Goal: Task Accomplishment & Management: Use online tool/utility

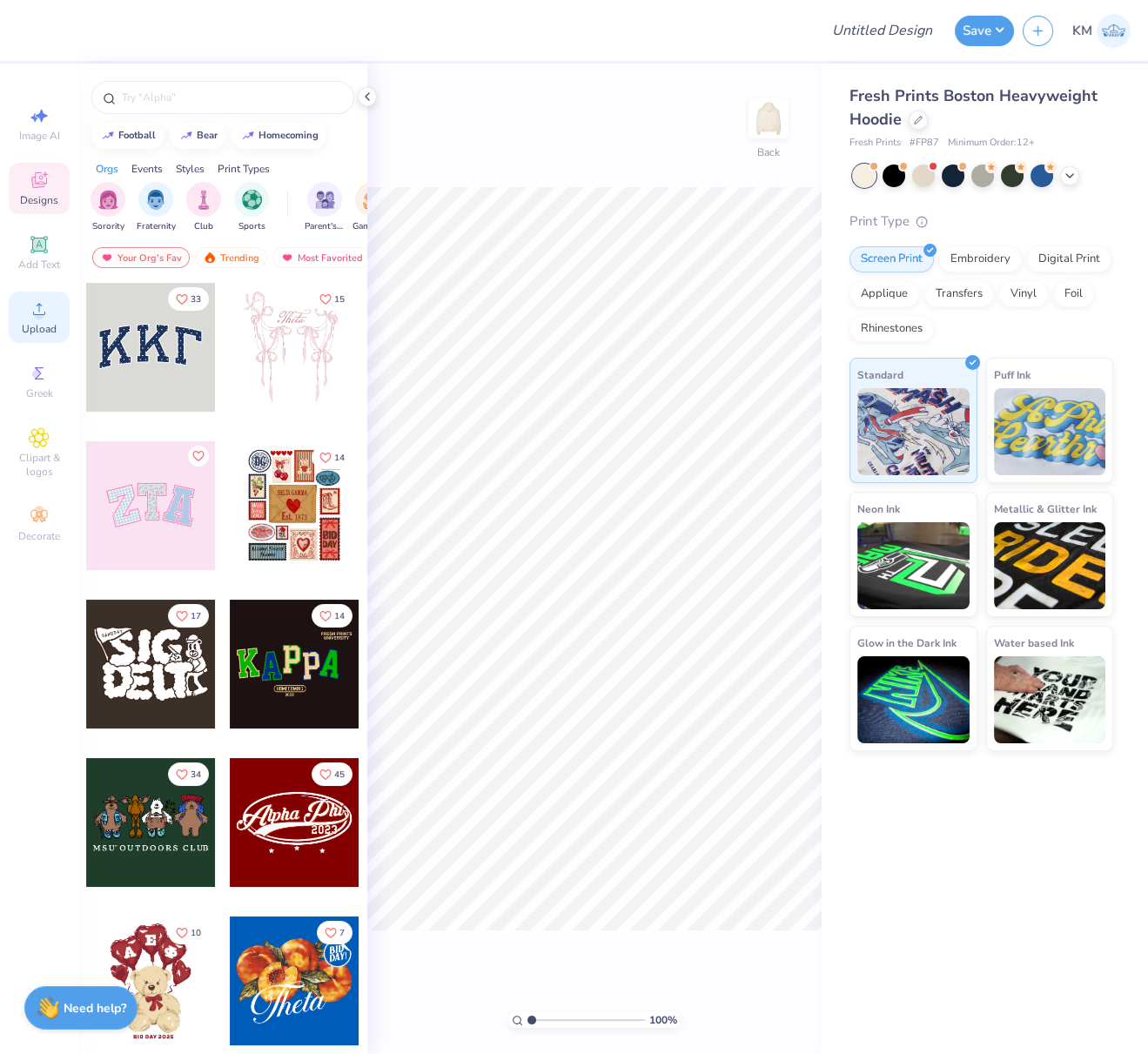
click at [41, 323] on span "Upload" at bounding box center [40, 329] width 35 height 14
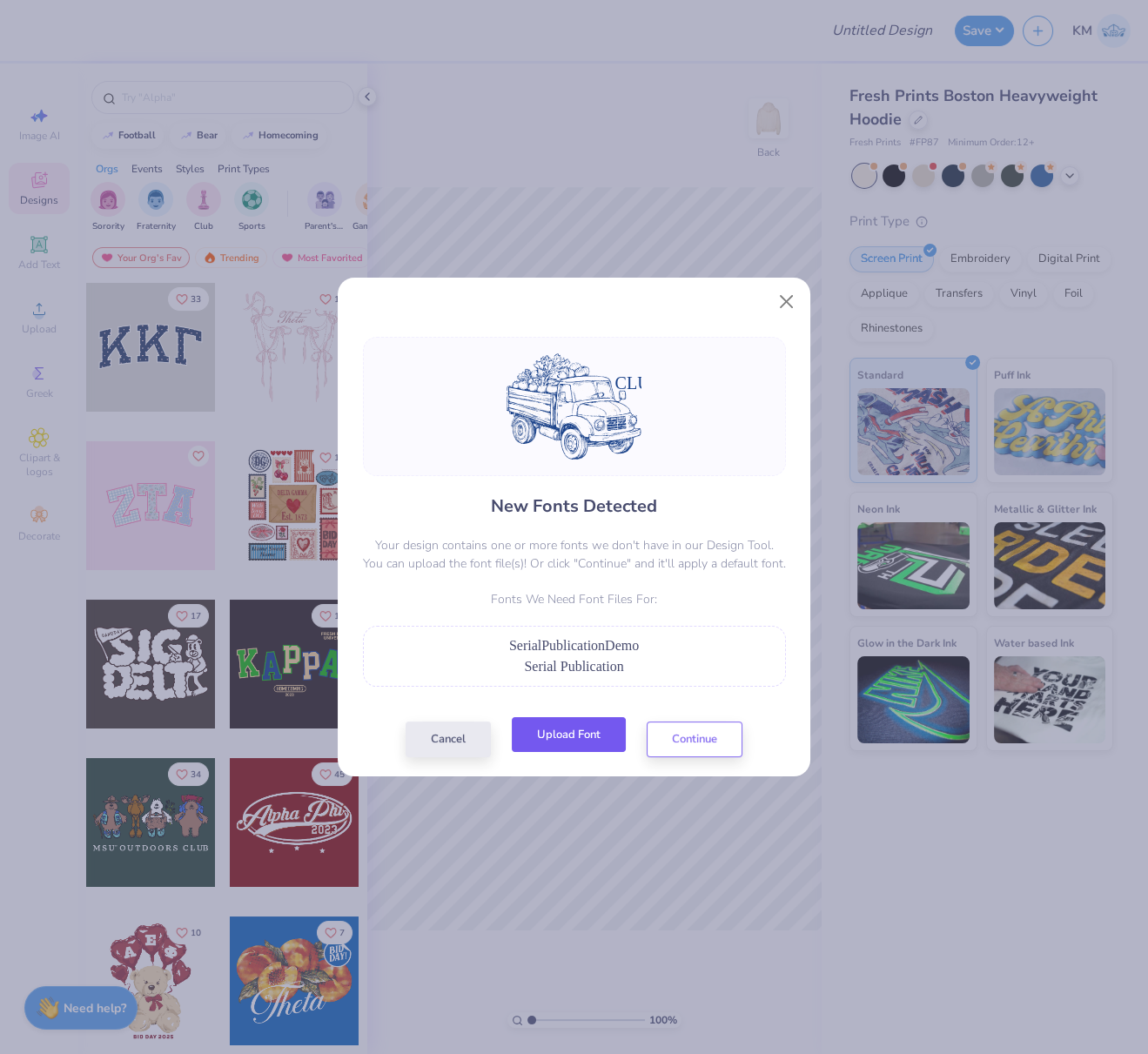
click at [571, 726] on button "Upload Font" at bounding box center [569, 735] width 114 height 36
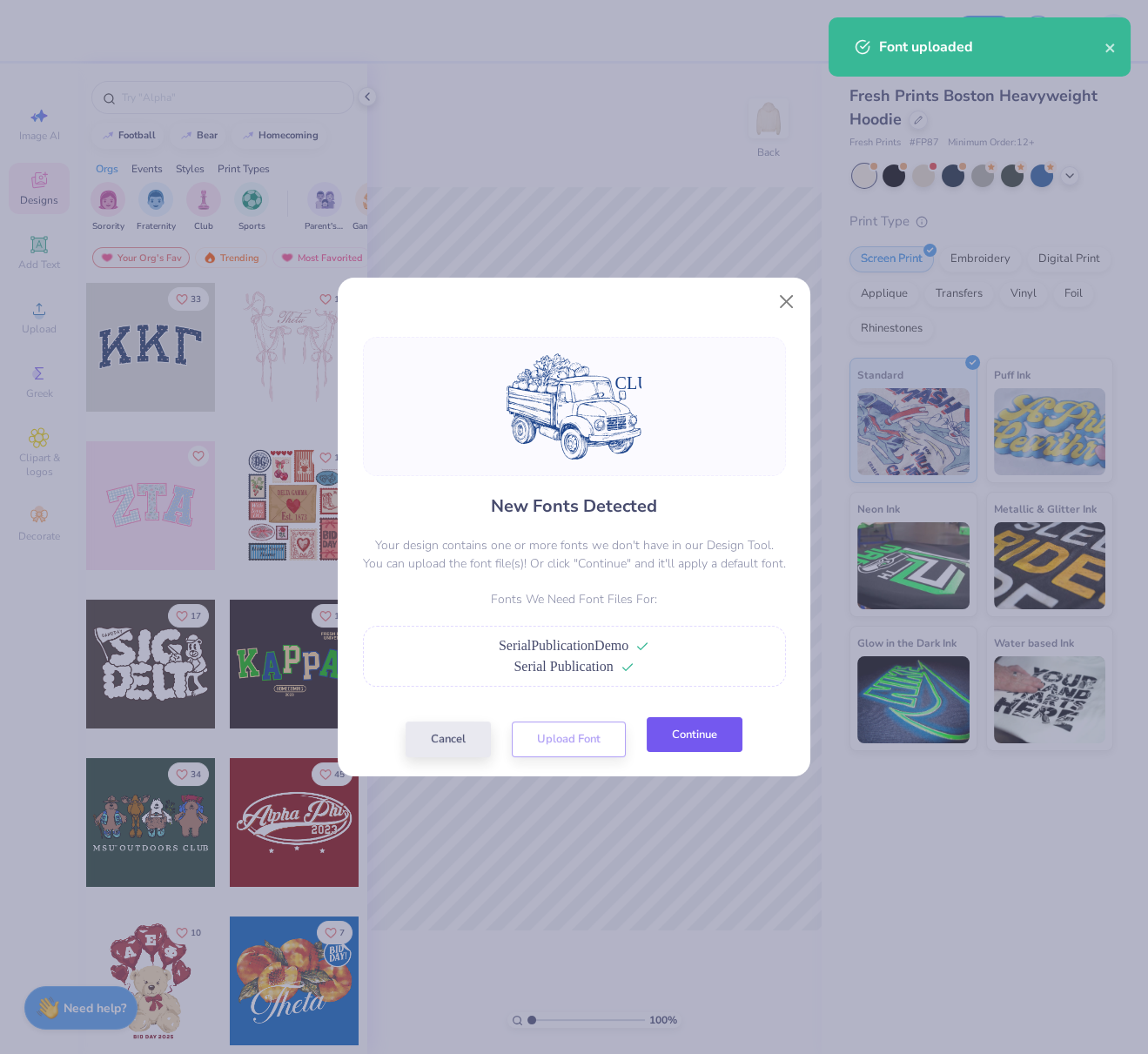
click at [713, 752] on button "Continue" at bounding box center [695, 735] width 96 height 36
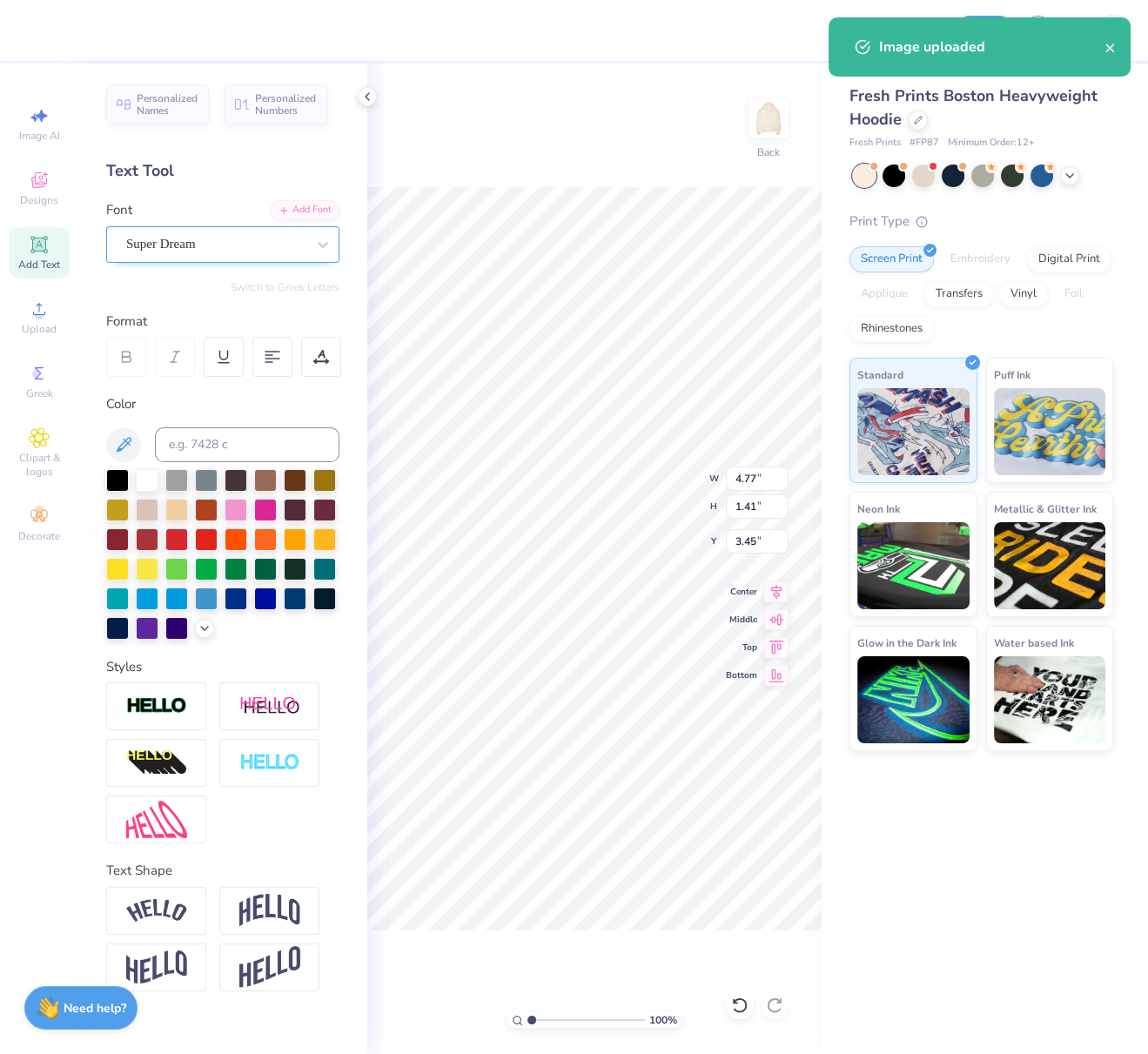
click at [163, 247] on div "Super Dream" at bounding box center [216, 243] width 182 height 27
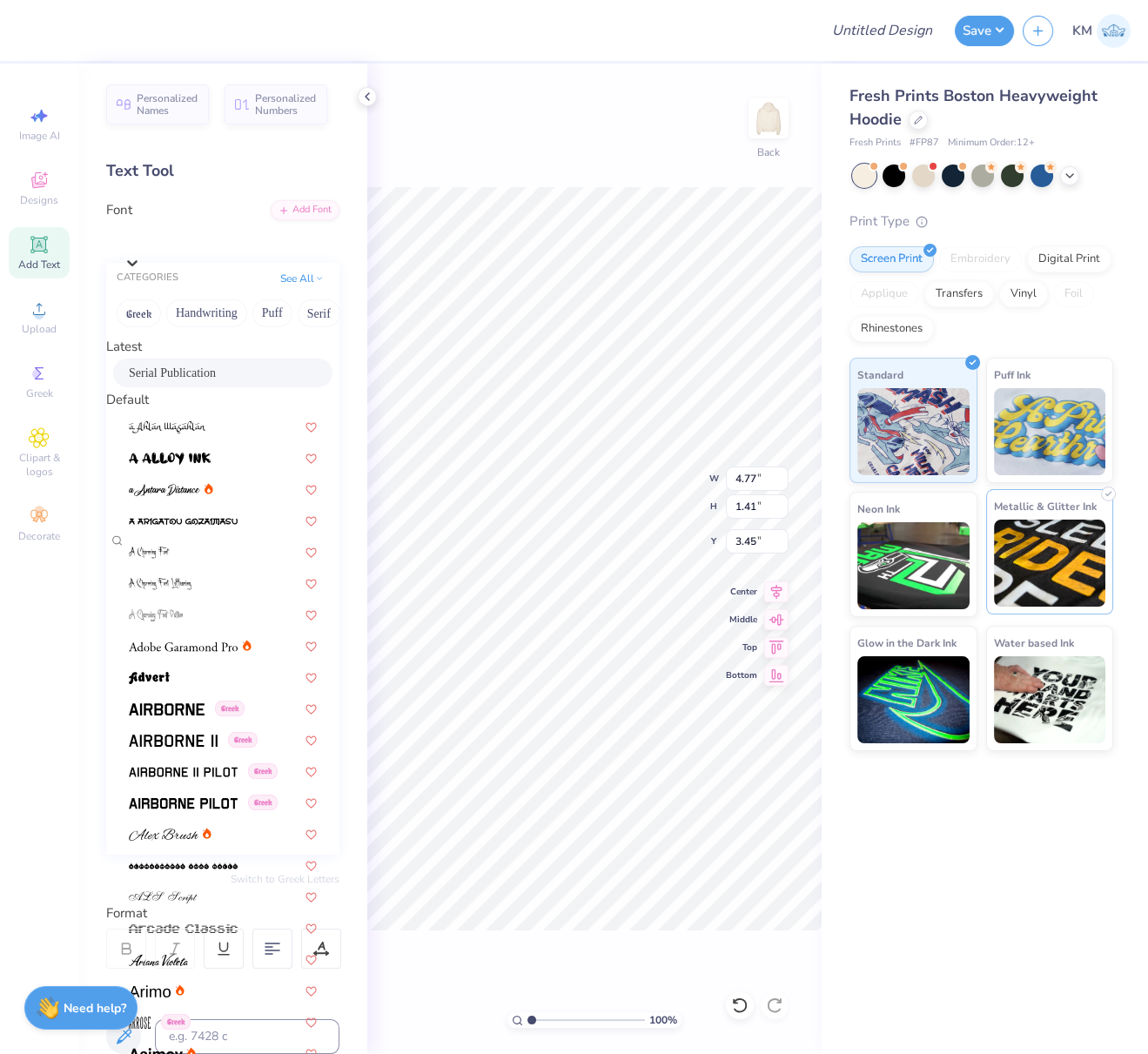
click at [183, 378] on span "Serial Publication" at bounding box center [172, 373] width 87 height 18
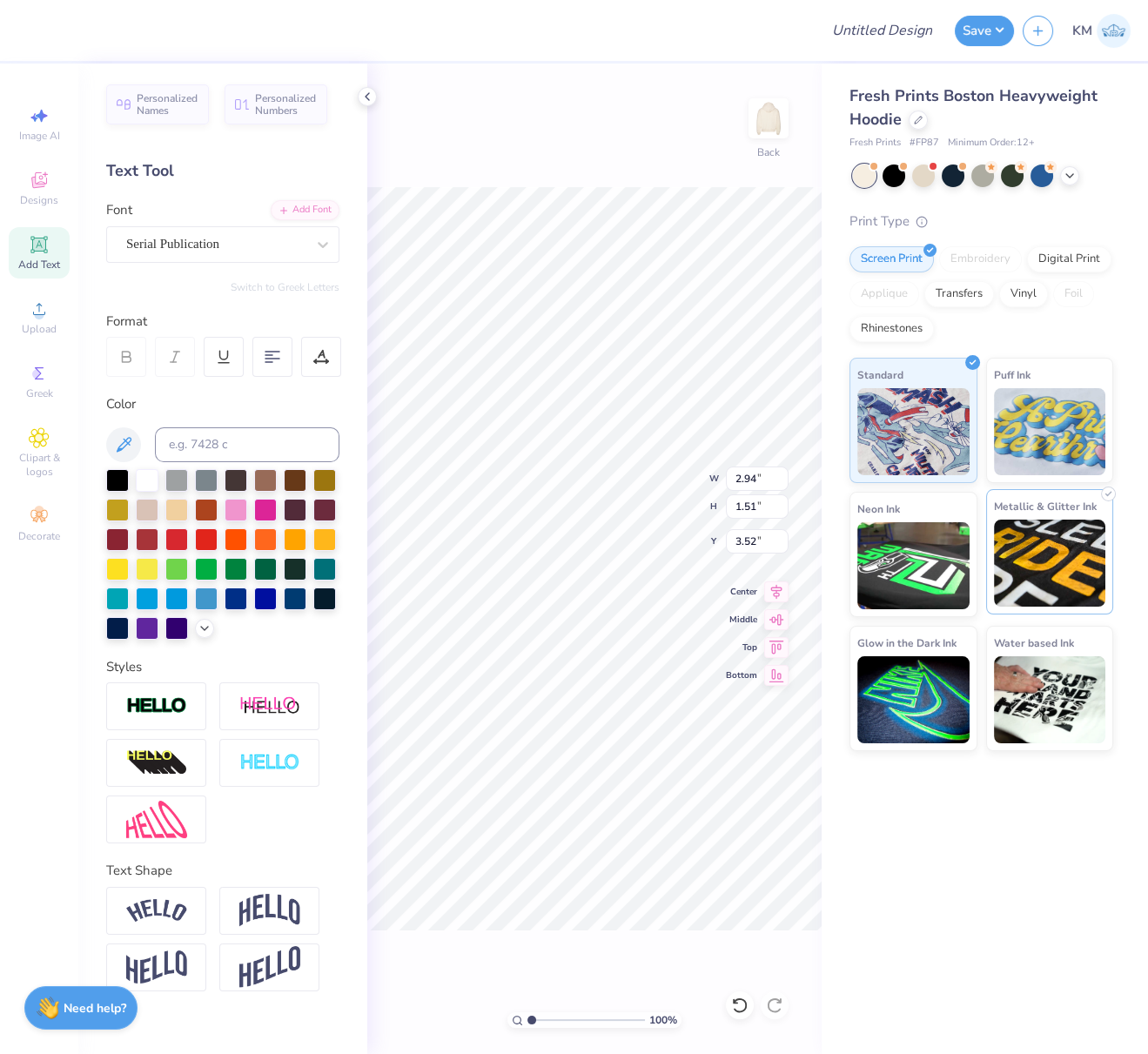
type input "2.94"
type input "1.51"
type input "3.52"
type input "15.00"
type input "11.89"
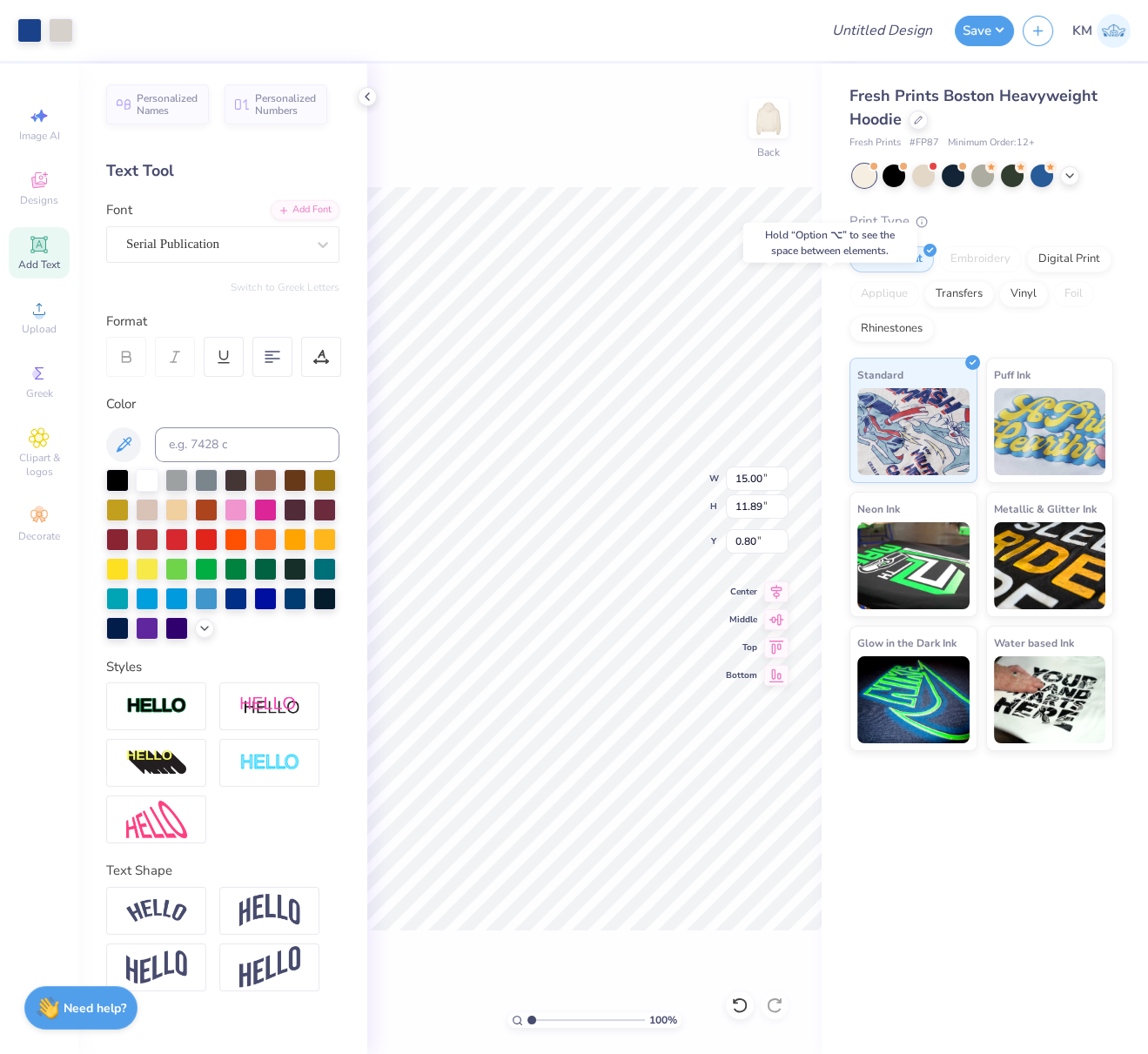
type input "0.80"
drag, startPoint x: 773, startPoint y: 475, endPoint x: 728, endPoint y: 479, distance: 45.2
click at [729, 478] on input "15.00" at bounding box center [757, 478] width 63 height 24
paste input "9.6457"
type input "9.65"
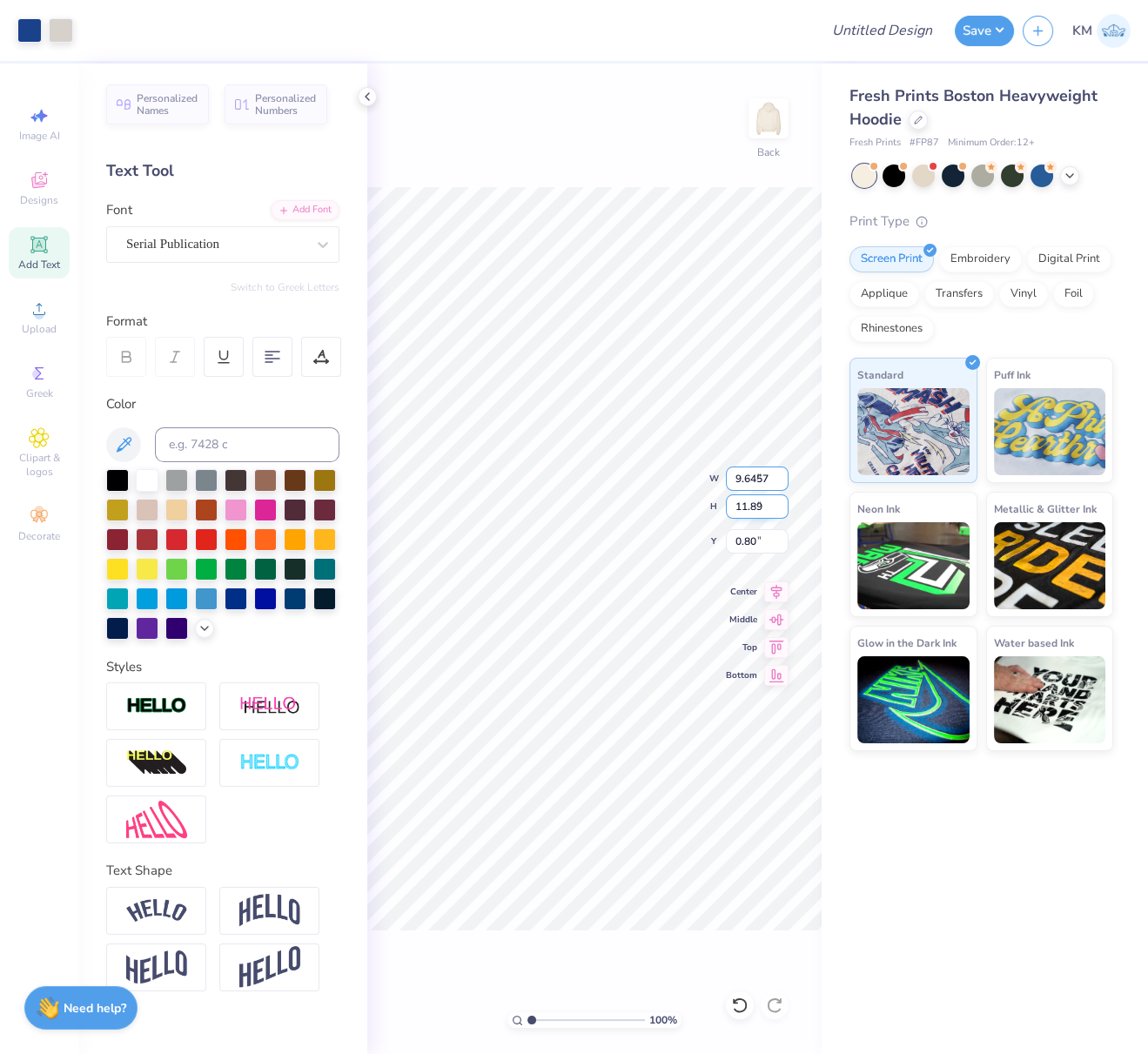
type input "7.65"
type input "3.99"
type input "1.89"
type input "0.97"
type input "3.99"
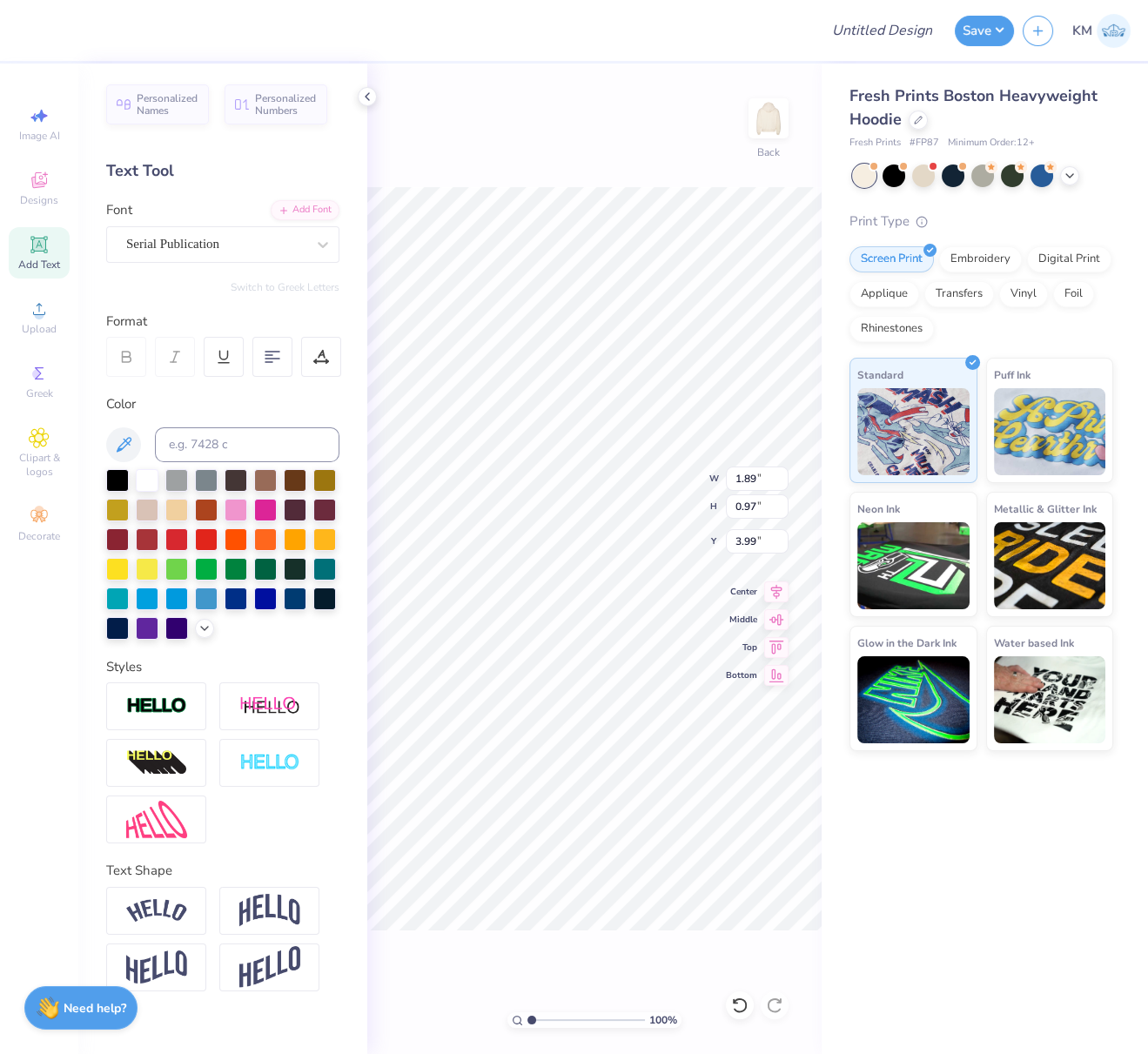
scroll to position [16, 2]
type textarea "ADVENTURES"
drag, startPoint x: 256, startPoint y: 910, endPoint x: 365, endPoint y: 845, distance: 126.9
click at [257, 909] on img at bounding box center [270, 910] width 61 height 33
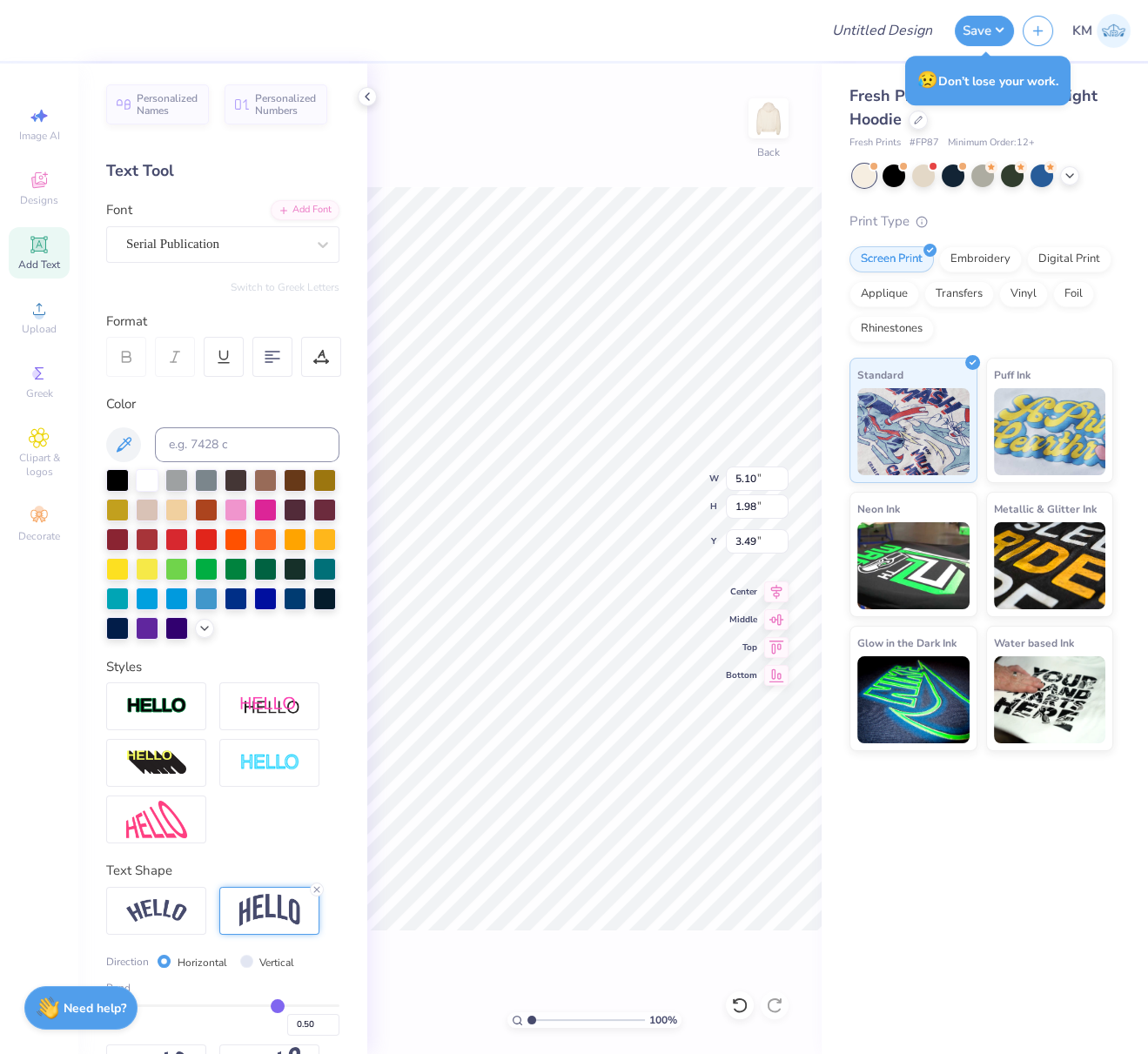
type input "1.98"
type input "3.49"
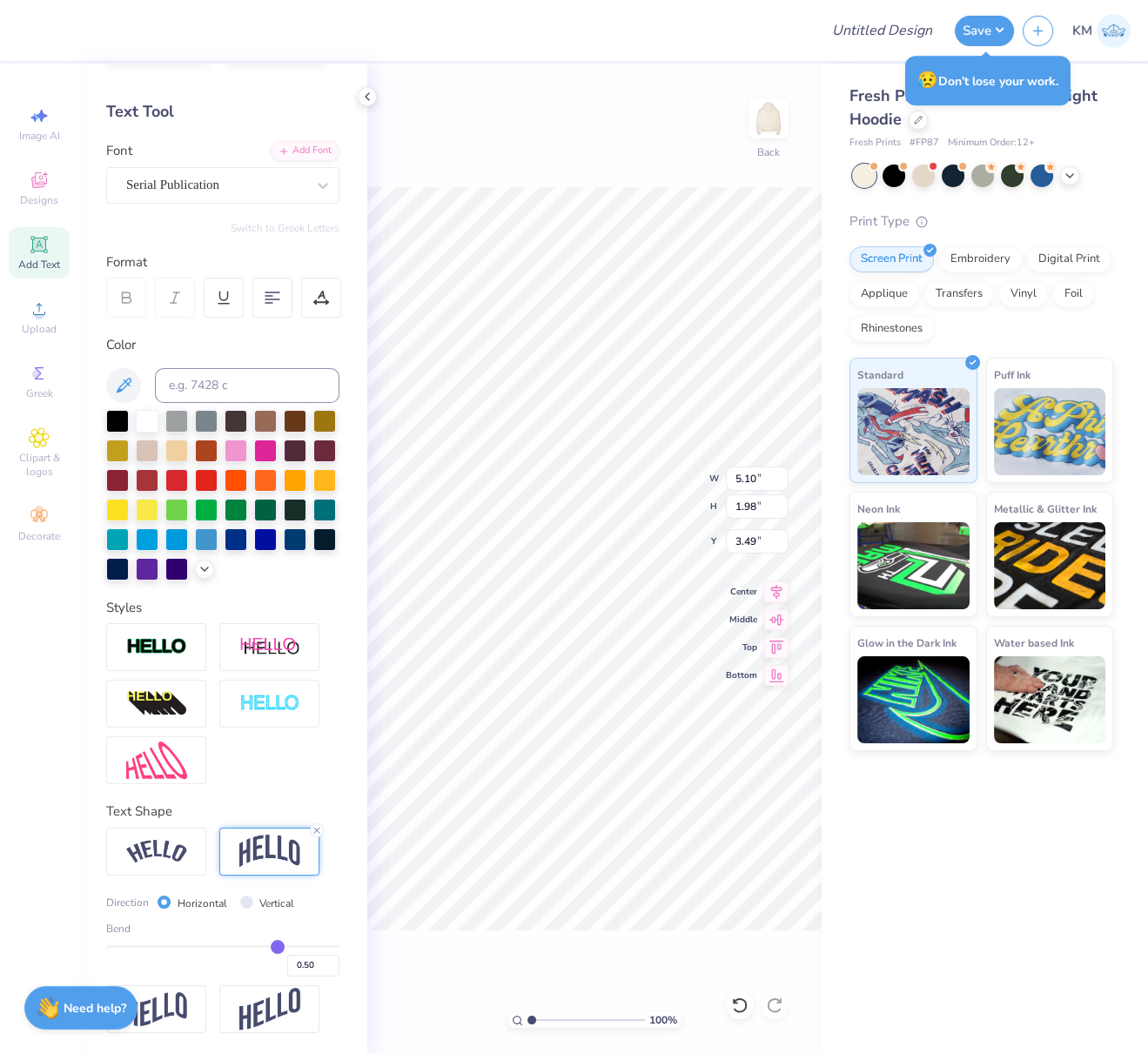
scroll to position [87, 0]
drag, startPoint x: 291, startPoint y: 967, endPoint x: 311, endPoint y: 972, distance: 20.6
click at [311, 972] on input "0.50" at bounding box center [313, 966] width 53 height 22
type input "0.30"
type input "0.3"
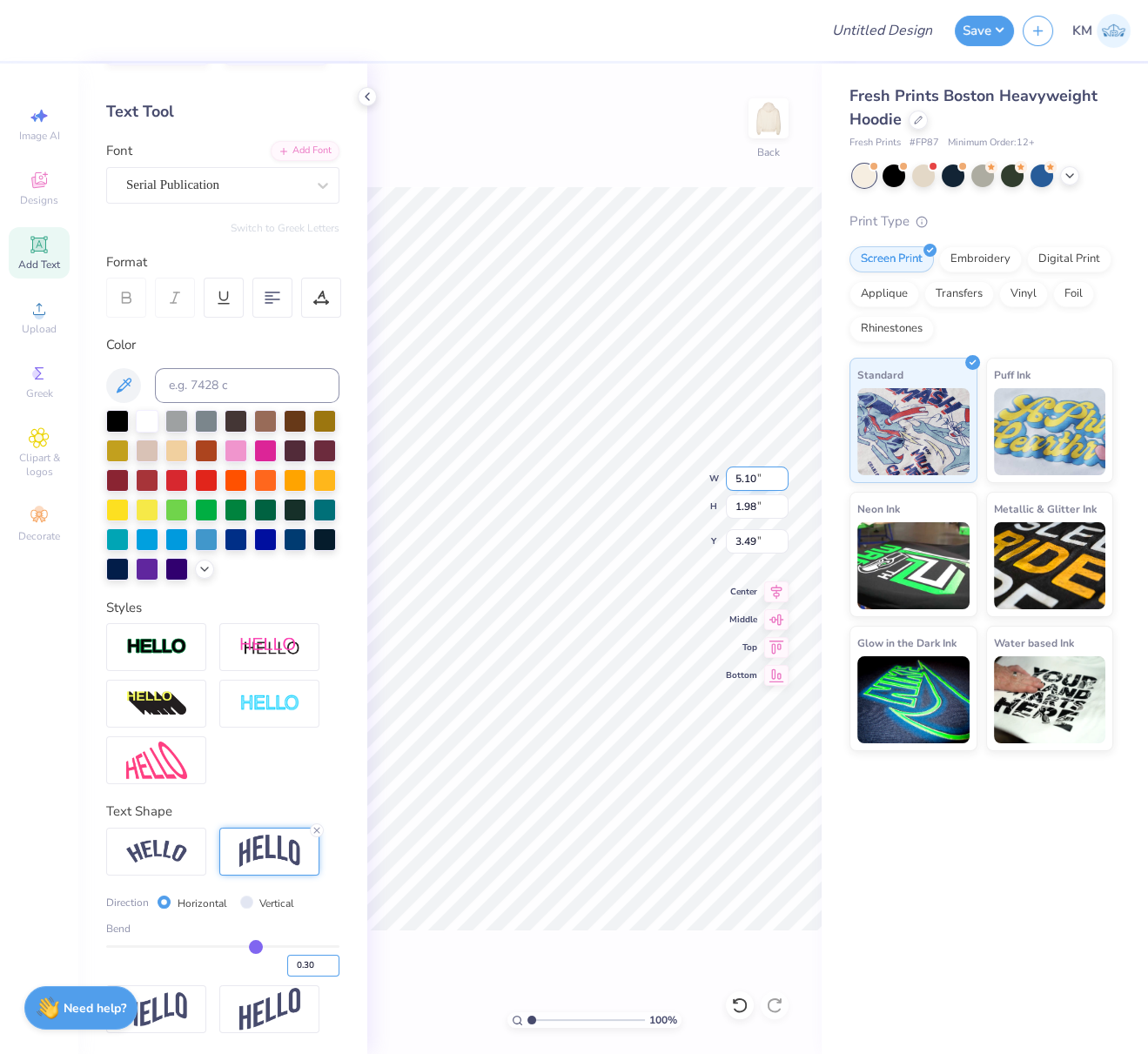
type input "1.53"
type input "3.71"
drag, startPoint x: 732, startPoint y: 477, endPoint x: 767, endPoint y: 476, distance: 35.0
click at [768, 476] on input "5.10" at bounding box center [757, 478] width 63 height 24
type input "10.00"
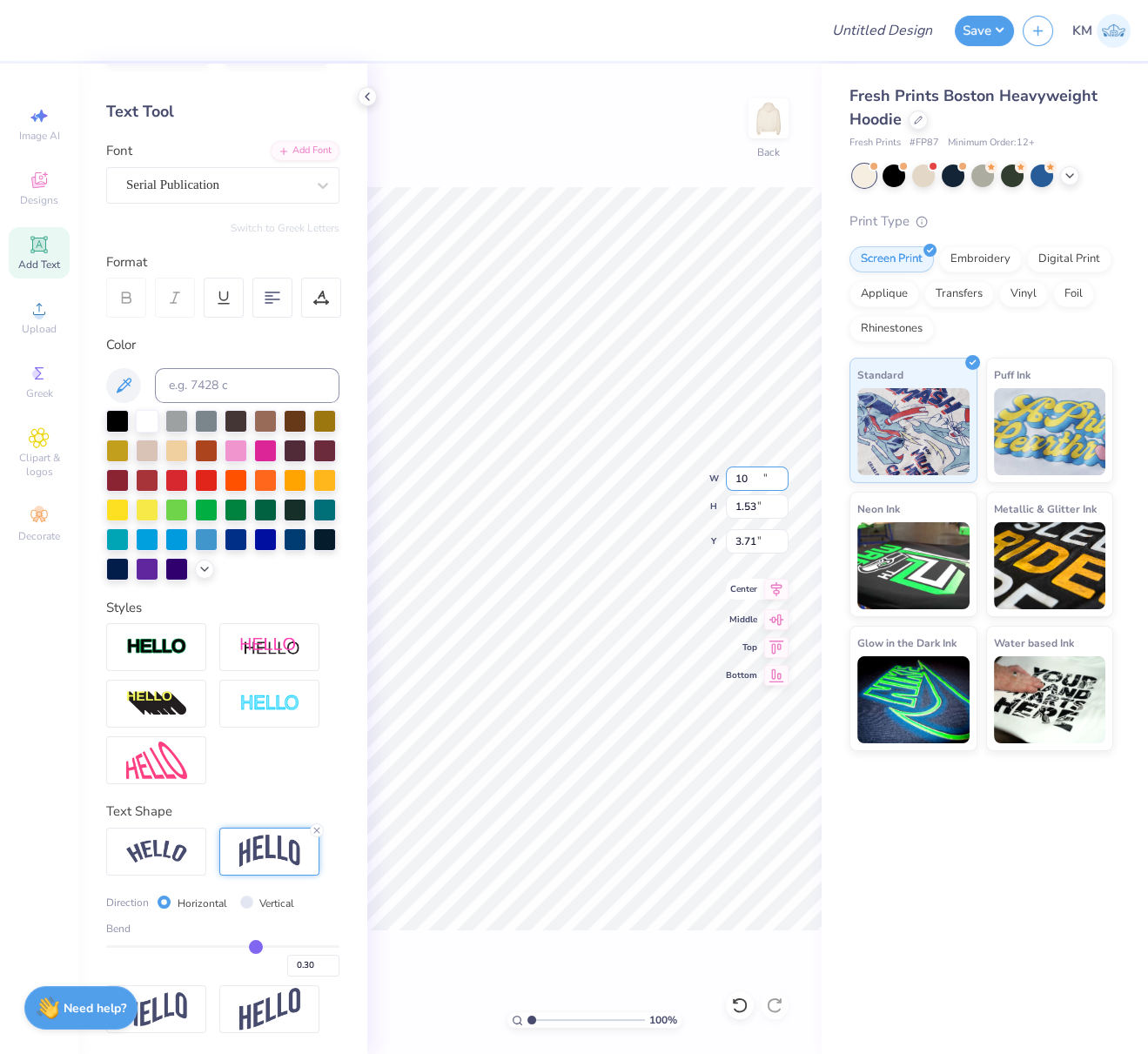
type input "3.00"
type input "2.98"
click at [779, 589] on icon at bounding box center [777, 589] width 24 height 21
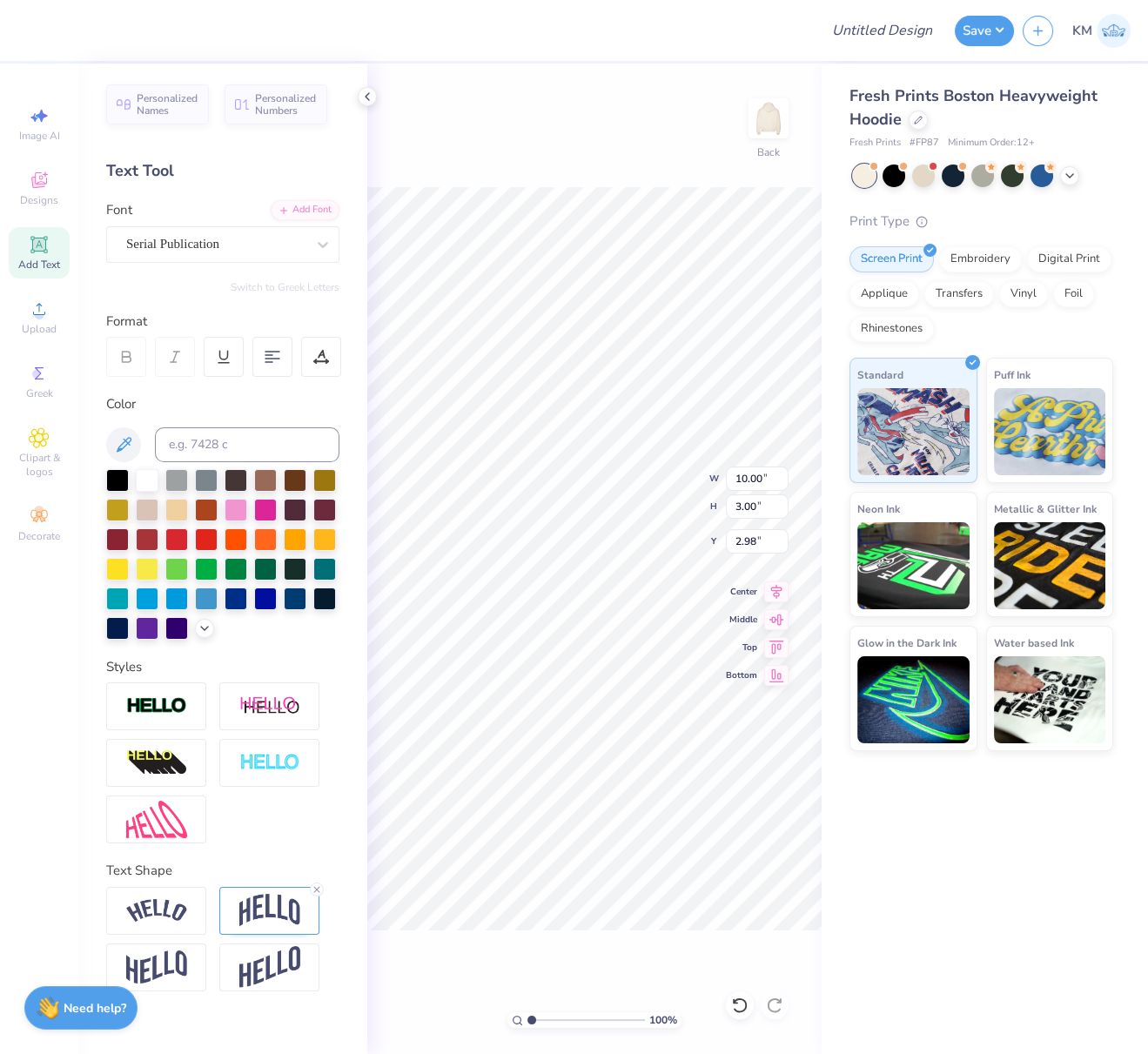
scroll to position [0, 0]
type input "0.74"
type textarea "OUTDOOR"
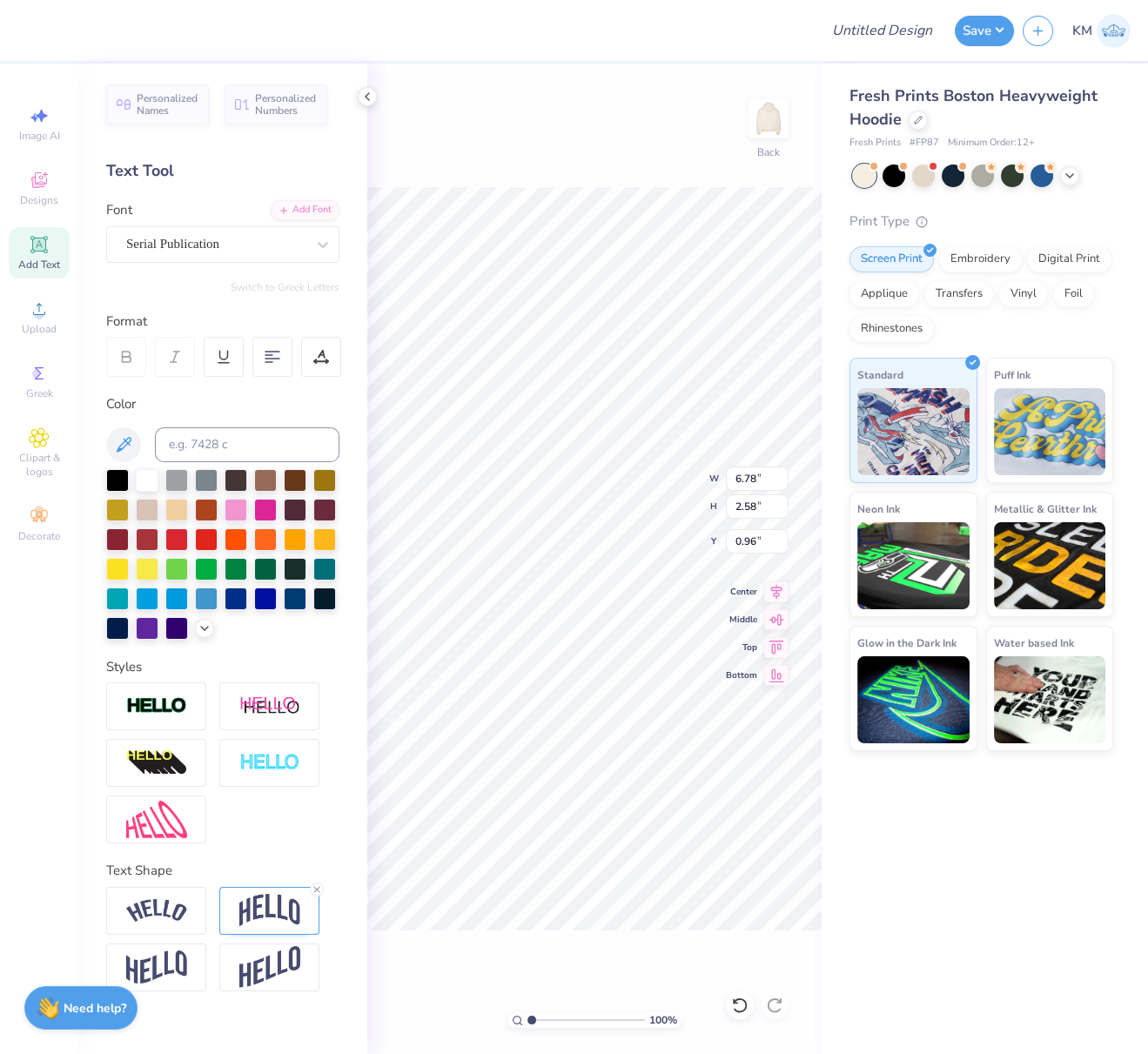
click at [287, 903] on img at bounding box center [270, 910] width 61 height 33
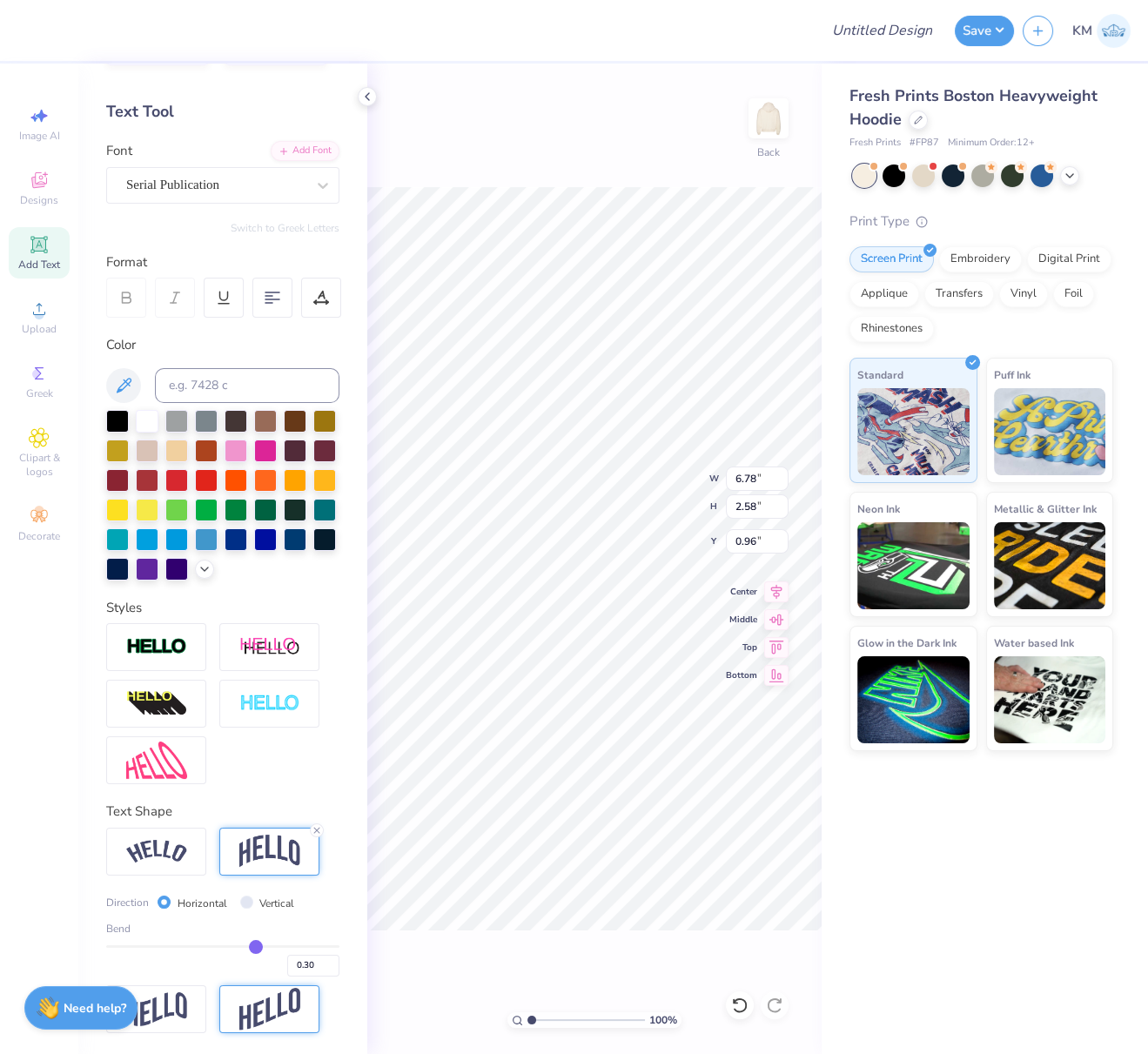
scroll to position [87, 0]
drag, startPoint x: 291, startPoint y: 970, endPoint x: 309, endPoint y: 987, distance: 24.8
click at [308, 975] on input "0.30" at bounding box center [313, 966] width 53 height 22
type input "0.20"
type input "0.2"
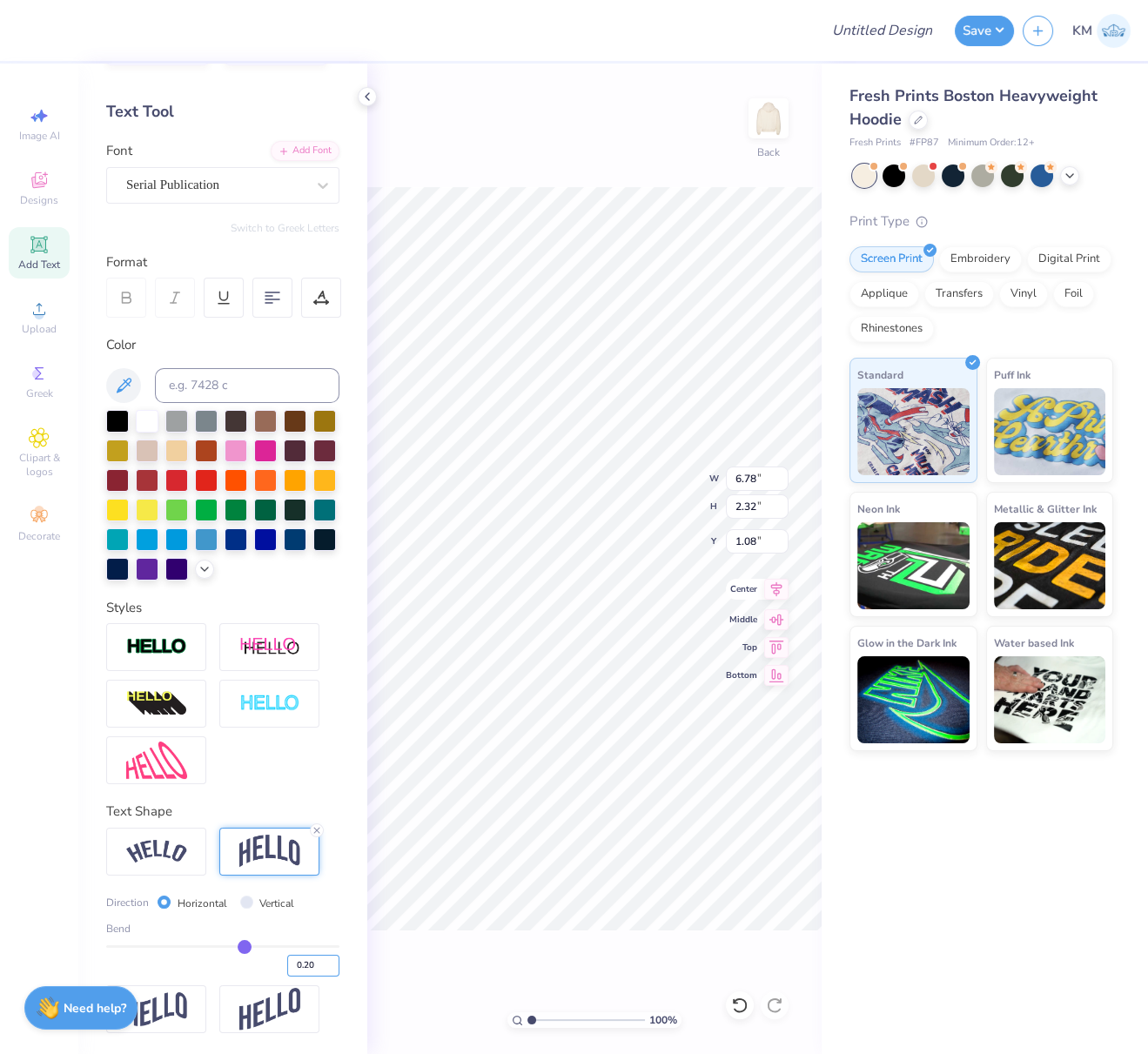
type input "2.32"
type input "1.08"
click at [780, 589] on icon at bounding box center [777, 589] width 24 height 21
type input "10.00"
type input "11.46"
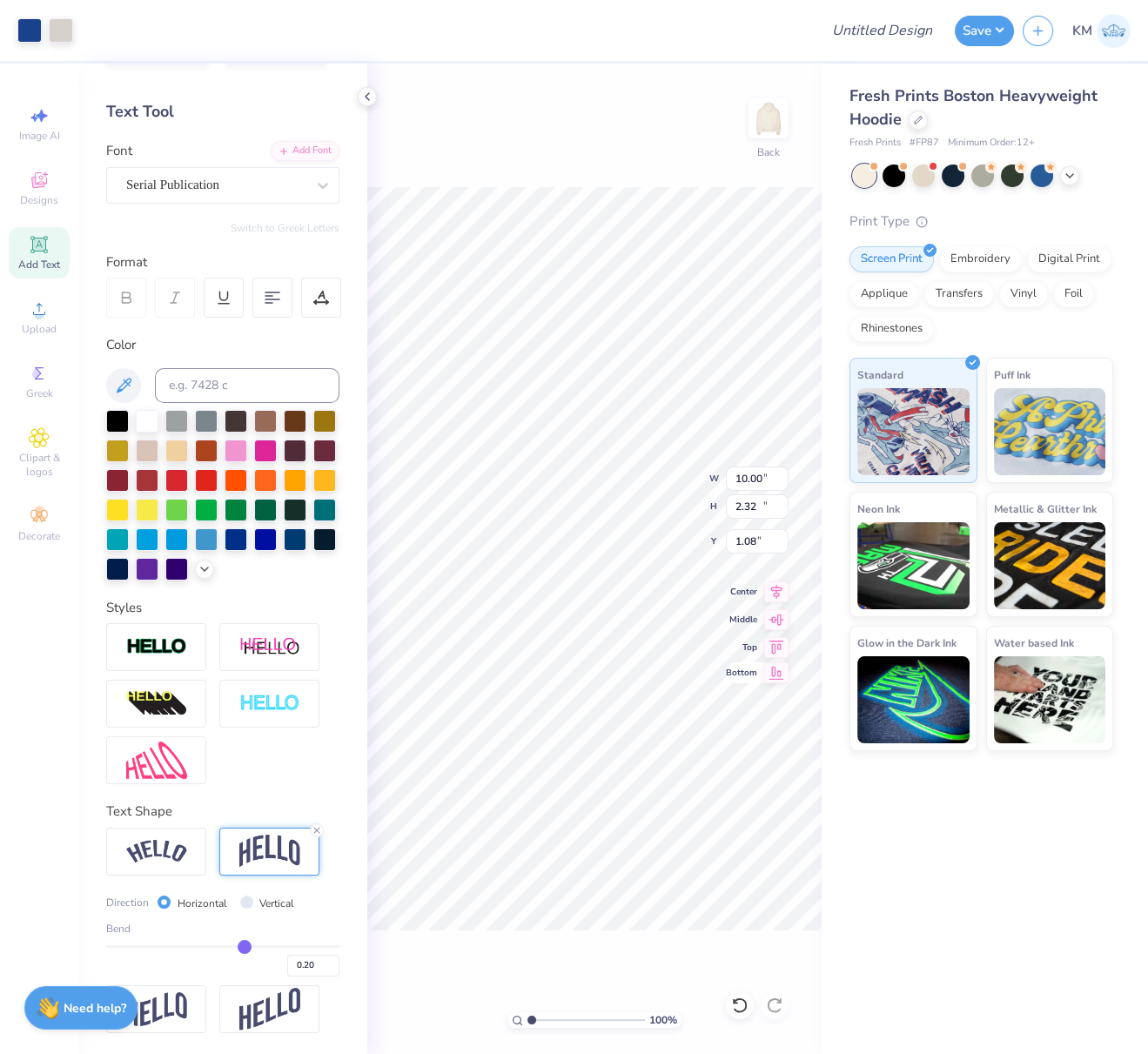
type input "0.88"
type input "1.89"
type input "0.97"
type input "4.68"
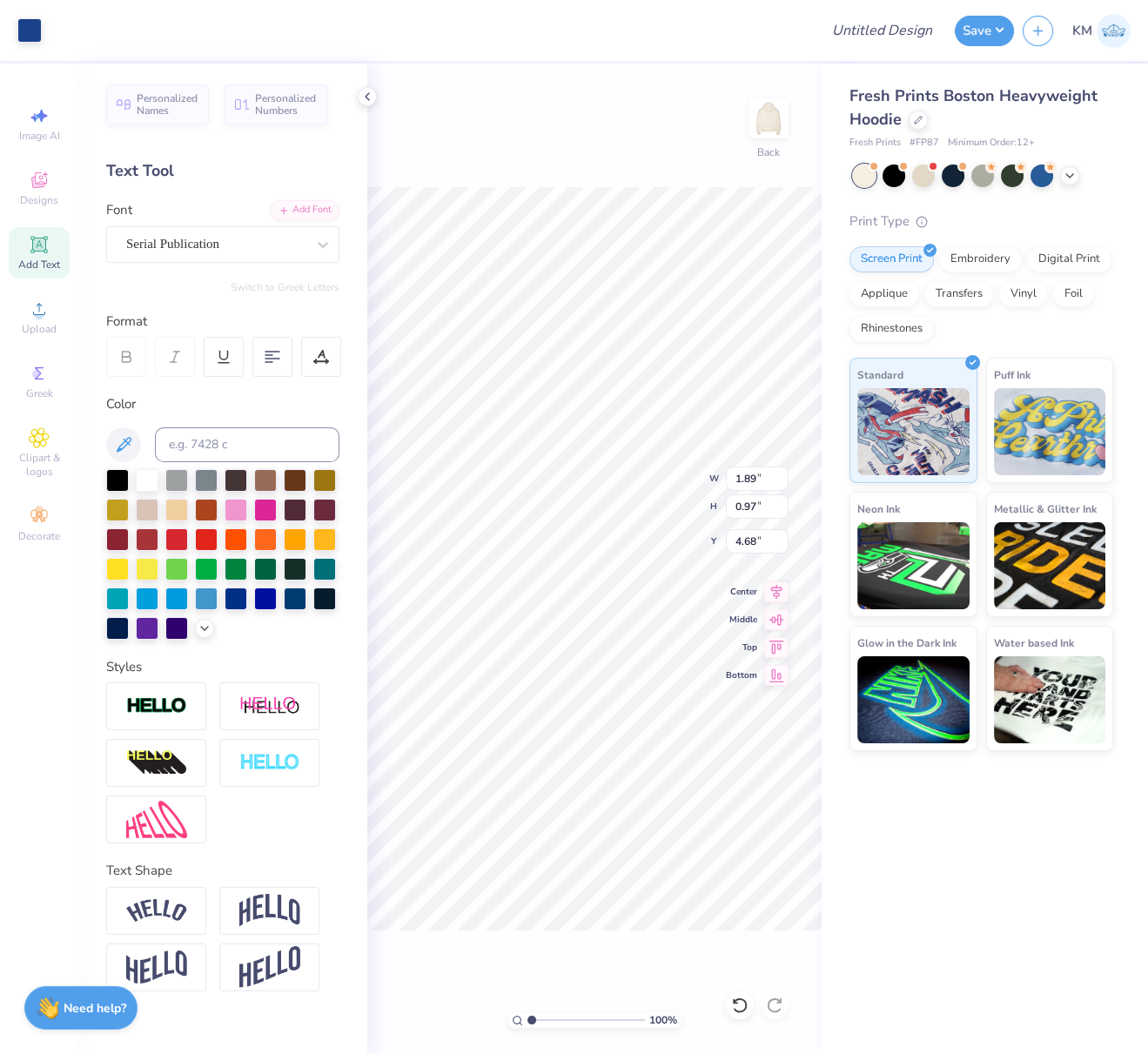
scroll to position [0, 0]
type input "10.00"
type input "5.09"
type input "0.88"
type input "11.26"
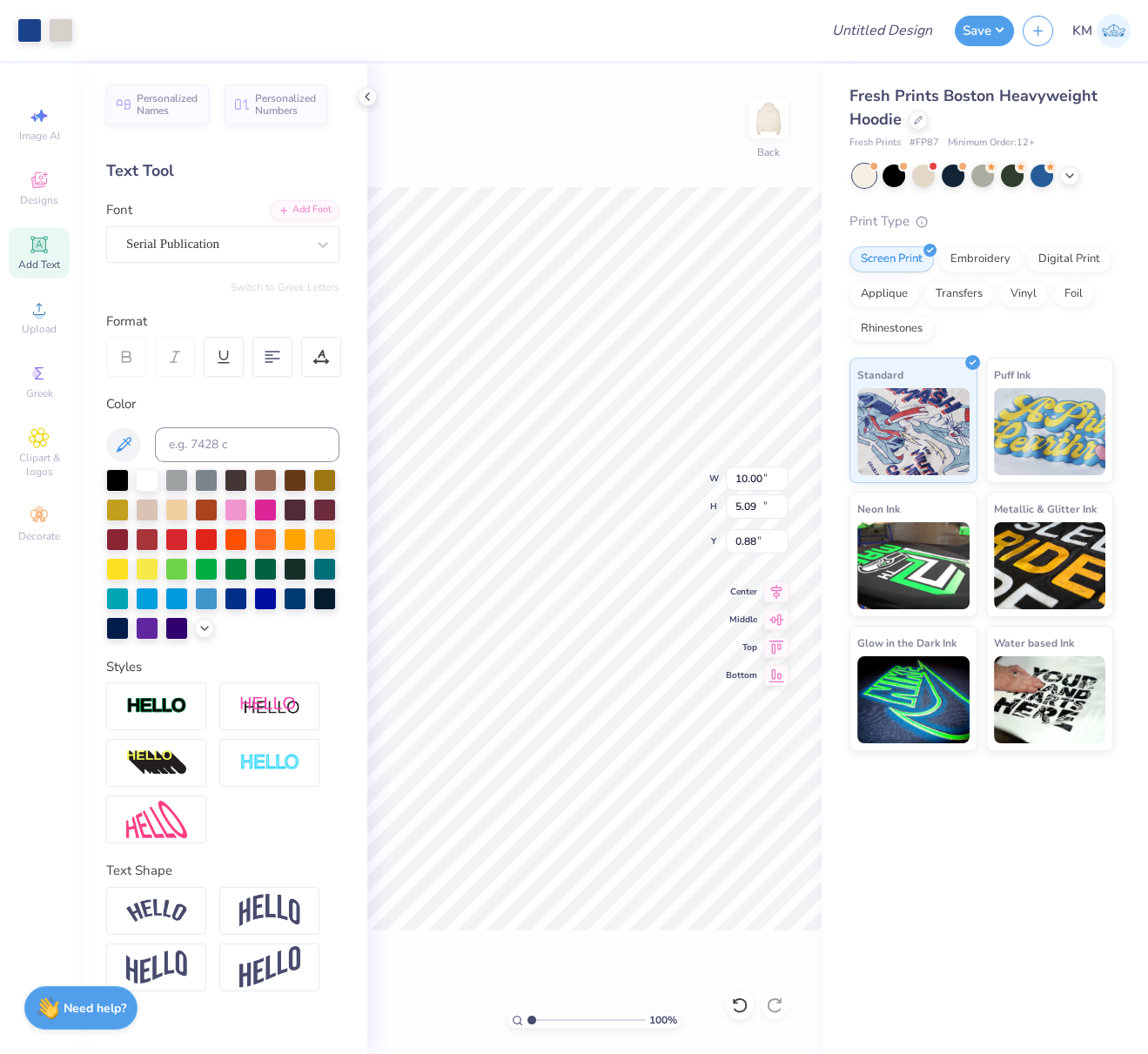
type input "1.08"
drag, startPoint x: 768, startPoint y: 509, endPoint x: 729, endPoint y: 509, distance: 39.0
click at [729, 505] on input "11.26" at bounding box center [757, 507] width 63 height 24
type input "10"
type input "8.88"
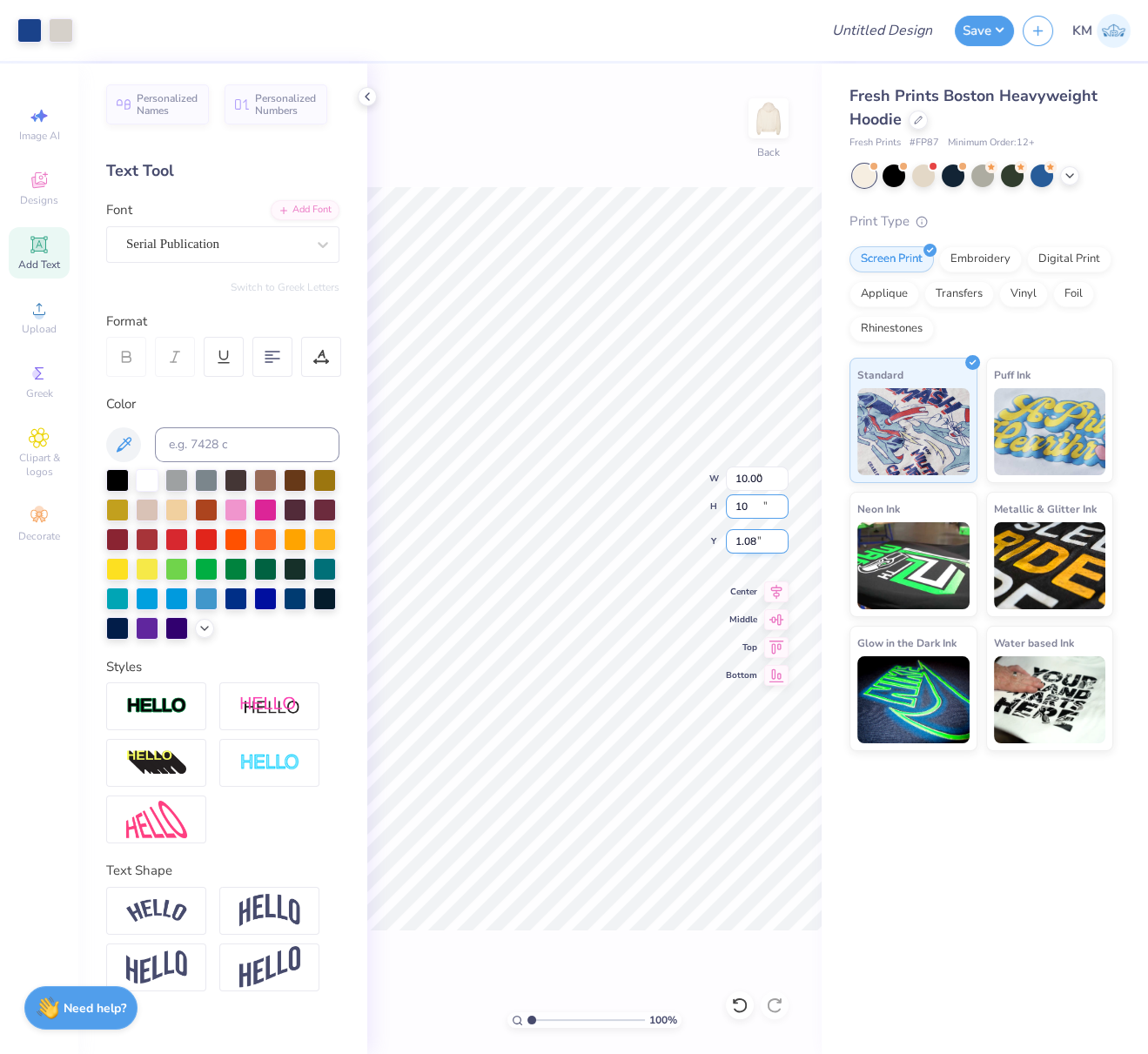
type input "10.00"
drag, startPoint x: 768, startPoint y: 540, endPoint x: 727, endPoint y: 538, distance: 41.0
click at [726, 536] on input "1.71" at bounding box center [757, 541] width 63 height 24
type input "2.50"
click at [772, 591] on icon at bounding box center [777, 589] width 24 height 21
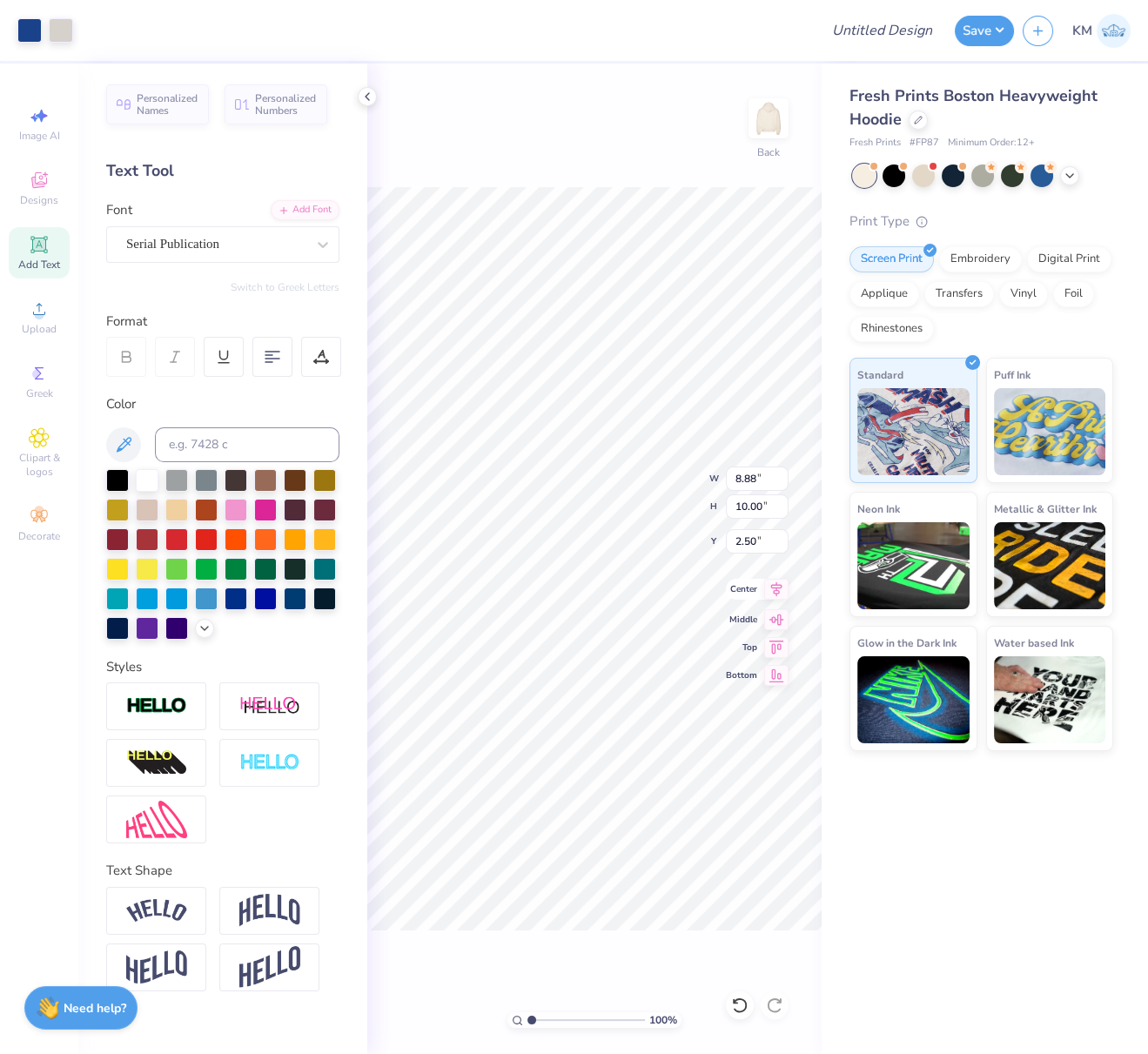
click at [782, 590] on icon at bounding box center [777, 589] width 24 height 21
drag, startPoint x: 763, startPoint y: 539, endPoint x: 737, endPoint y: 534, distance: 26.5
click at [736, 534] on input "2.50" at bounding box center [757, 541] width 63 height 24
type input "2.00"
click at [900, 29] on input "Design Title" at bounding box center [903, 30] width 86 height 35
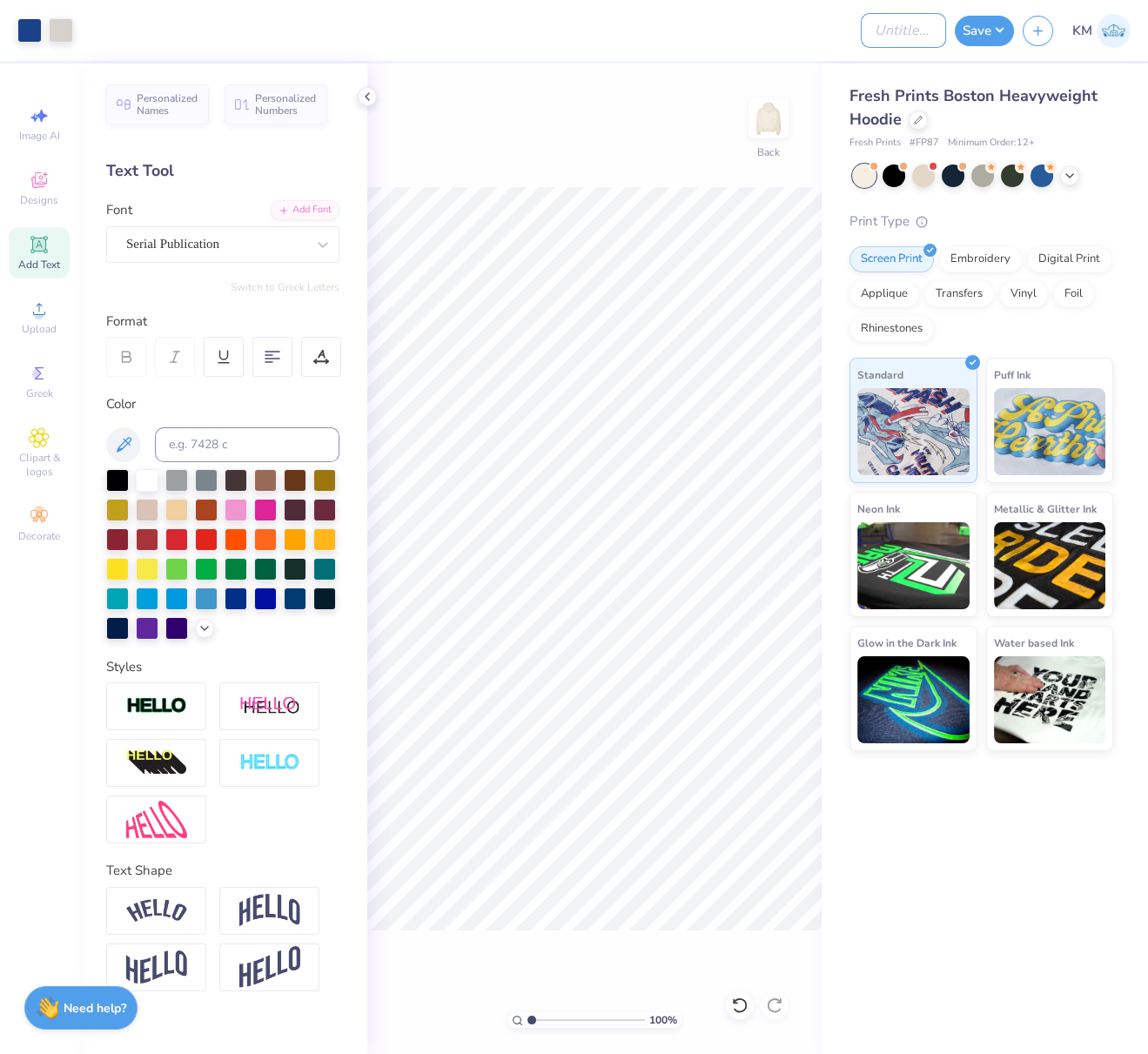
paste input "9.6457 in"
type input "9.6457 in"
paste input "FPS240056"
type input "FPS240056"
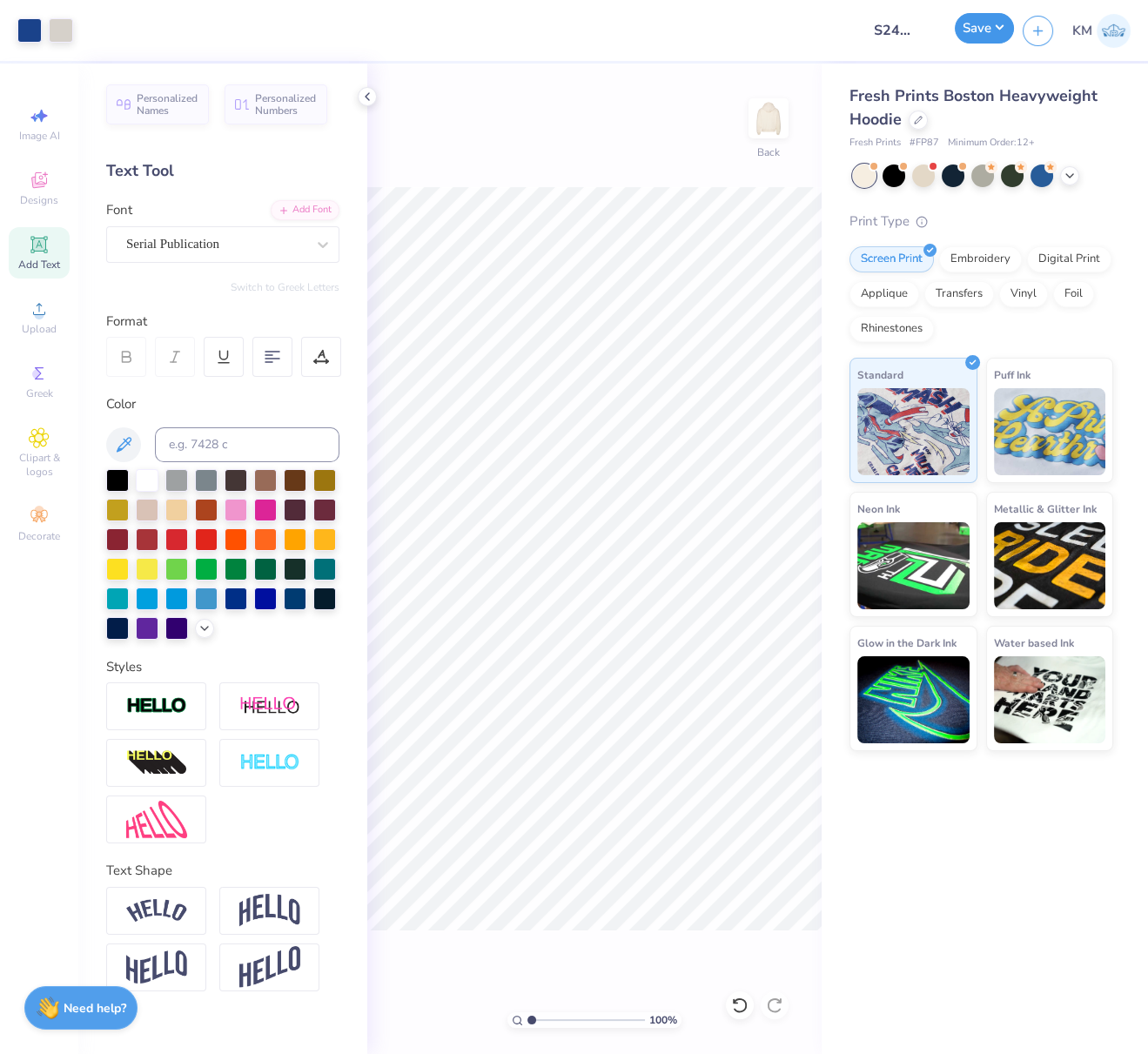
drag, startPoint x: 991, startPoint y: 28, endPoint x: 982, endPoint y: 49, distance: 22.8
click at [991, 28] on button "Save" at bounding box center [984, 28] width 59 height 30
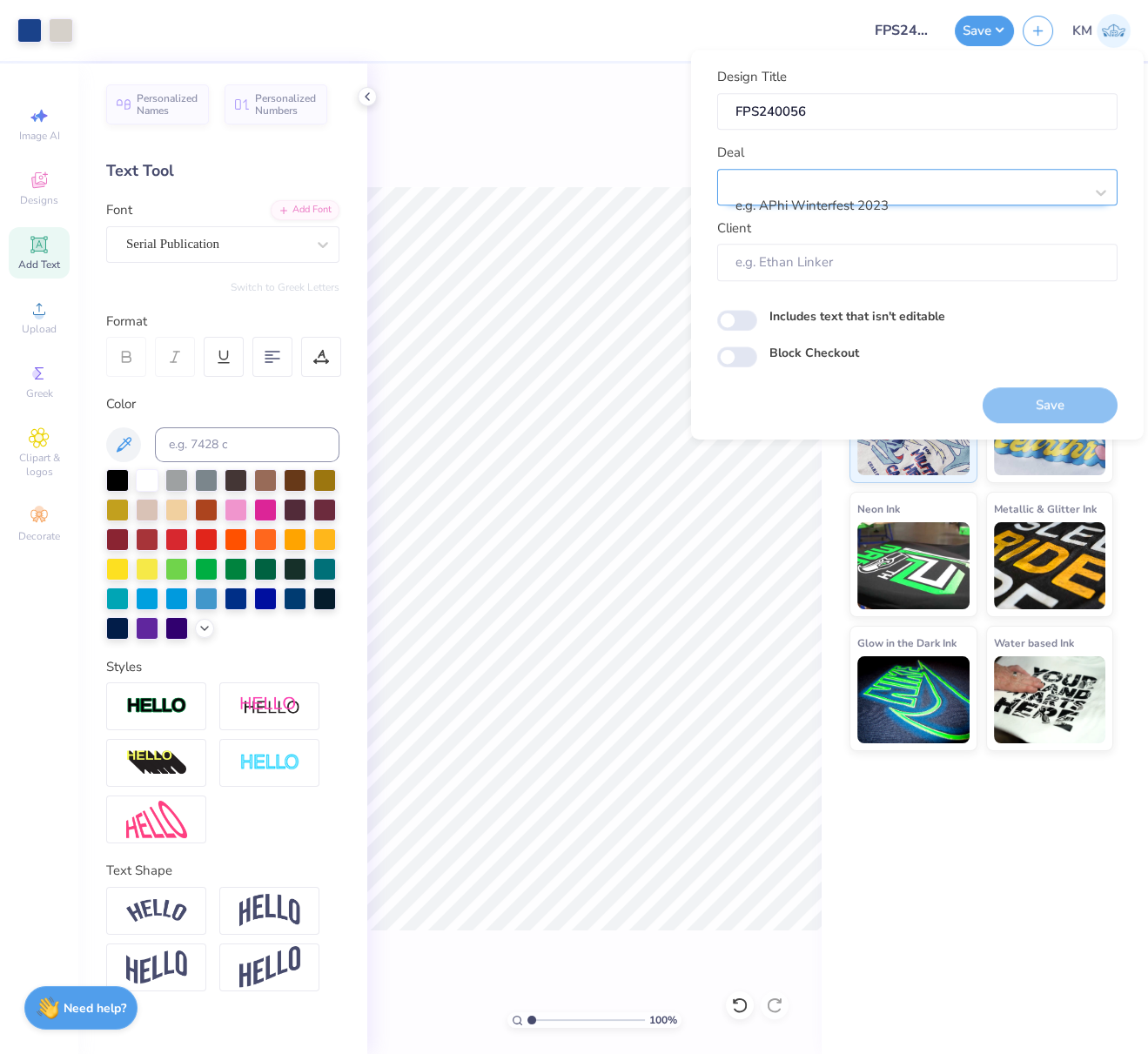
click at [902, 190] on div at bounding box center [910, 183] width 346 height 24
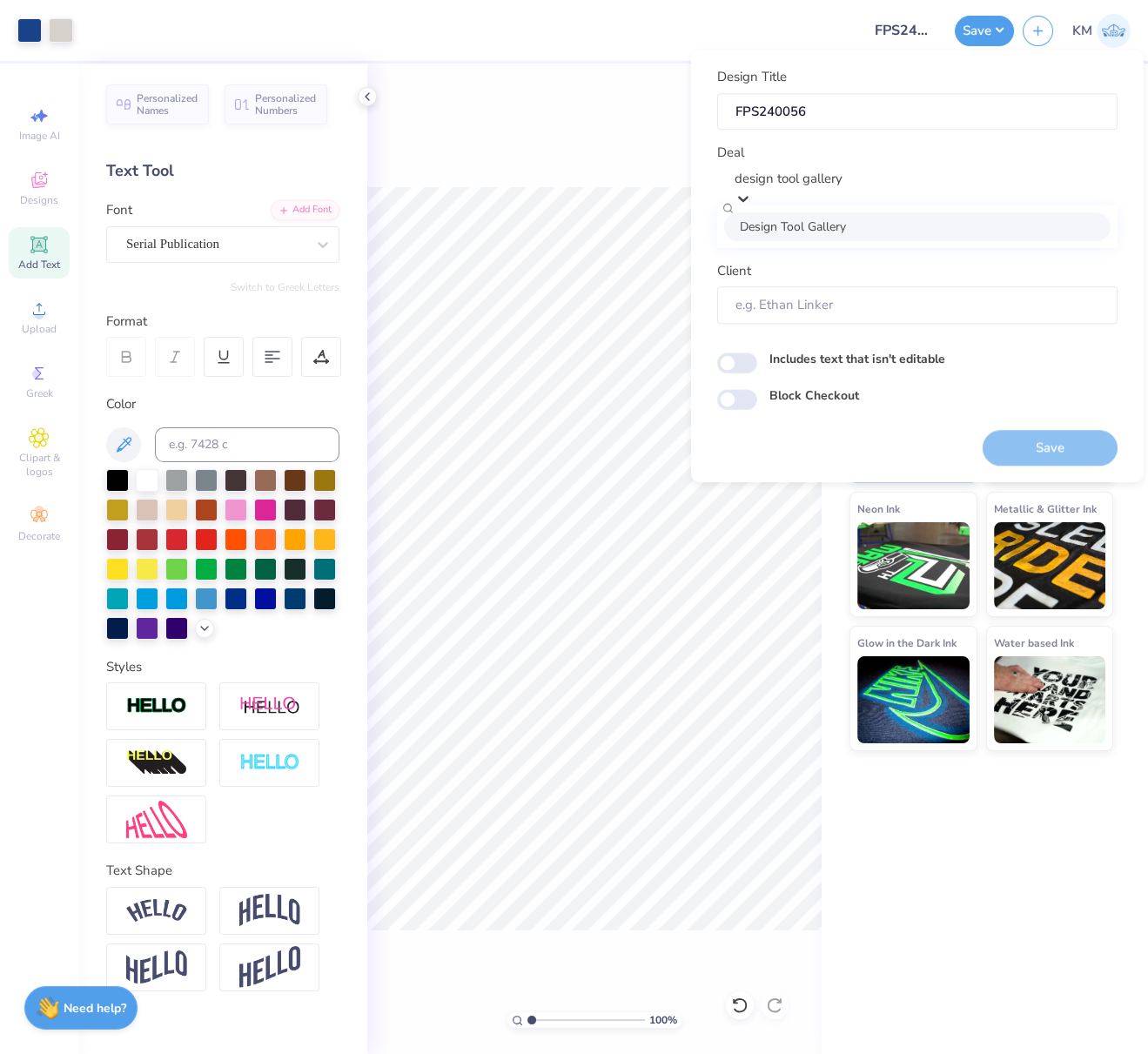
click at [900, 233] on div "Design Tool Gallery" at bounding box center [918, 227] width 387 height 29
type input "design tool gallery"
type input "Design Tool Gallery User"
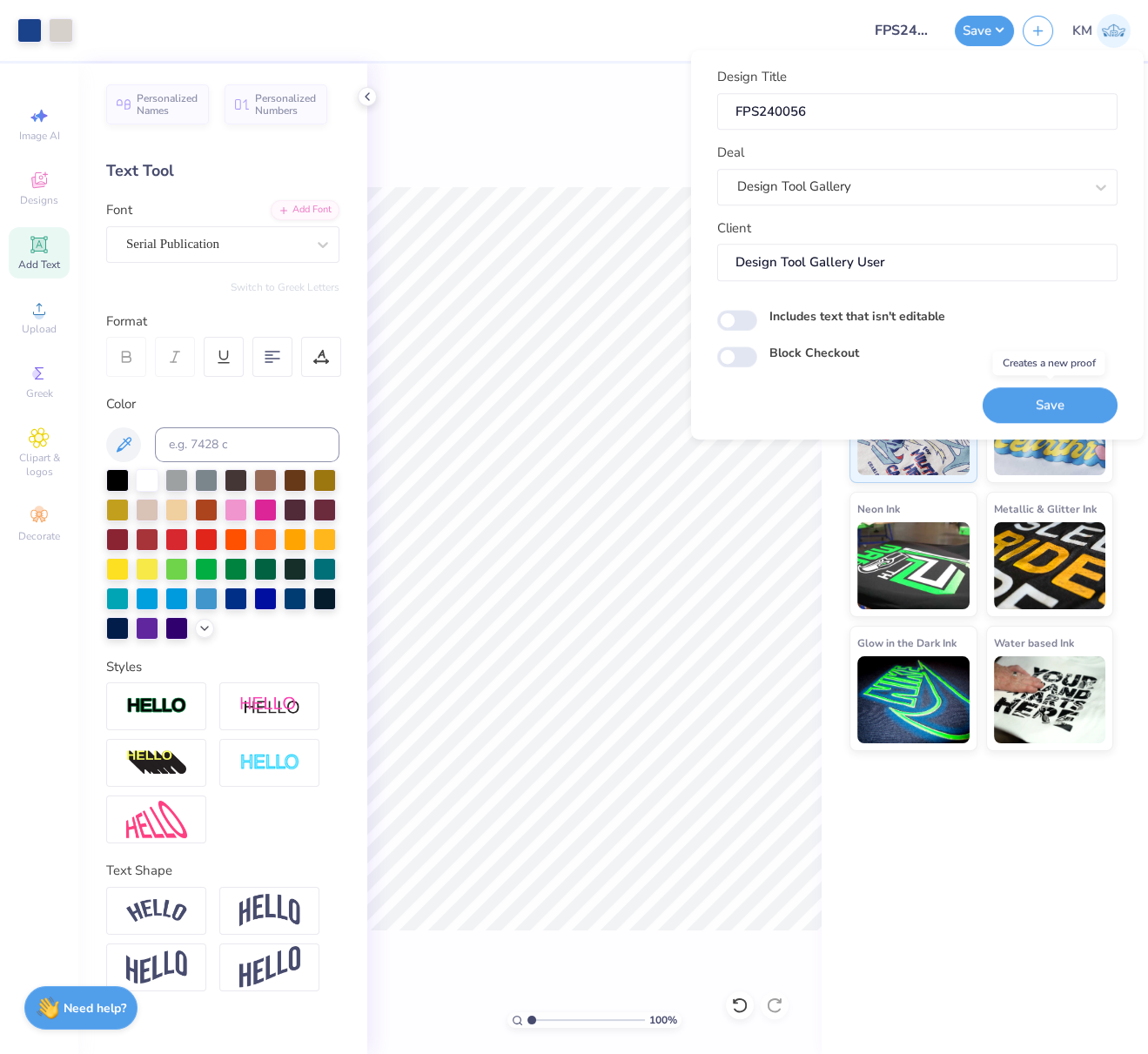
click at [1087, 407] on button "Save" at bounding box center [1050, 404] width 135 height 36
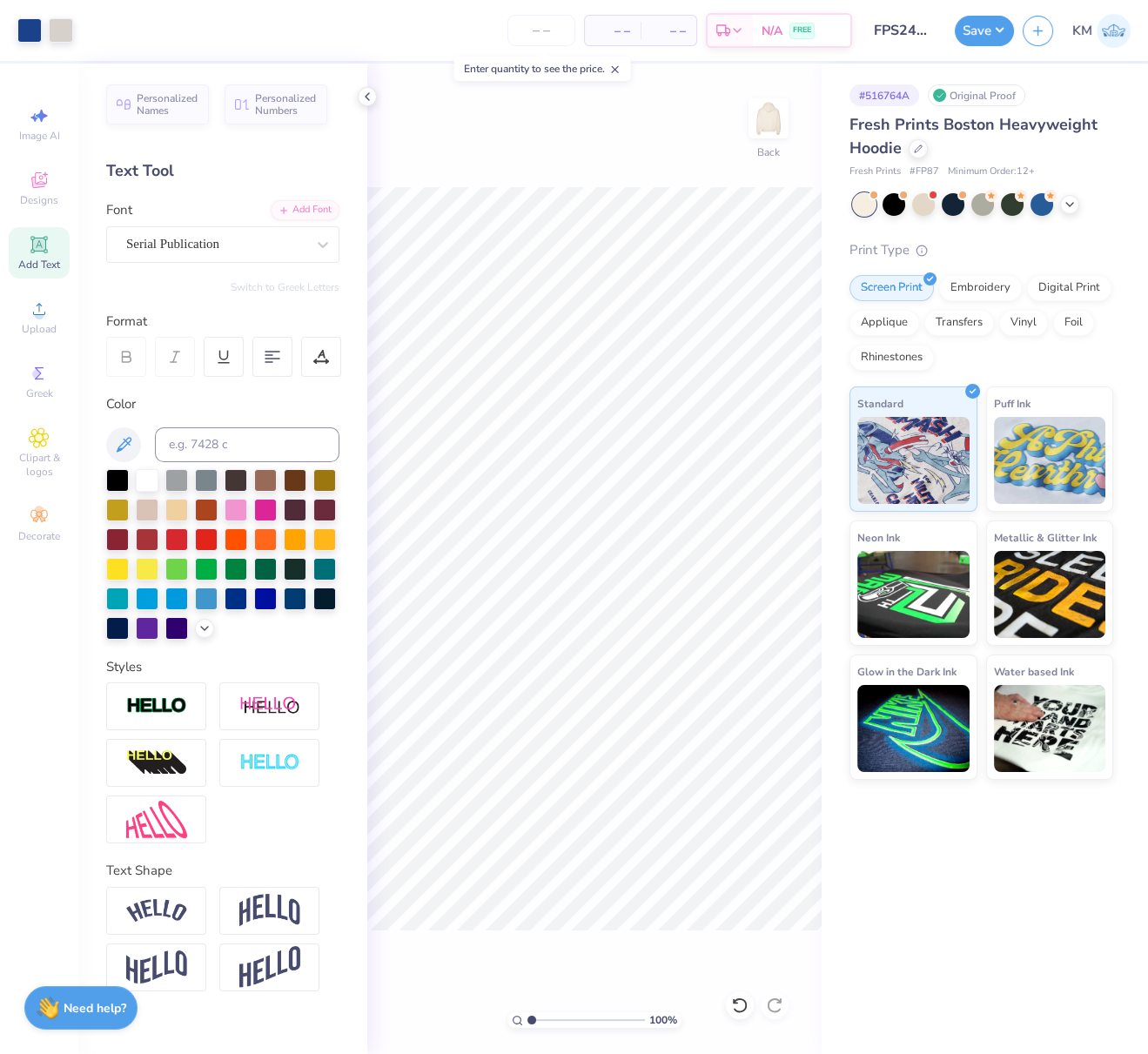
scroll to position [0, 17]
drag, startPoint x: 873, startPoint y: 36, endPoint x: 955, endPoint y: 29, distance: 82.3
click at [955, 30] on div "Art colors – – Per Item – – Total Est. Delivery N/A FREE Design Title FPS240056…" at bounding box center [574, 30] width 1148 height 61
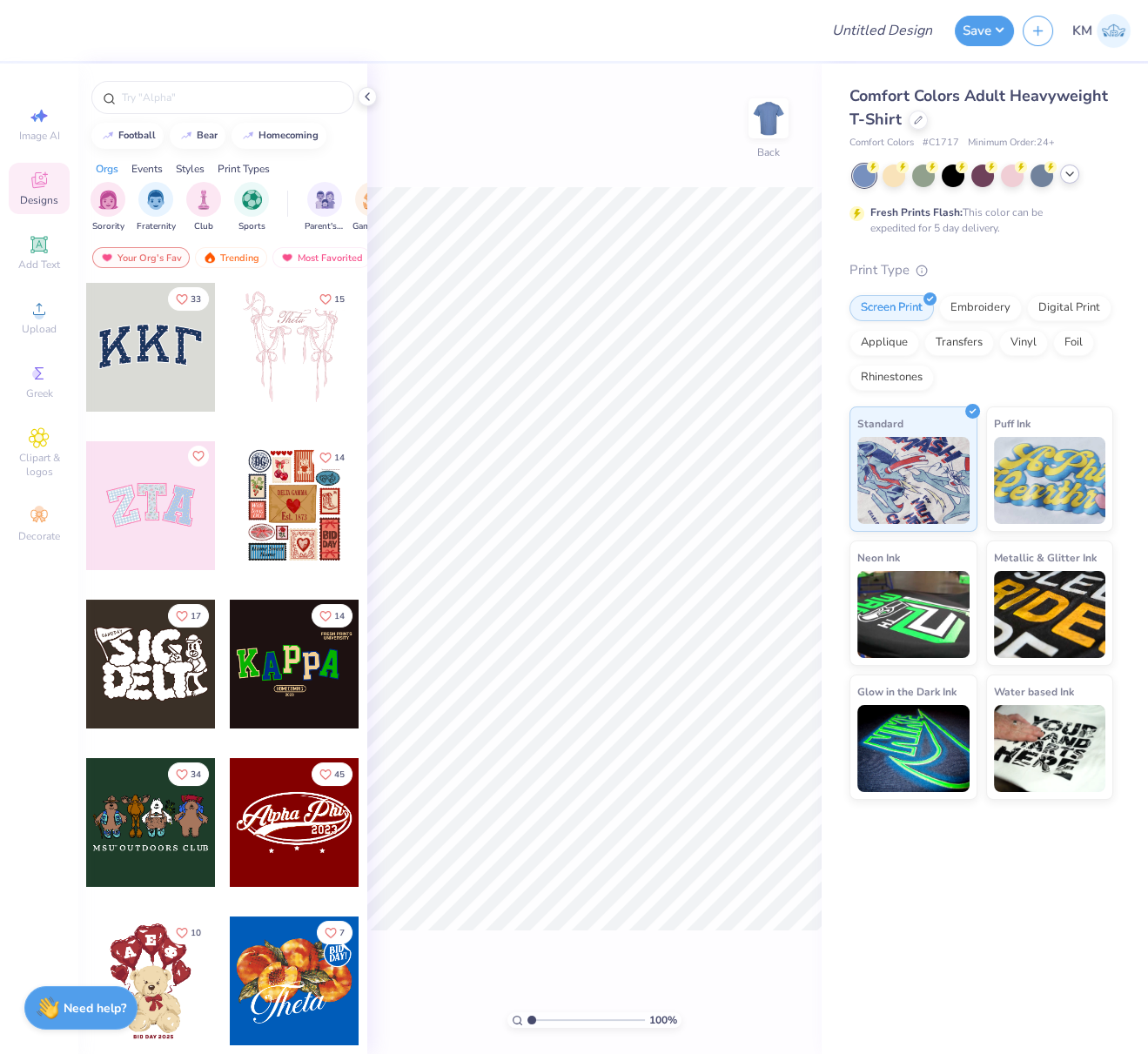
click at [1074, 172] on icon at bounding box center [1070, 173] width 14 height 14
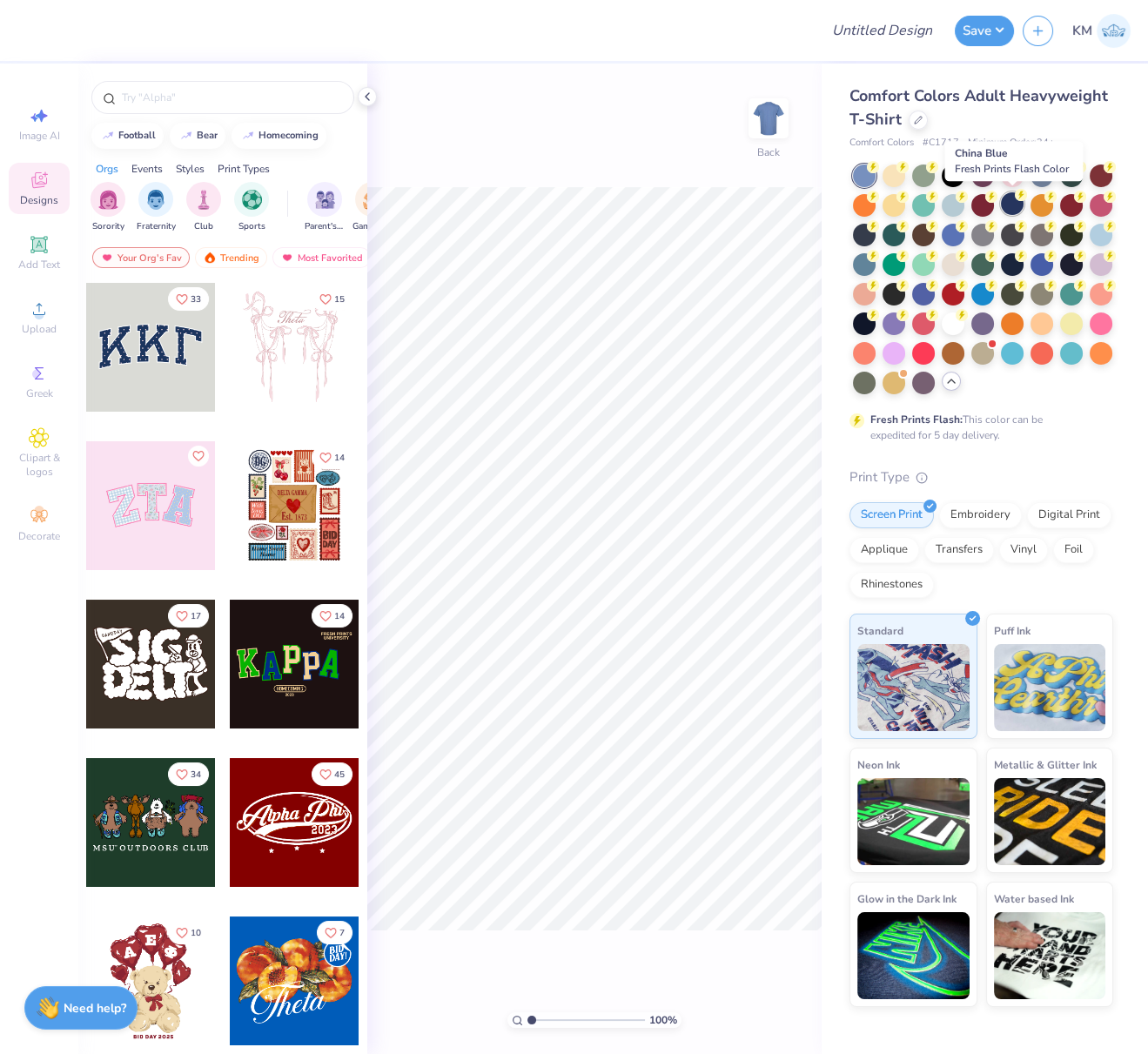
click at [1015, 205] on div at bounding box center [1013, 204] width 23 height 23
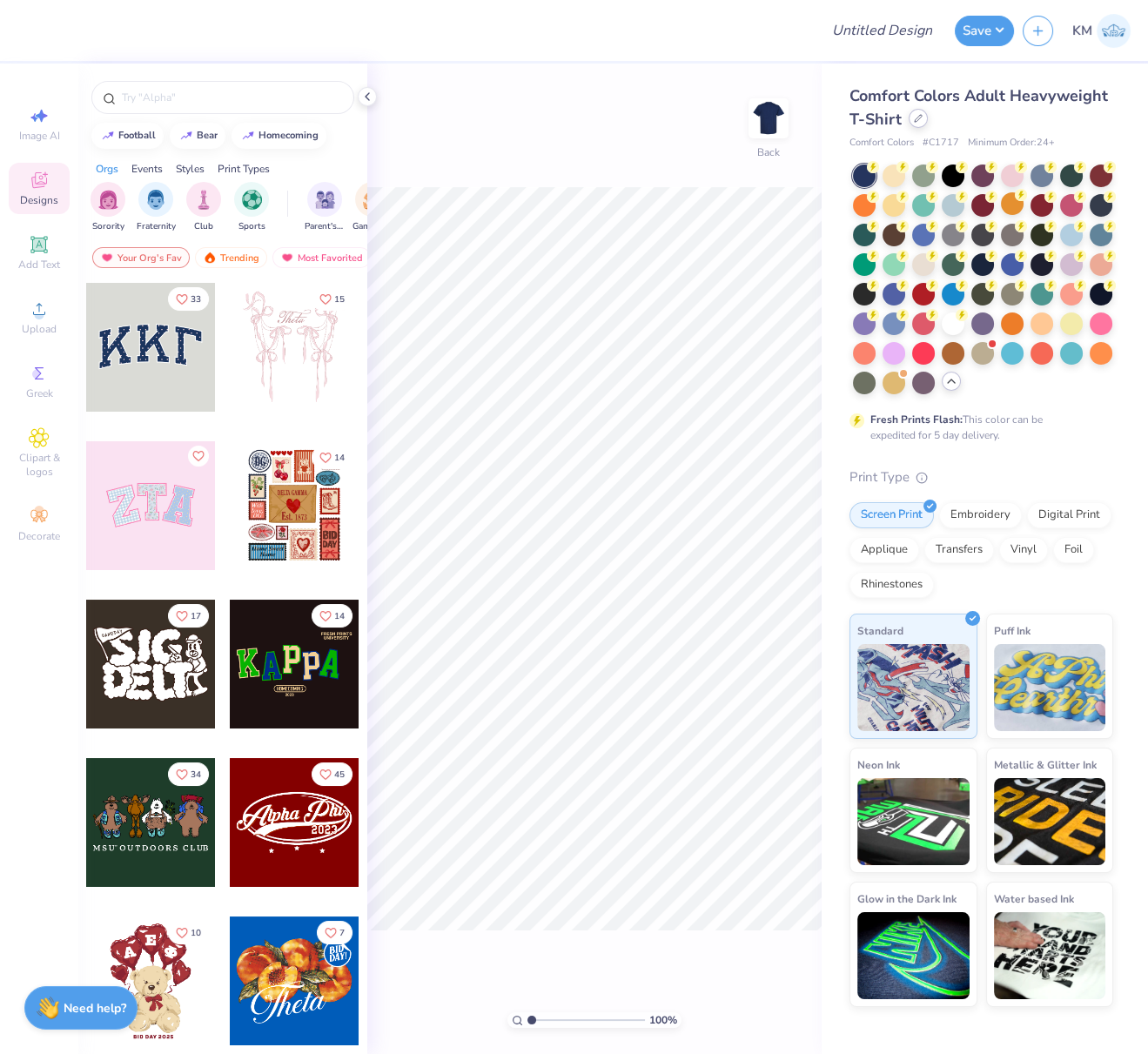
click at [916, 120] on icon at bounding box center [918, 118] width 8 height 8
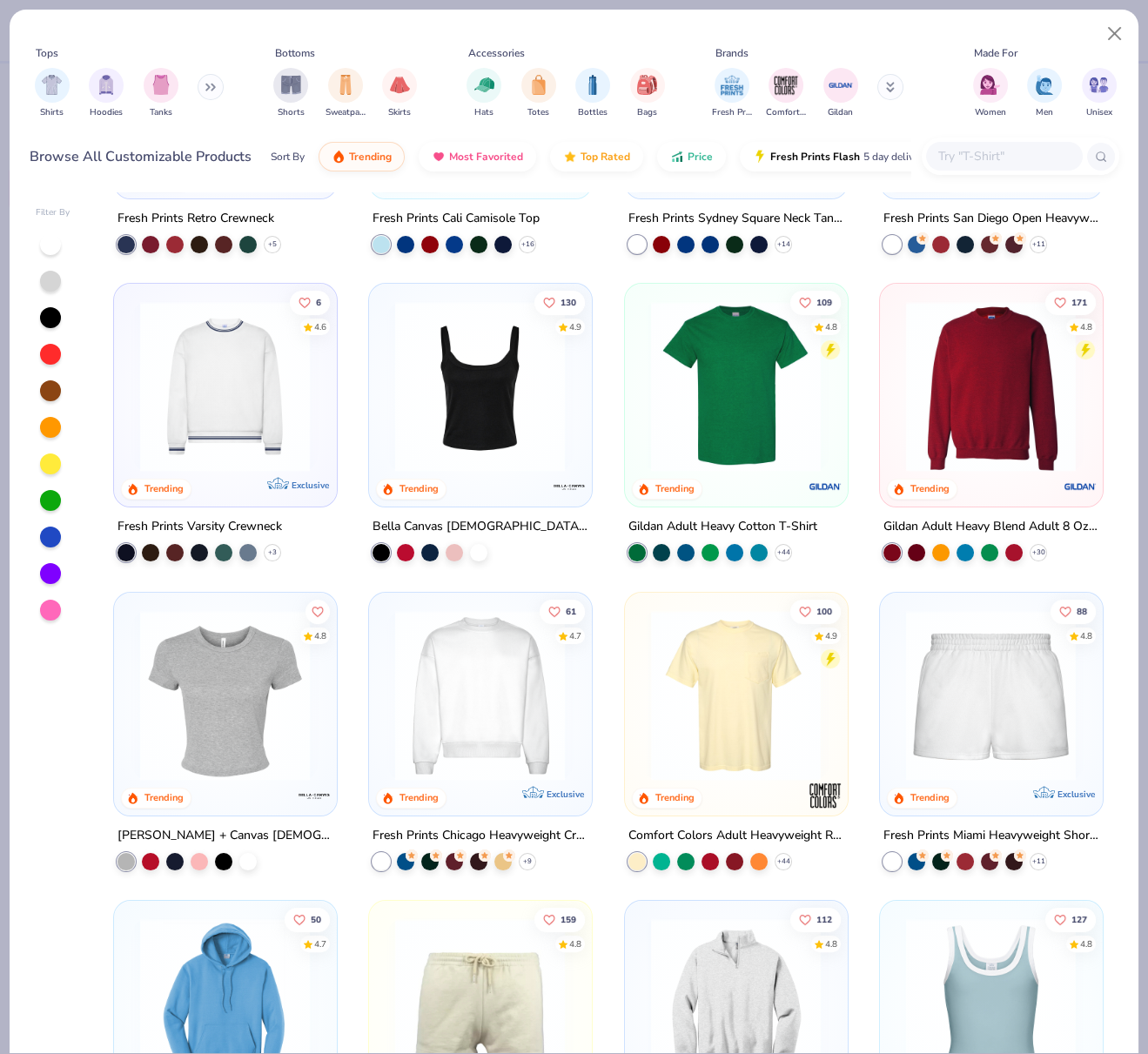
scroll to position [545, 0]
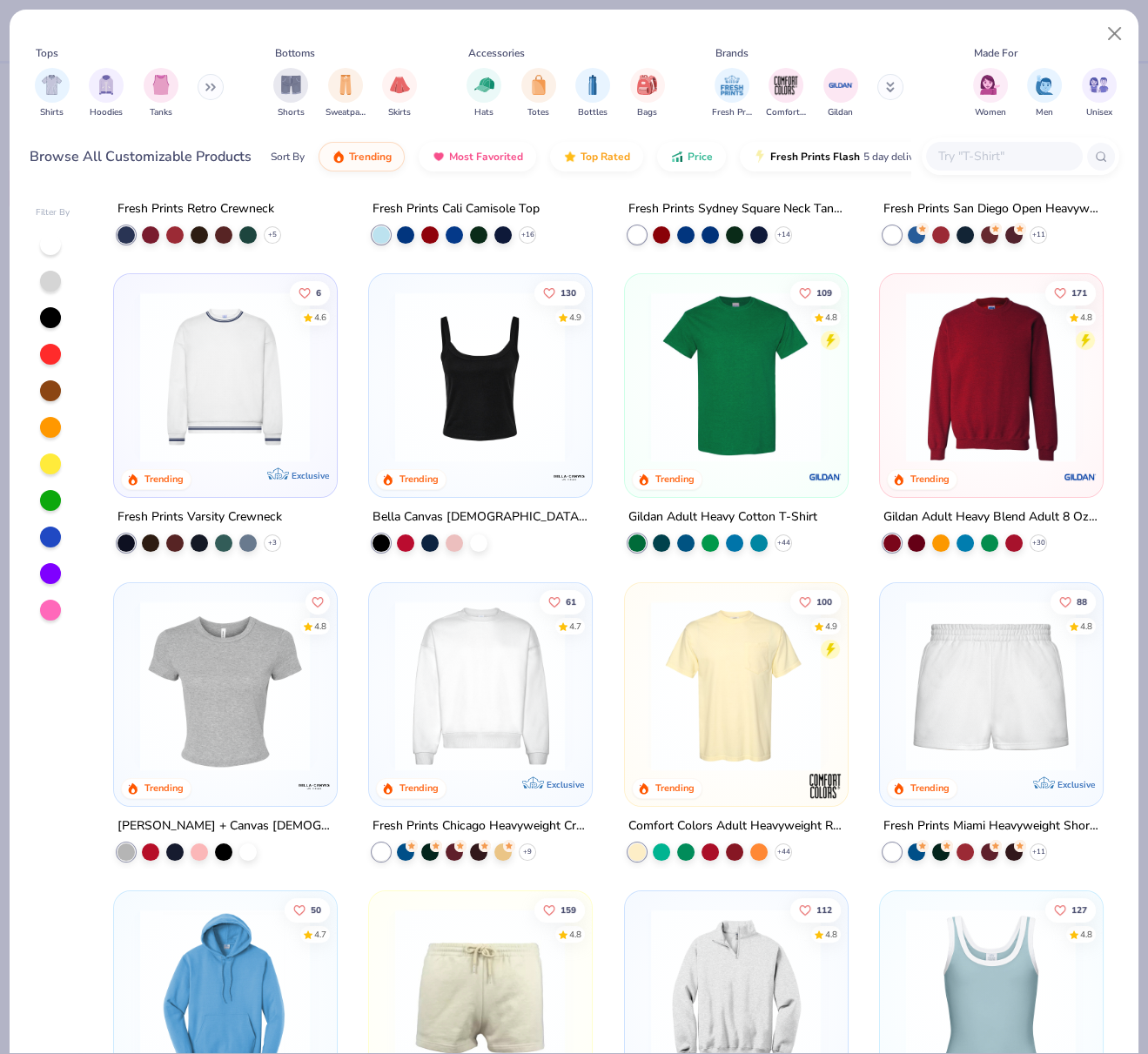
click at [479, 652] on img at bounding box center [480, 685] width 187 height 170
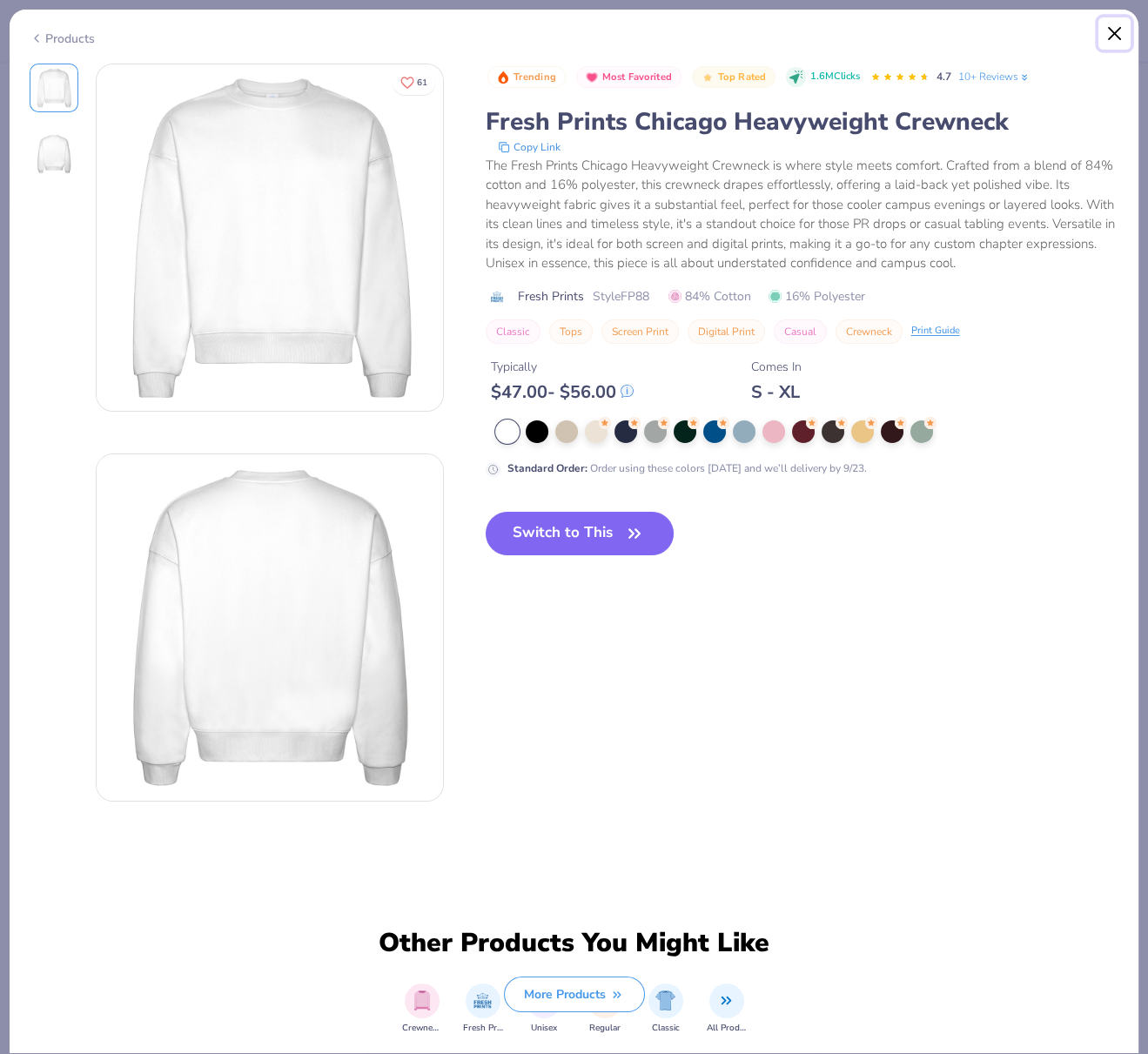
click at [1114, 34] on button "Close" at bounding box center [1115, 34] width 33 height 33
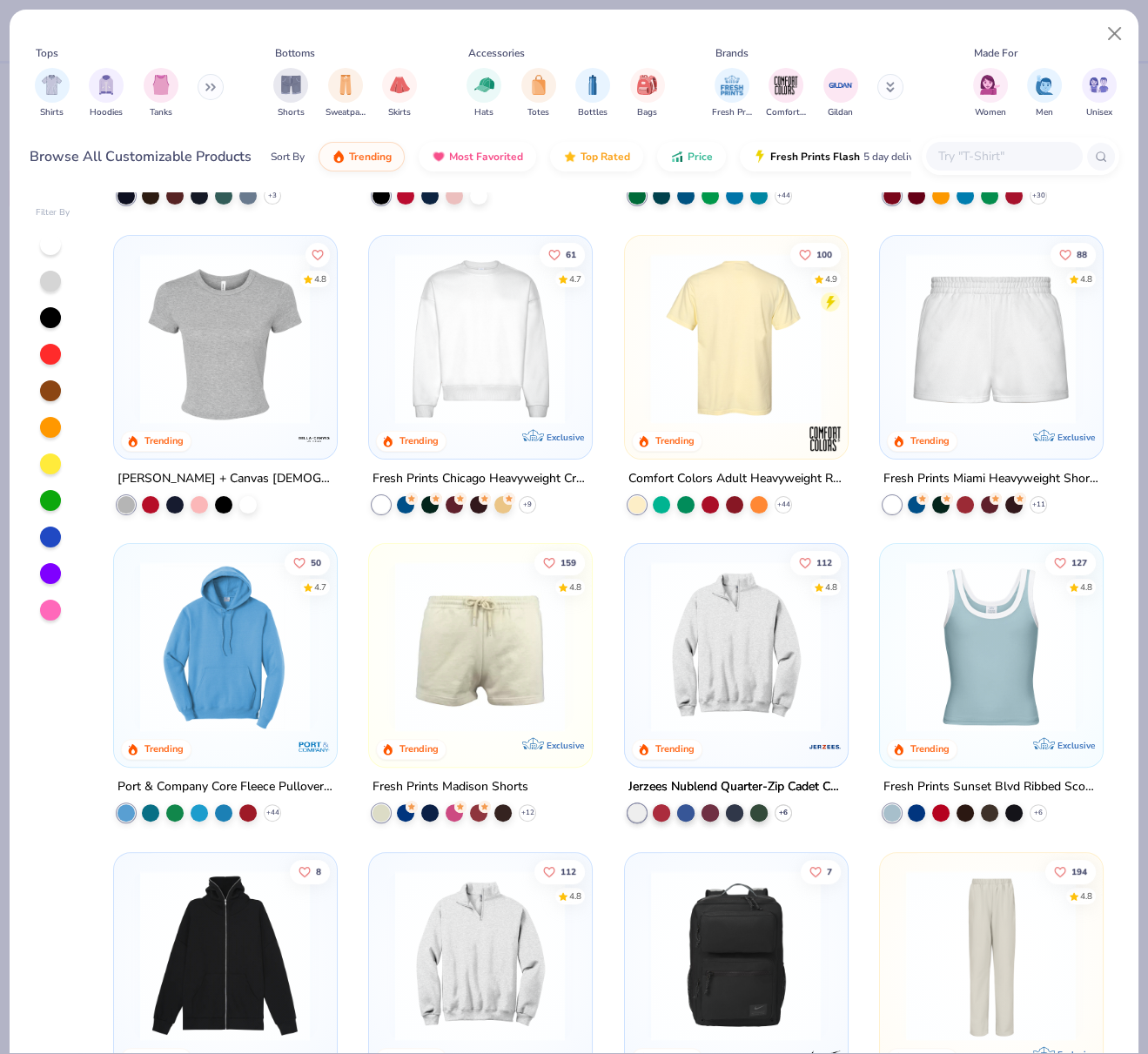
scroll to position [893, 0]
click at [1097, 81] on img "filter for Unisex" at bounding box center [1099, 83] width 20 height 20
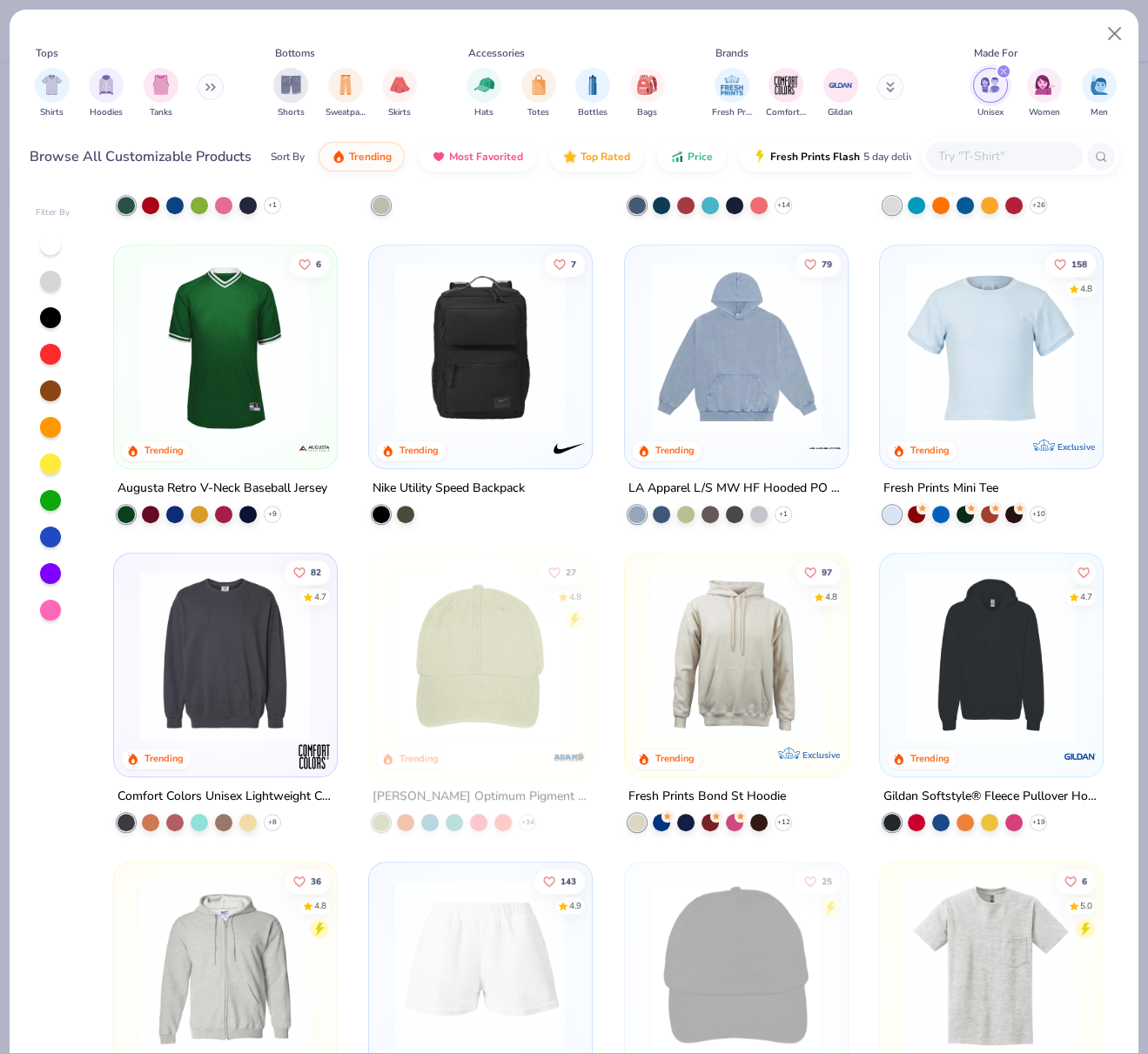
scroll to position [1512, 0]
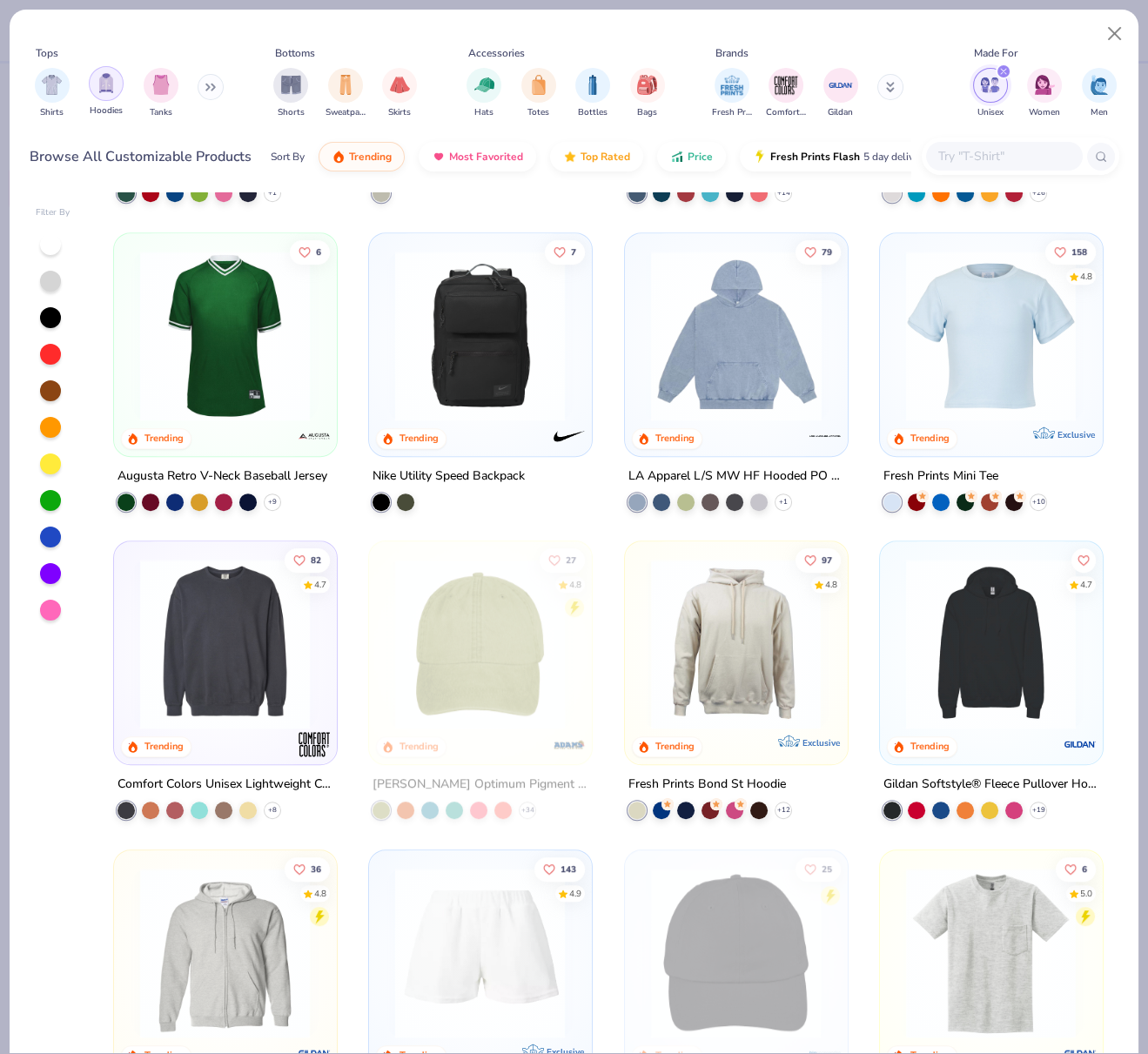
click at [160, 87] on img "filter for Tanks" at bounding box center [160, 85] width 19 height 20
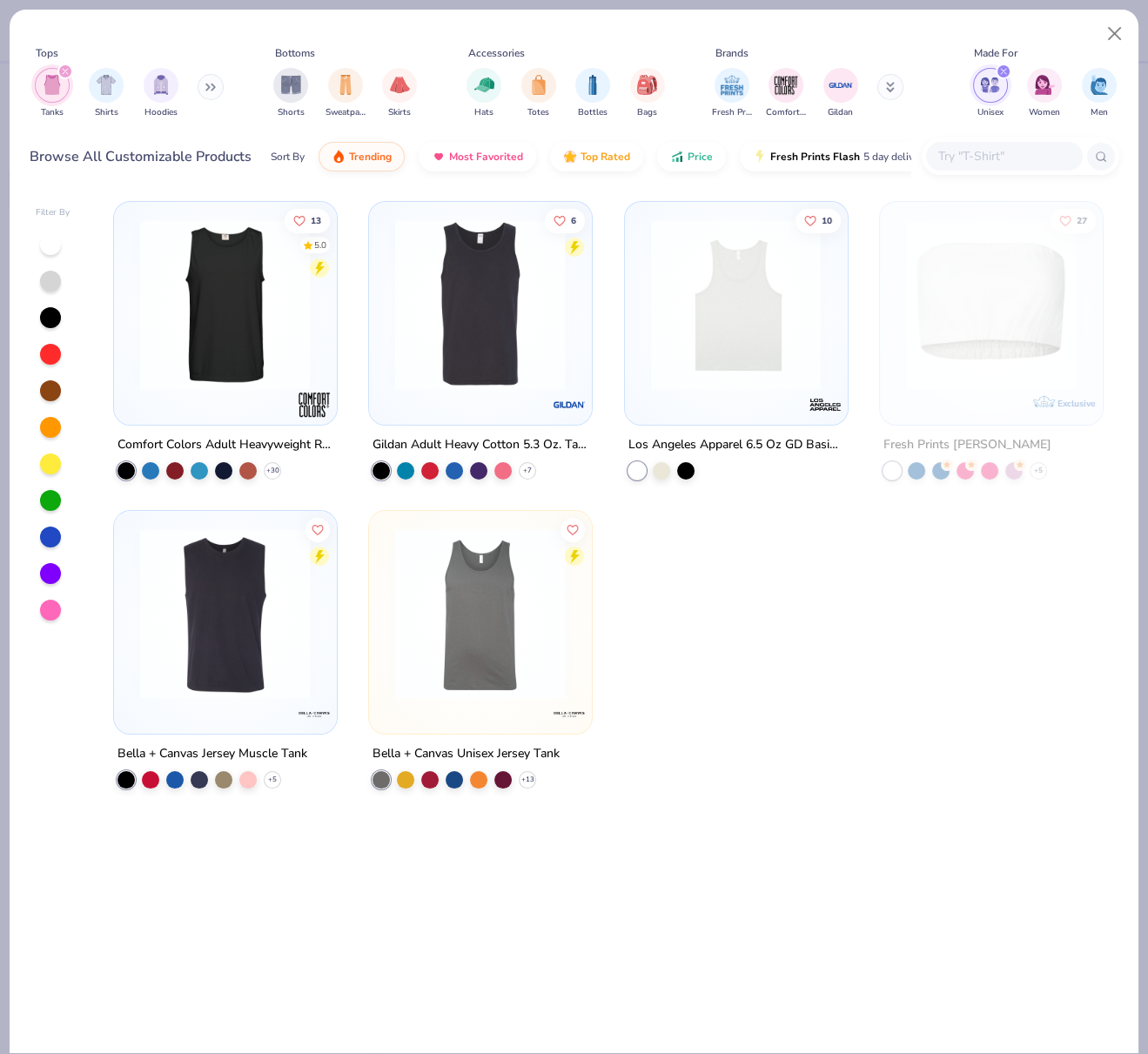
click at [762, 317] on img at bounding box center [735, 304] width 187 height 170
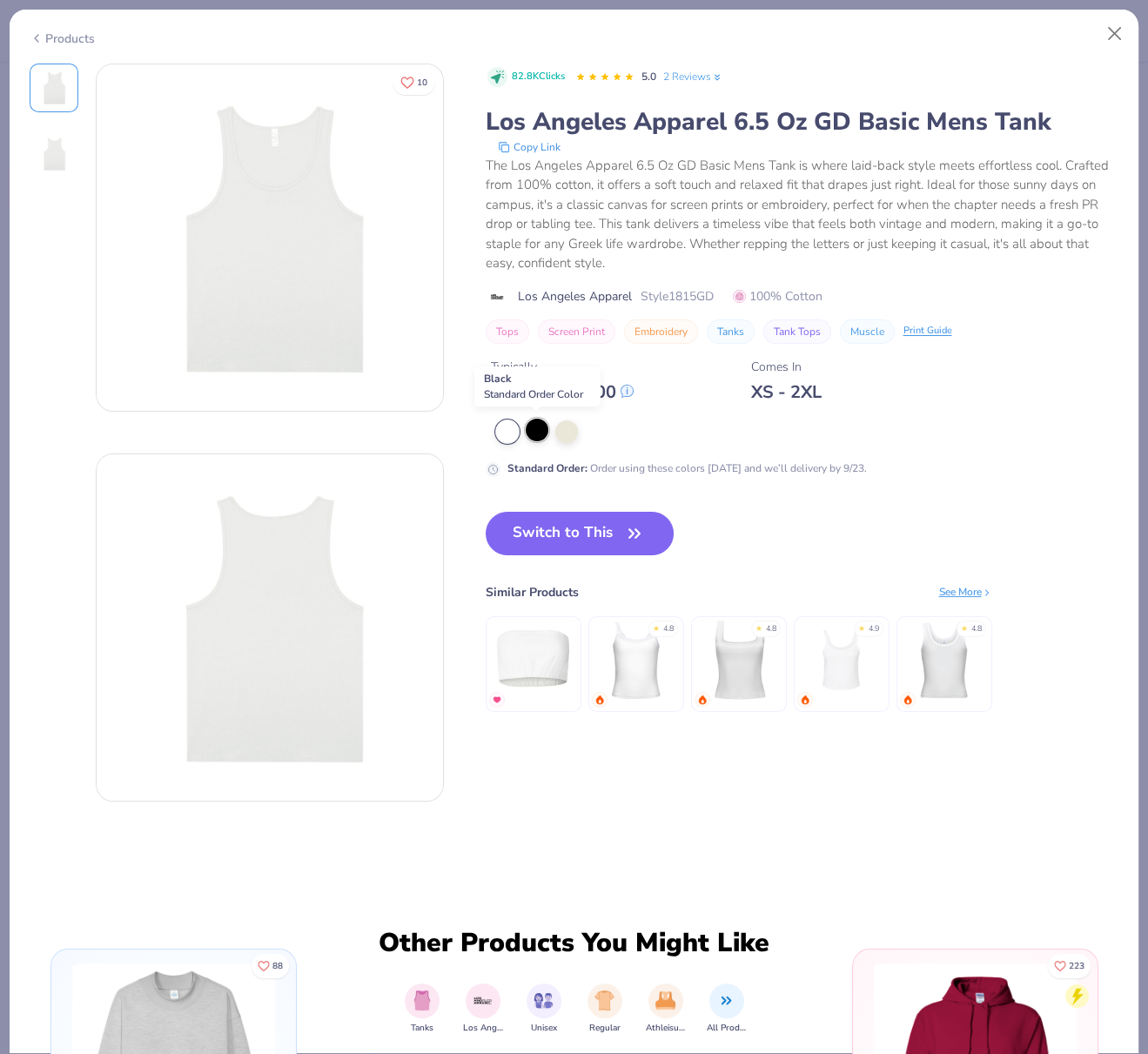
click at [539, 429] on div at bounding box center [537, 429] width 23 height 23
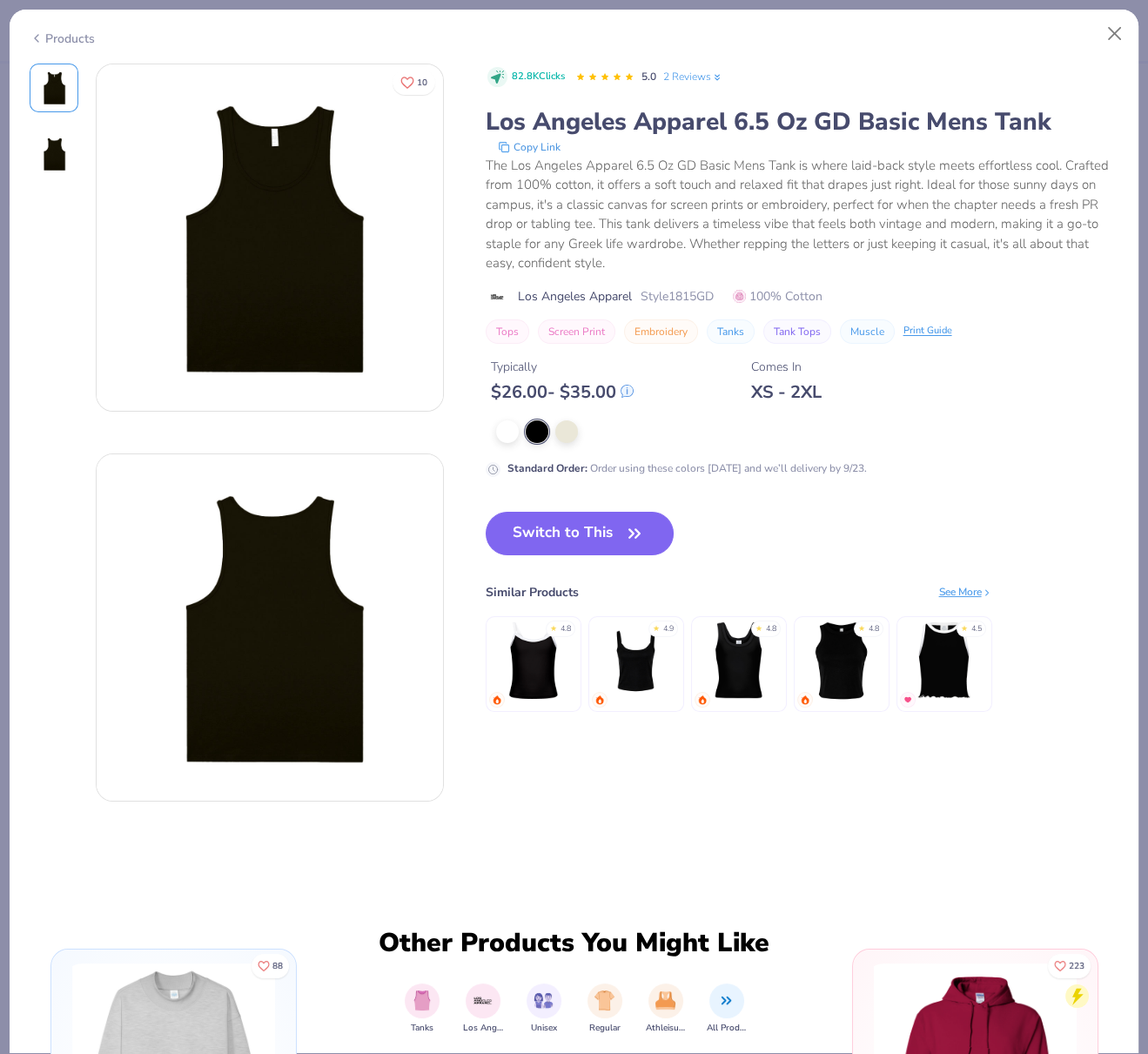
click at [40, 28] on icon at bounding box center [36, 38] width 14 height 21
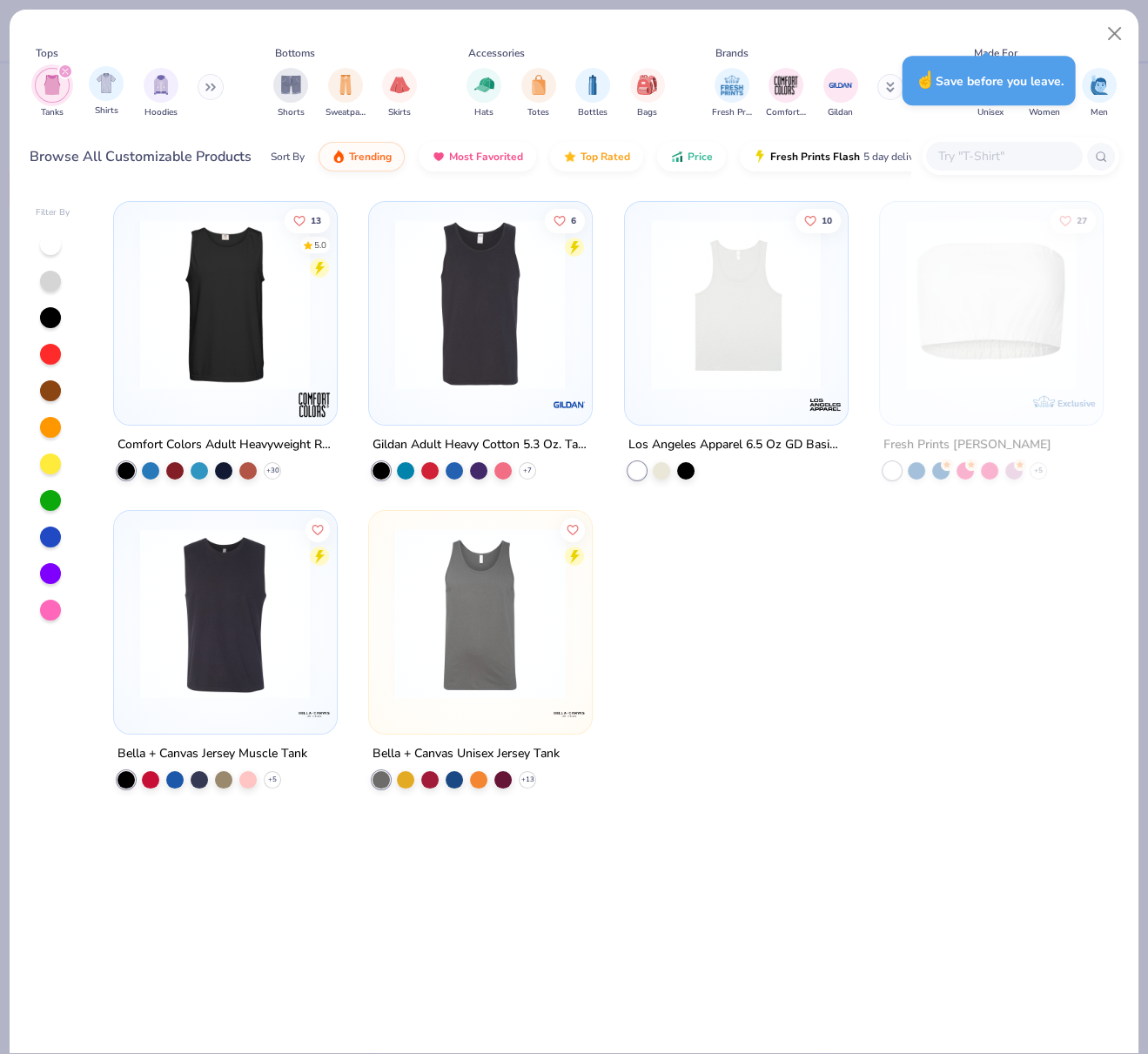
click at [66, 68] on icon "filter for Tanks" at bounding box center [65, 72] width 7 height 7
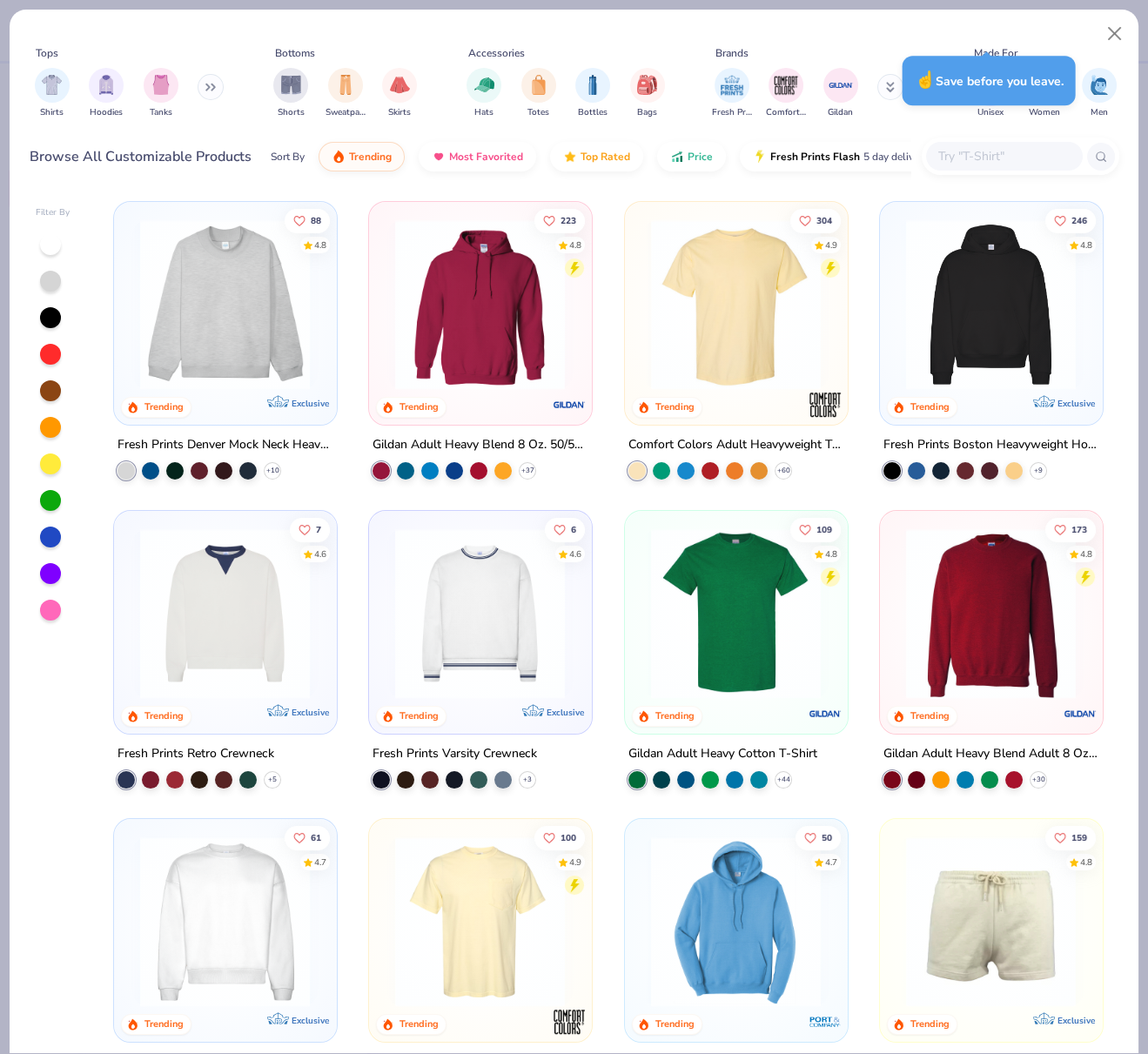
click at [1051, 22] on div "Tops Shirts Hoodies Tanks Bottoms Shorts Sweatpants Skirts Accessories Hats Tot…" at bounding box center [573, 99] width 1129 height 179
click at [991, 60] on div "☝️ Save before you leave." at bounding box center [990, 80] width 173 height 50
click at [159, 79] on img "filter for Tanks" at bounding box center [160, 85] width 19 height 20
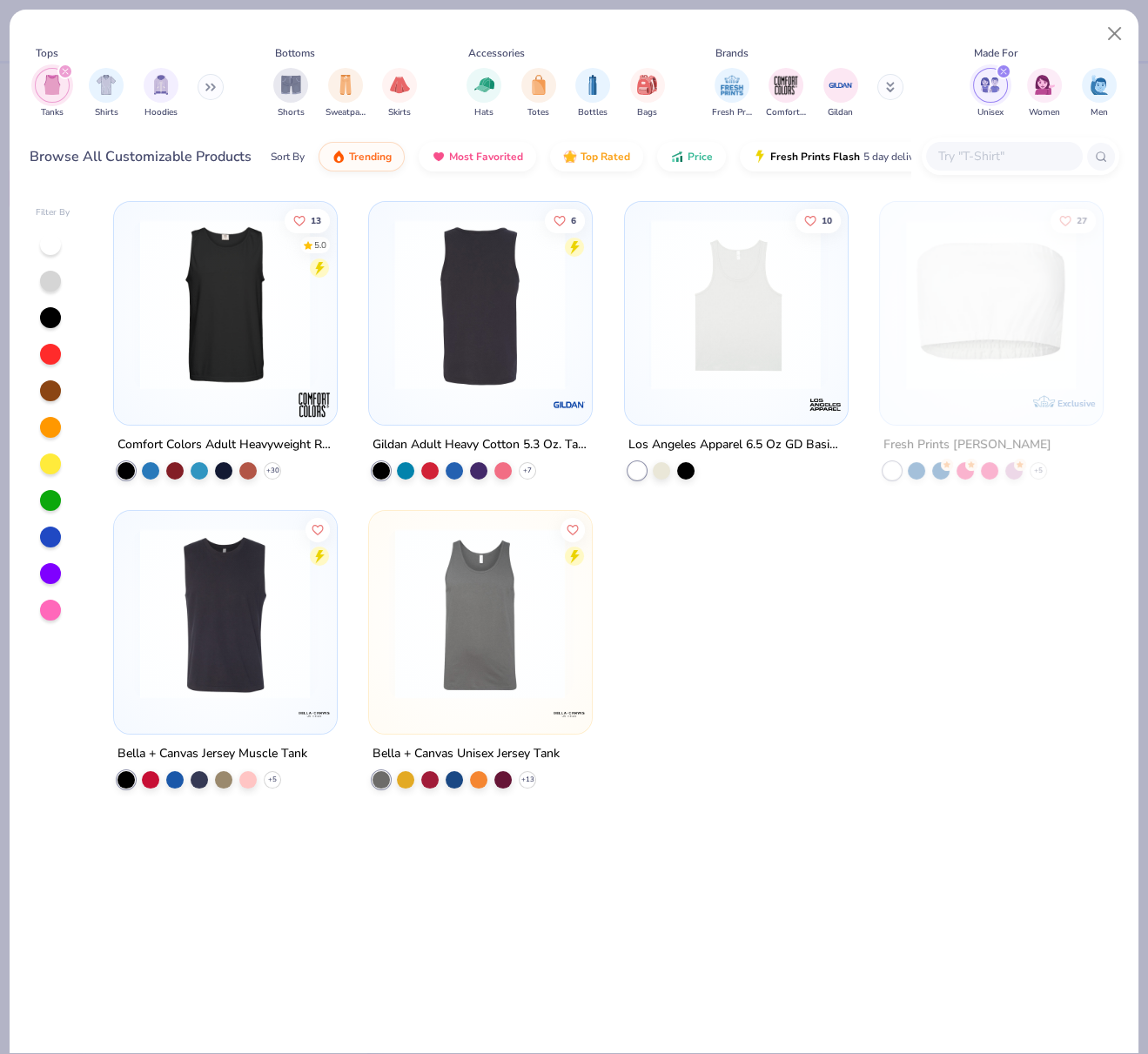
click at [468, 311] on div at bounding box center [480, 304] width 563 height 170
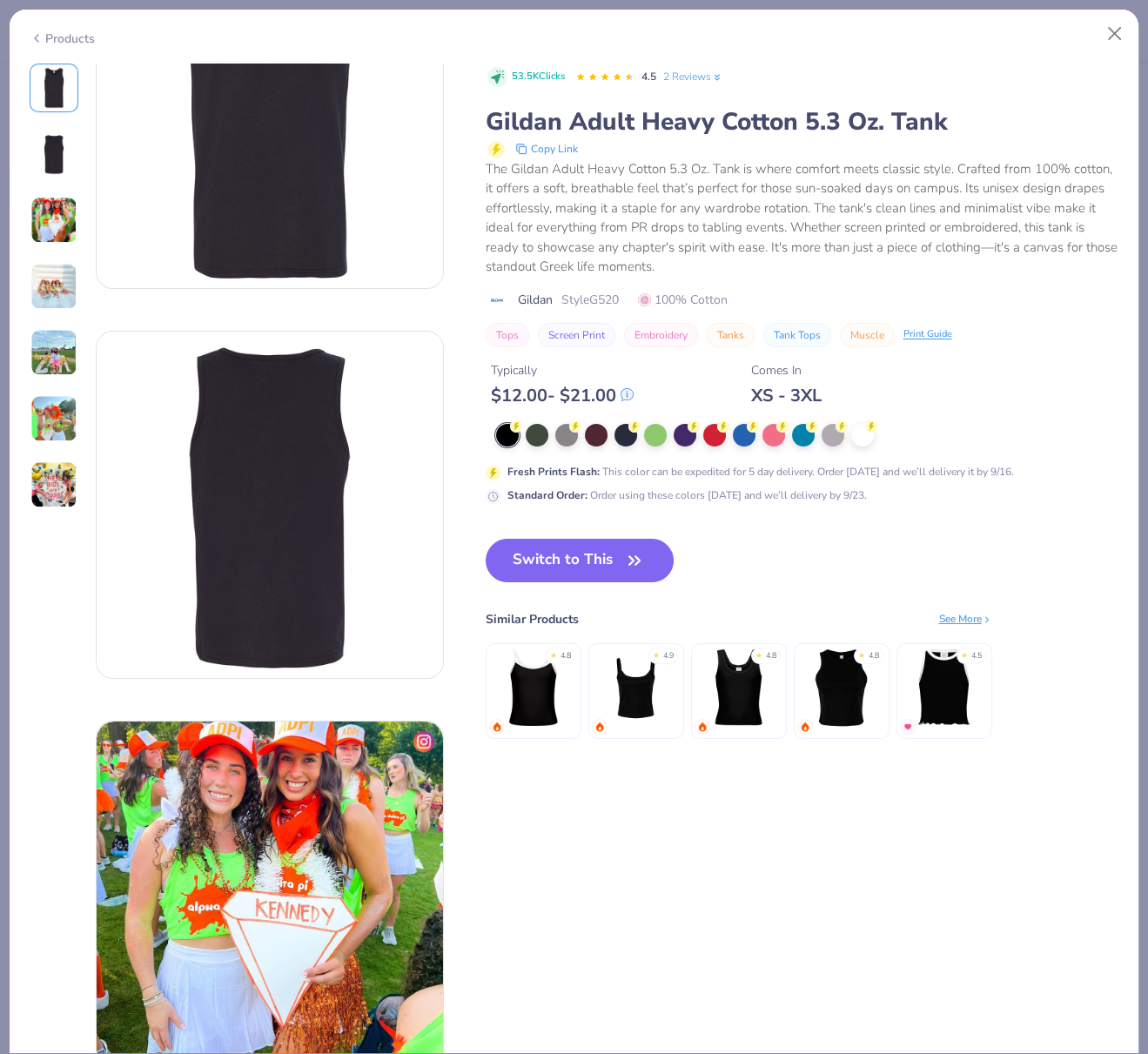
scroll to position [57, 0]
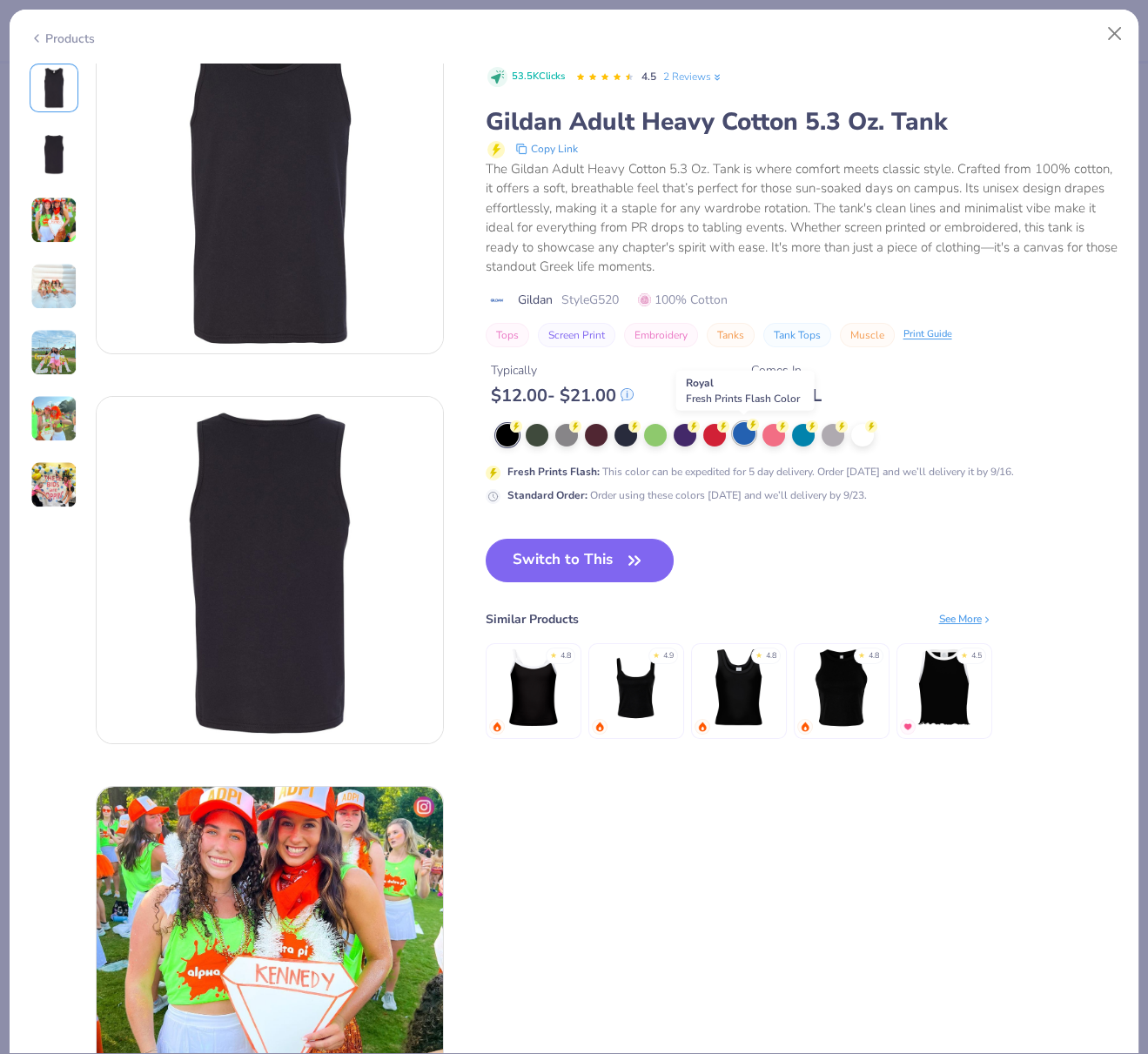
click at [741, 436] on div at bounding box center [744, 433] width 23 height 23
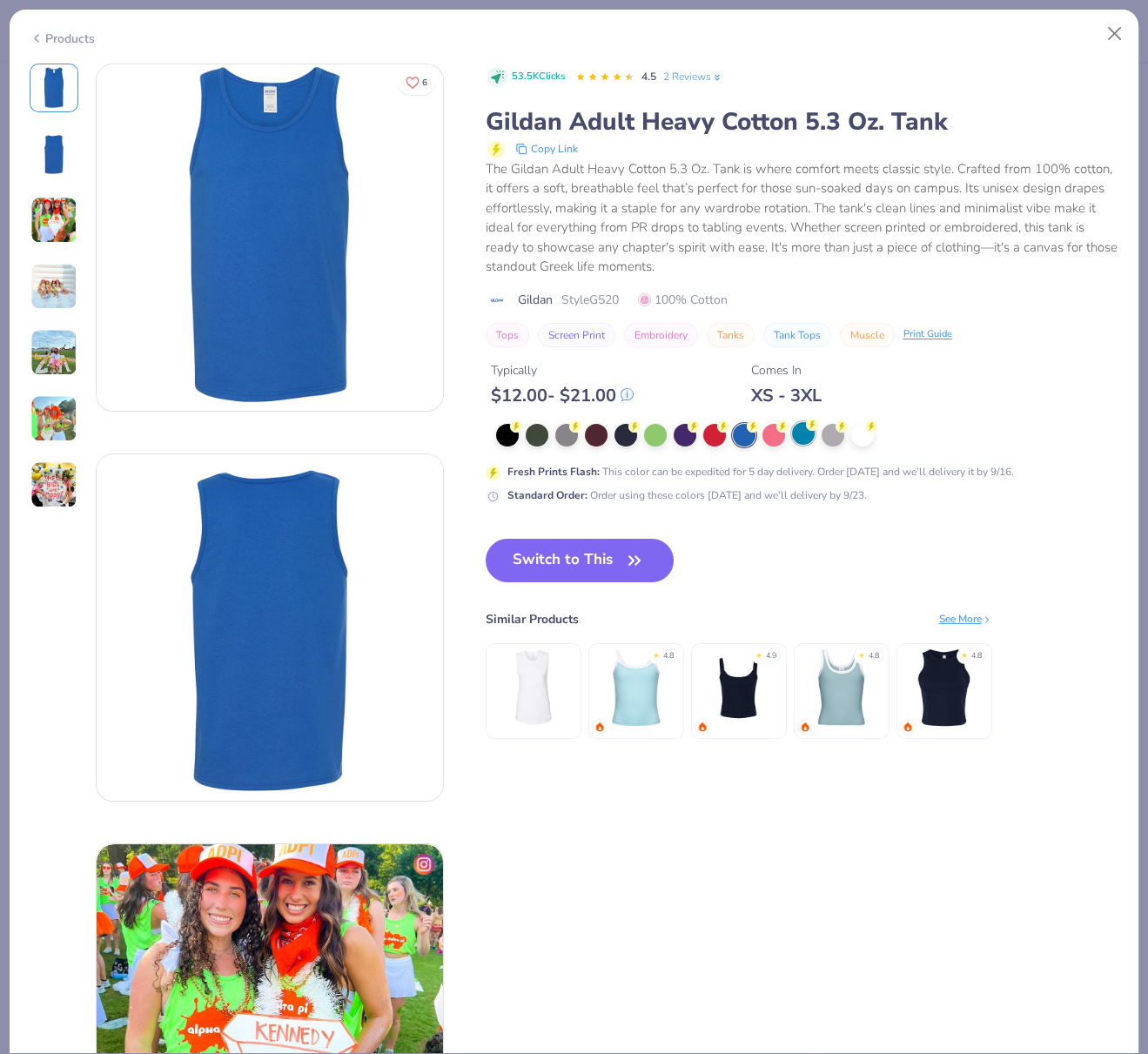
drag, startPoint x: 805, startPoint y: 435, endPoint x: 803, endPoint y: 444, distance: 9.2
click at [804, 436] on div at bounding box center [803, 433] width 23 height 23
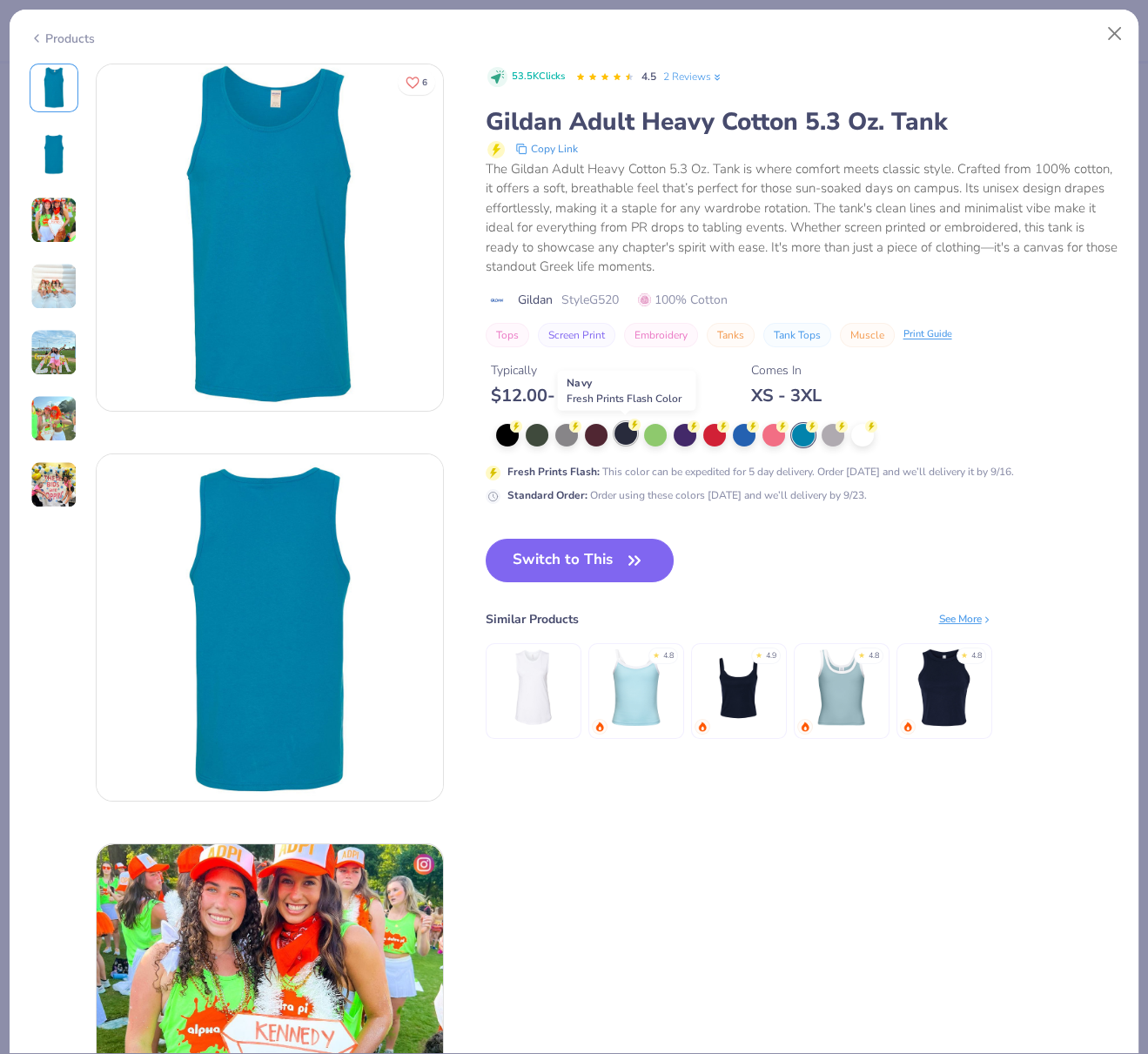
click at [625, 432] on div at bounding box center [626, 433] width 23 height 23
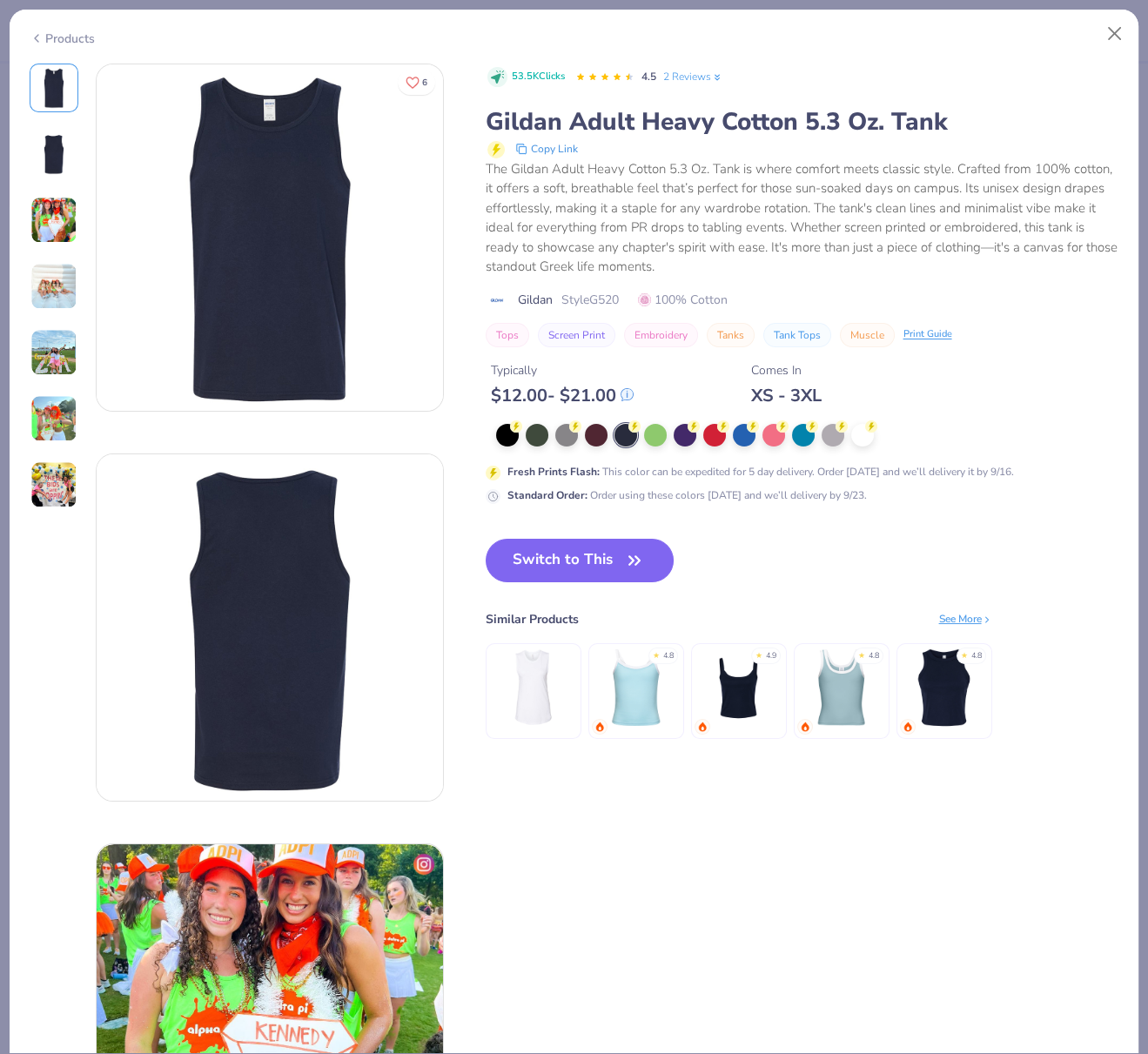
click at [593, 560] on button "Switch to This" at bounding box center [580, 560] width 189 height 43
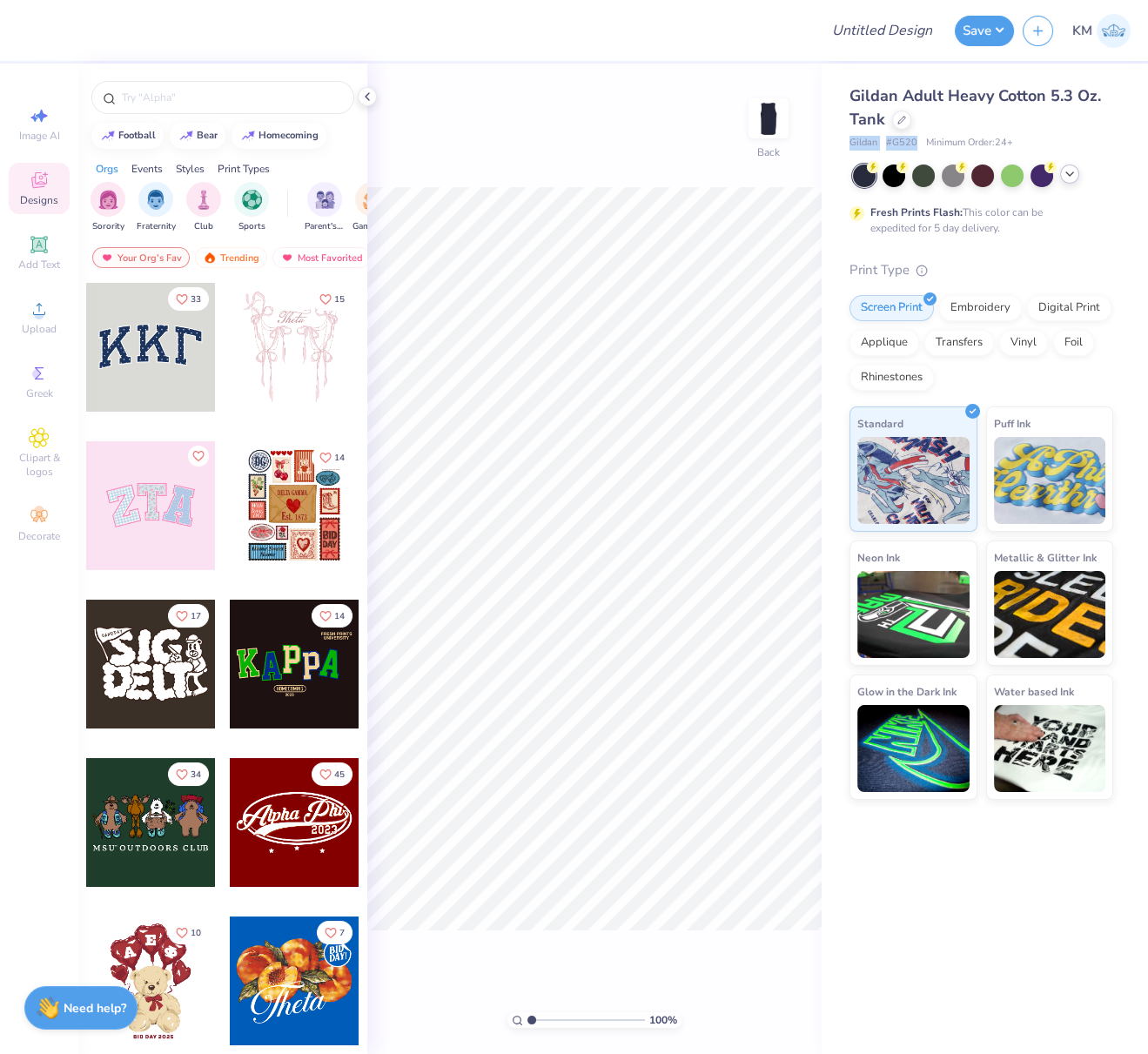
drag, startPoint x: 847, startPoint y: 142, endPoint x: 916, endPoint y: 143, distance: 69.0
click at [917, 143] on div "Gildan Adult Heavy Cotton 5.3 Oz. Tank Gildan # G520 Minimum Order: 24 + Fresh …" at bounding box center [985, 431] width 326 height 736
copy div "Gildan # G520"
click at [41, 387] on div "Greek" at bounding box center [39, 381] width 61 height 52
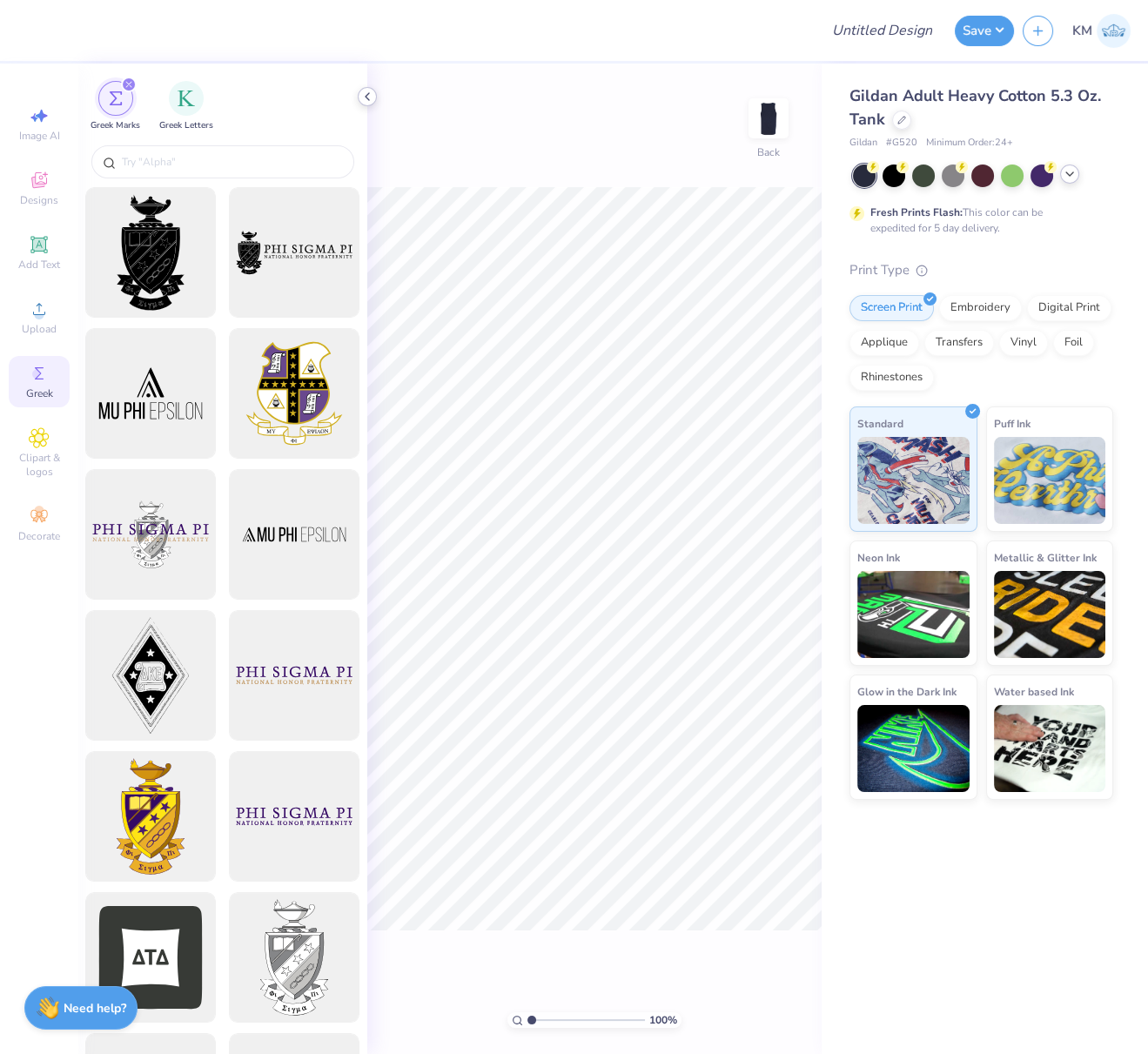
click at [370, 97] on icon at bounding box center [367, 96] width 14 height 14
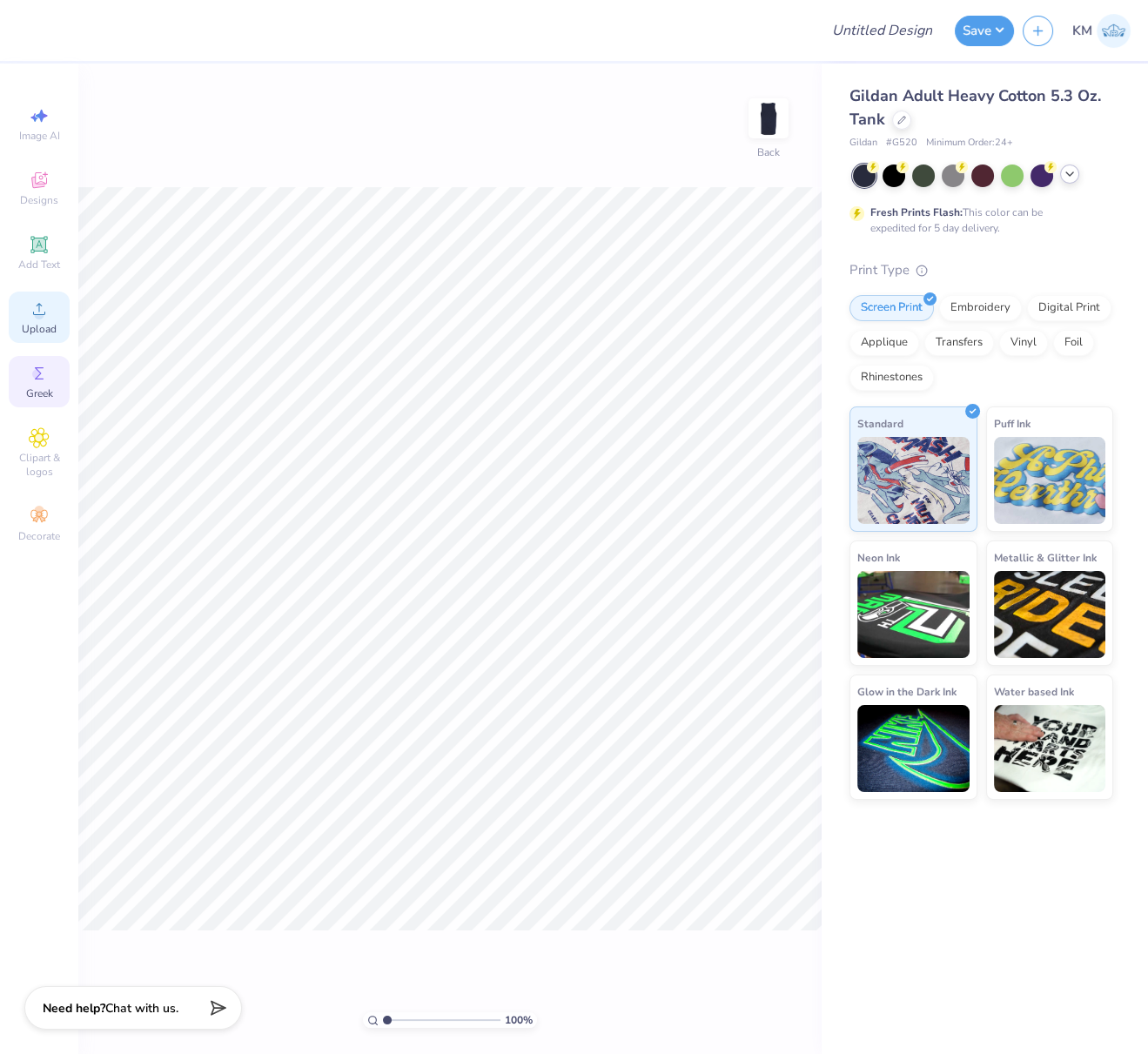
click at [43, 319] on icon at bounding box center [39, 309] width 21 height 21
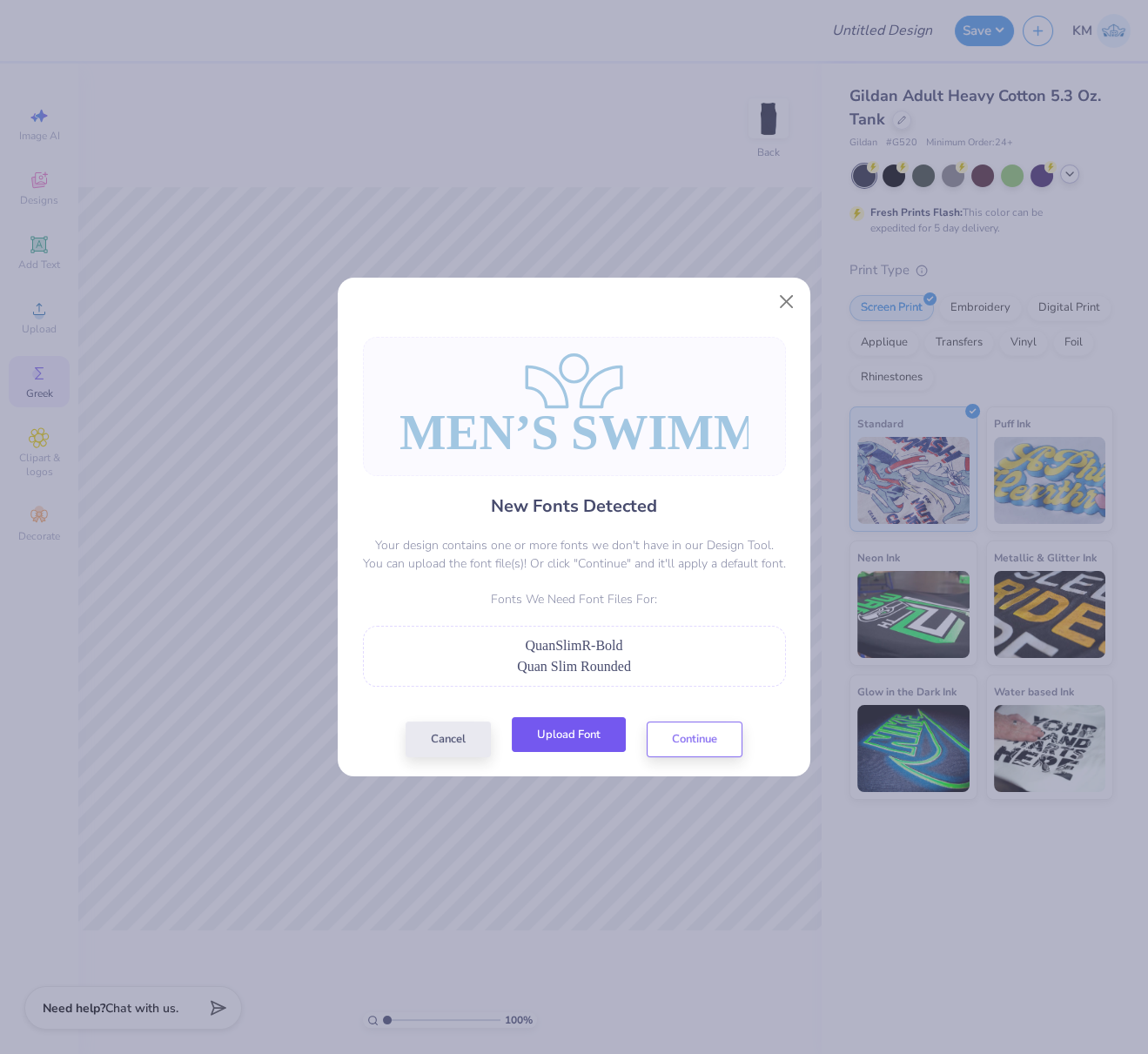
click at [584, 734] on button "Upload Font" at bounding box center [569, 735] width 114 height 36
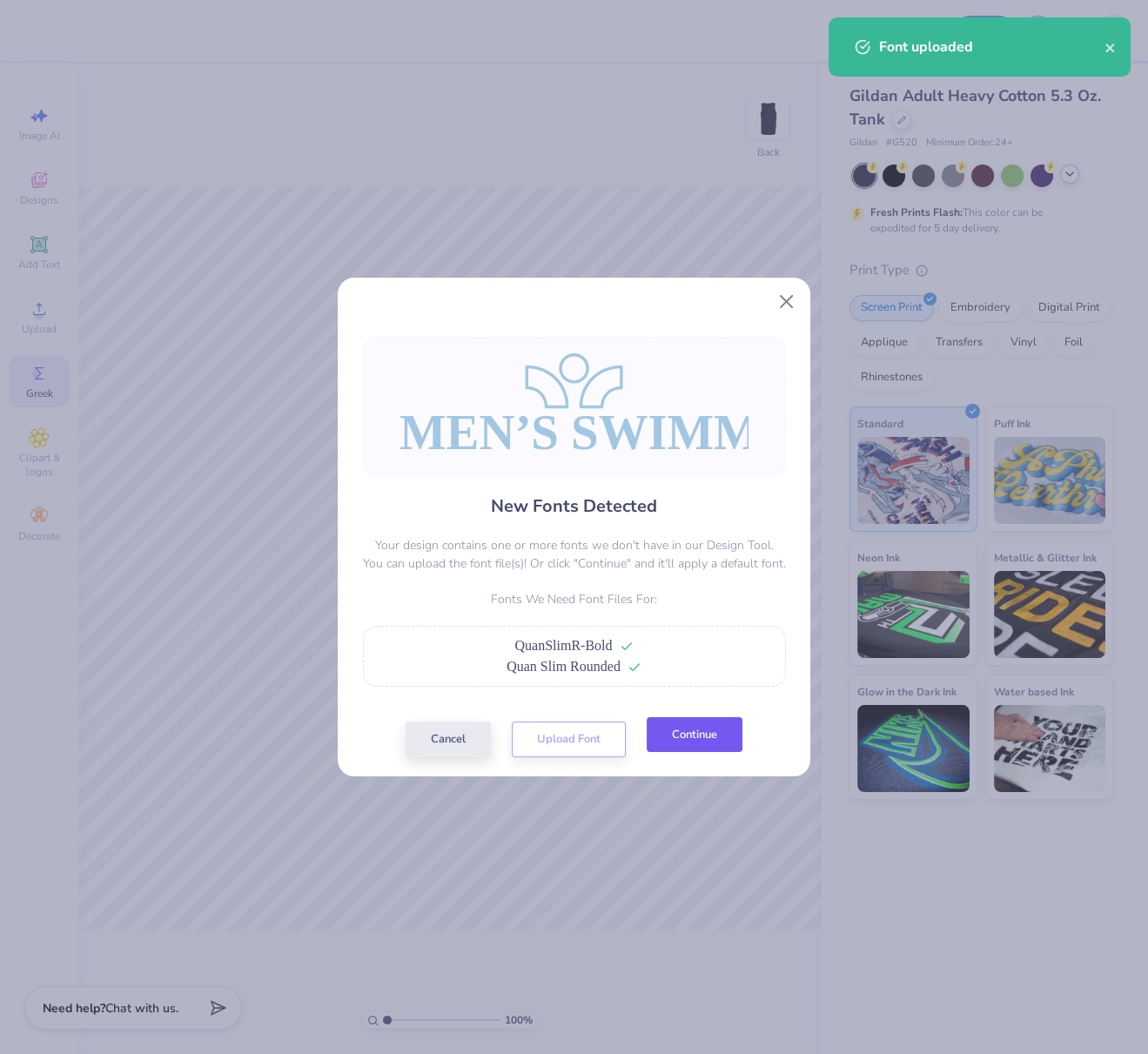
click at [709, 739] on button "Continue" at bounding box center [695, 735] width 96 height 36
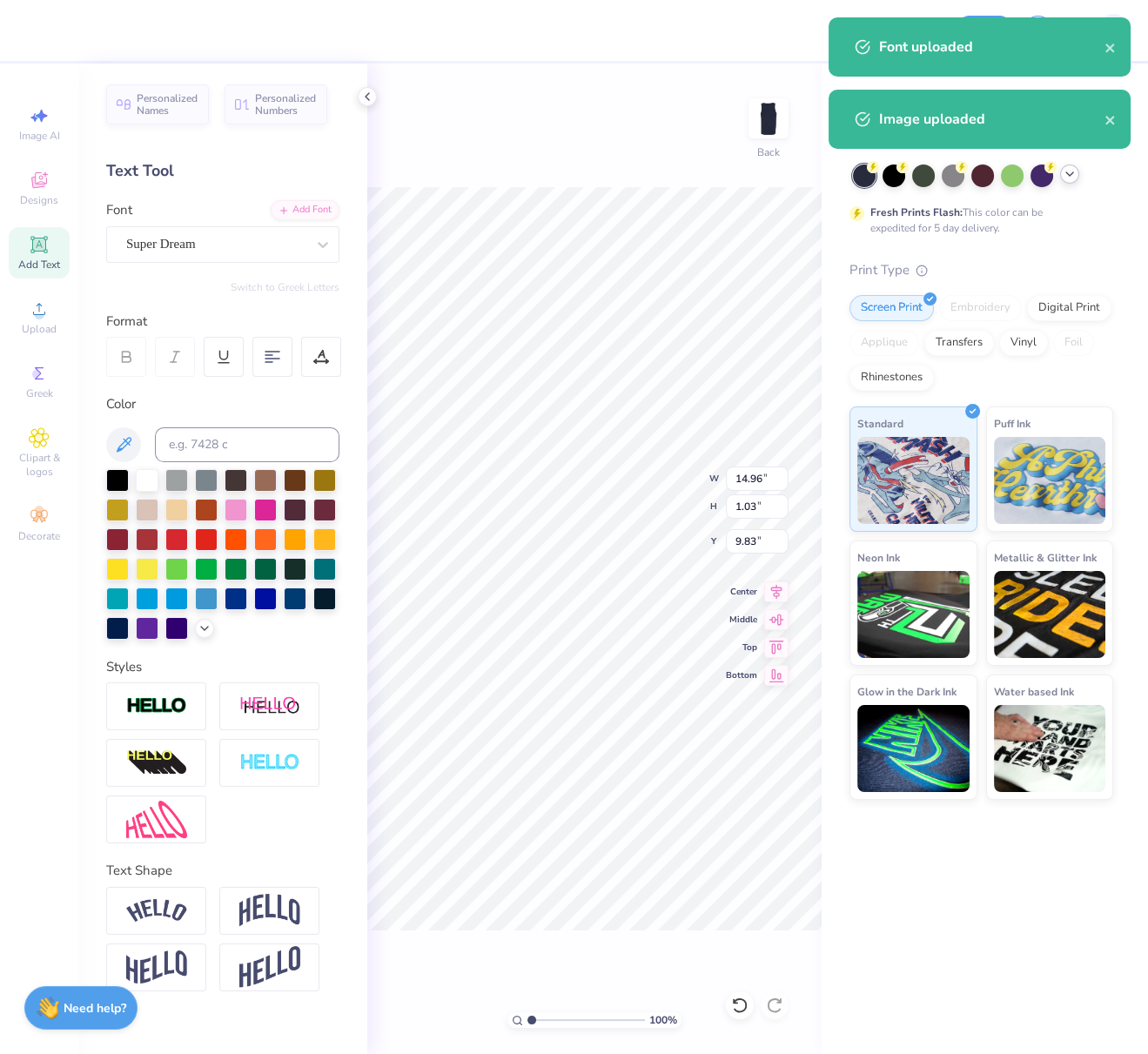
click at [227, 247] on div "Super Dream" at bounding box center [216, 243] width 182 height 27
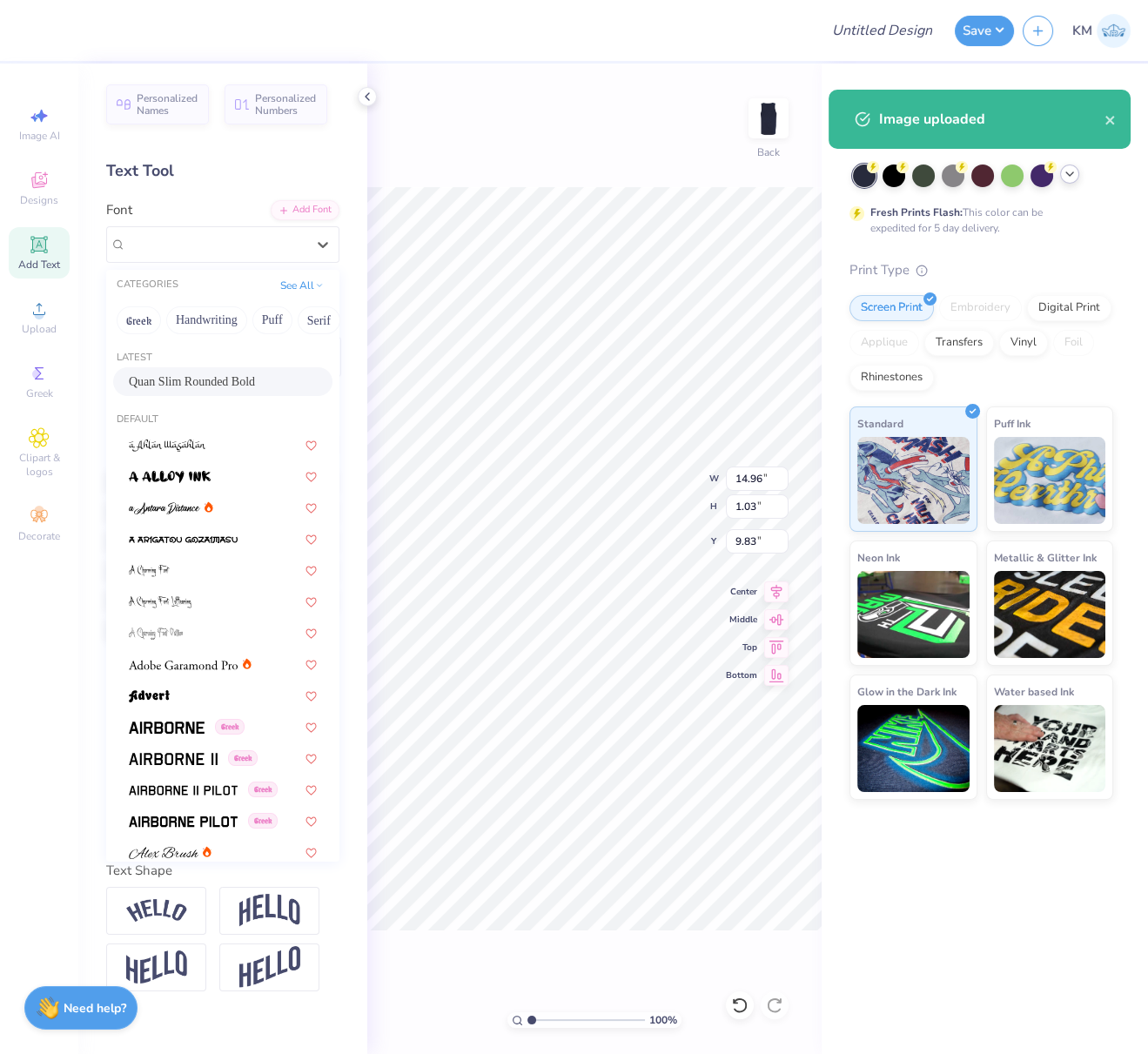
drag, startPoint x: 181, startPoint y: 381, endPoint x: 210, endPoint y: 413, distance: 43.2
click at [181, 381] on span "Quan Slim Rounded Bold" at bounding box center [192, 381] width 126 height 18
type input "9.72"
type input "0.75"
type input "10.07"
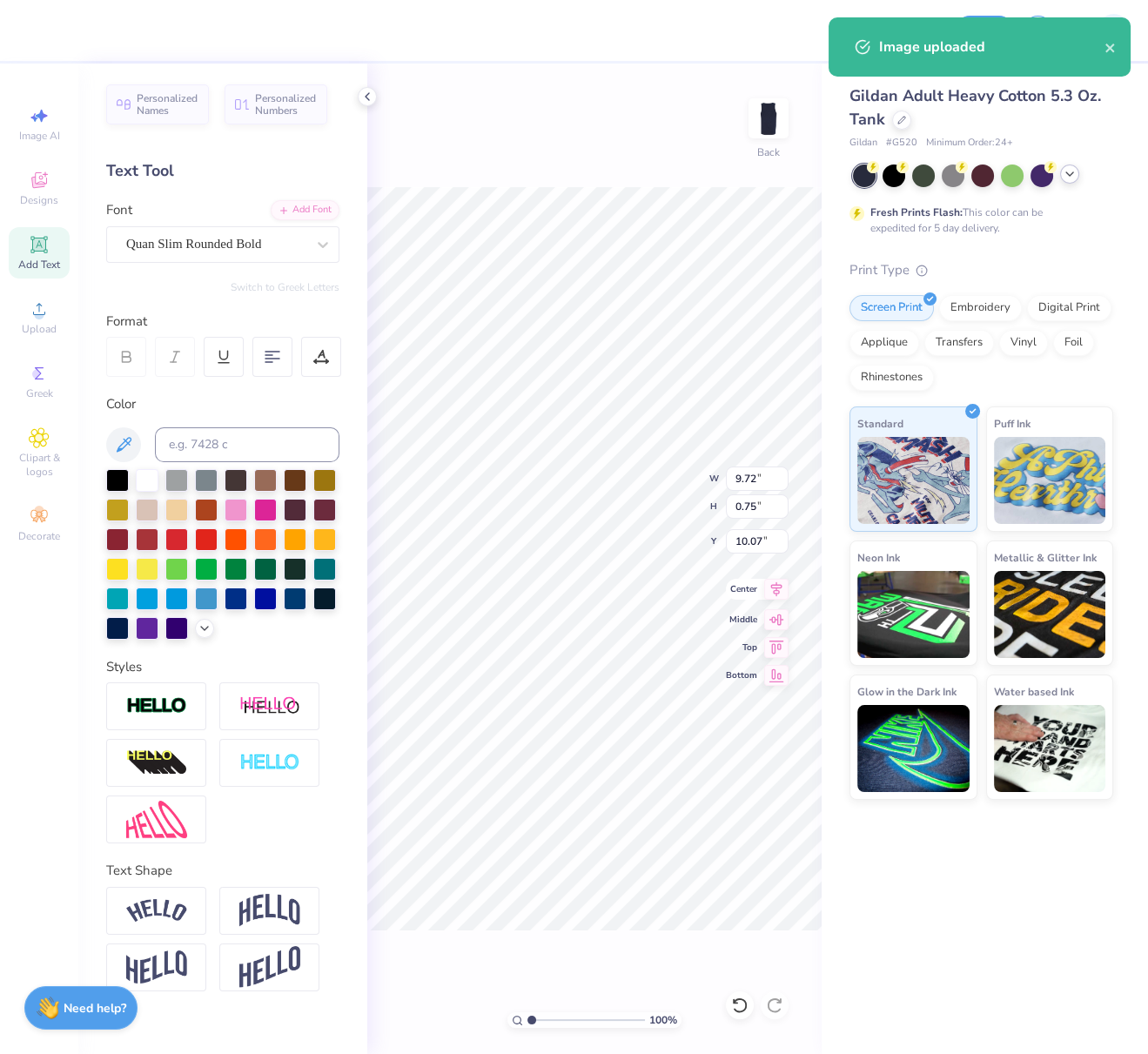
click at [771, 589] on icon at bounding box center [777, 589] width 24 height 21
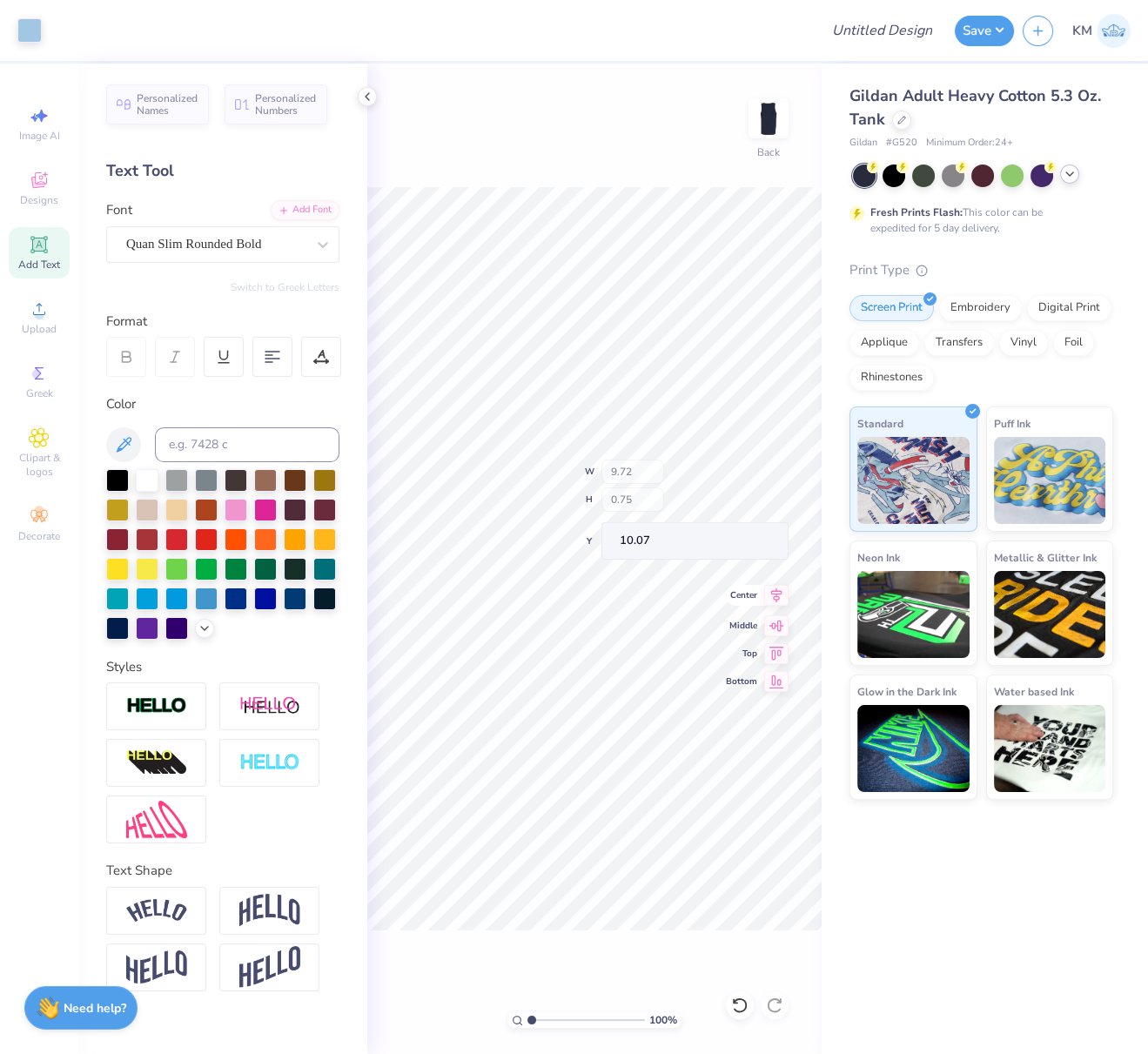
type input "2.75"
type input "1.55"
type input "8.14"
drag, startPoint x: 779, startPoint y: 585, endPoint x: 751, endPoint y: 598, distance: 30.9
click at [779, 585] on icon at bounding box center [777, 589] width 24 height 21
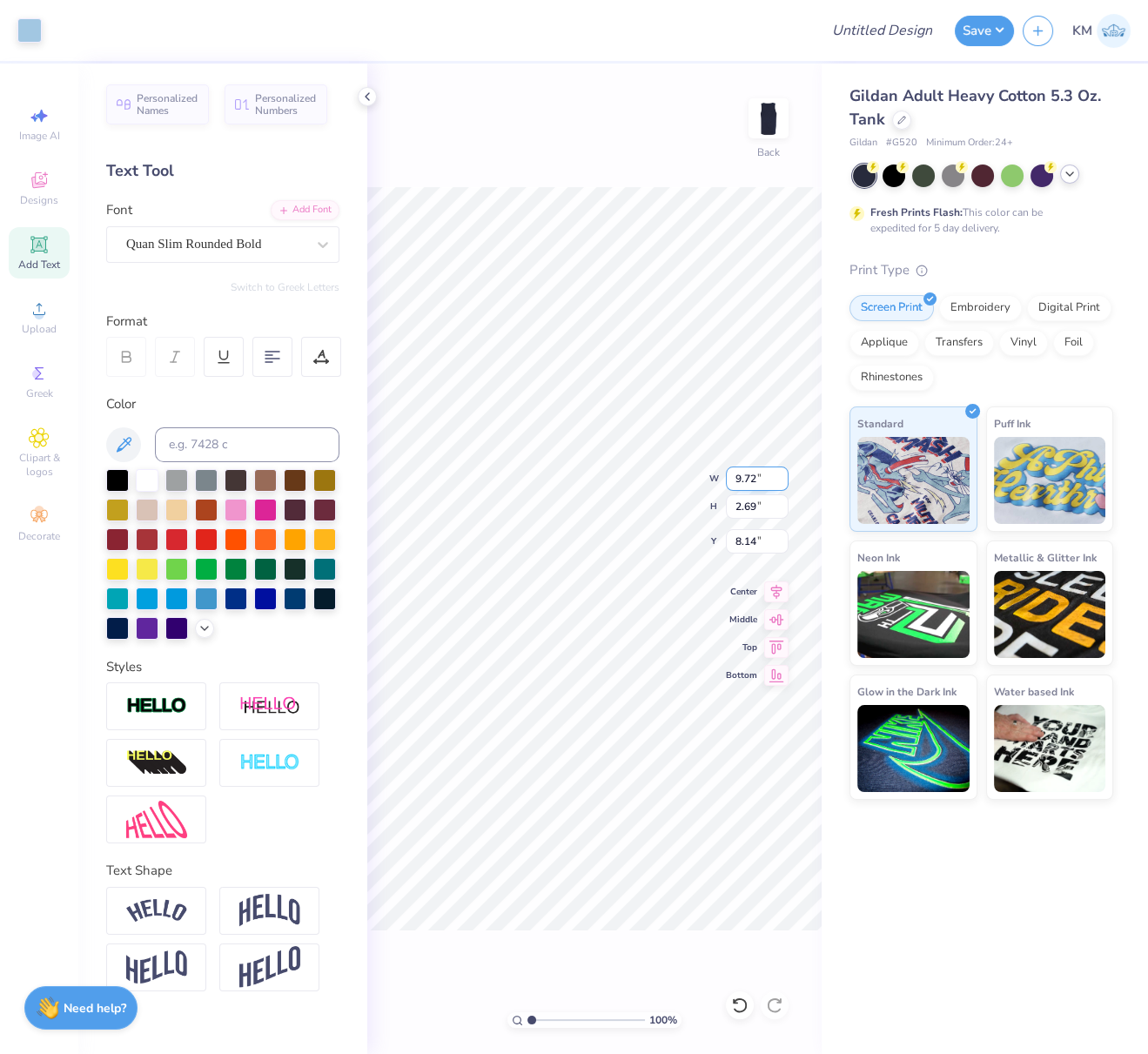
drag, startPoint x: 756, startPoint y: 476, endPoint x: 725, endPoint y: 483, distance: 31.8
click at [727, 471] on input "9.72" at bounding box center [757, 478] width 63 height 24
type input "7.00"
type input "1.94"
click at [760, 535] on input "8.51" at bounding box center [757, 541] width 63 height 24
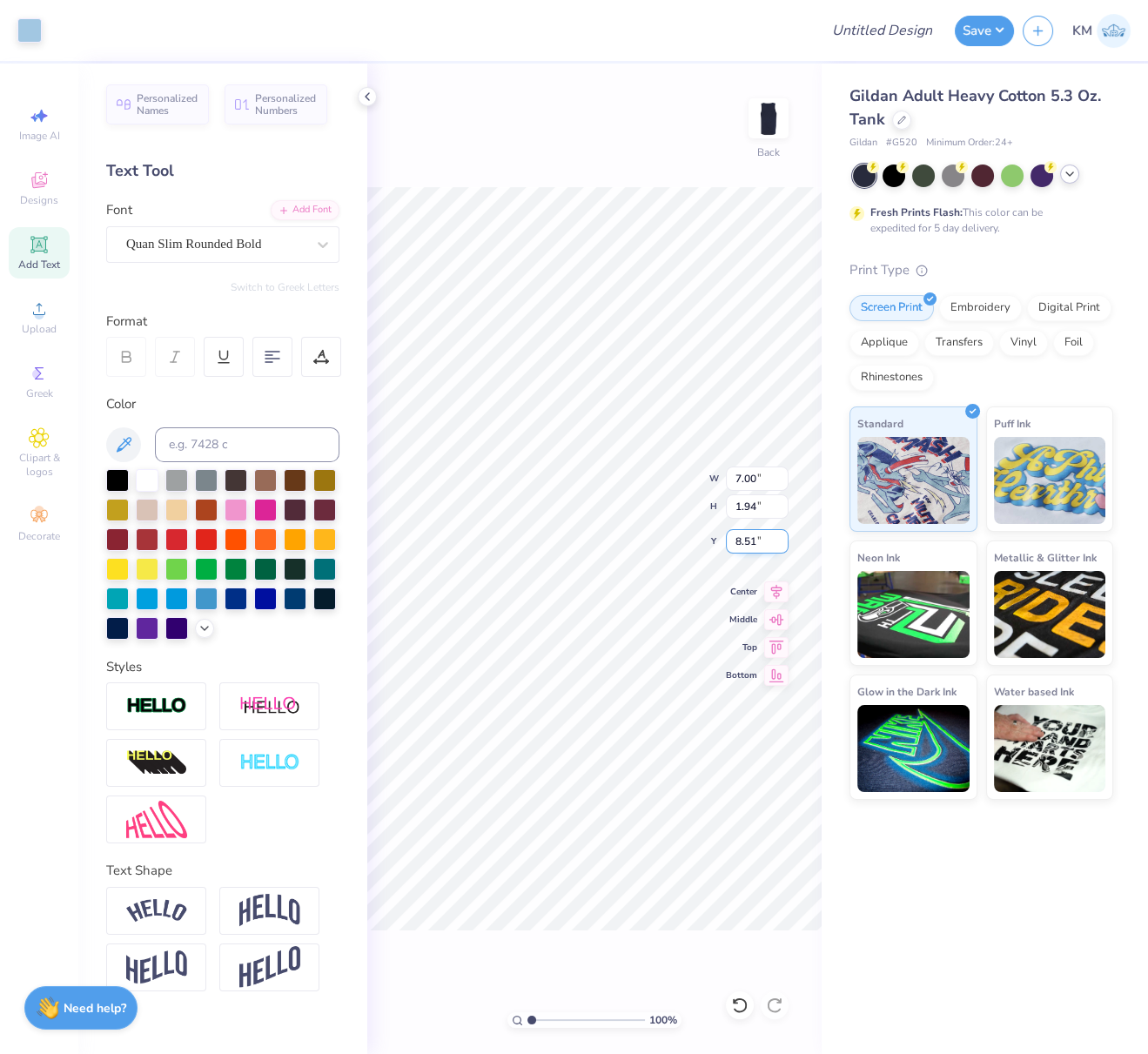
drag, startPoint x: 751, startPoint y: 535, endPoint x: 731, endPoint y: 537, distance: 20.1
click at [729, 535] on input "8.51" at bounding box center [757, 541] width 63 height 24
type input "3.00"
click at [905, 29] on input "Design Title" at bounding box center [903, 30] width 86 height 35
paste input "Quan Slim Rounded"
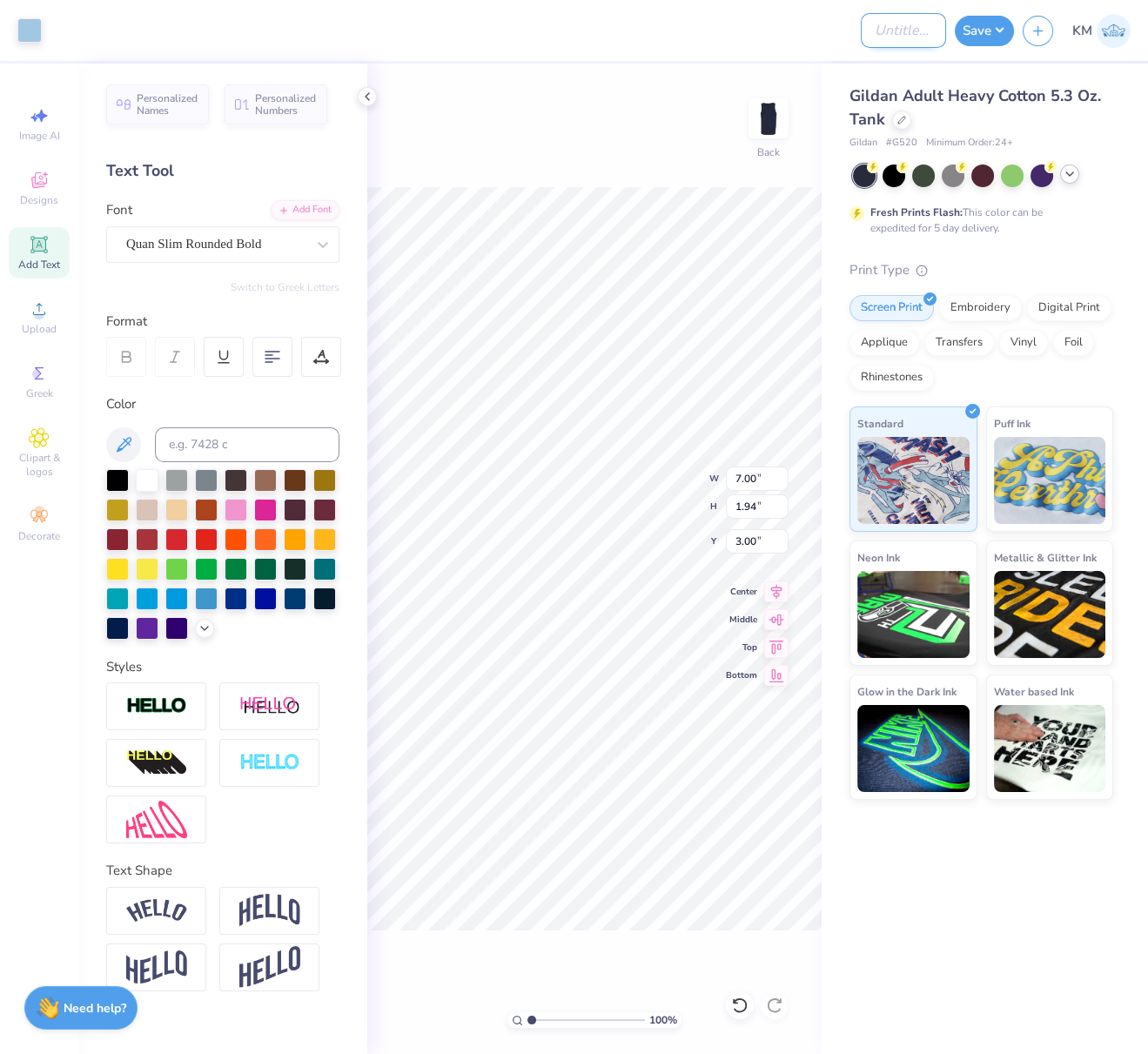
type input "Quan Slim Rounded"
paste input "FPS240090"
type input "FPS240090"
click at [1004, 29] on button "Save" at bounding box center [984, 28] width 59 height 30
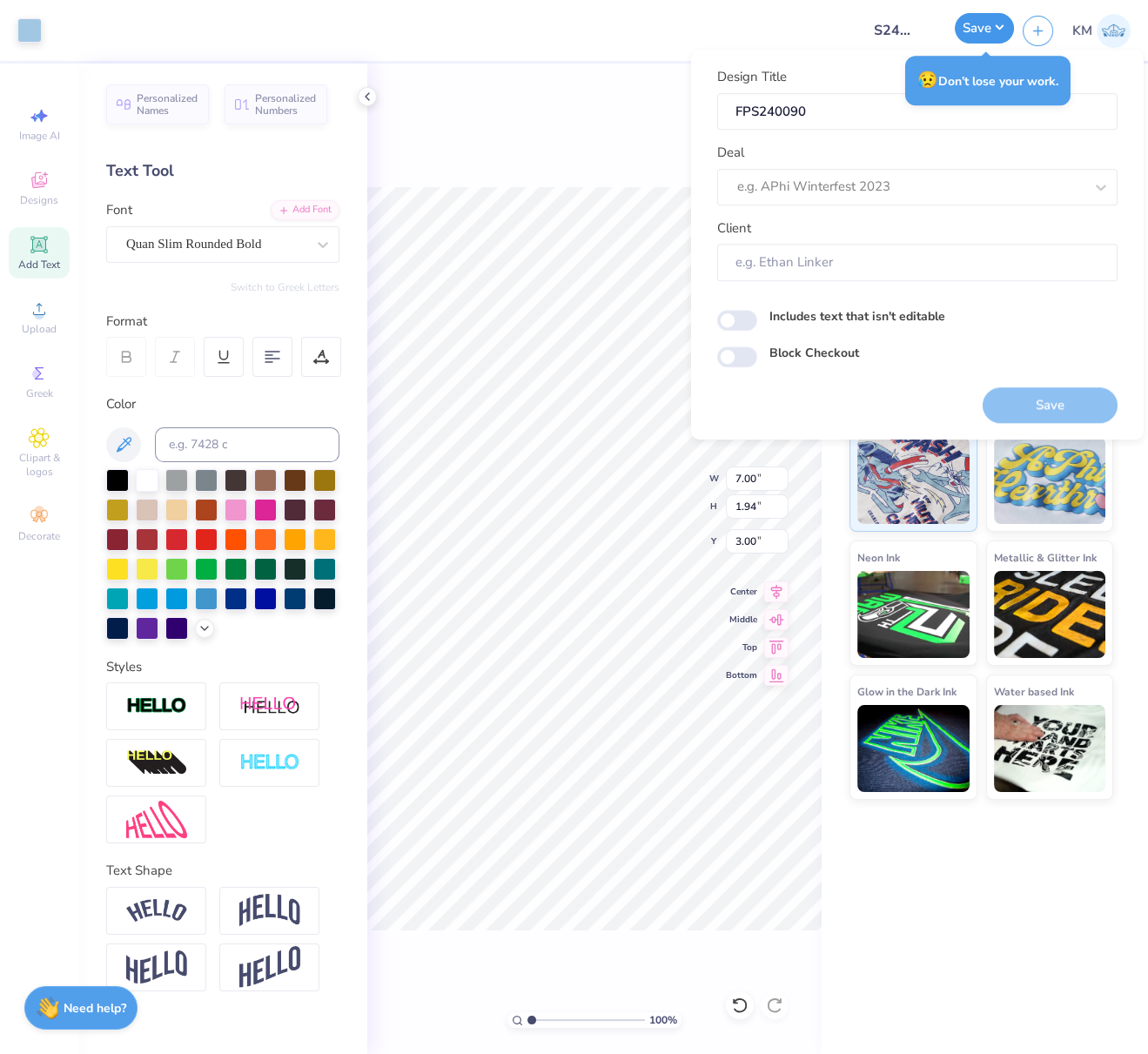
scroll to position [0, 0]
click at [834, 180] on div at bounding box center [910, 187] width 346 height 24
click at [856, 230] on div "Design Tool Gallery" at bounding box center [918, 233] width 387 height 29
type input "design tool gall"
type input "Design Tool Gallery User"
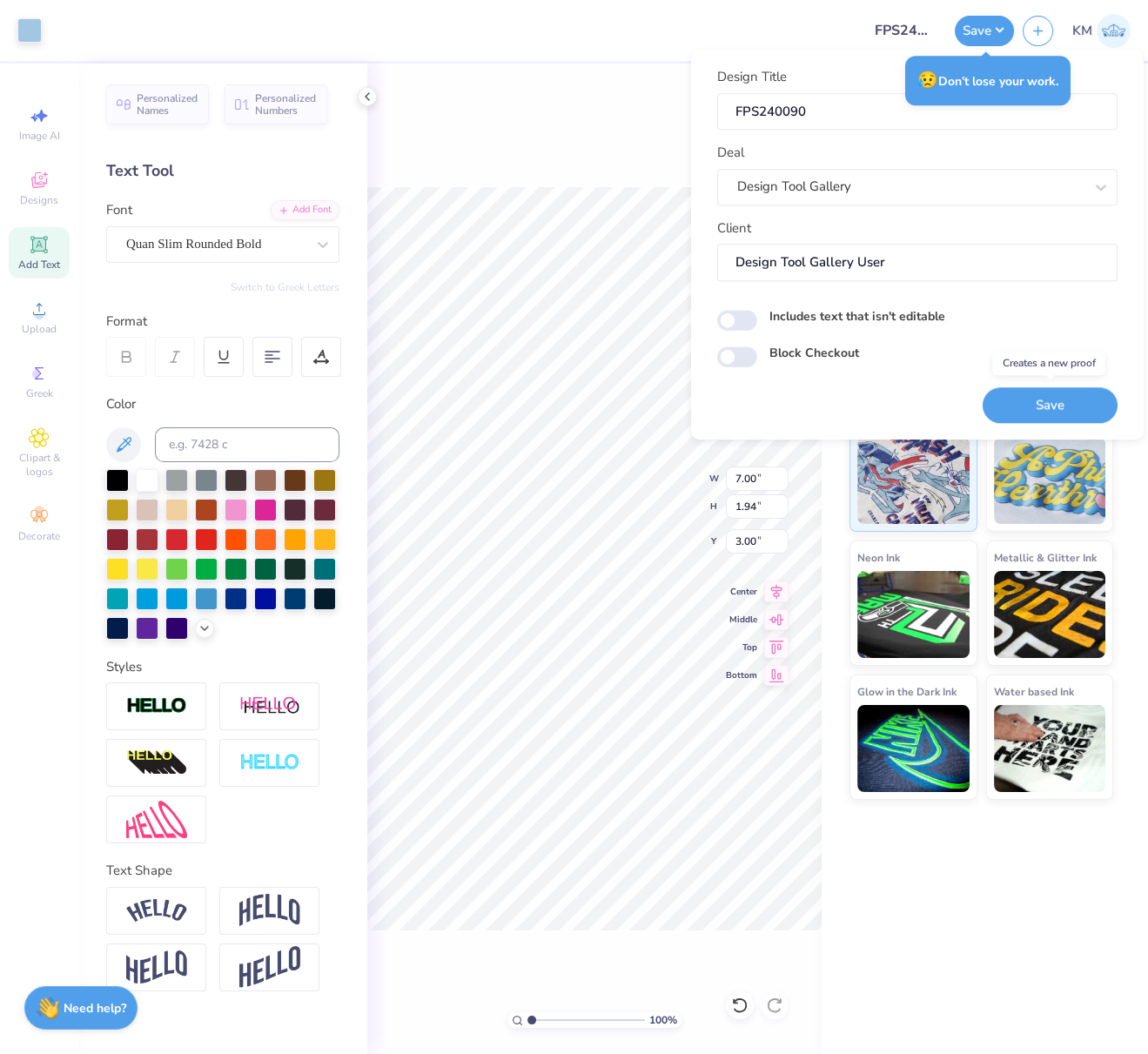
drag, startPoint x: 1074, startPoint y: 400, endPoint x: 1069, endPoint y: 429, distance: 29.4
click at [1074, 400] on button "Save" at bounding box center [1050, 404] width 135 height 36
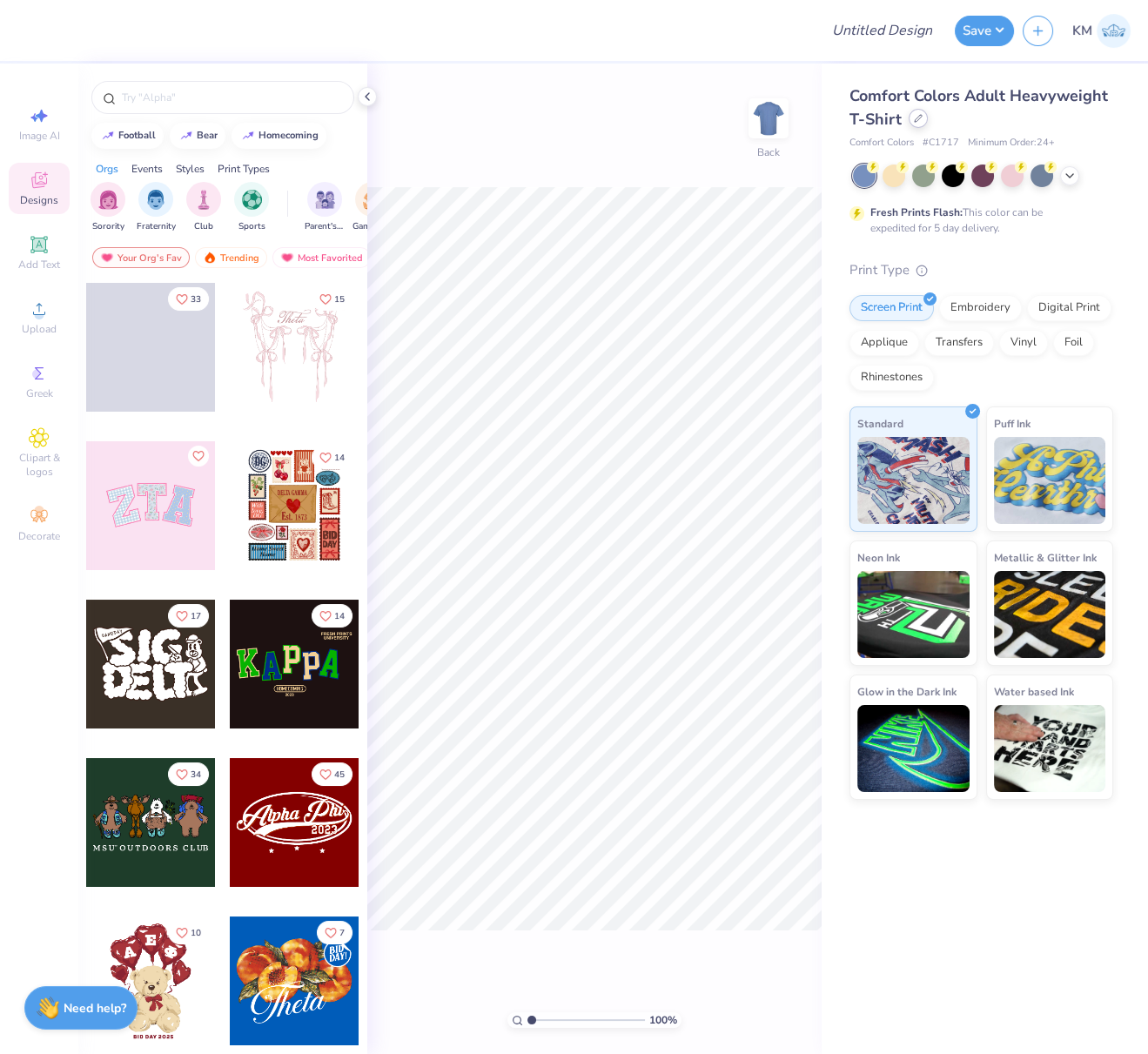
click at [916, 121] on icon at bounding box center [918, 118] width 8 height 8
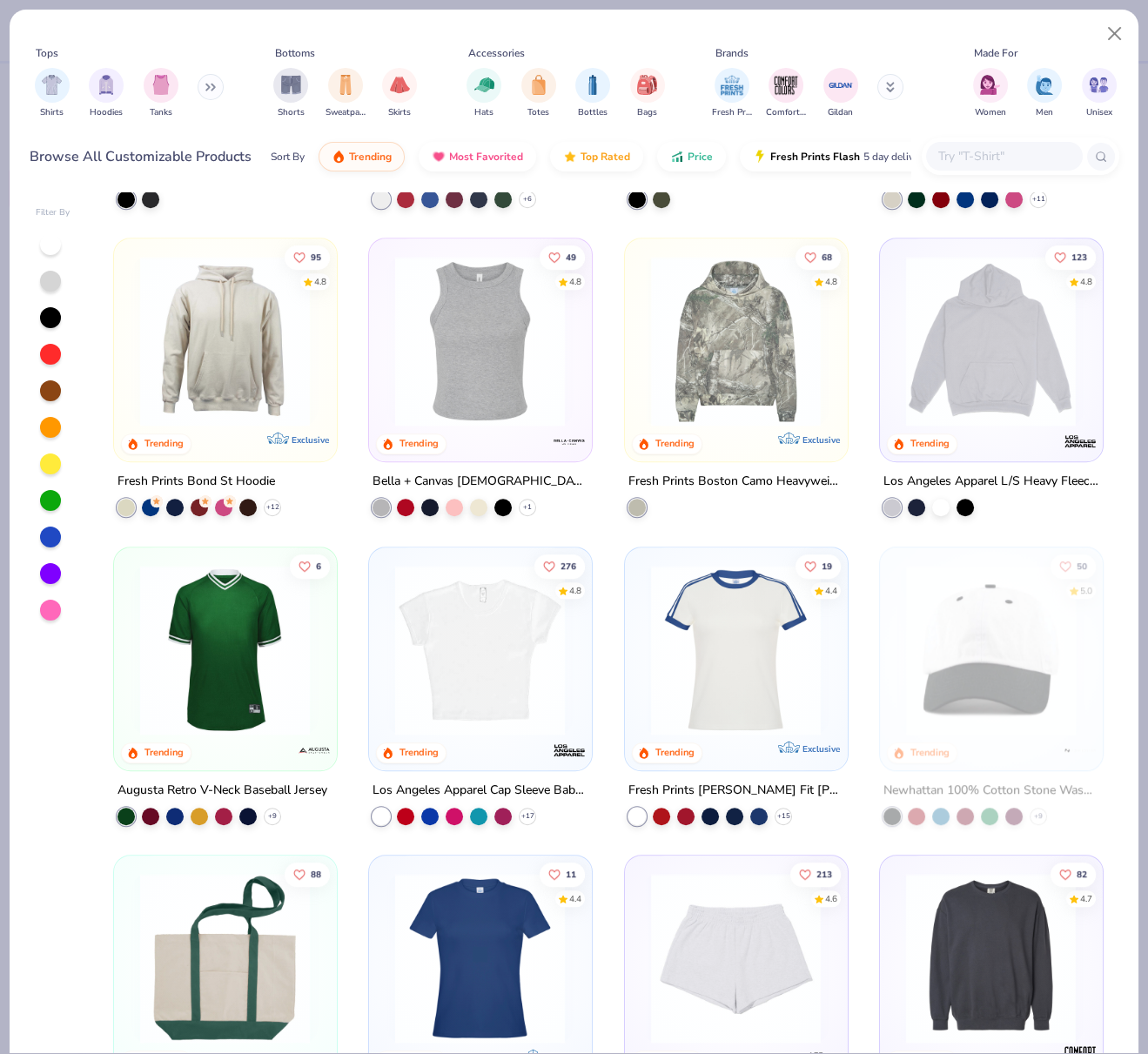
scroll to position [1895, 0]
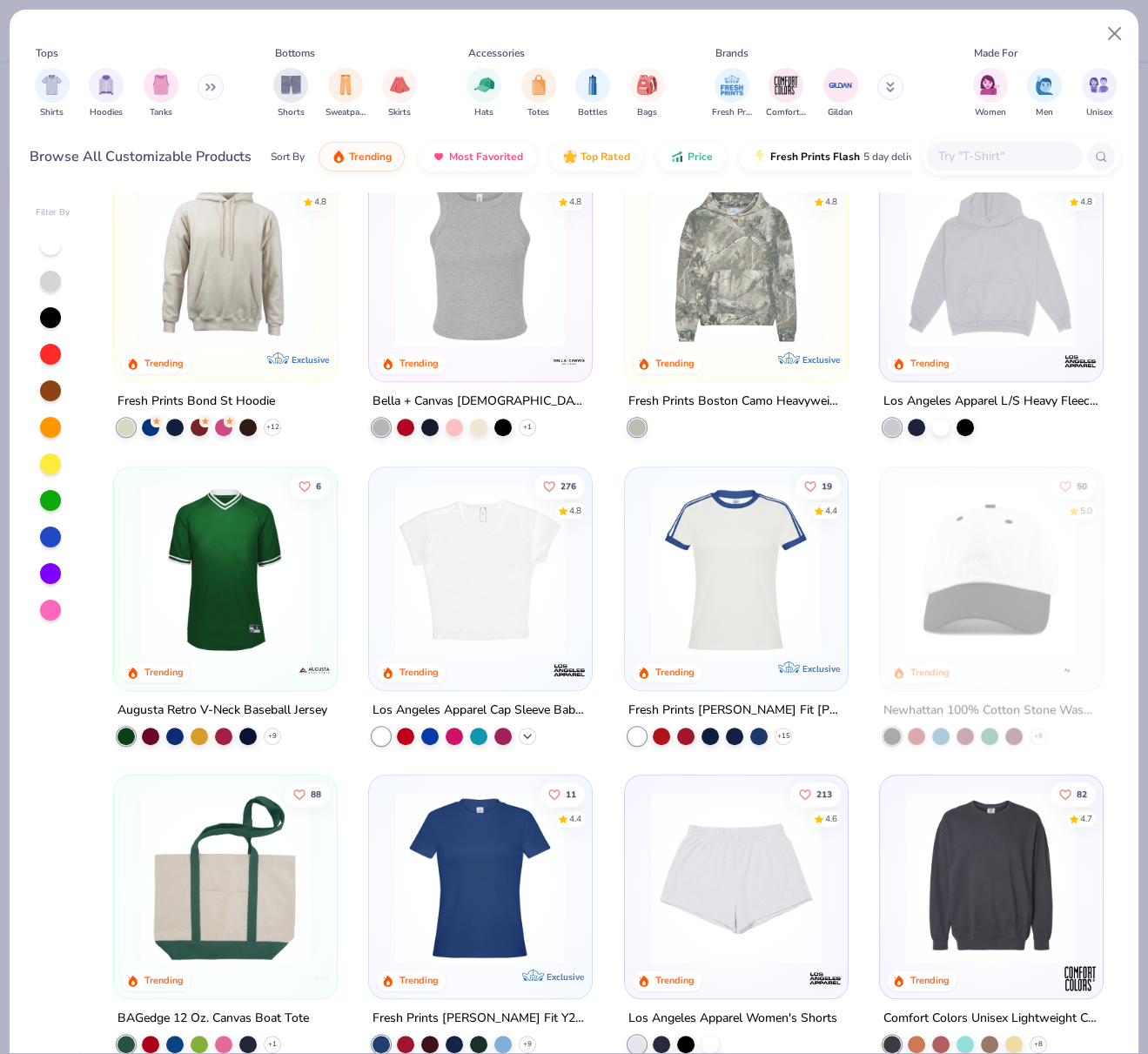
click at [521, 735] on icon at bounding box center [527, 735] width 14 height 14
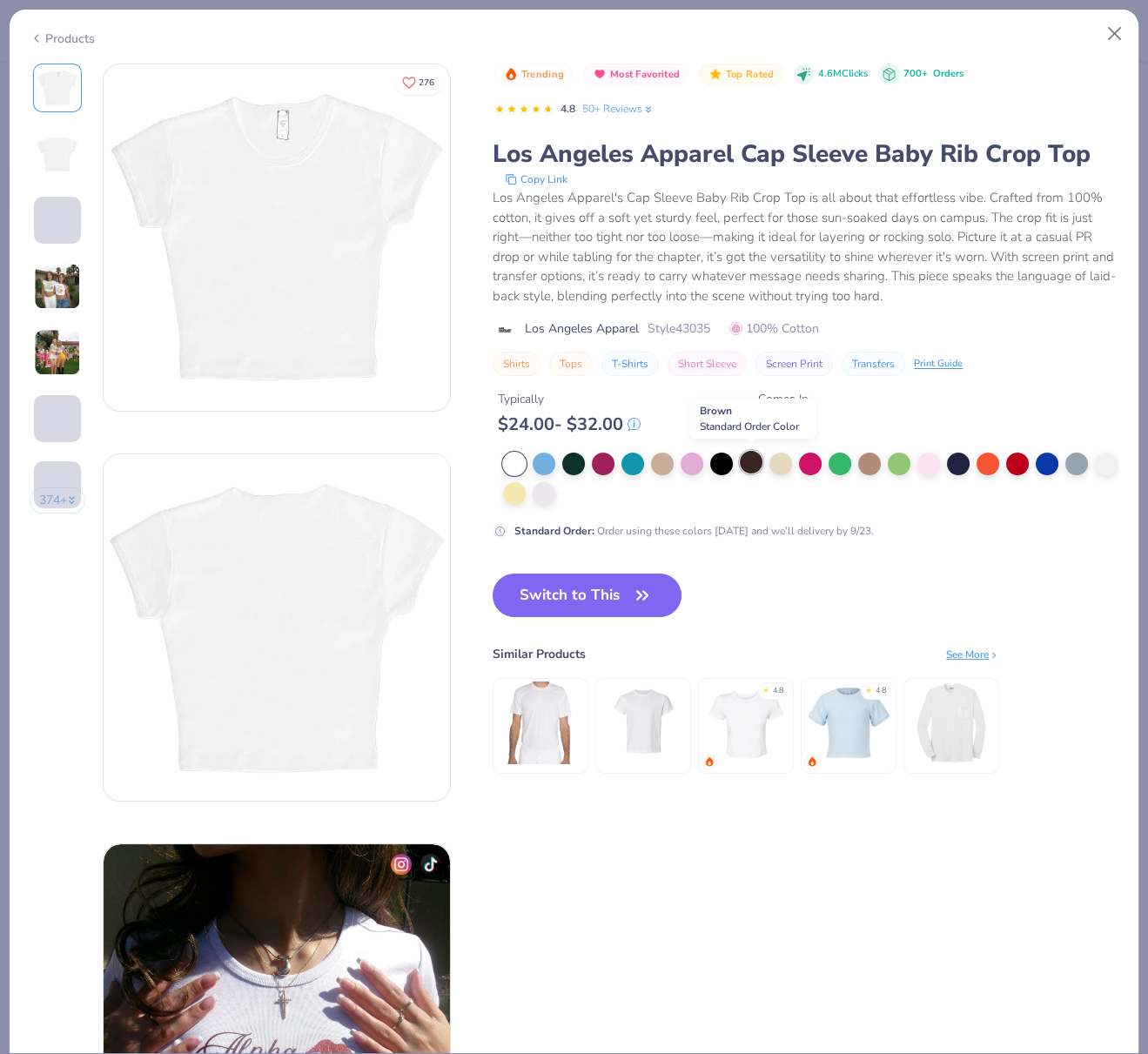
click at [749, 463] on div at bounding box center [751, 462] width 23 height 23
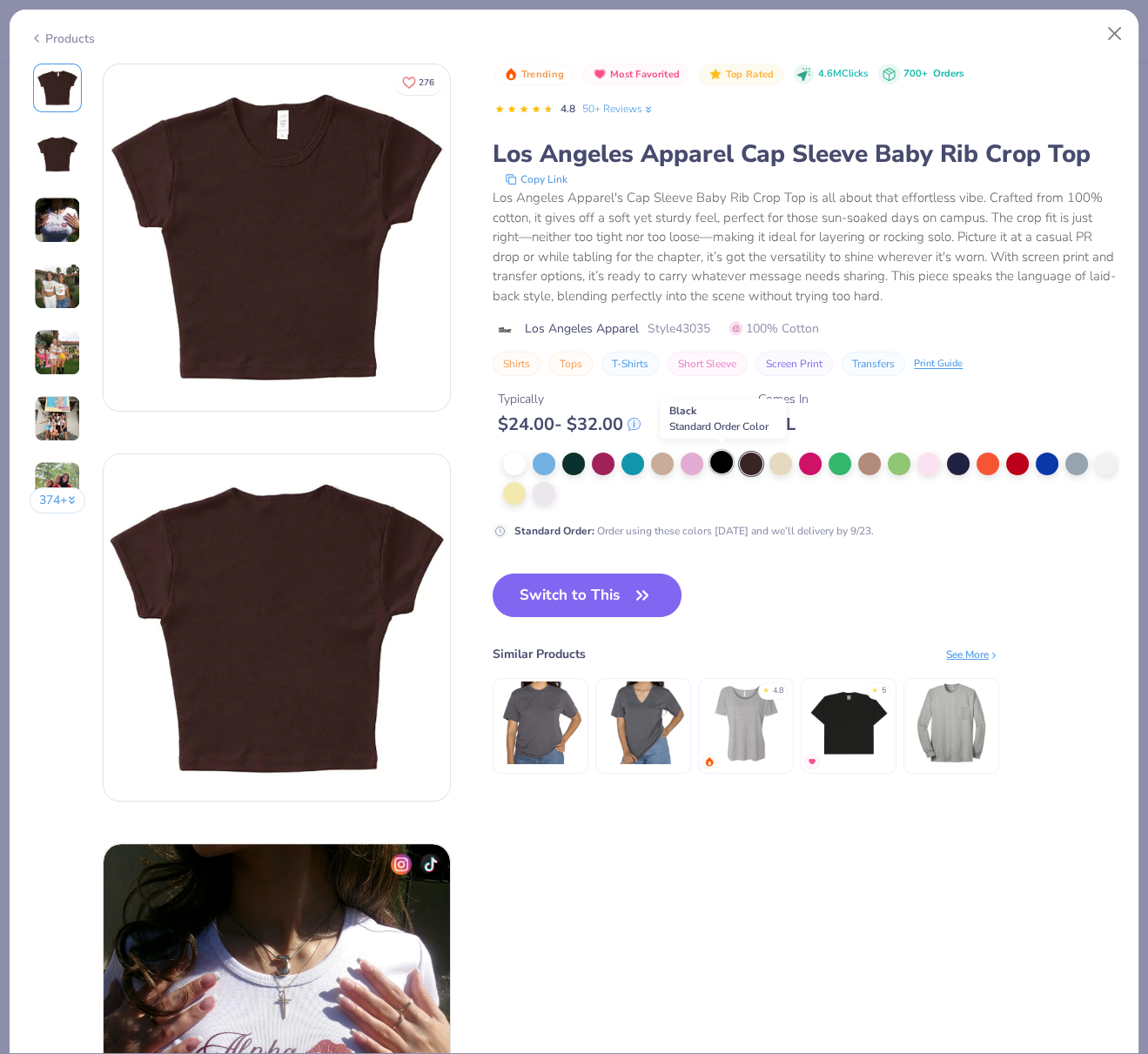
click at [720, 463] on div at bounding box center [721, 462] width 23 height 23
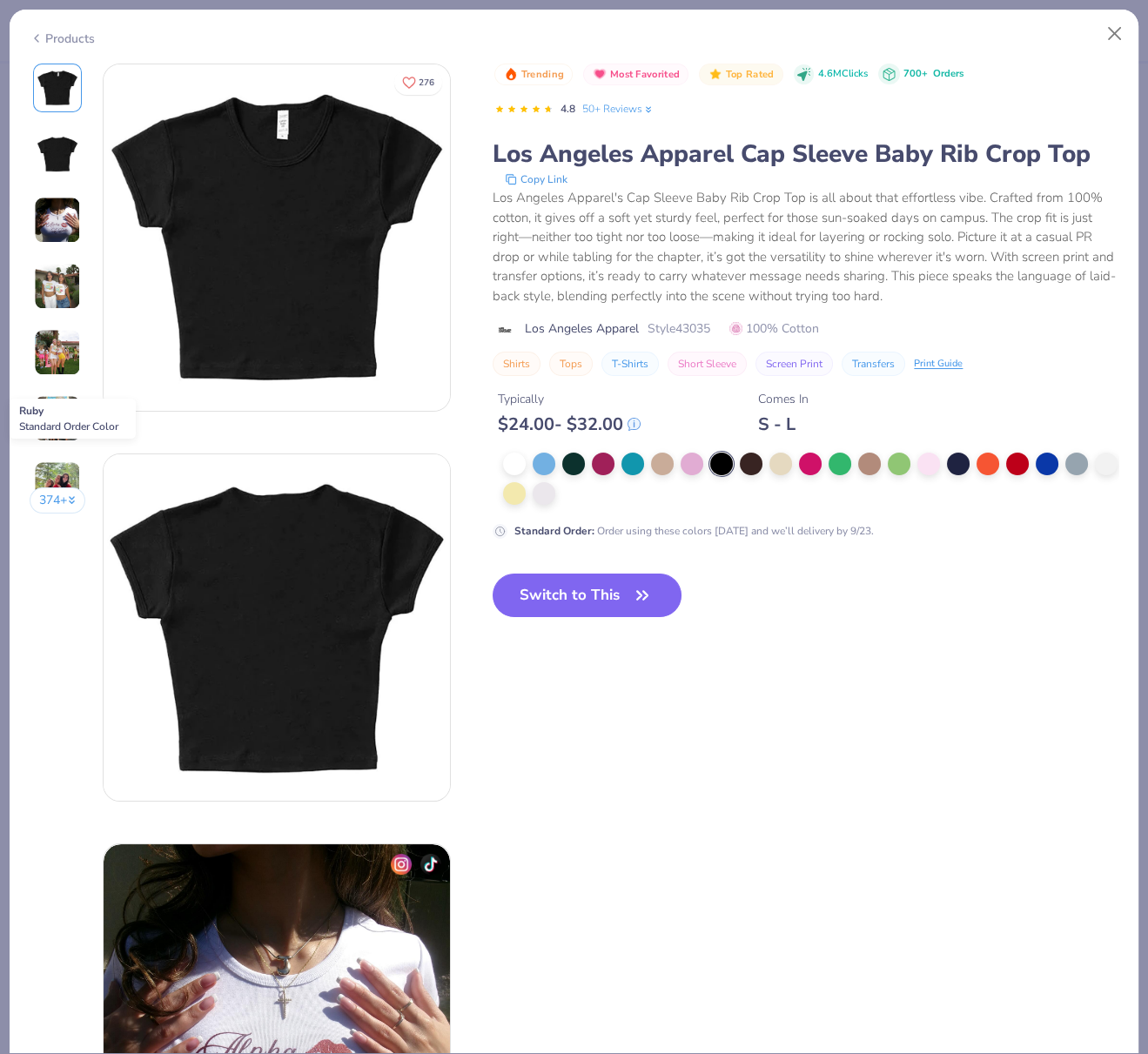
click at [598, 463] on div at bounding box center [603, 463] width 23 height 23
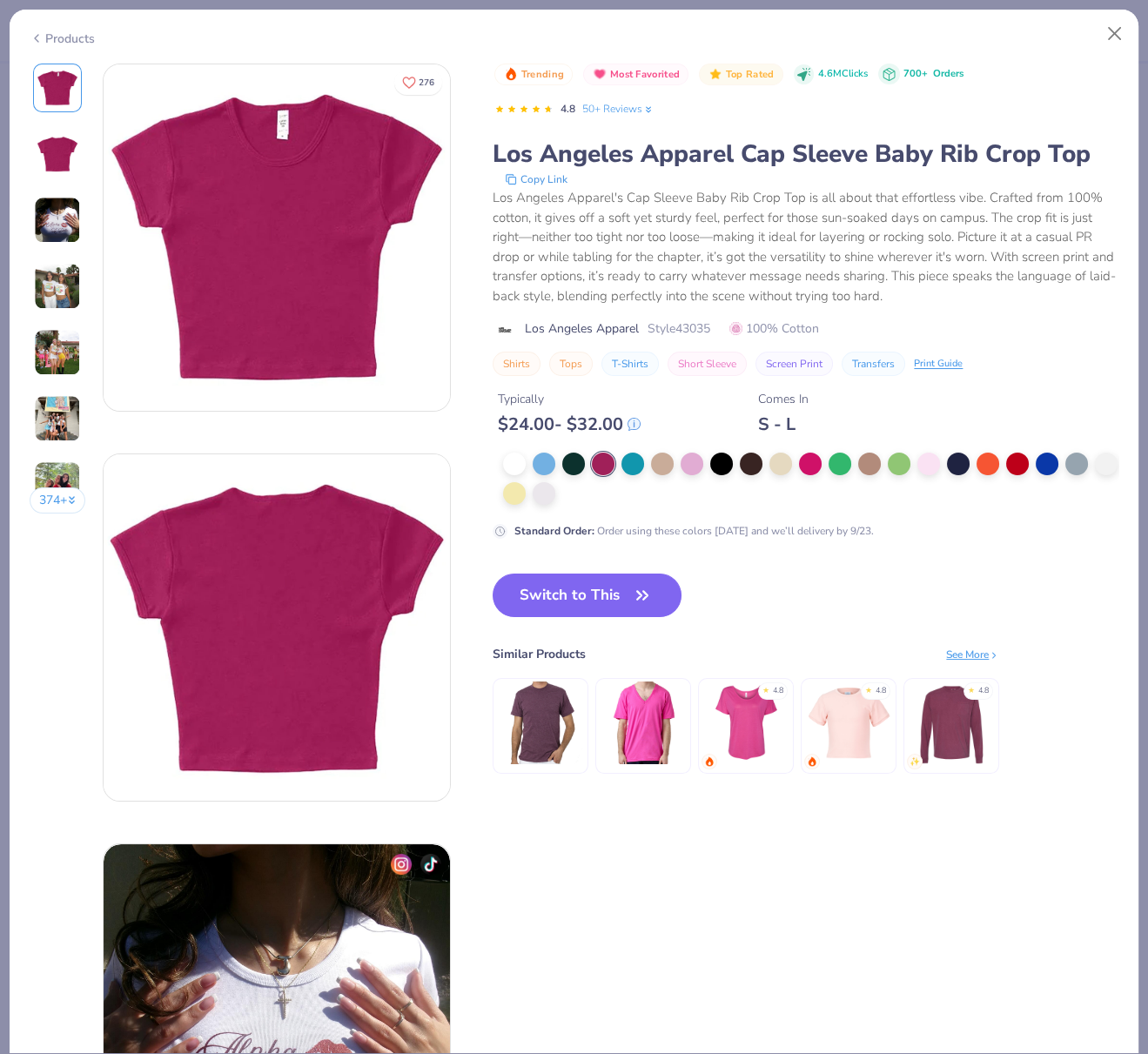
drag, startPoint x: 560, startPoint y: 584, endPoint x: 413, endPoint y: 41, distance: 562.5
click at [560, 585] on button "Switch to This" at bounding box center [587, 595] width 189 height 43
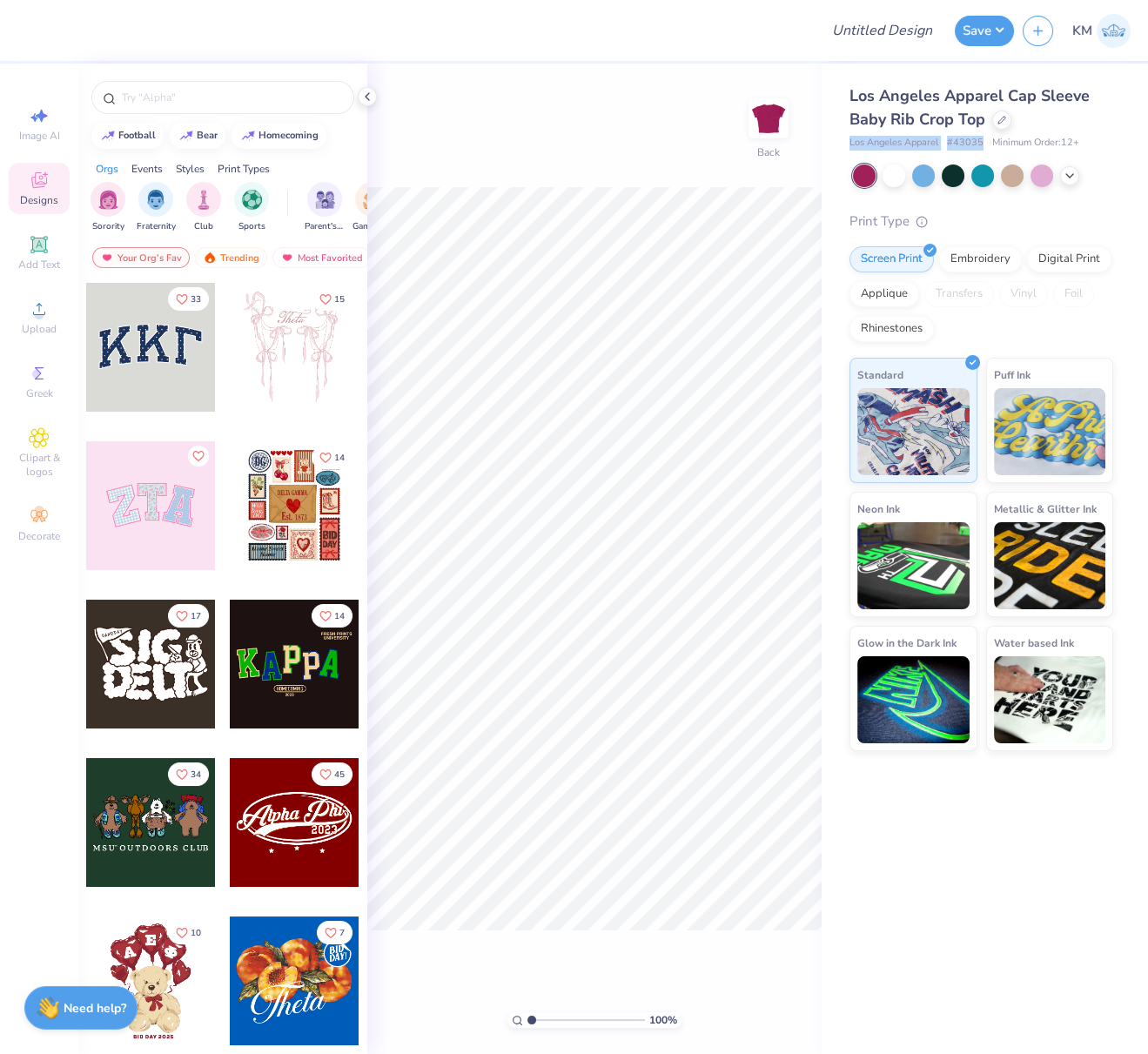
drag, startPoint x: 844, startPoint y: 145, endPoint x: 982, endPoint y: 143, distance: 138.0
click at [979, 143] on div "Los Angeles Apparel Cap Sleeve Baby Rib Crop Top Los Angeles Apparel # 43035 Mi…" at bounding box center [985, 407] width 326 height 687
drag, startPoint x: 970, startPoint y: 147, endPoint x: 842, endPoint y: 144, distance: 128.0
click at [844, 145] on div "Los Angeles Apparel Cap Sleeve Baby Rib Crop Top Los Angeles Apparel # 43035 Mi…" at bounding box center [985, 407] width 326 height 687
copy div "Los Angeles Apparel # 43035"
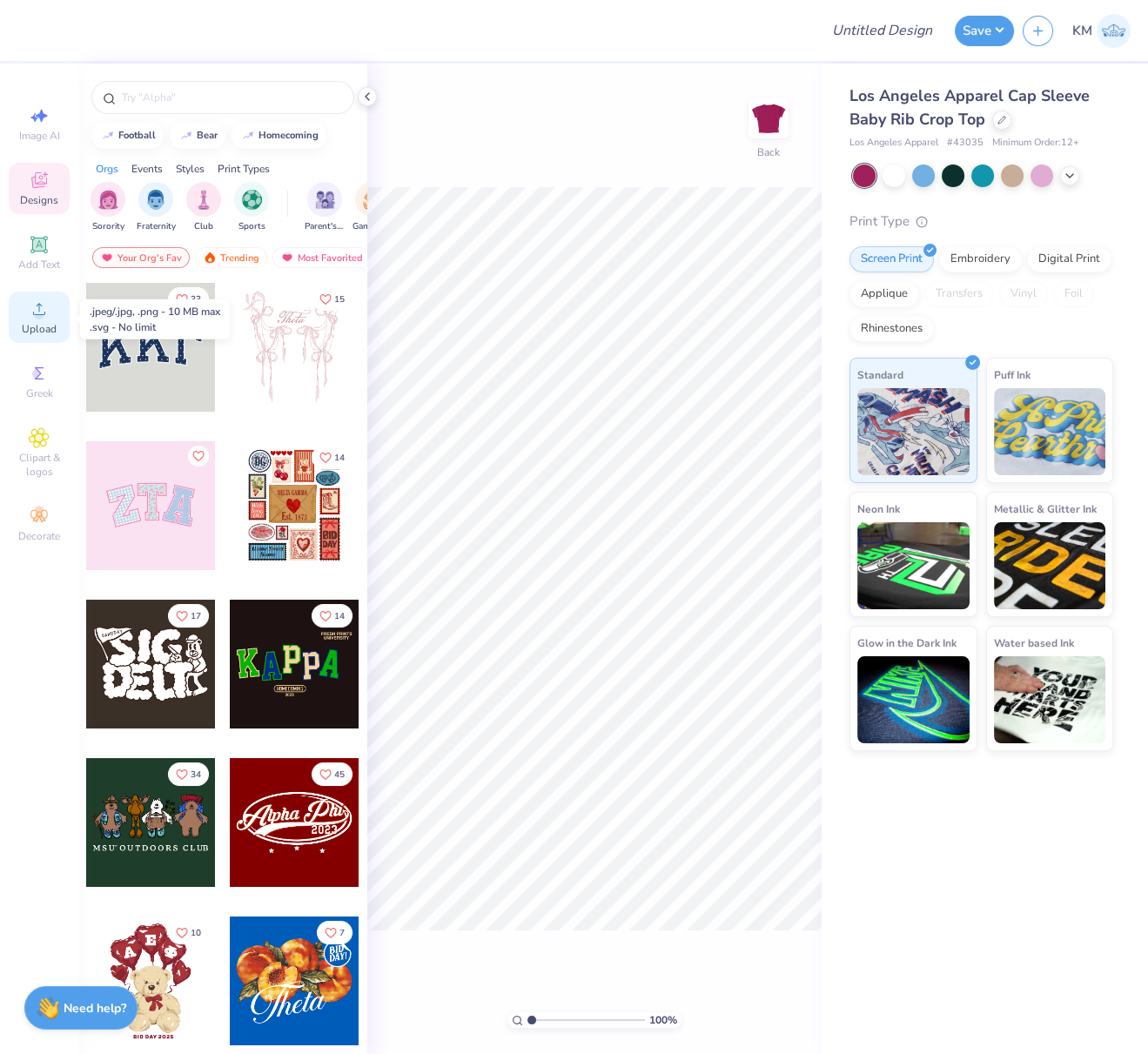
click at [40, 313] on circle at bounding box center [39, 314] width 9 height 9
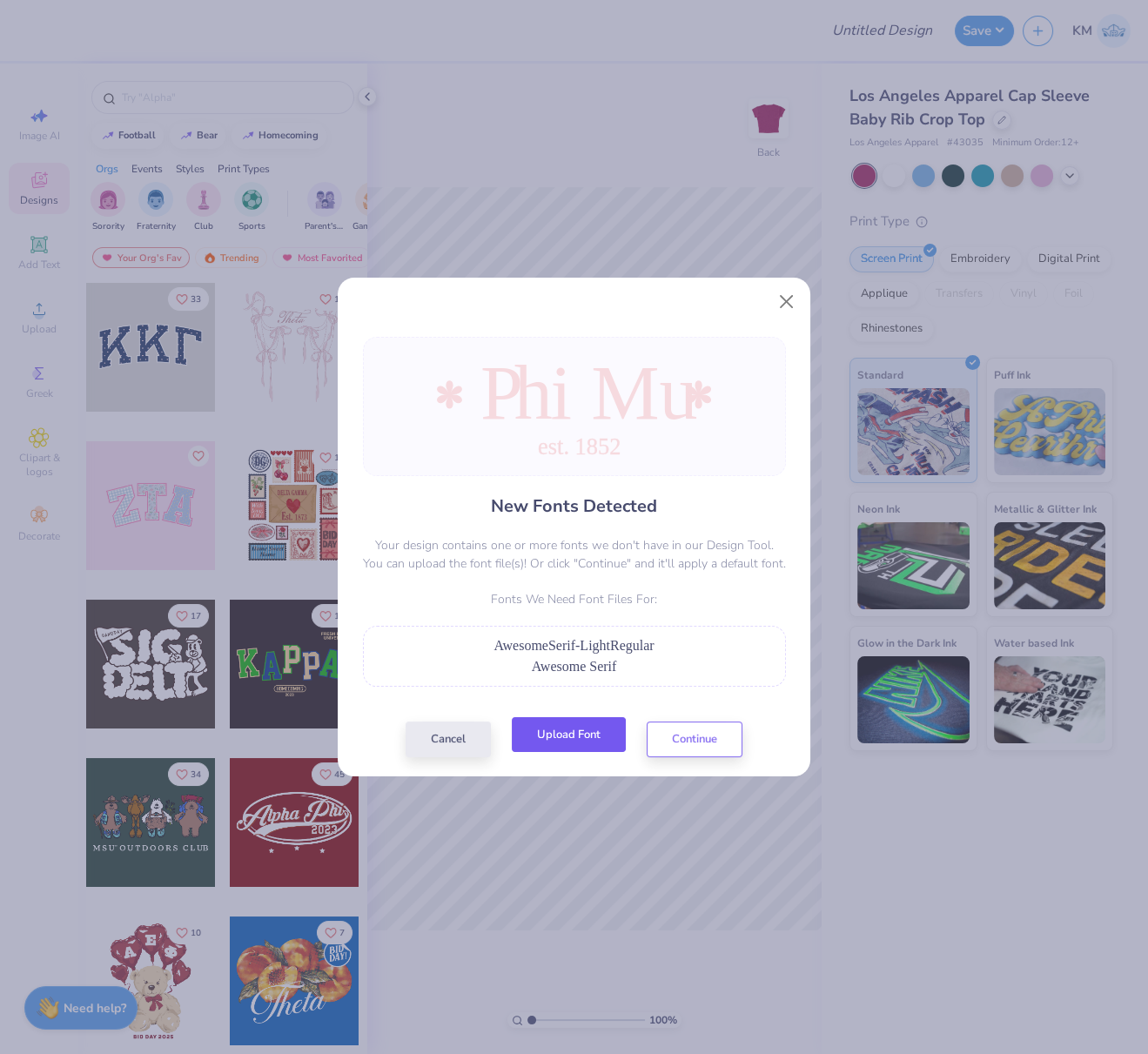
click at [590, 729] on button "Upload Font" at bounding box center [569, 735] width 114 height 36
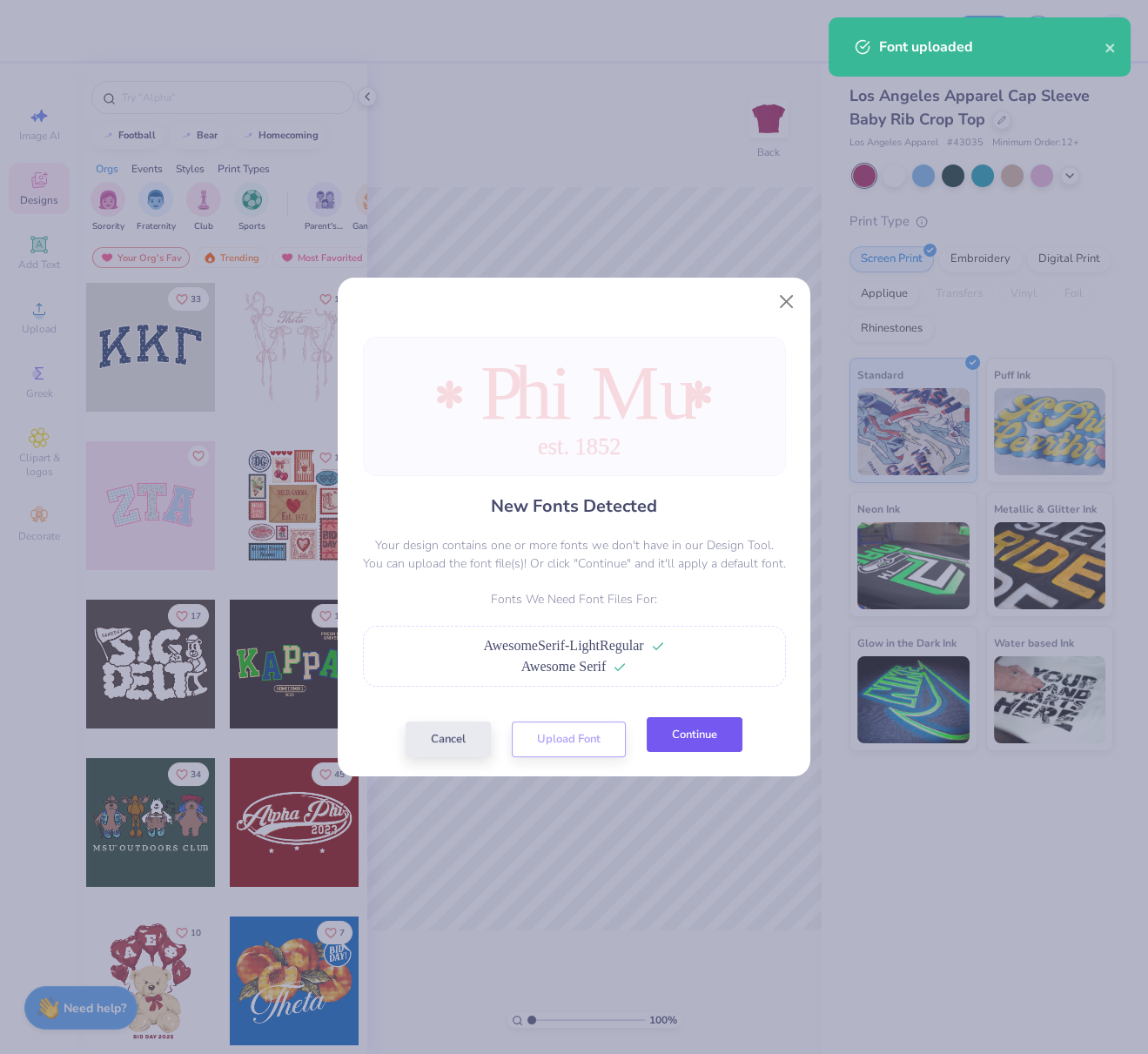
click at [702, 748] on button "Continue" at bounding box center [695, 735] width 96 height 36
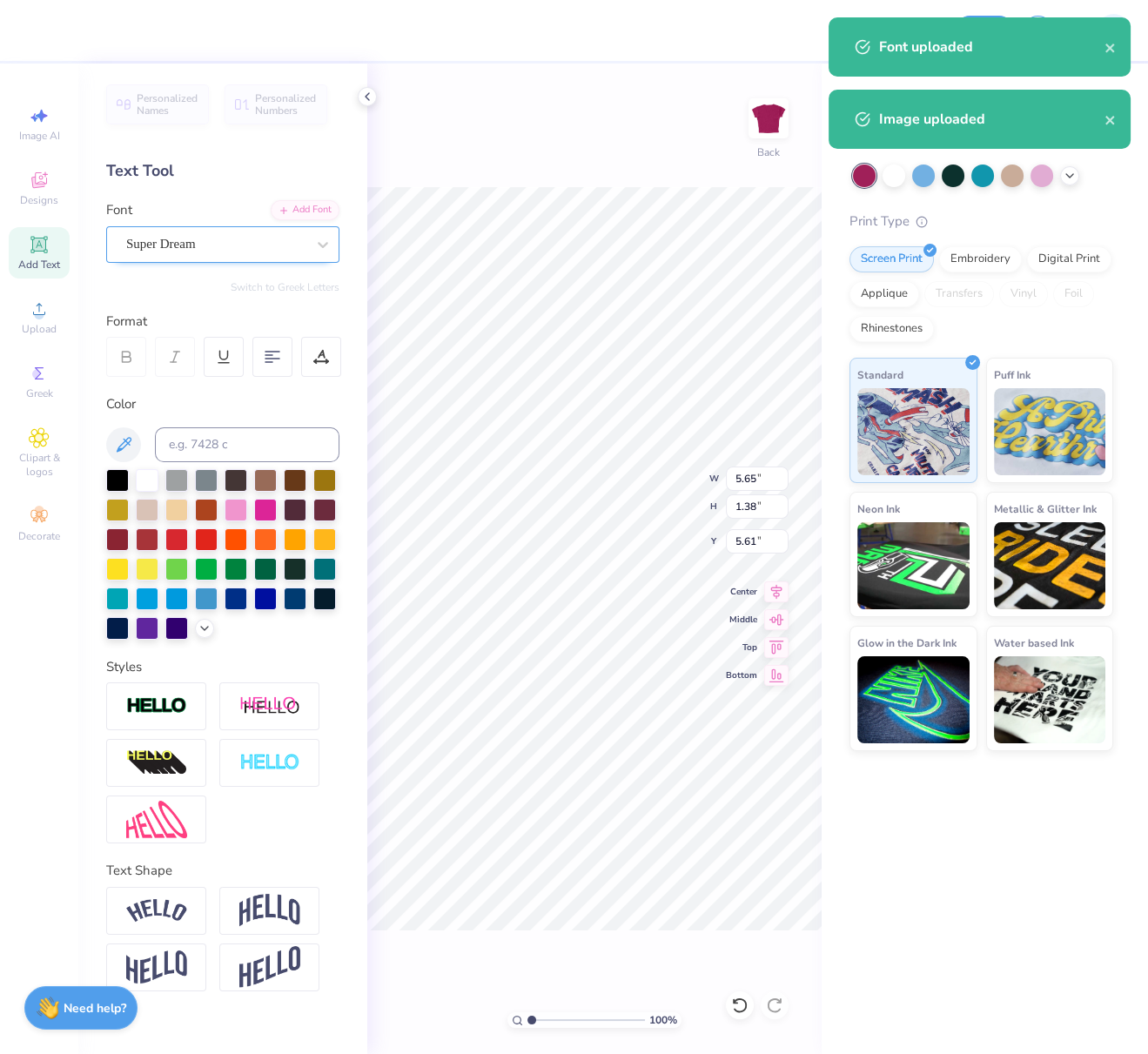
click at [205, 247] on div "Super Dream" at bounding box center [216, 243] width 182 height 27
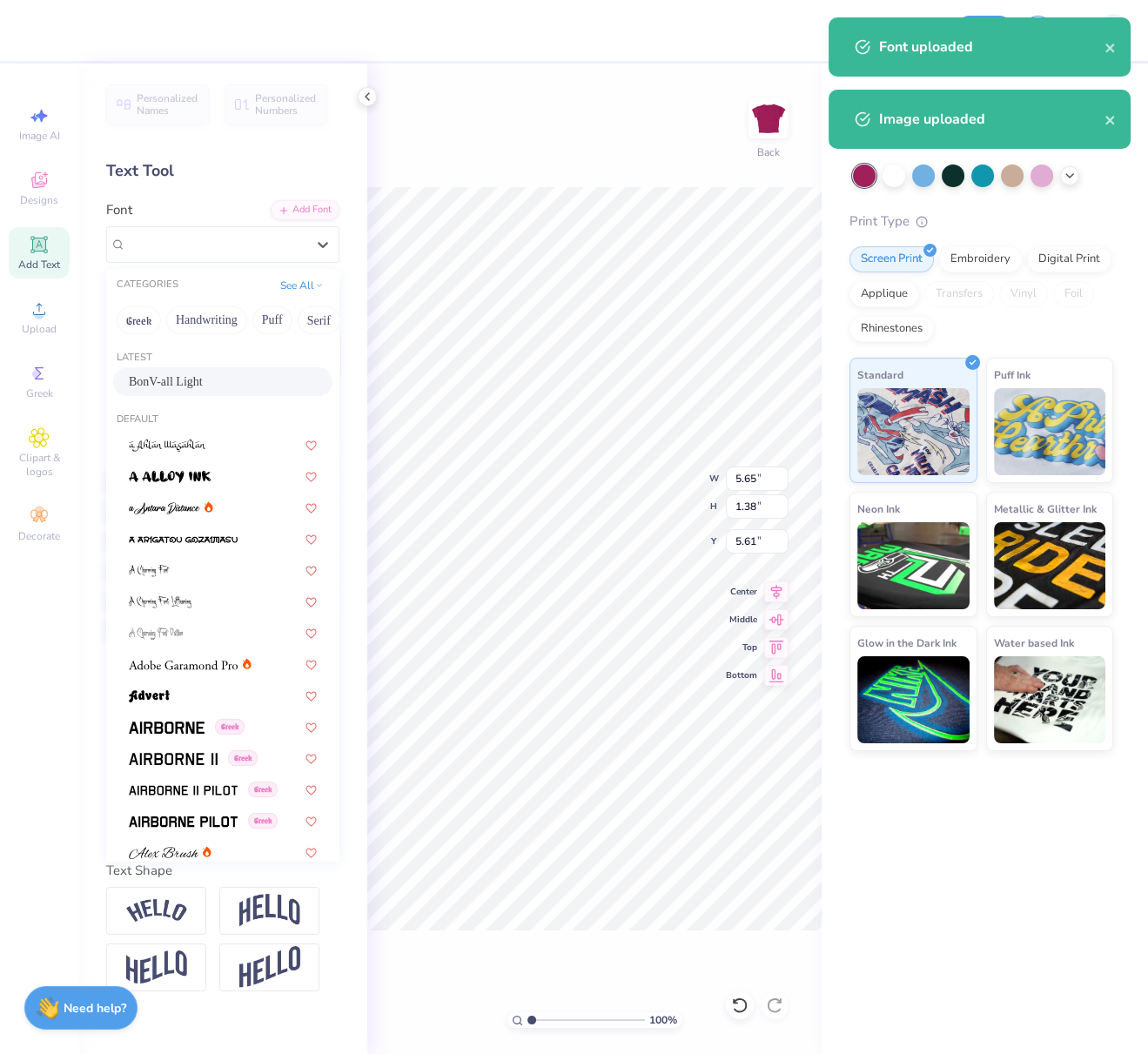
drag, startPoint x: 184, startPoint y: 381, endPoint x: 210, endPoint y: 404, distance: 34.7
click at [184, 381] on span "BonV-all Light" at bounding box center [166, 381] width 74 height 18
type input "4.78"
type input "1.49"
type input "5.69"
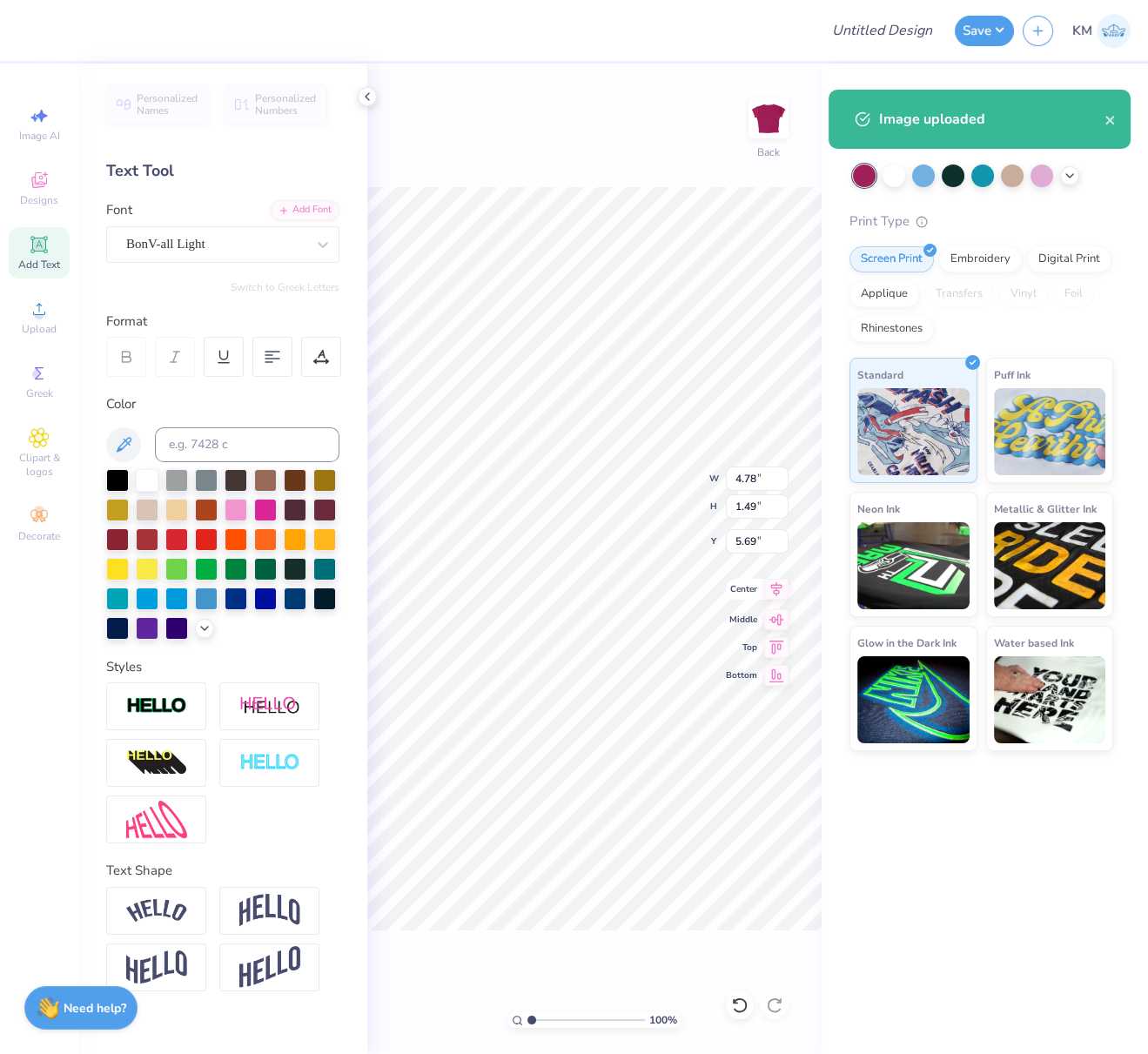
drag, startPoint x: 778, startPoint y: 587, endPoint x: 764, endPoint y: 597, distance: 17.2
click at [776, 591] on icon at bounding box center [777, 589] width 24 height 21
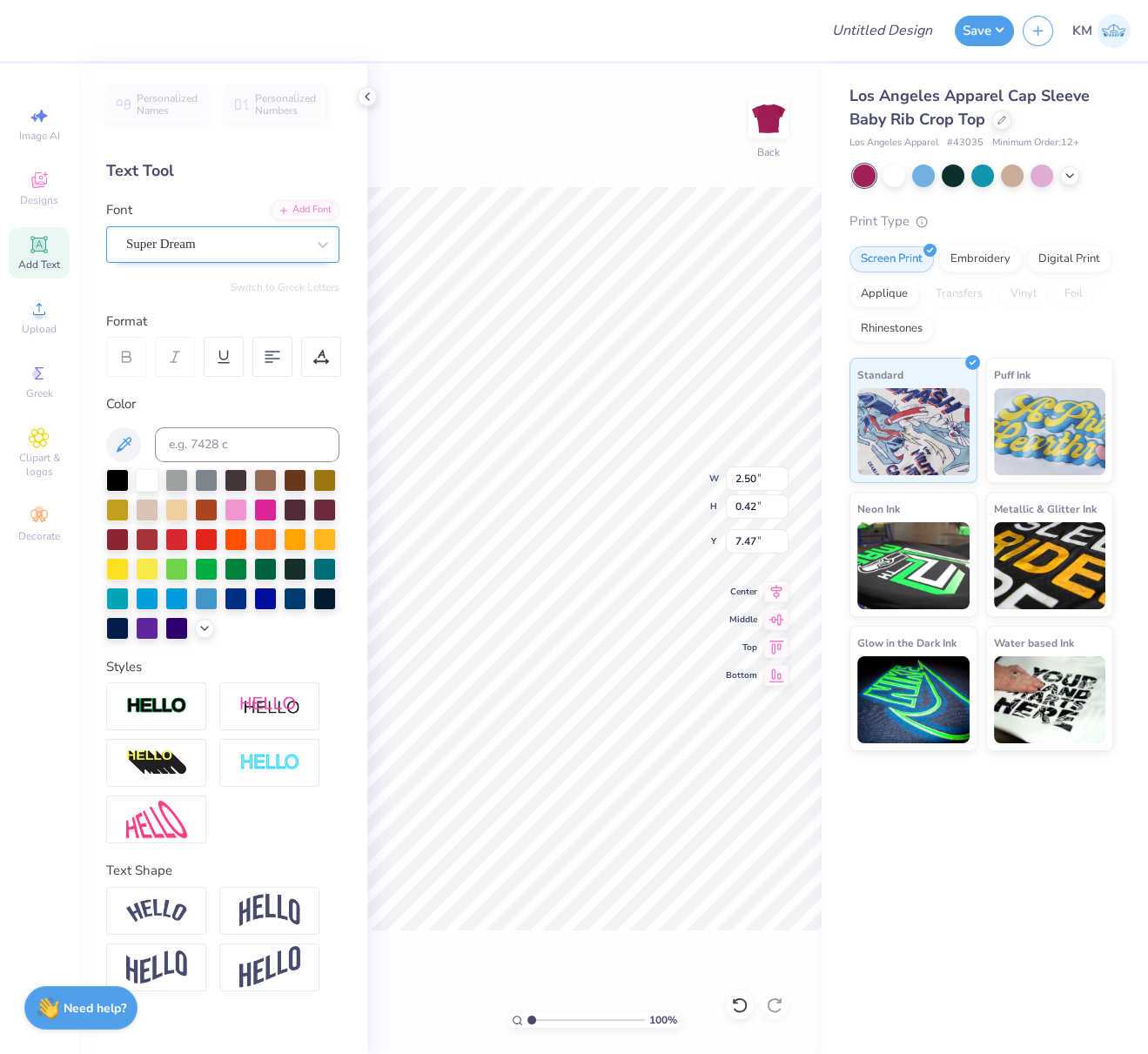
click at [183, 237] on div "Super Dream" at bounding box center [216, 243] width 182 height 27
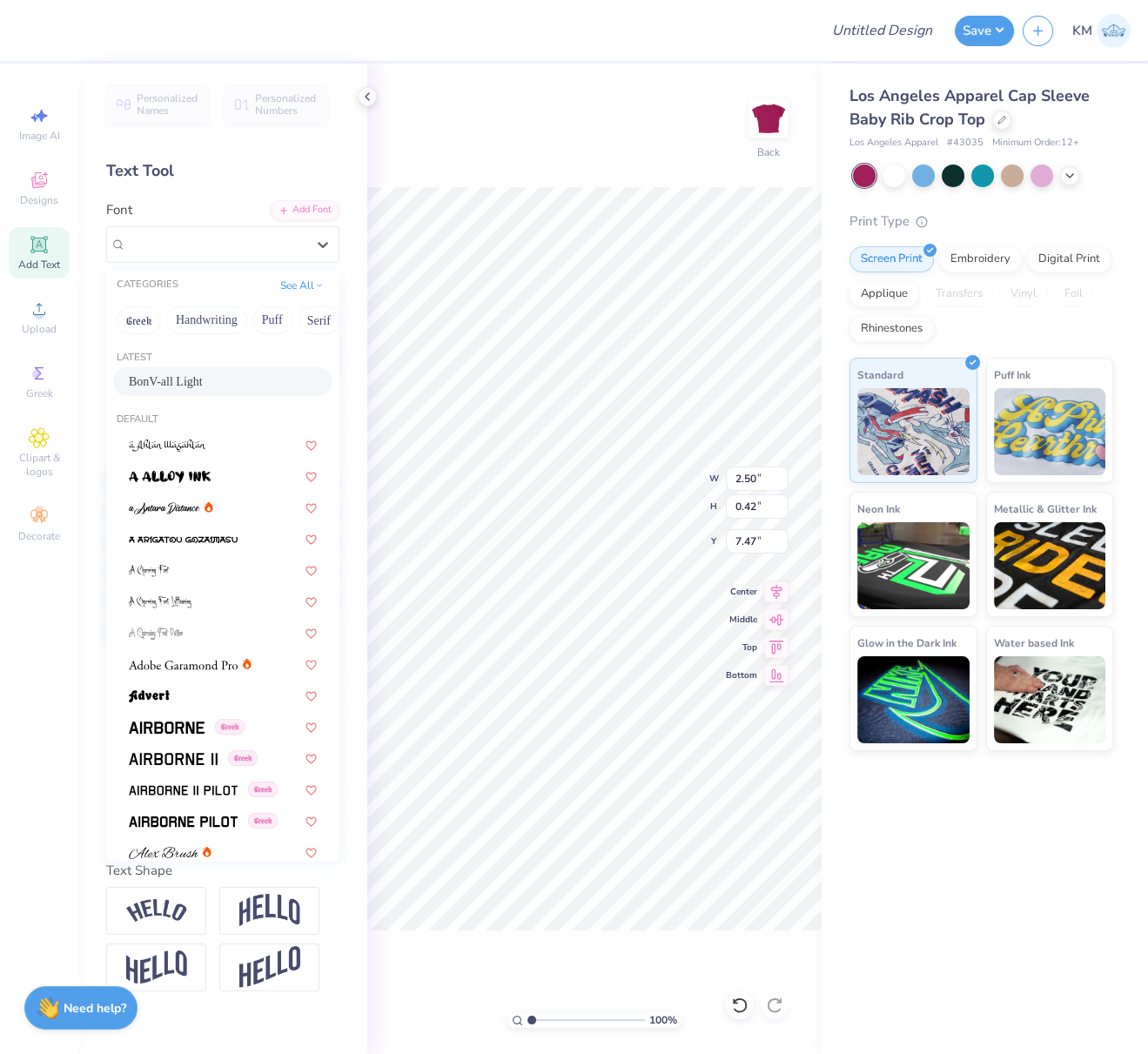
drag, startPoint x: 182, startPoint y: 385, endPoint x: 244, endPoint y: 435, distance: 79.6
click at [182, 385] on span "BonV-all Light" at bounding box center [166, 381] width 74 height 18
type input "1.77"
type input "0.48"
type input "7.48"
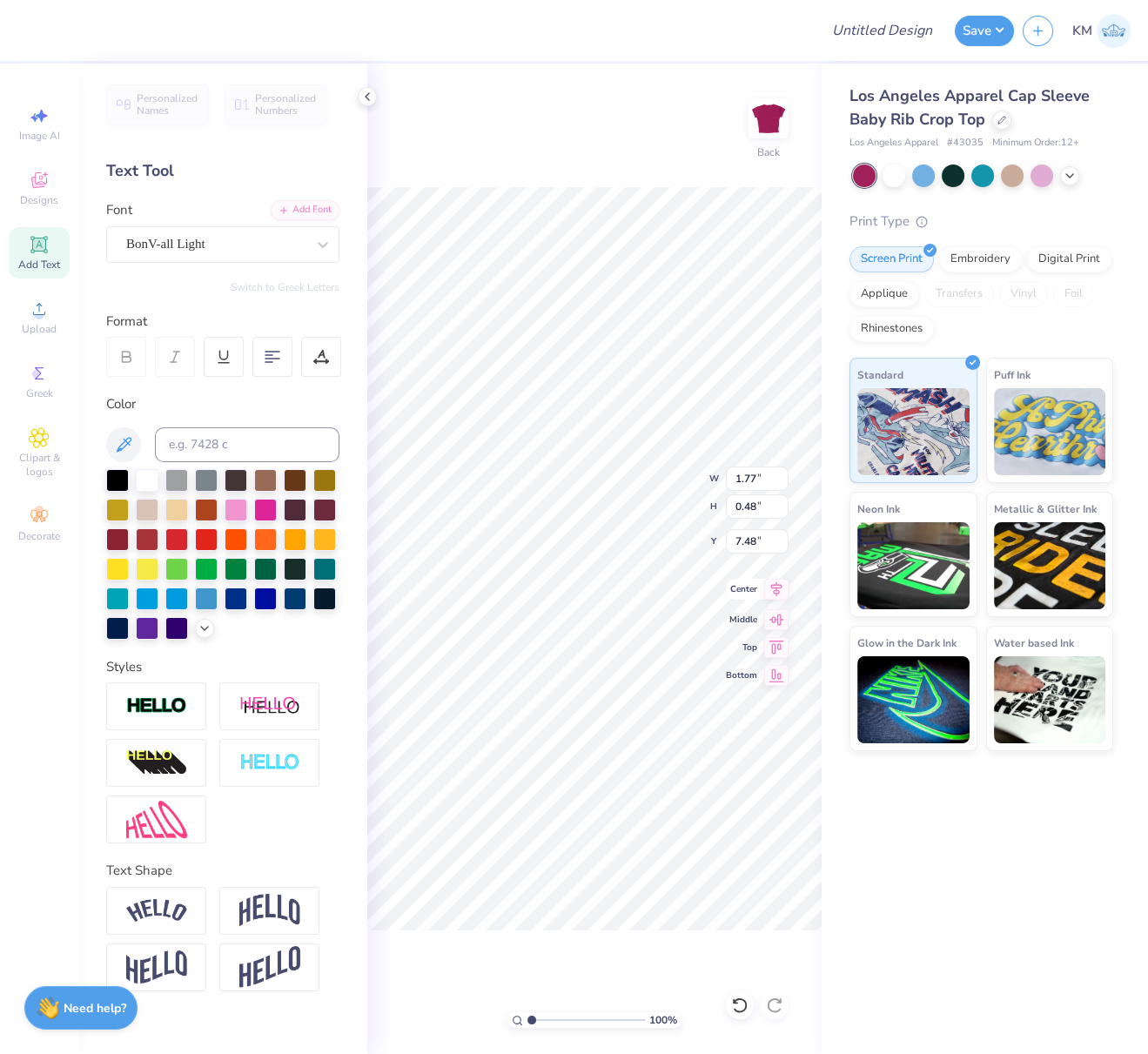
click at [774, 591] on icon at bounding box center [777, 589] width 24 height 21
click at [151, 704] on img at bounding box center [157, 707] width 61 height 20
type input "1.78"
type input "0.49"
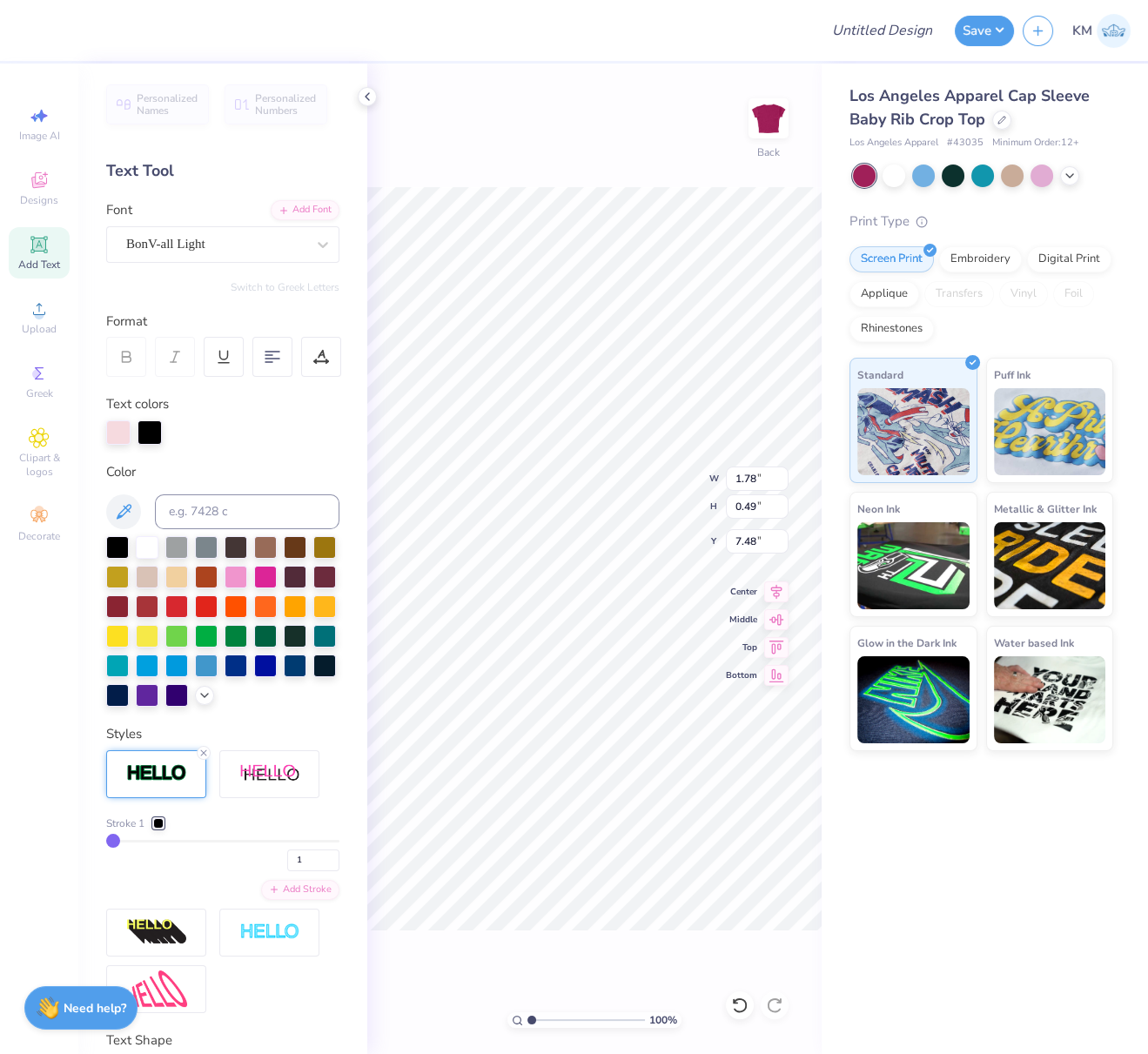
drag, startPoint x: 146, startPoint y: 723, endPoint x: 167, endPoint y: 740, distance: 27.0
click at [197, 702] on icon at bounding box center [204, 695] width 14 height 14
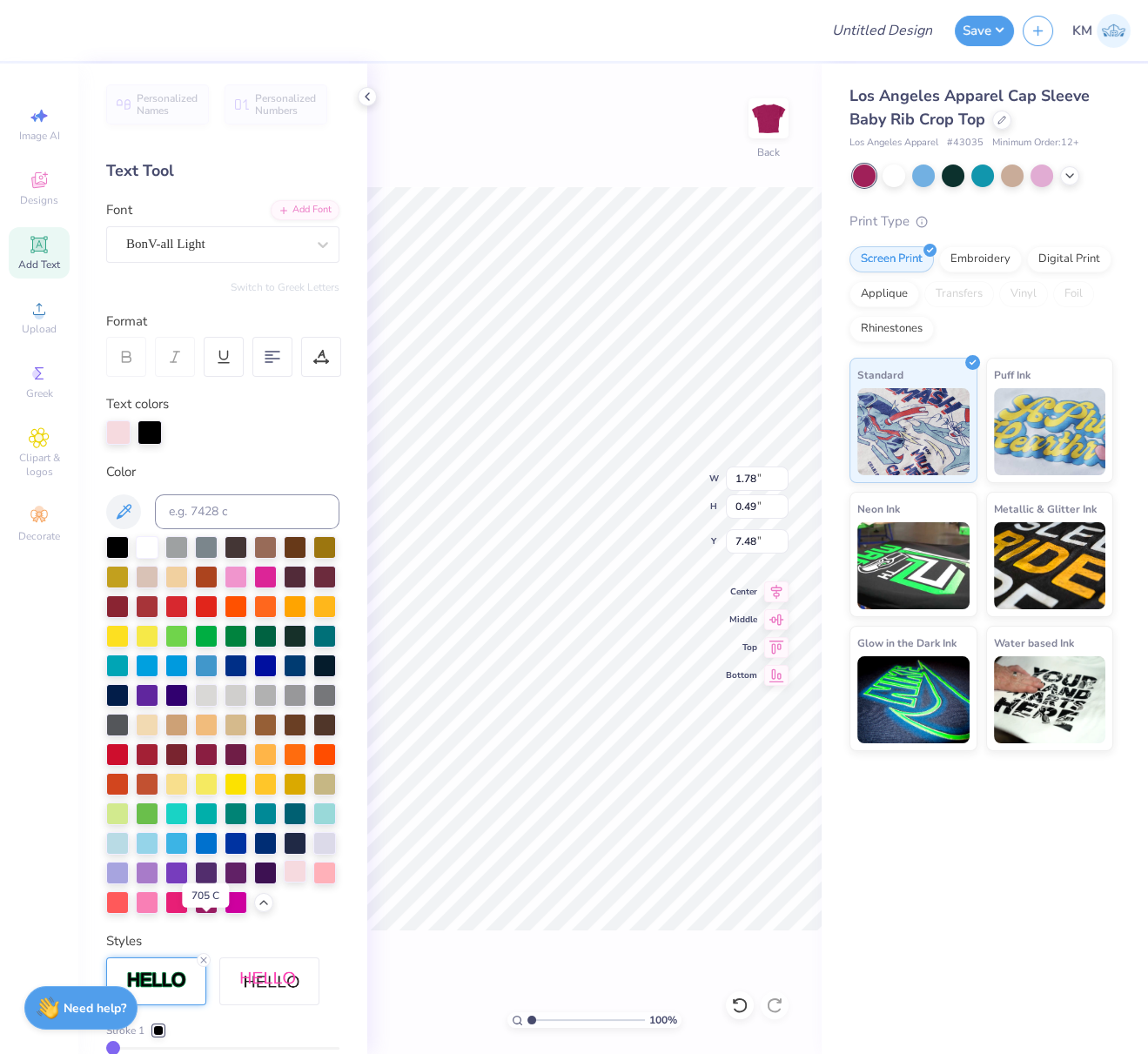
click at [284, 883] on div at bounding box center [295, 871] width 23 height 23
click at [148, 424] on div at bounding box center [149, 430] width 24 height 24
click at [284, 883] on div at bounding box center [295, 871] width 23 height 23
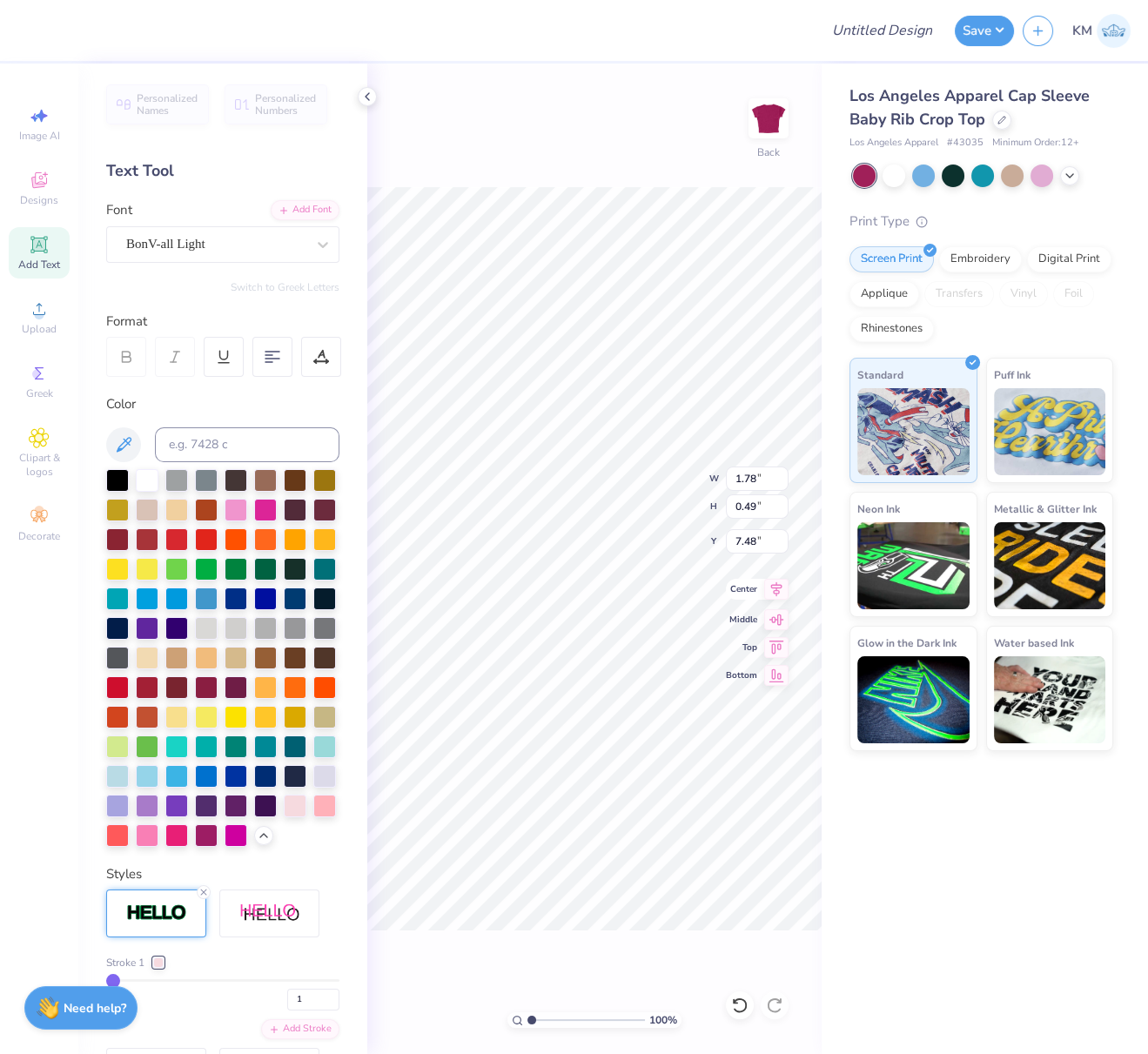
click at [779, 589] on icon at bounding box center [777, 589] width 24 height 21
drag, startPoint x: 779, startPoint y: 588, endPoint x: 765, endPoint y: 594, distance: 15.2
click at [779, 588] on icon at bounding box center [777, 589] width 24 height 21
click at [708, 479] on div "100 % Back W 6.97 6.97 " H 2.27 2.27 " Y 5.69 5.69 " Center Middle Top Bottom" at bounding box center [594, 558] width 454 height 990
click at [718, 474] on div "100 % Back W 6.97 6.97 " H 2.27 2.27 " Y 5.69 5.69 " Center Middle Top Bottom" at bounding box center [594, 558] width 454 height 990
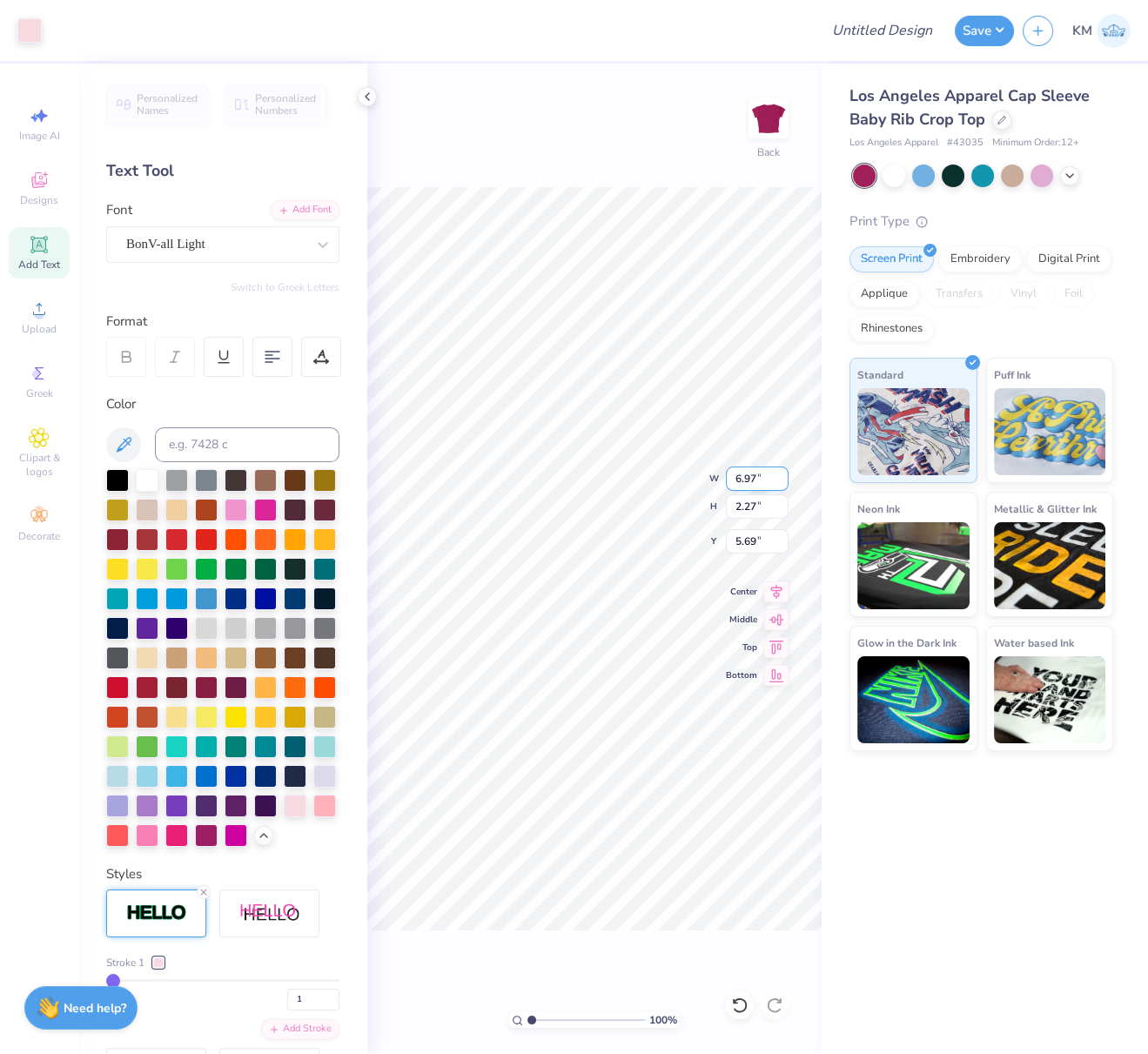
drag, startPoint x: 757, startPoint y: 474, endPoint x: 734, endPoint y: 475, distance: 23.0
click at [734, 475] on input "6.97" at bounding box center [757, 478] width 63 height 24
type input "4.00"
type input "1.30"
drag, startPoint x: 753, startPoint y: 542, endPoint x: 728, endPoint y: 540, distance: 25.1
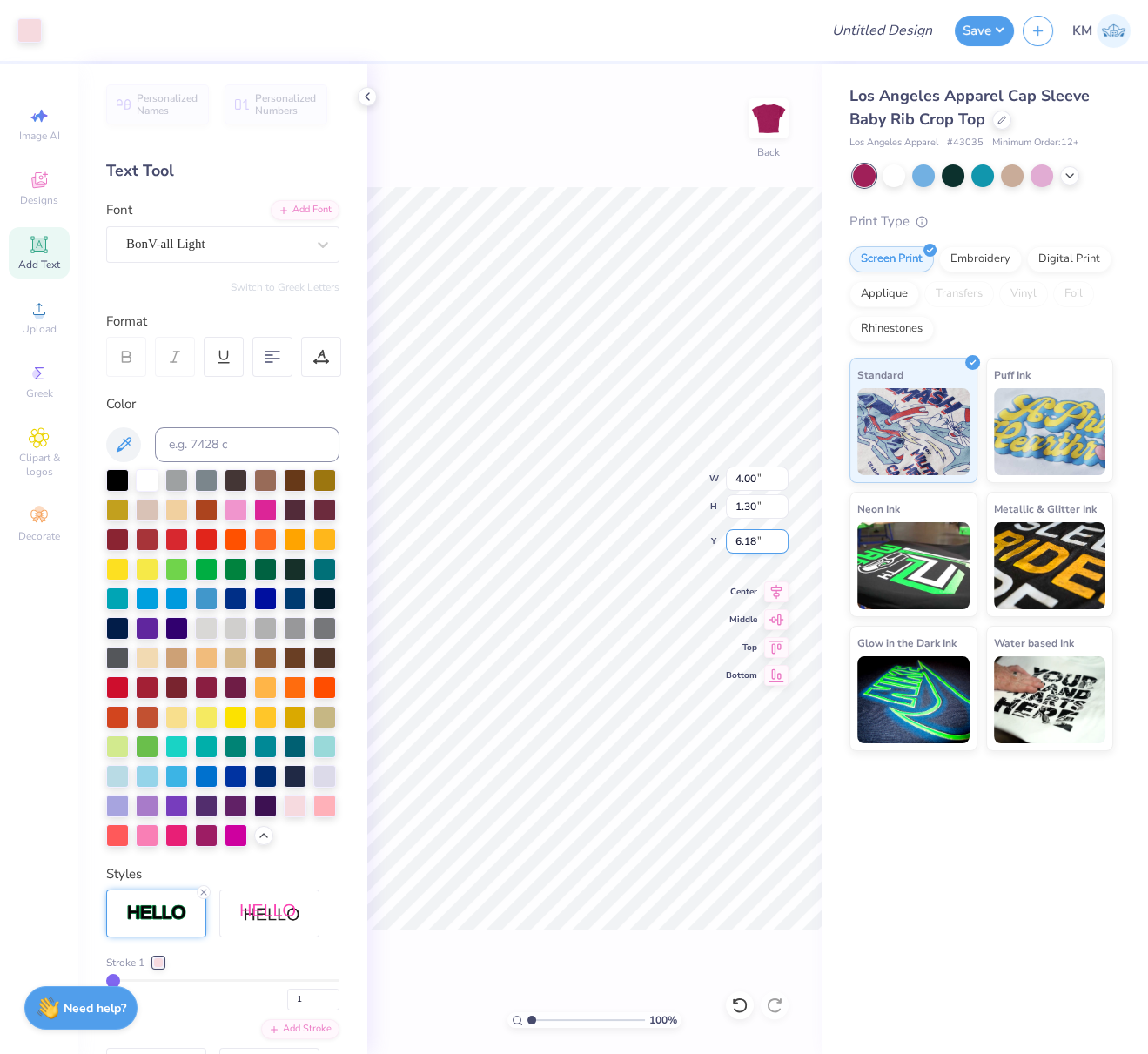
click at [730, 539] on input "6.18" at bounding box center [757, 541] width 63 height 24
type input "2.50"
click at [781, 590] on icon at bounding box center [777, 589] width 24 height 21
drag, startPoint x: 767, startPoint y: 480, endPoint x: 727, endPoint y: 474, distance: 40.4
click at [727, 474] on input "4.00" at bounding box center [757, 478] width 63 height 24
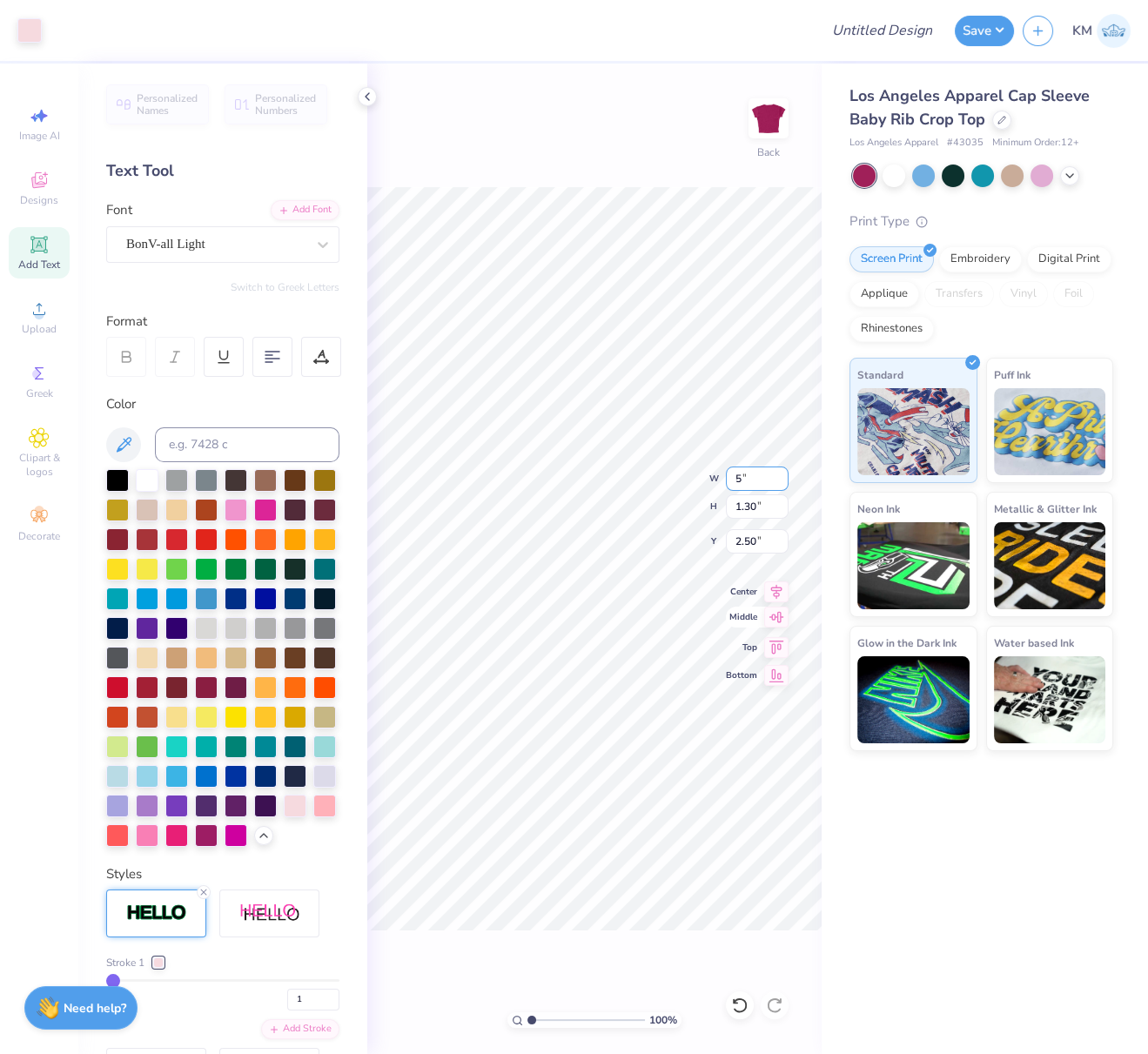
type input "5.00"
type input "1.63"
drag, startPoint x: 770, startPoint y: 542, endPoint x: 733, endPoint y: 540, distance: 37.1
click at [734, 540] on input "2.34" at bounding box center [757, 541] width 63 height 24
type input "2.50"
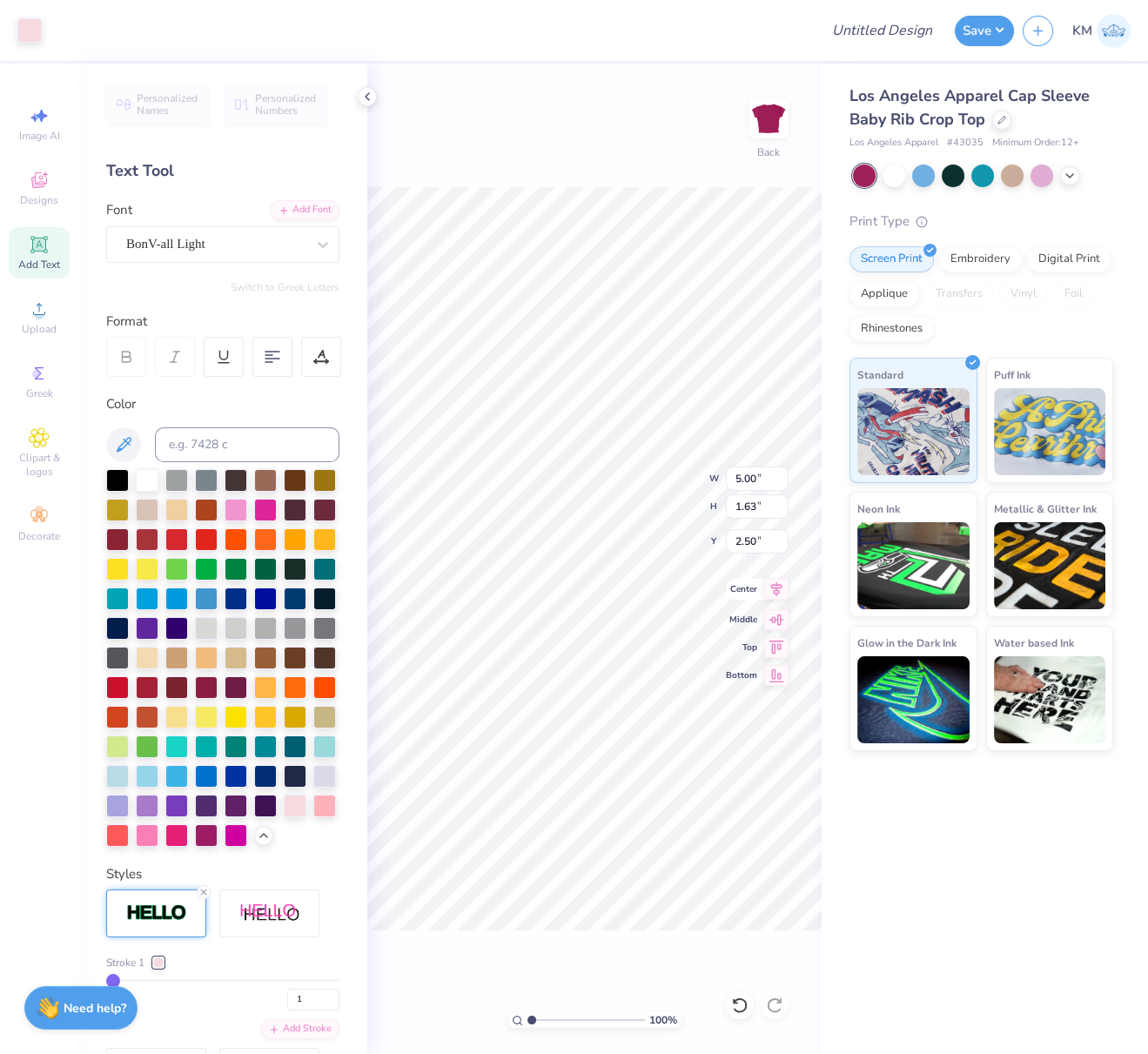
click at [779, 593] on icon at bounding box center [777, 589] width 24 height 21
click at [369, 95] on icon at bounding box center [367, 96] width 14 height 14
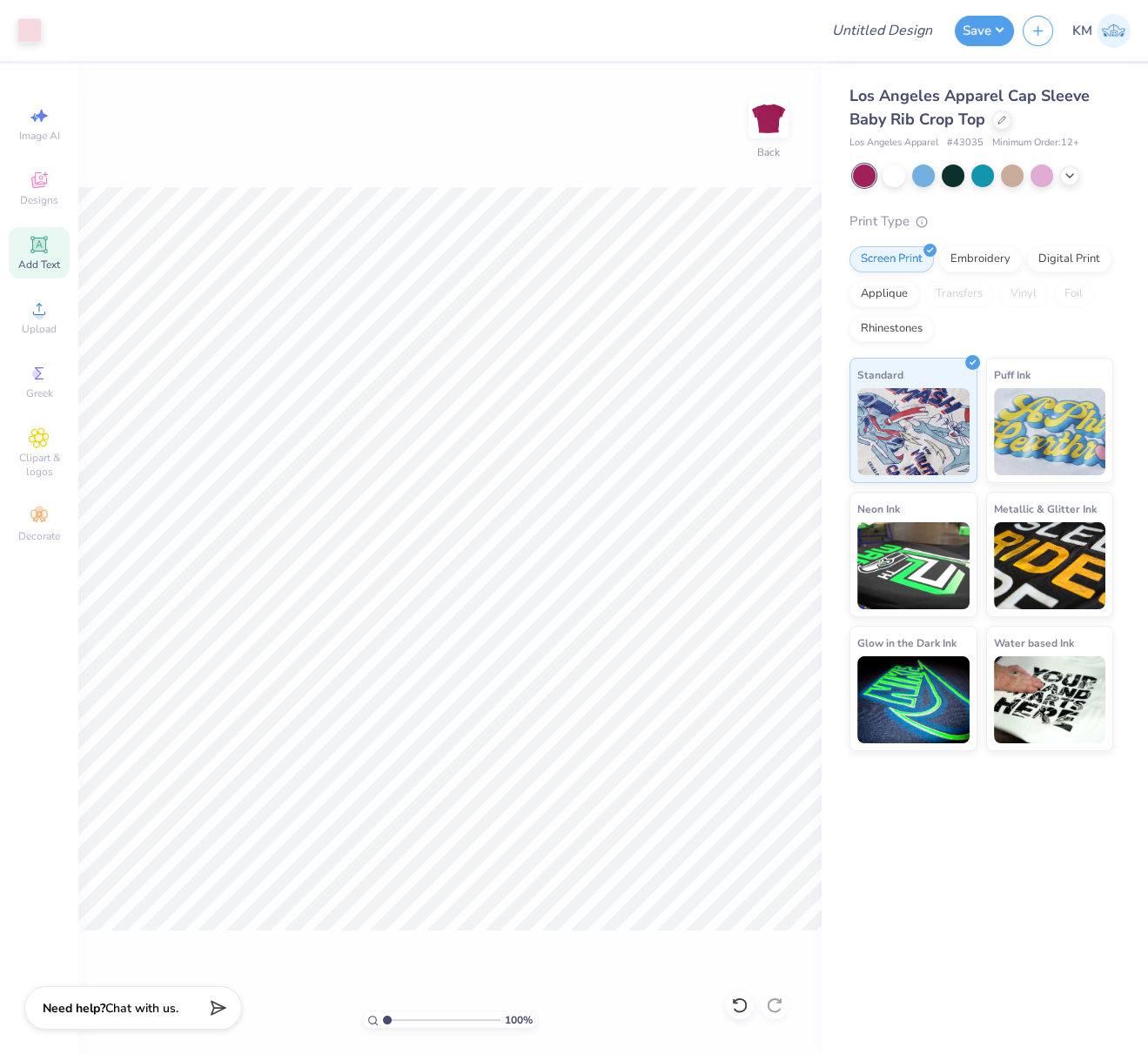
click at [479, 170] on div "100 % Back" at bounding box center [450, 558] width 744 height 990
click at [779, 586] on icon at bounding box center [777, 589] width 24 height 21
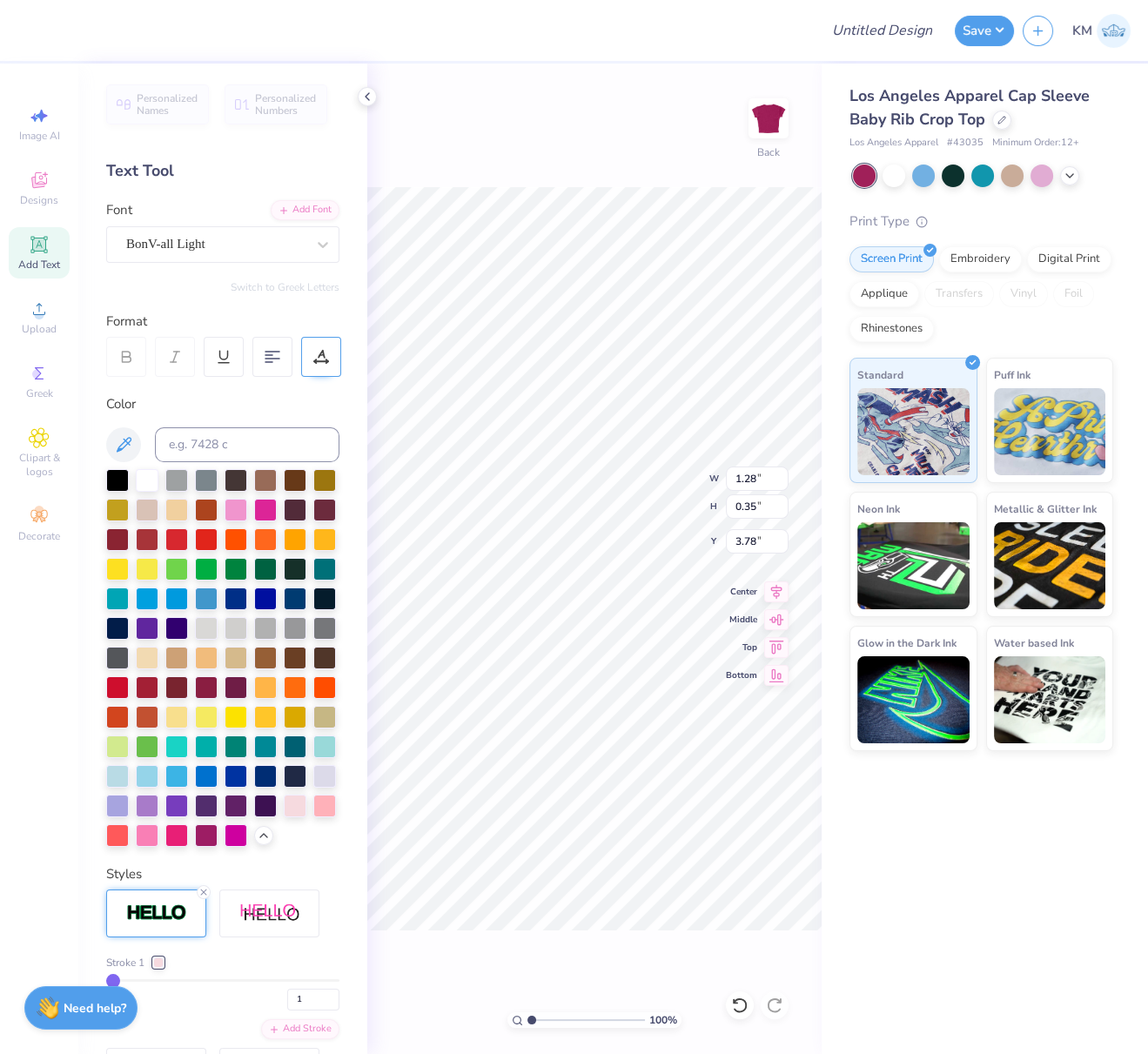
click at [329, 352] on div at bounding box center [321, 357] width 40 height 40
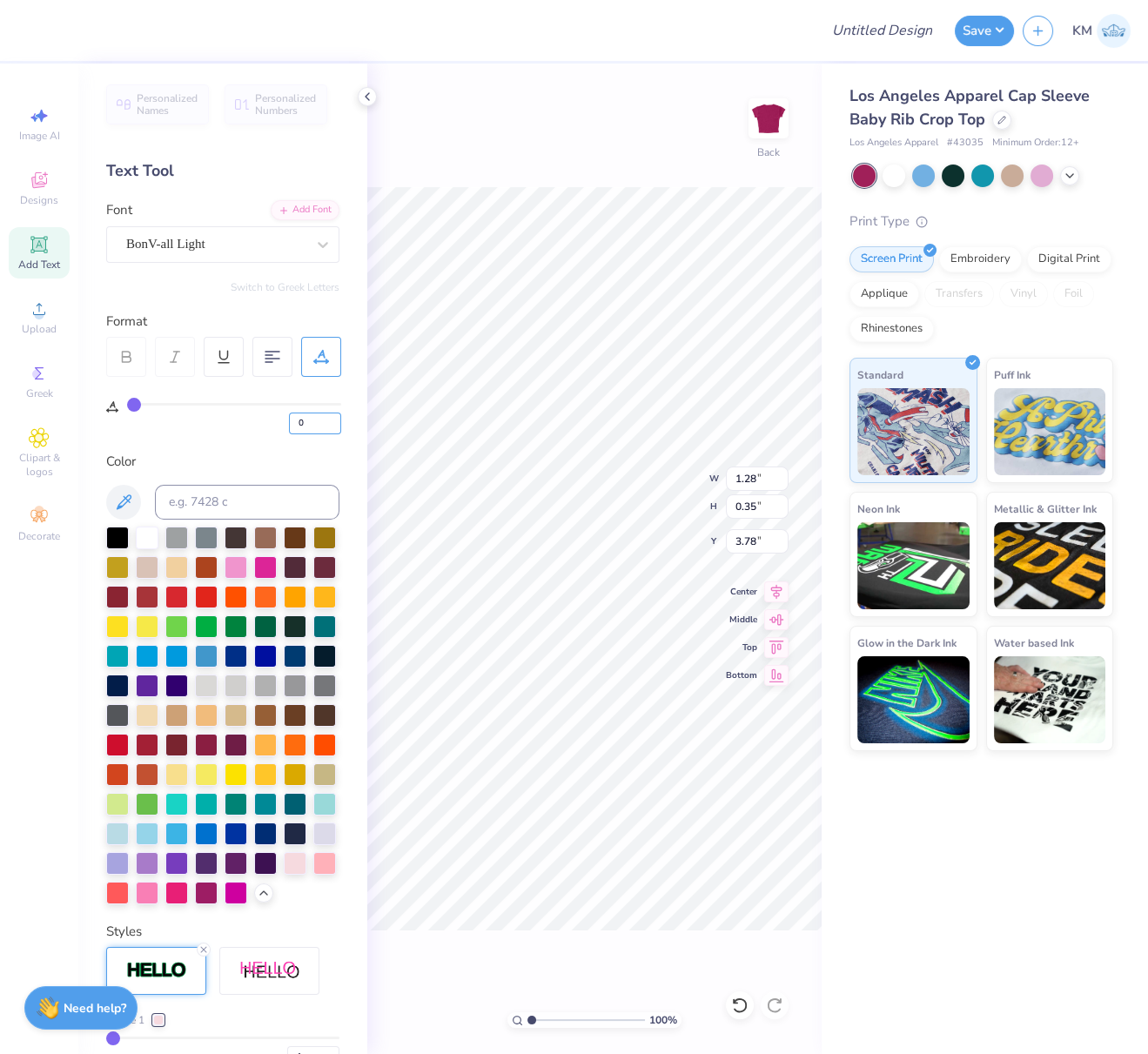
drag, startPoint x: 309, startPoint y: 424, endPoint x: 286, endPoint y: 423, distance: 23.0
click at [287, 422] on div "0" at bounding box center [234, 418] width 214 height 31
type input "5"
type input "1.45"
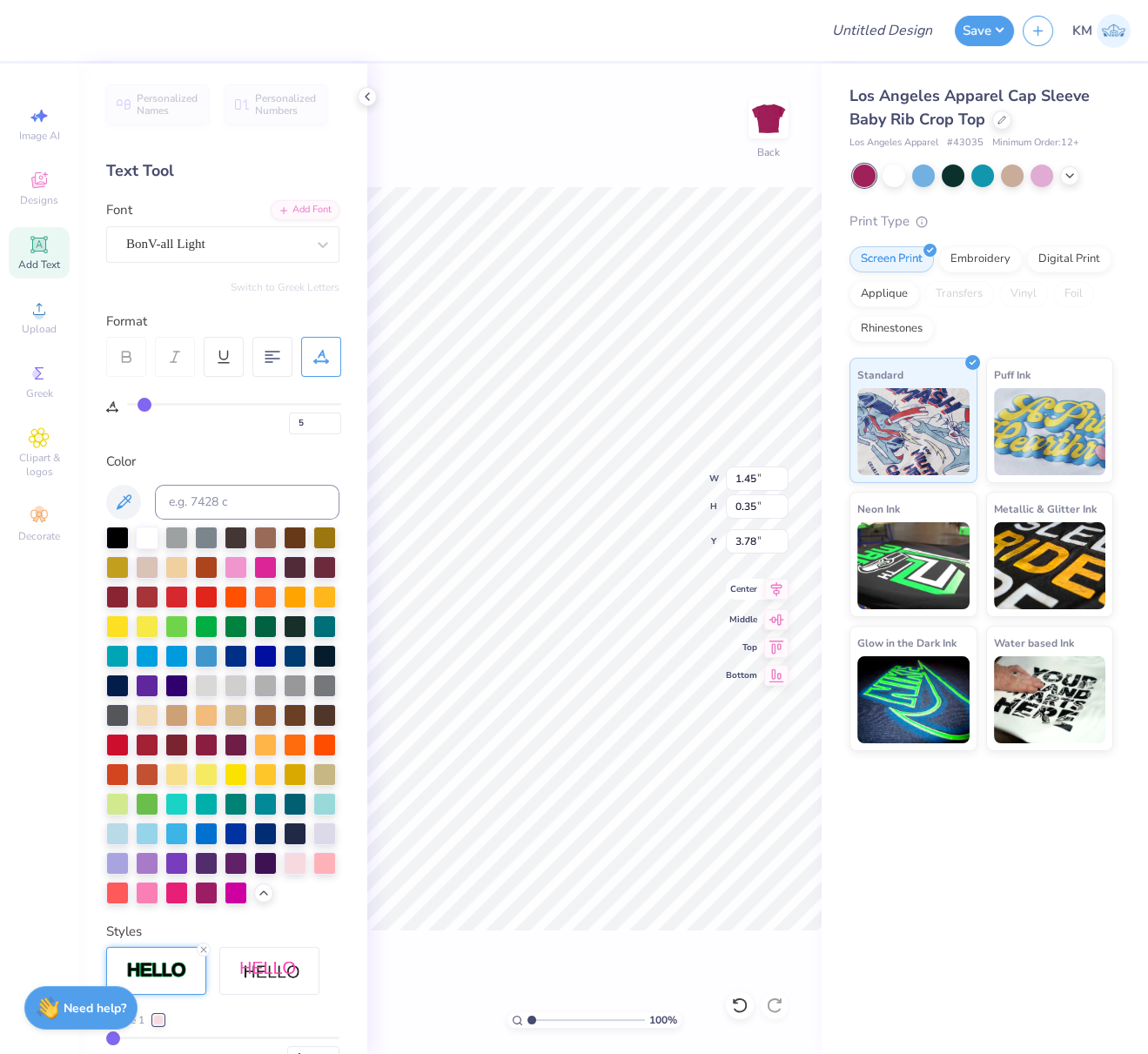
drag, startPoint x: 781, startPoint y: 588, endPoint x: 735, endPoint y: 595, distance: 46.5
click at [781, 588] on icon at bounding box center [777, 589] width 11 height 15
click at [896, 30] on input "Design Title" at bounding box center [903, 30] width 86 height 35
paste input "FPS240113"
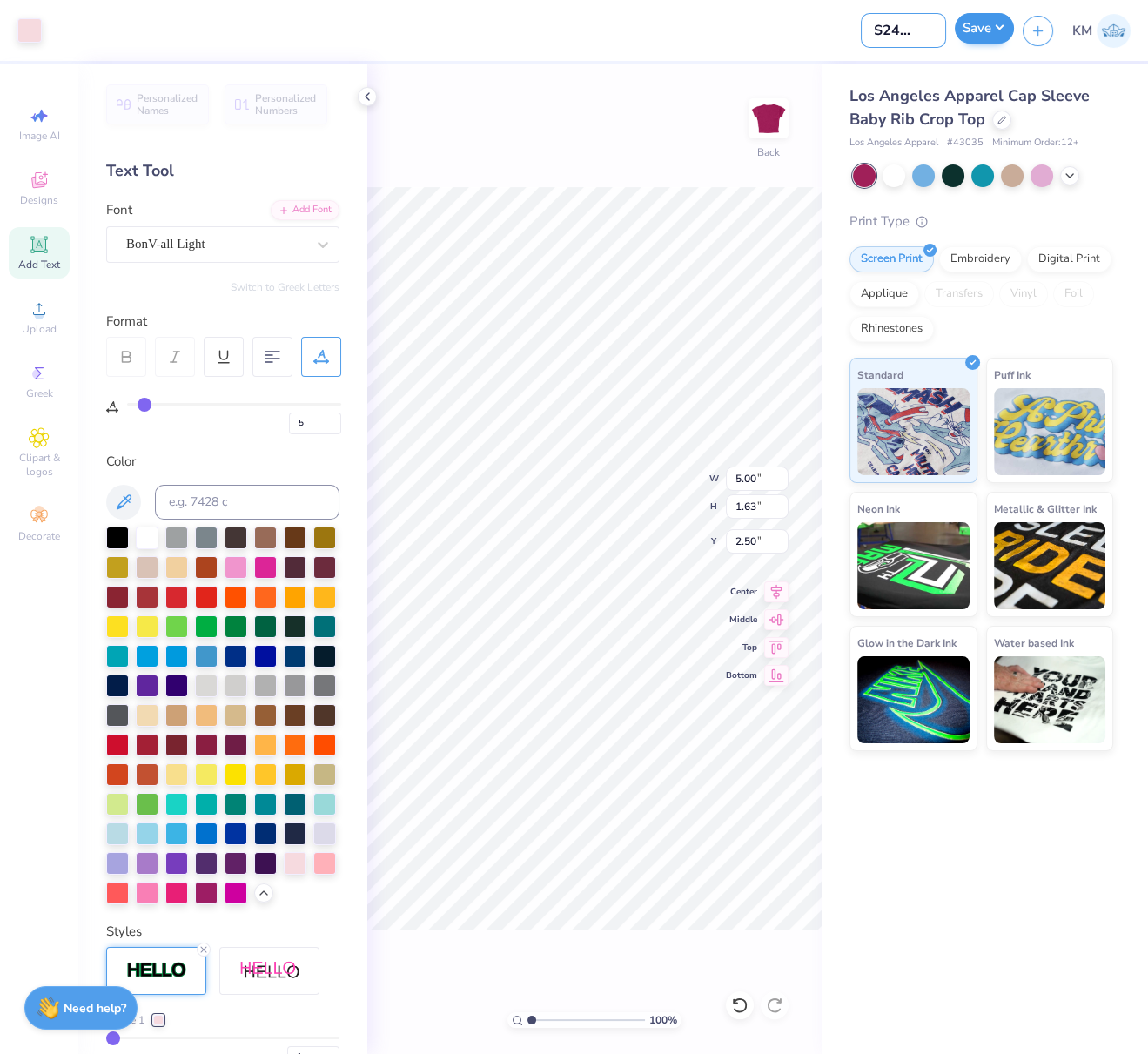
type input "FPS240113"
drag, startPoint x: 986, startPoint y: 22, endPoint x: 980, endPoint y: 32, distance: 11.7
click at [986, 22] on button "Save" at bounding box center [984, 28] width 59 height 30
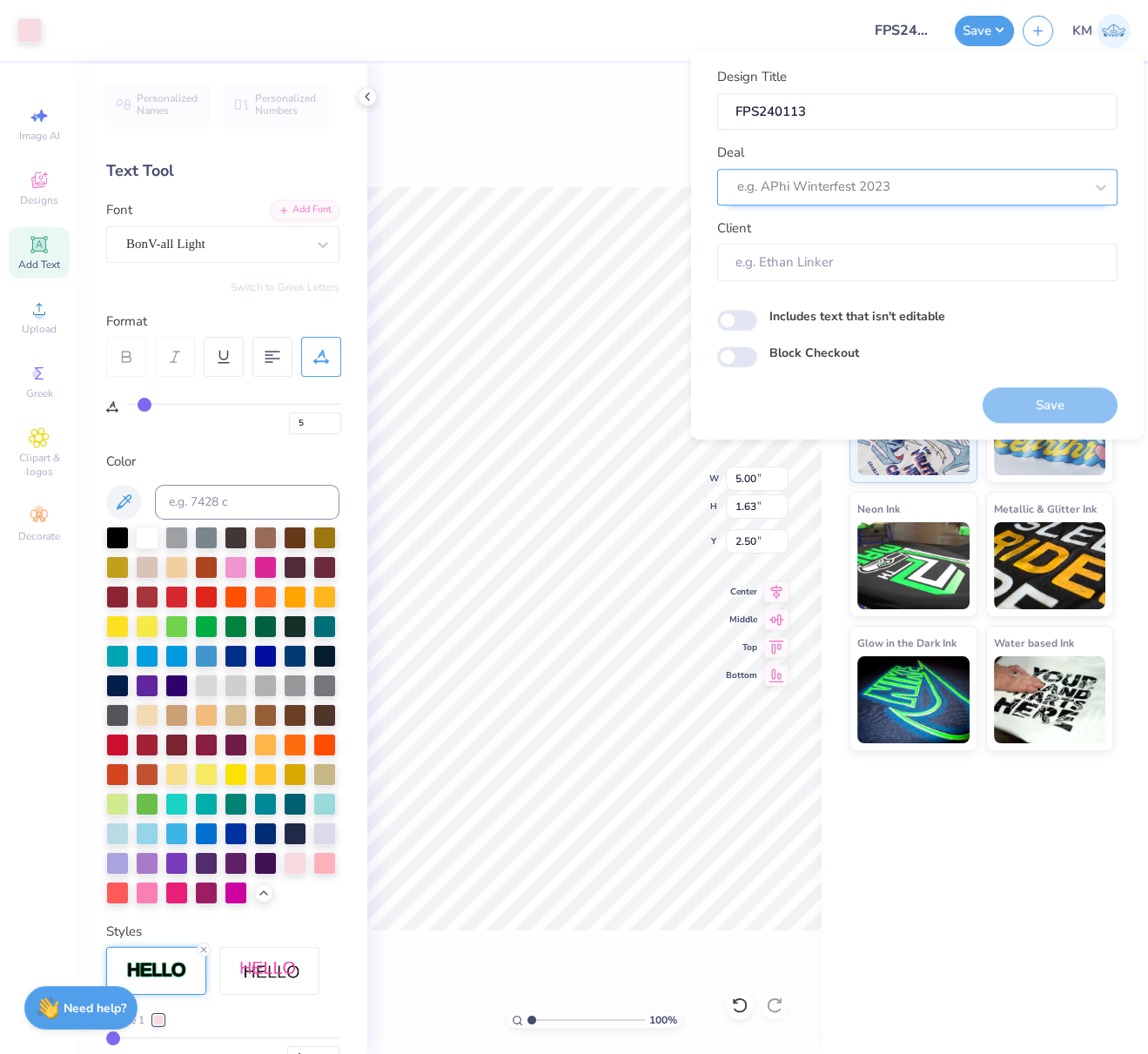
click at [943, 186] on div at bounding box center [910, 187] width 346 height 24
click at [837, 228] on div "Design Tool Gallery" at bounding box center [918, 233] width 387 height 29
type input "design tool gallery"
type input "Design Tool Gallery User"
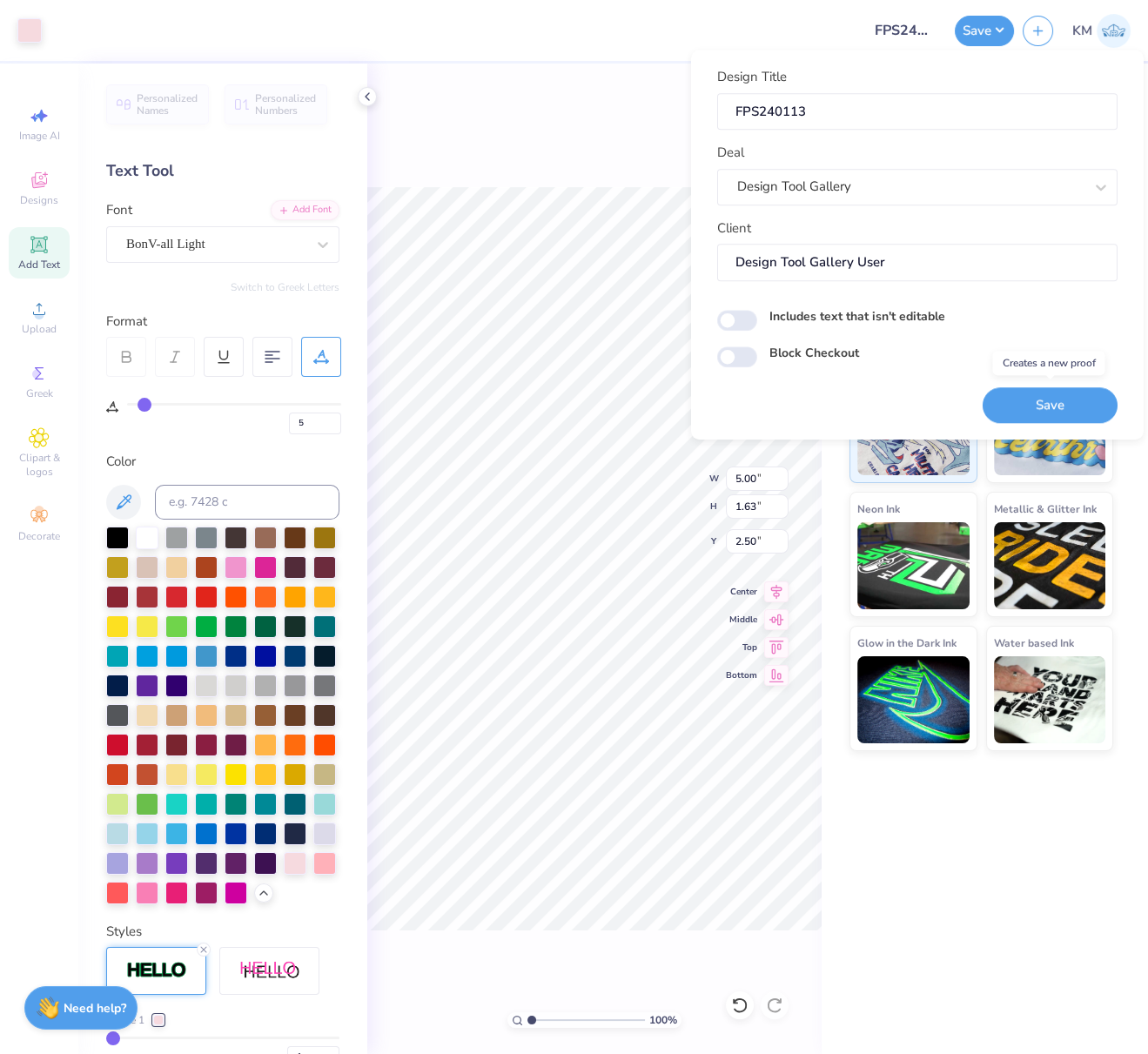
click at [1049, 413] on button "Save" at bounding box center [1050, 404] width 135 height 36
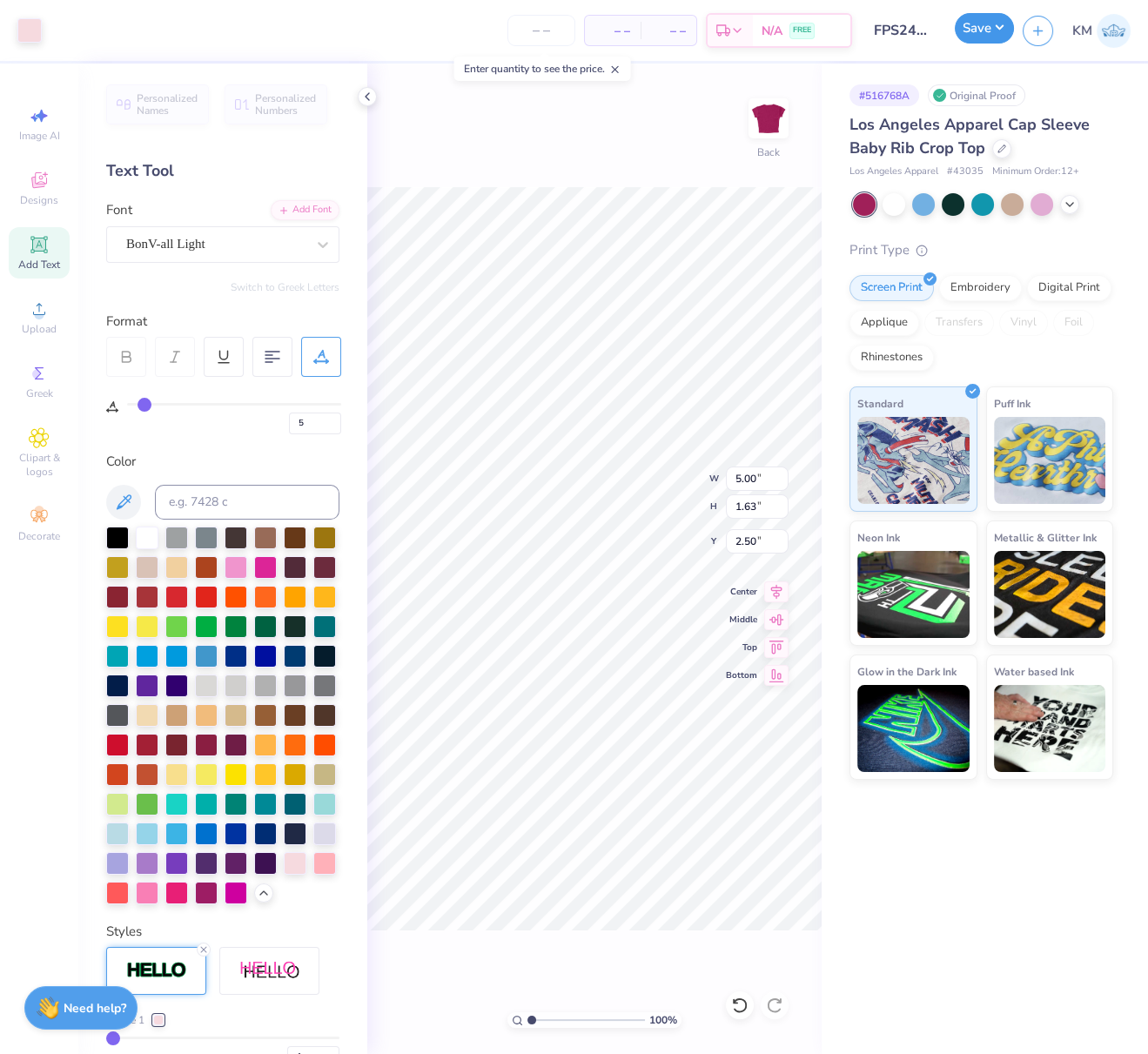
click at [1004, 33] on button "Save" at bounding box center [984, 28] width 59 height 30
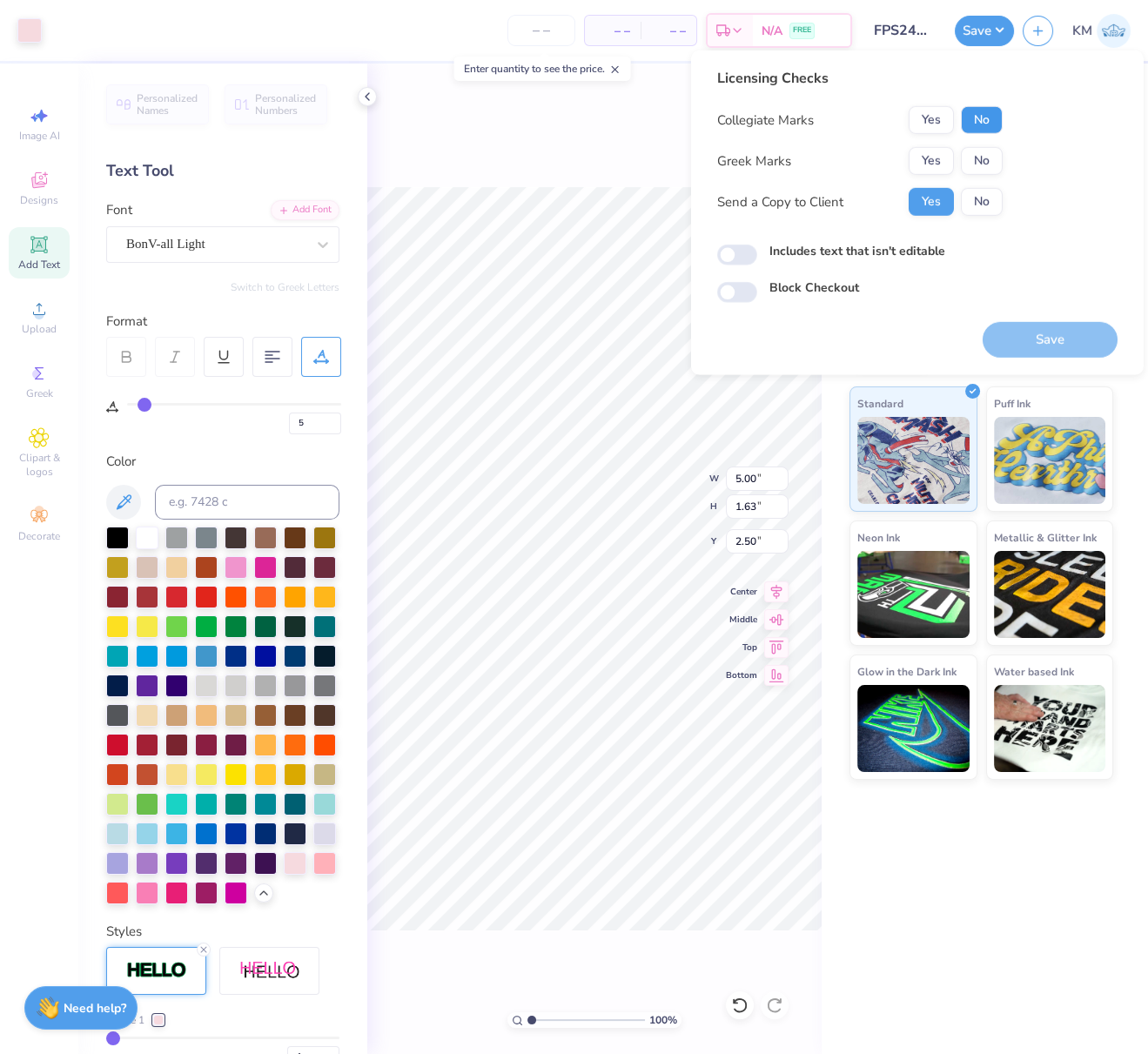
click at [991, 117] on button "No" at bounding box center [981, 120] width 41 height 28
click at [937, 162] on button "Yes" at bounding box center [931, 161] width 45 height 28
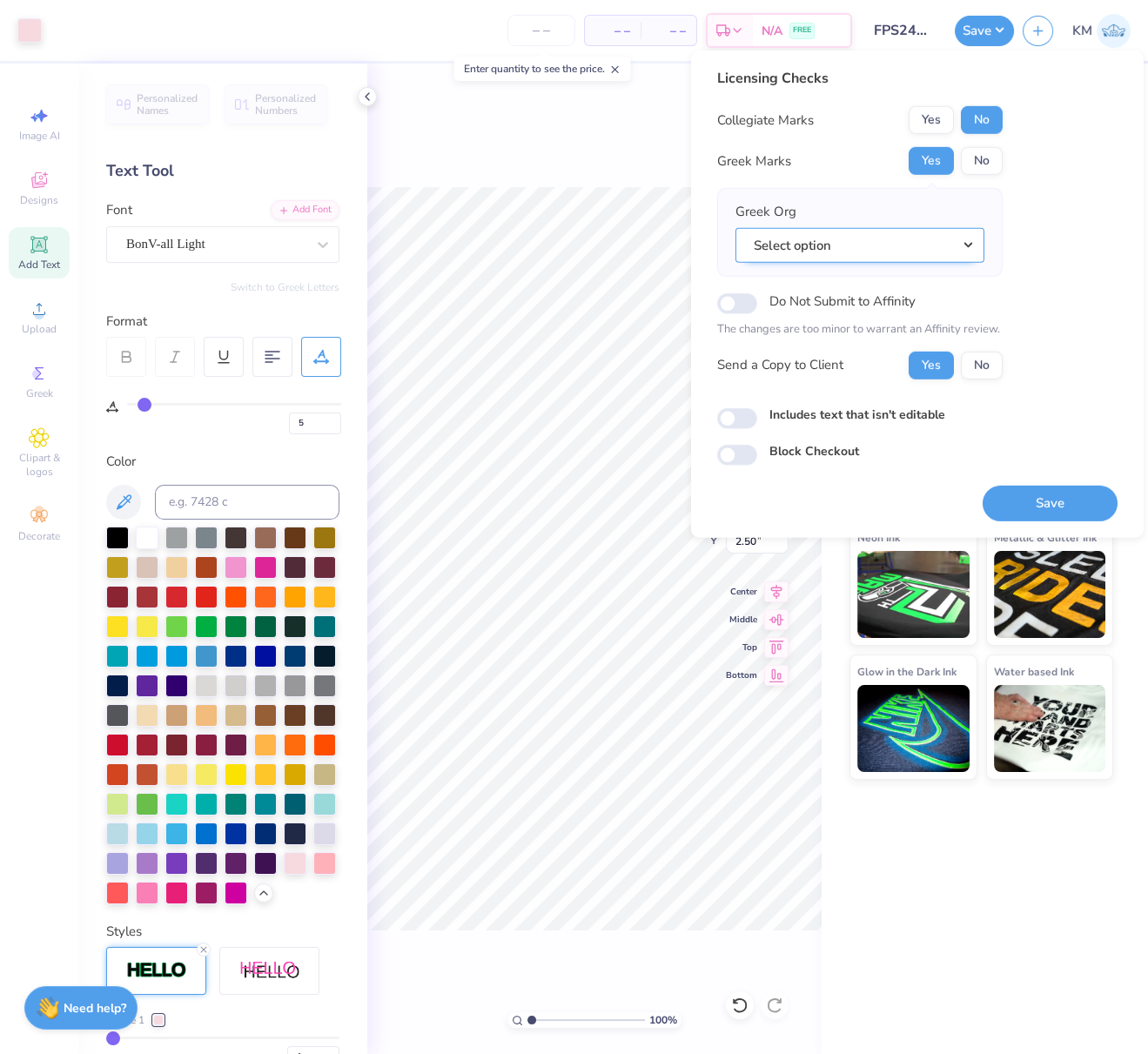
click at [966, 239] on button "Select option" at bounding box center [860, 245] width 249 height 36
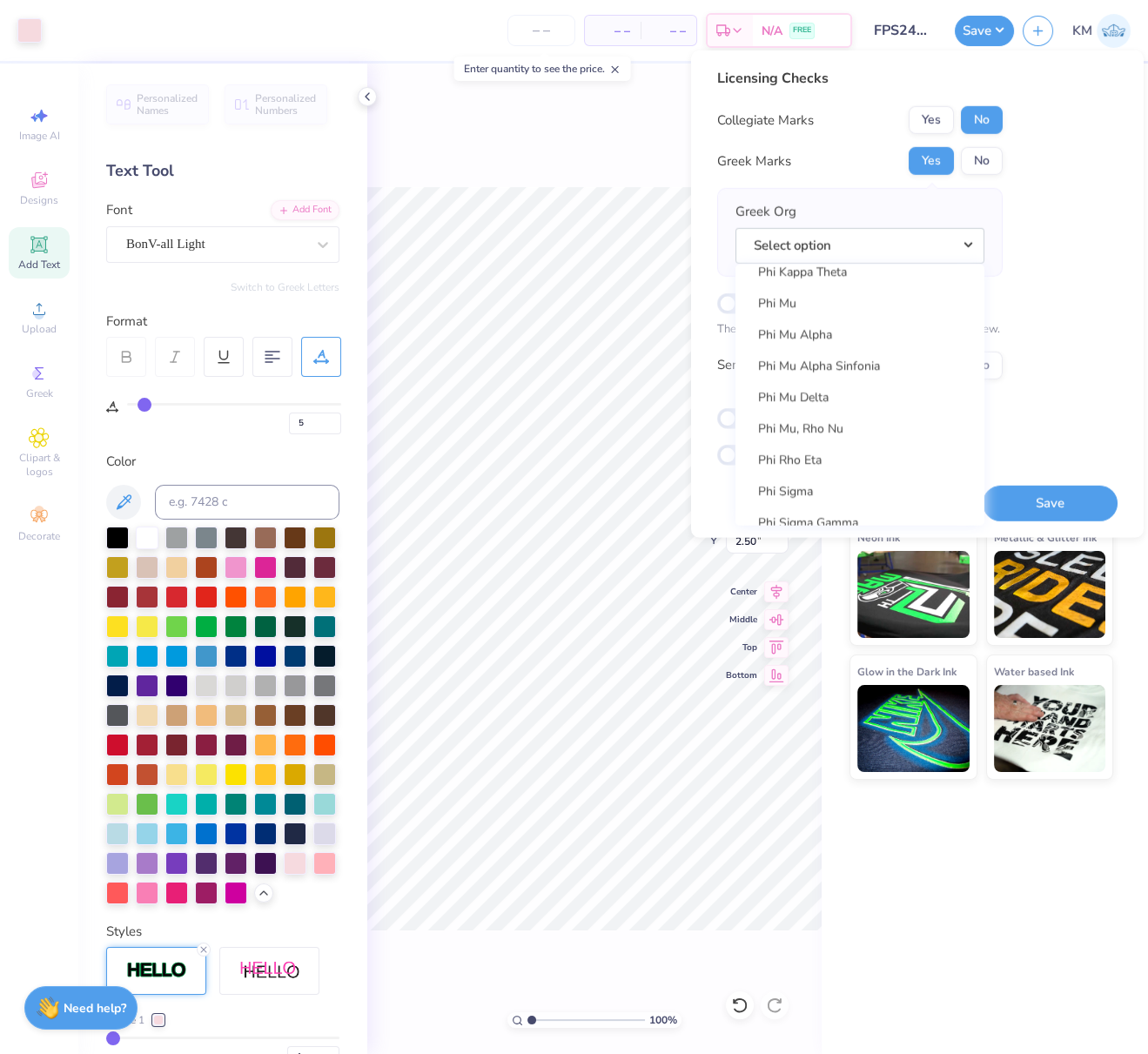
scroll to position [9389, 0]
click at [794, 328] on link "Phi Mu" at bounding box center [860, 328] width 235 height 29
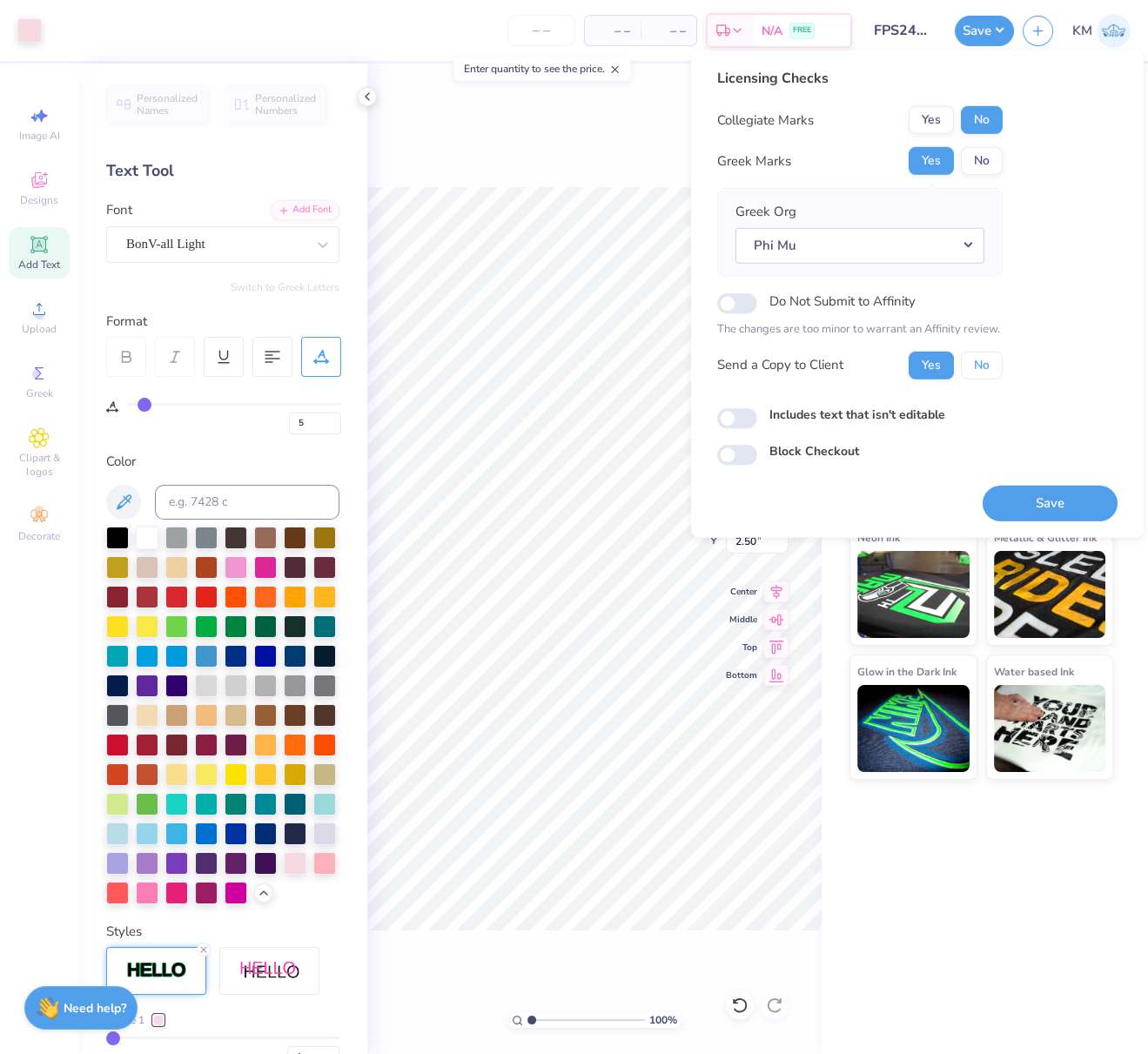
drag, startPoint x: 977, startPoint y: 364, endPoint x: 979, endPoint y: 382, distance: 18.1
click at [978, 365] on button "No" at bounding box center [981, 365] width 41 height 28
drag, startPoint x: 1079, startPoint y: 499, endPoint x: 1065, endPoint y: 594, distance: 96.0
click at [1076, 501] on button "Save" at bounding box center [1050, 502] width 135 height 36
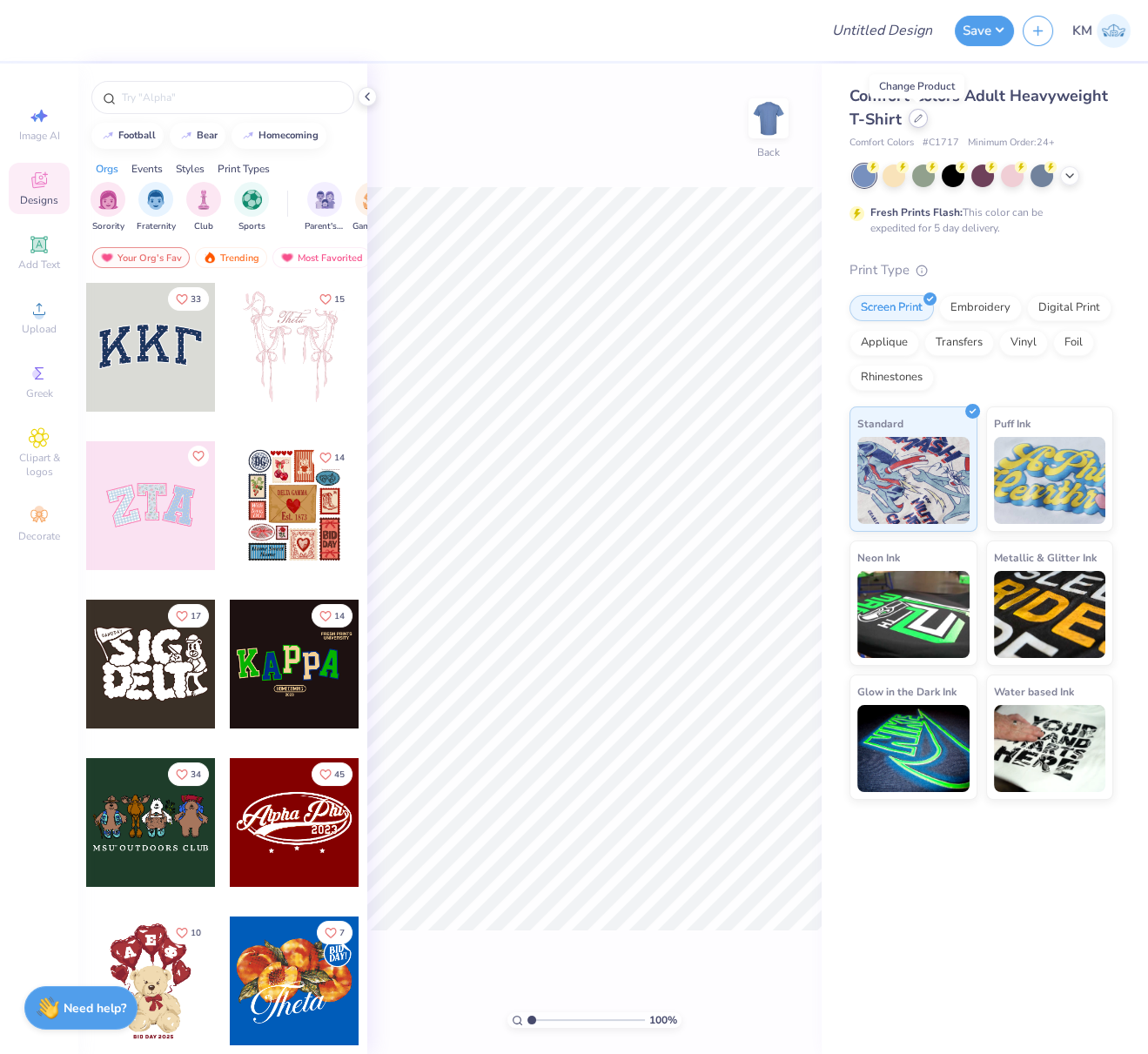
click at [917, 121] on icon at bounding box center [918, 118] width 8 height 8
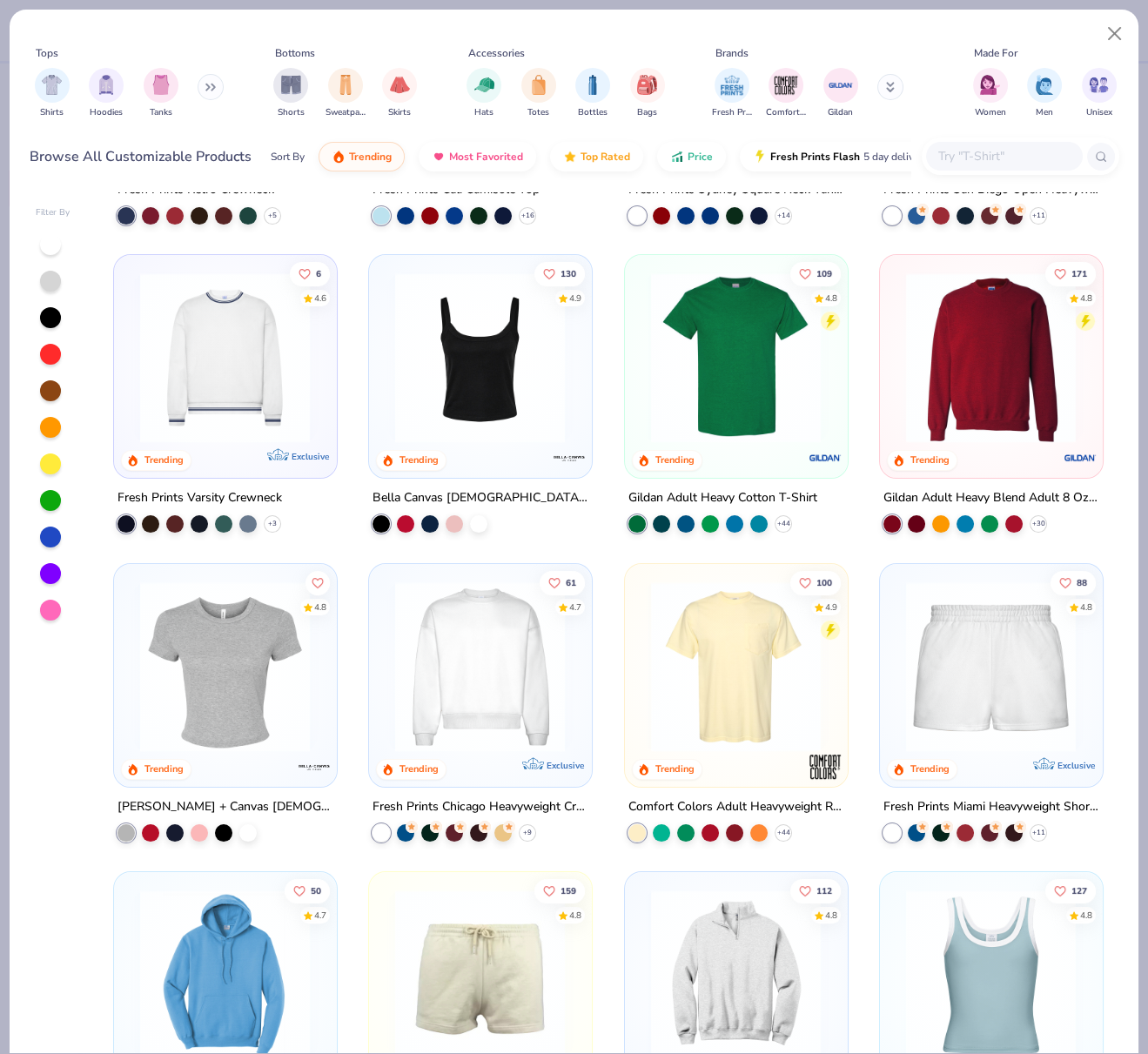
scroll to position [576, 0]
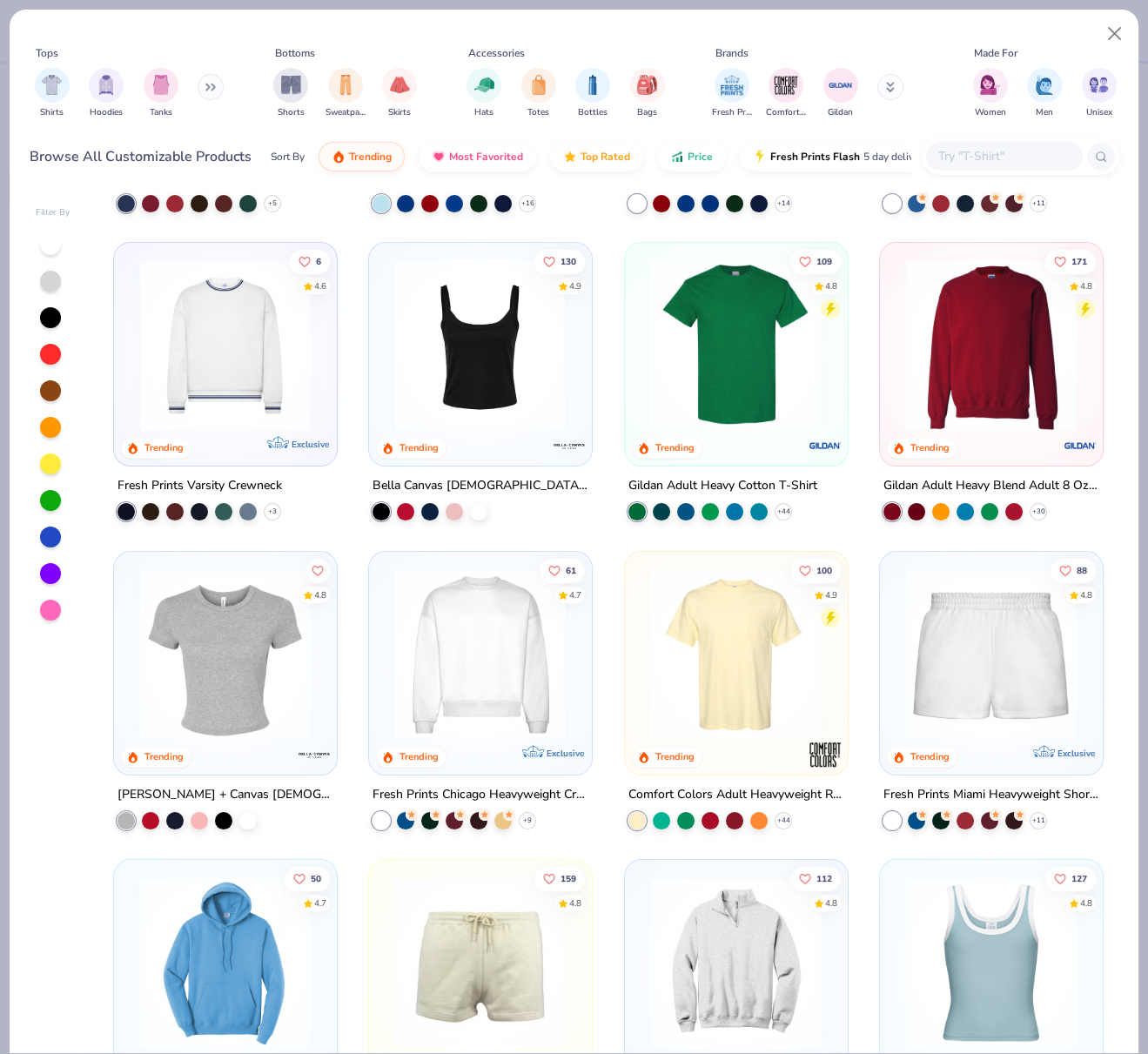
click at [523, 626] on img at bounding box center [480, 653] width 187 height 170
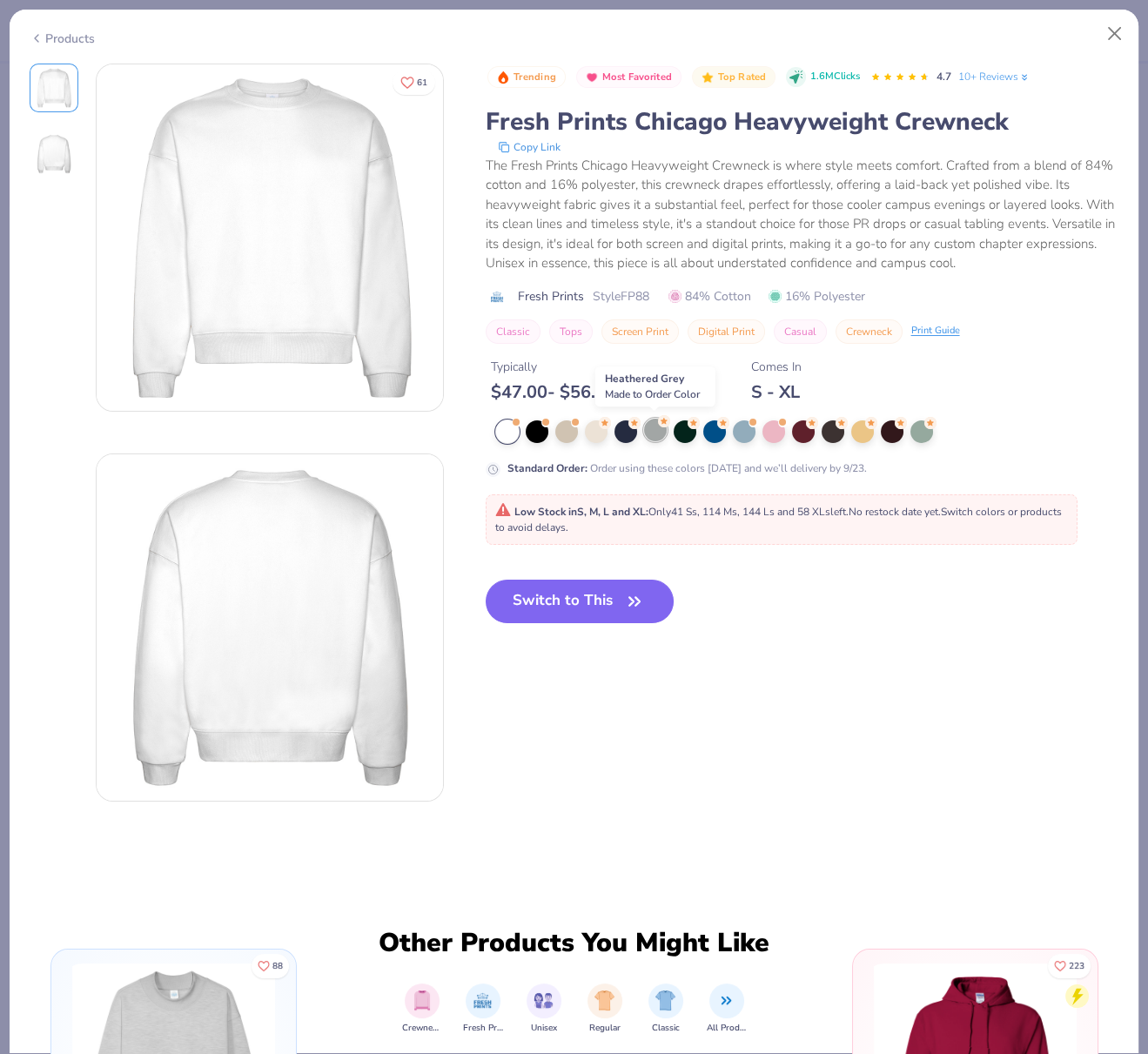
click at [655, 428] on div at bounding box center [655, 429] width 23 height 23
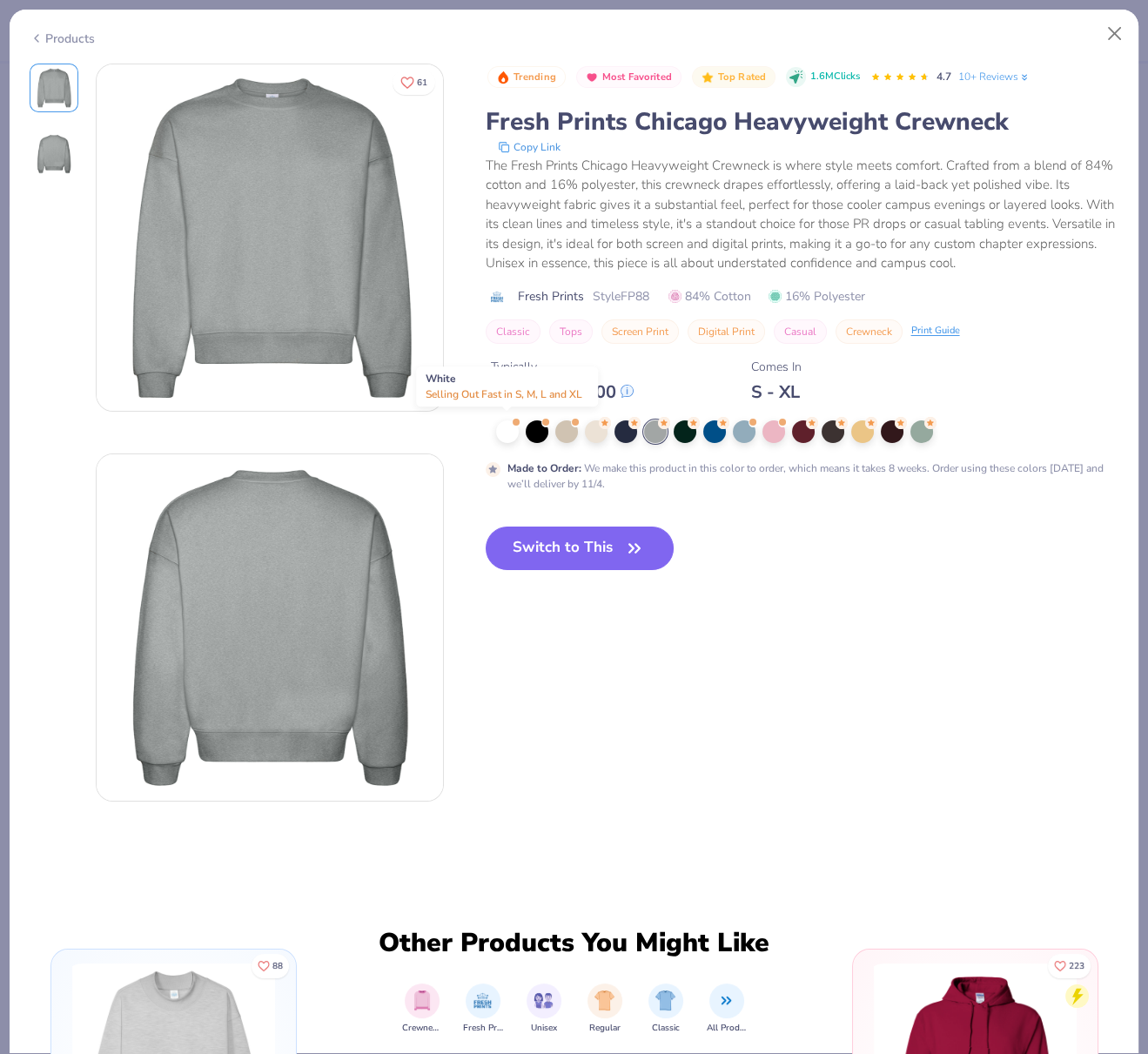
drag, startPoint x: 510, startPoint y: 428, endPoint x: 502, endPoint y: 445, distance: 18.8
click at [510, 428] on div at bounding box center [508, 431] width 23 height 23
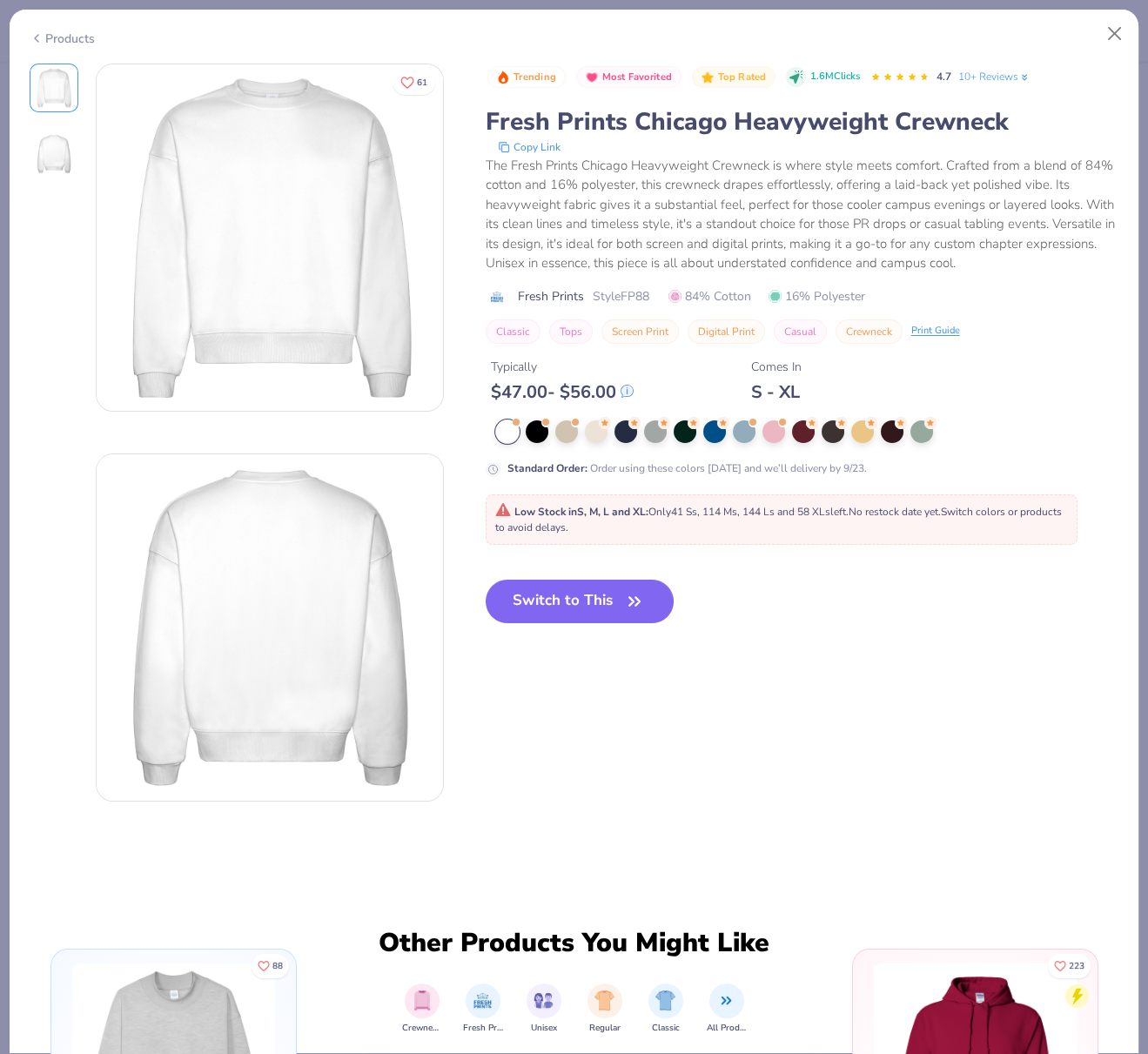
click at [602, 595] on button "Switch to This" at bounding box center [580, 601] width 189 height 43
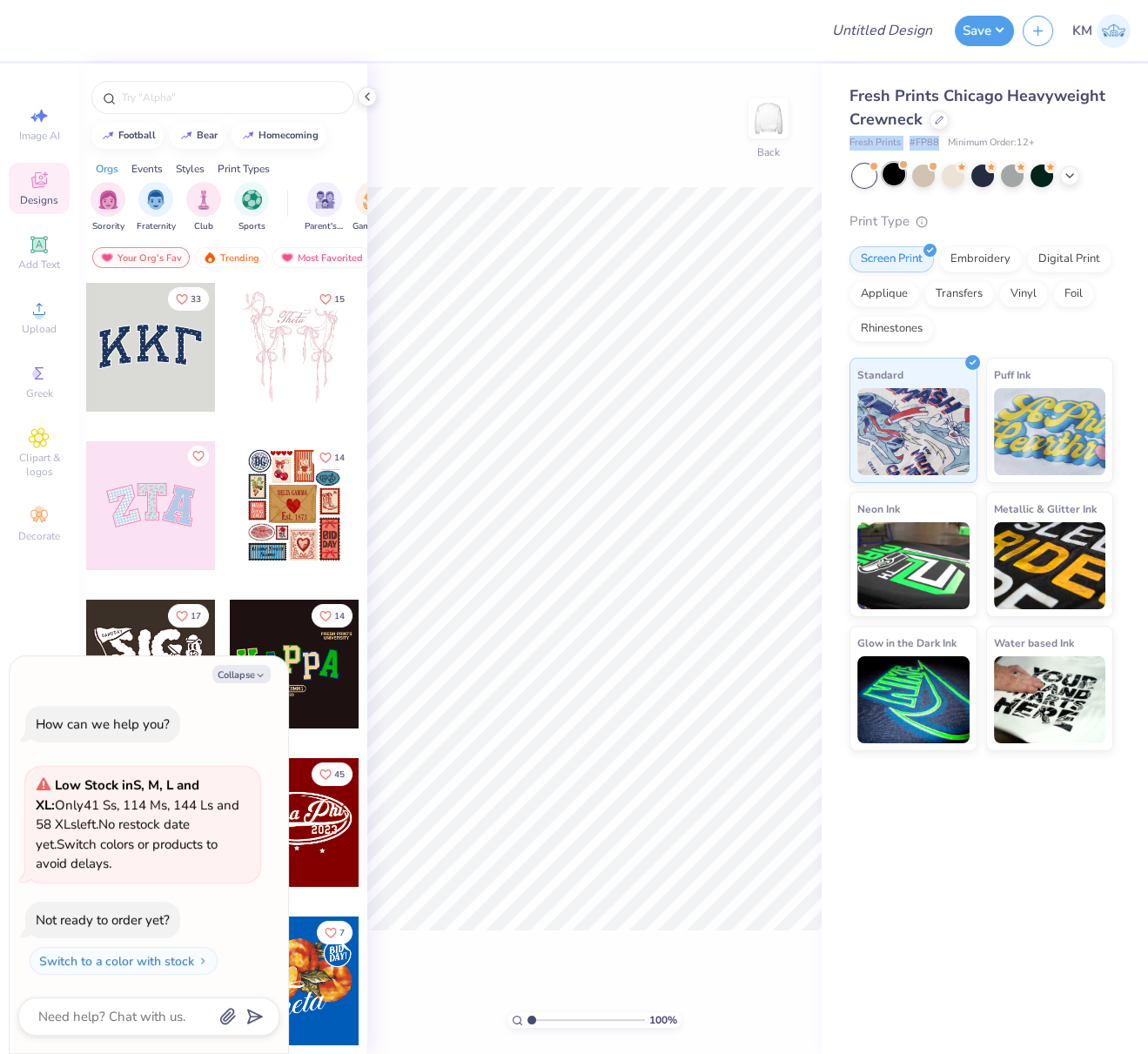
drag, startPoint x: 846, startPoint y: 142, endPoint x: 892, endPoint y: 177, distance: 57.8
click at [936, 139] on div "Fresh Prints Chicago Heavyweight Crewneck Fresh Prints # FP88 Minimum Order: 12…" at bounding box center [985, 407] width 326 height 687
copy div "Fresh Prints # FP88"
click at [252, 672] on button "Collapse" at bounding box center [241, 674] width 58 height 18
type textarea "x"
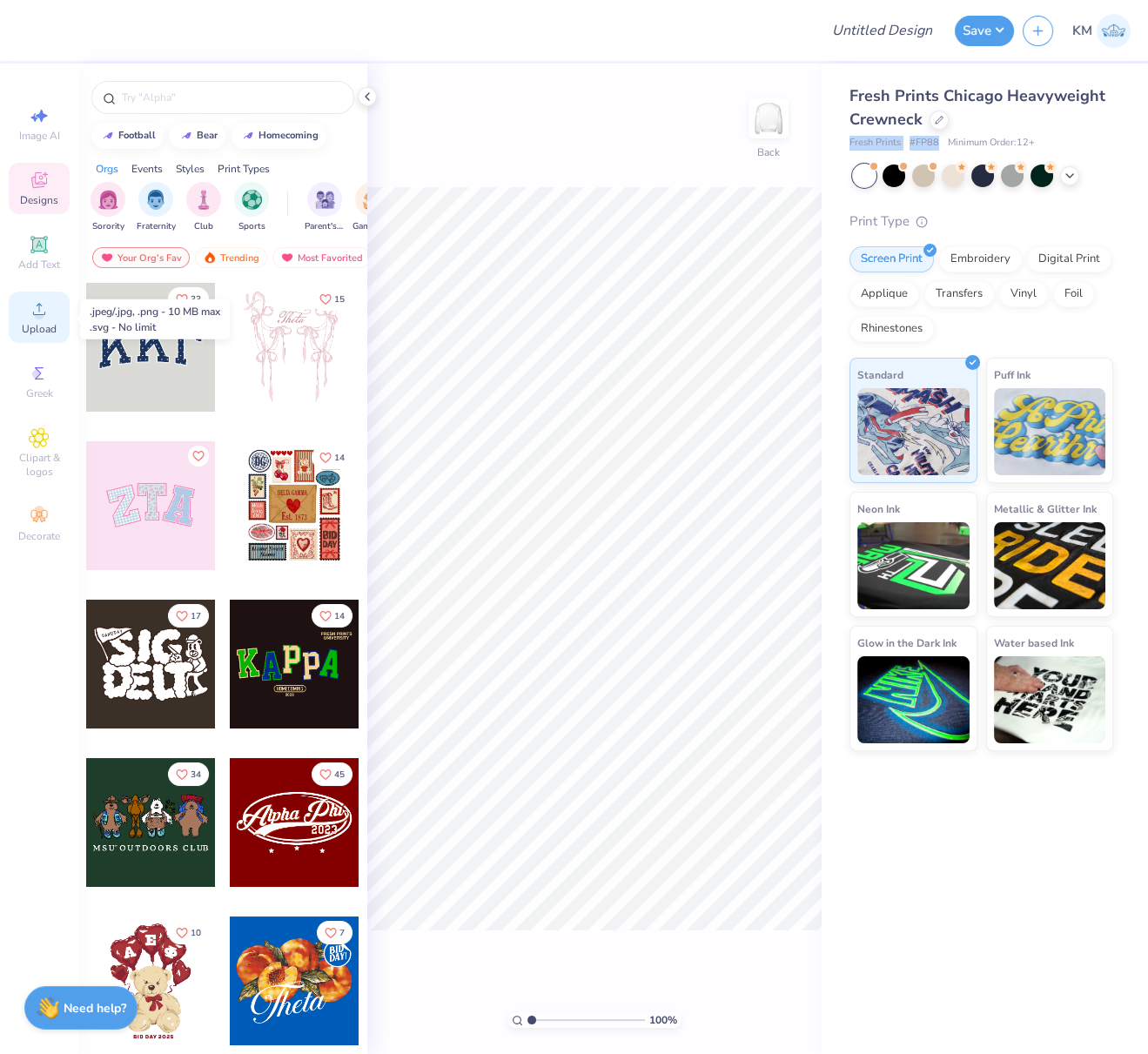
click at [46, 318] on icon at bounding box center [39, 309] width 21 height 21
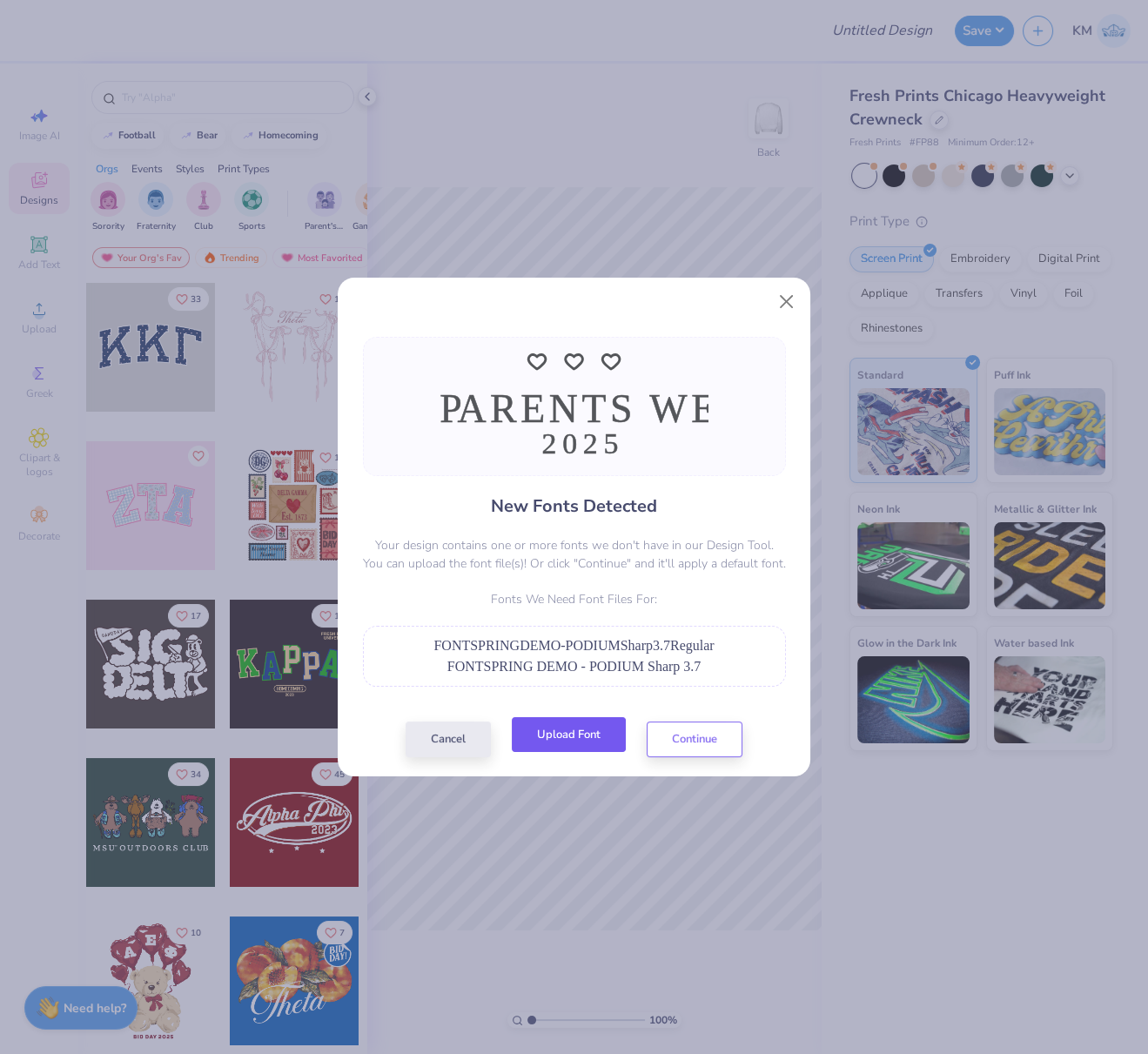
click at [595, 730] on button "Upload Font" at bounding box center [569, 735] width 114 height 36
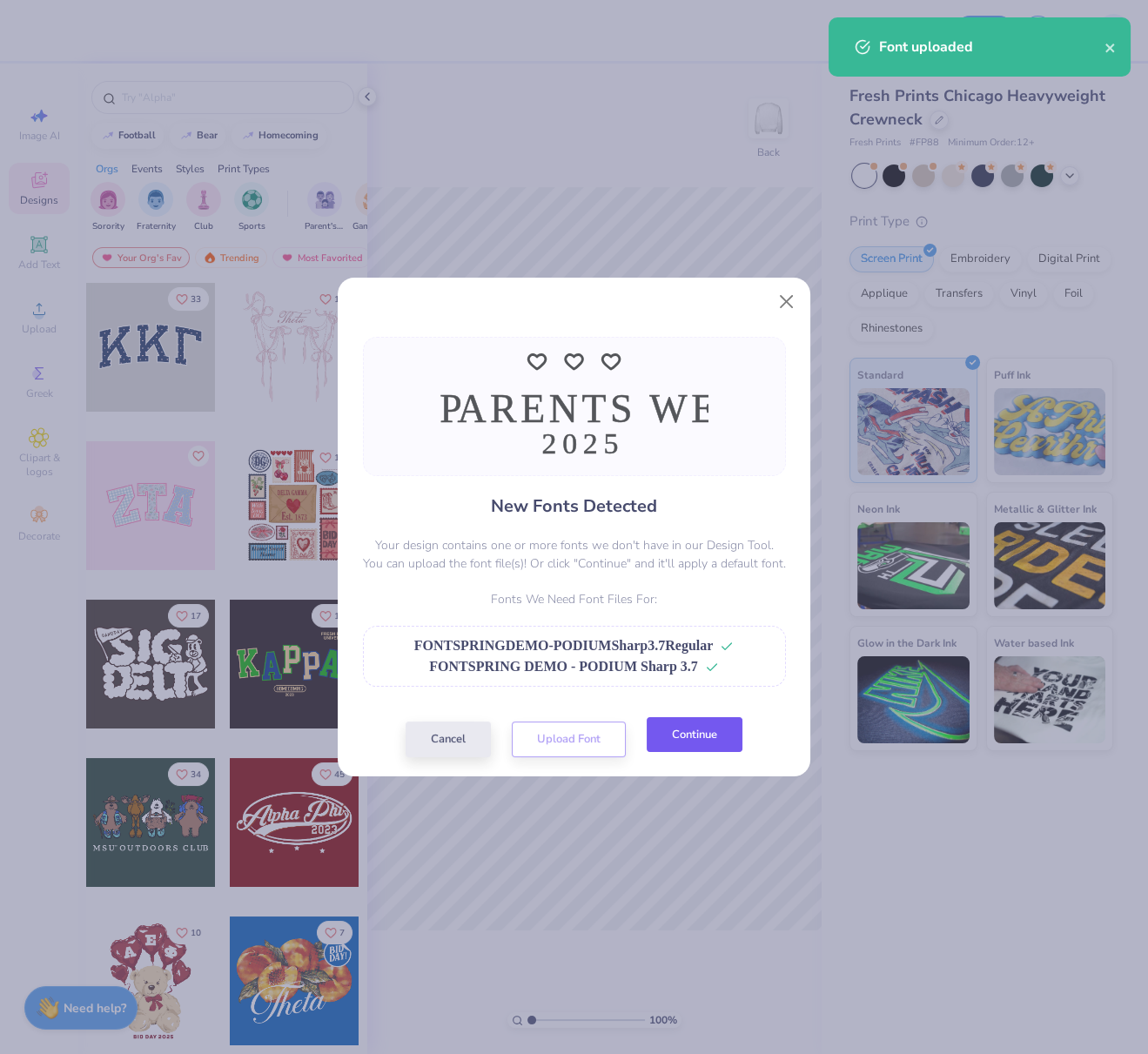
click at [716, 729] on button "Continue" at bounding box center [695, 735] width 96 height 36
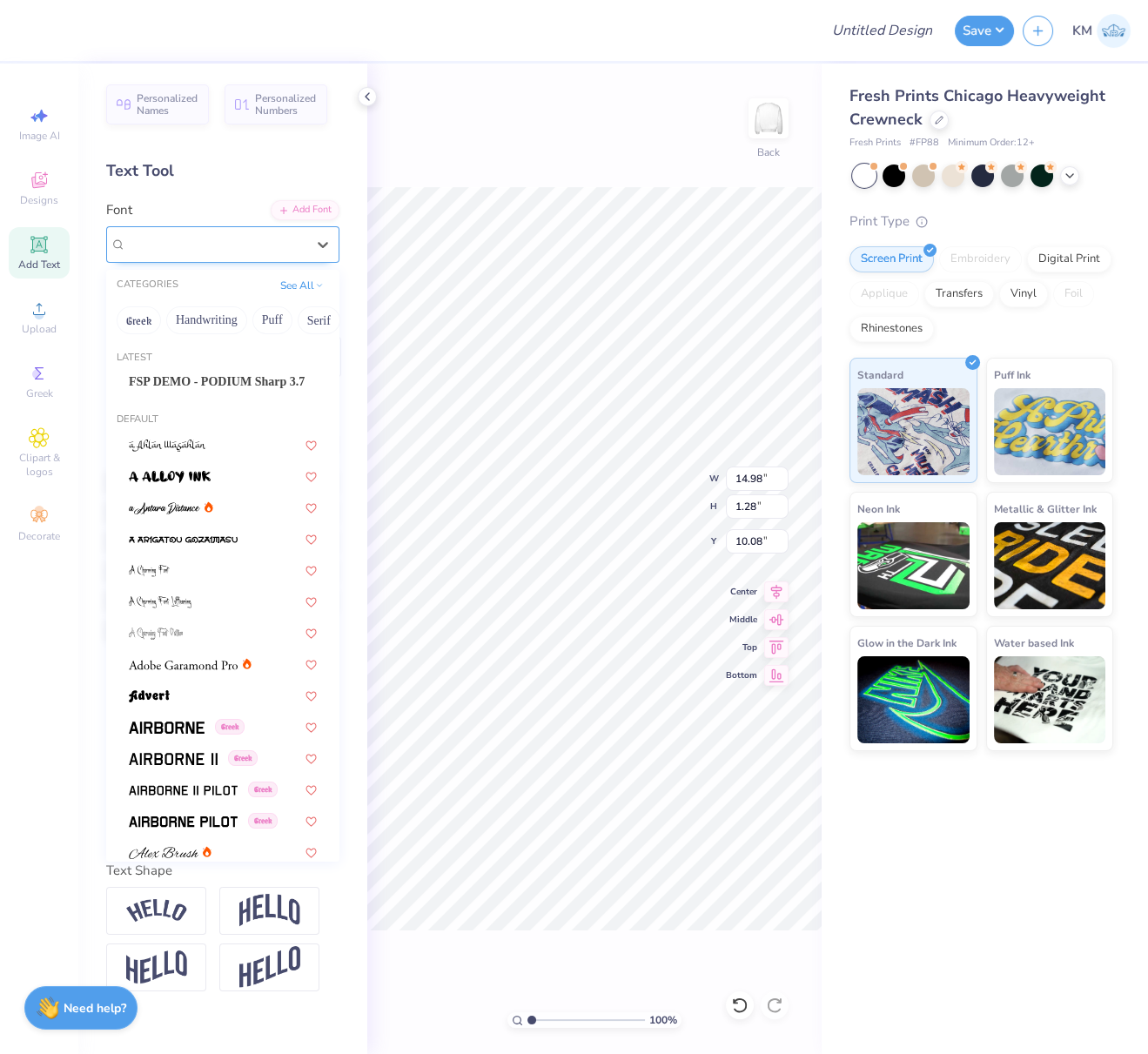
click at [244, 243] on div "Super Dream" at bounding box center [216, 243] width 182 height 27
click at [224, 381] on span "FSP DEMO - PODIUM Sharp 3.7" at bounding box center [217, 381] width 176 height 18
type input "8.94"
type input "1.36"
type input "10.16"
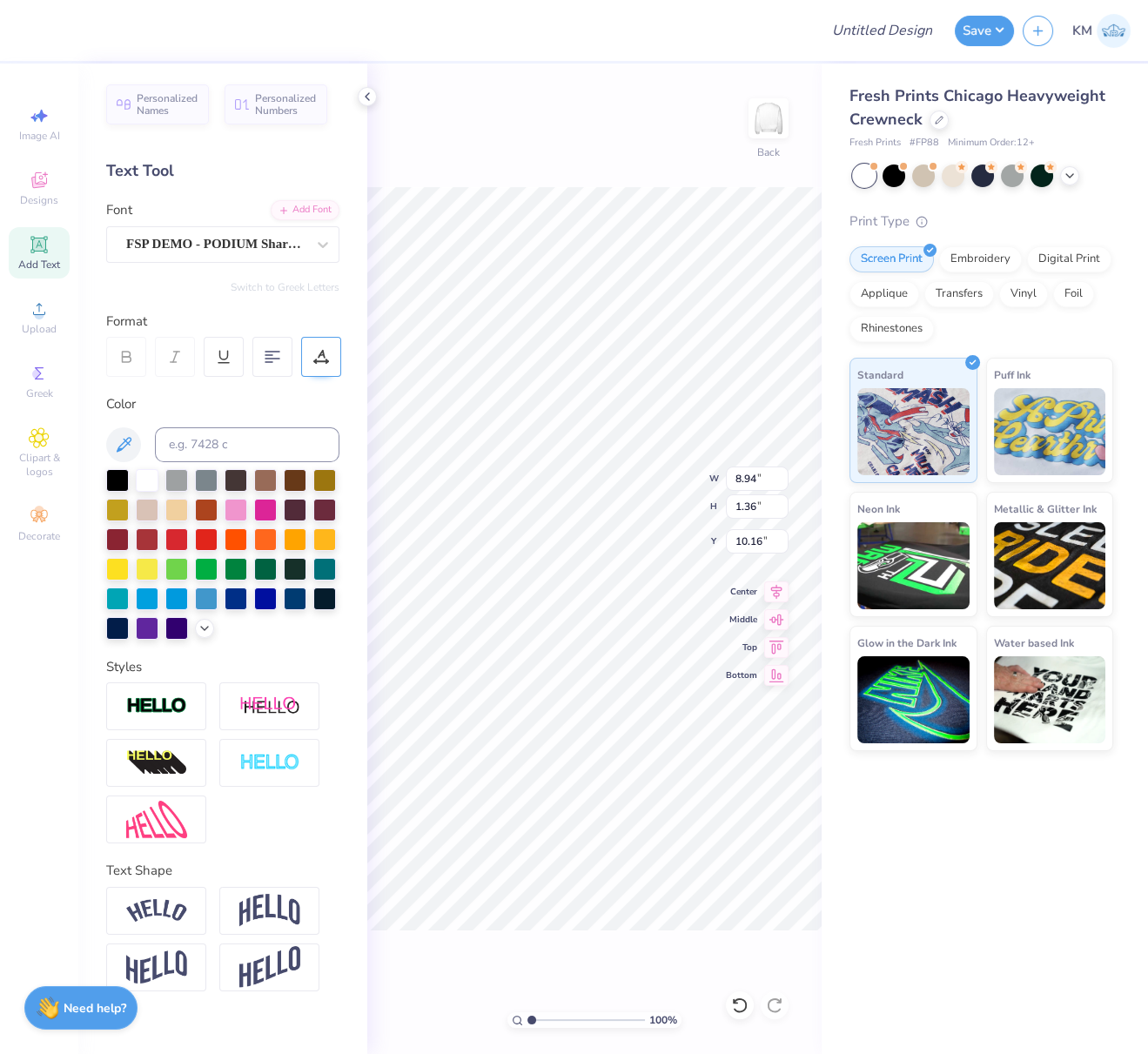
click at [322, 351] on icon at bounding box center [322, 354] width 8 height 8
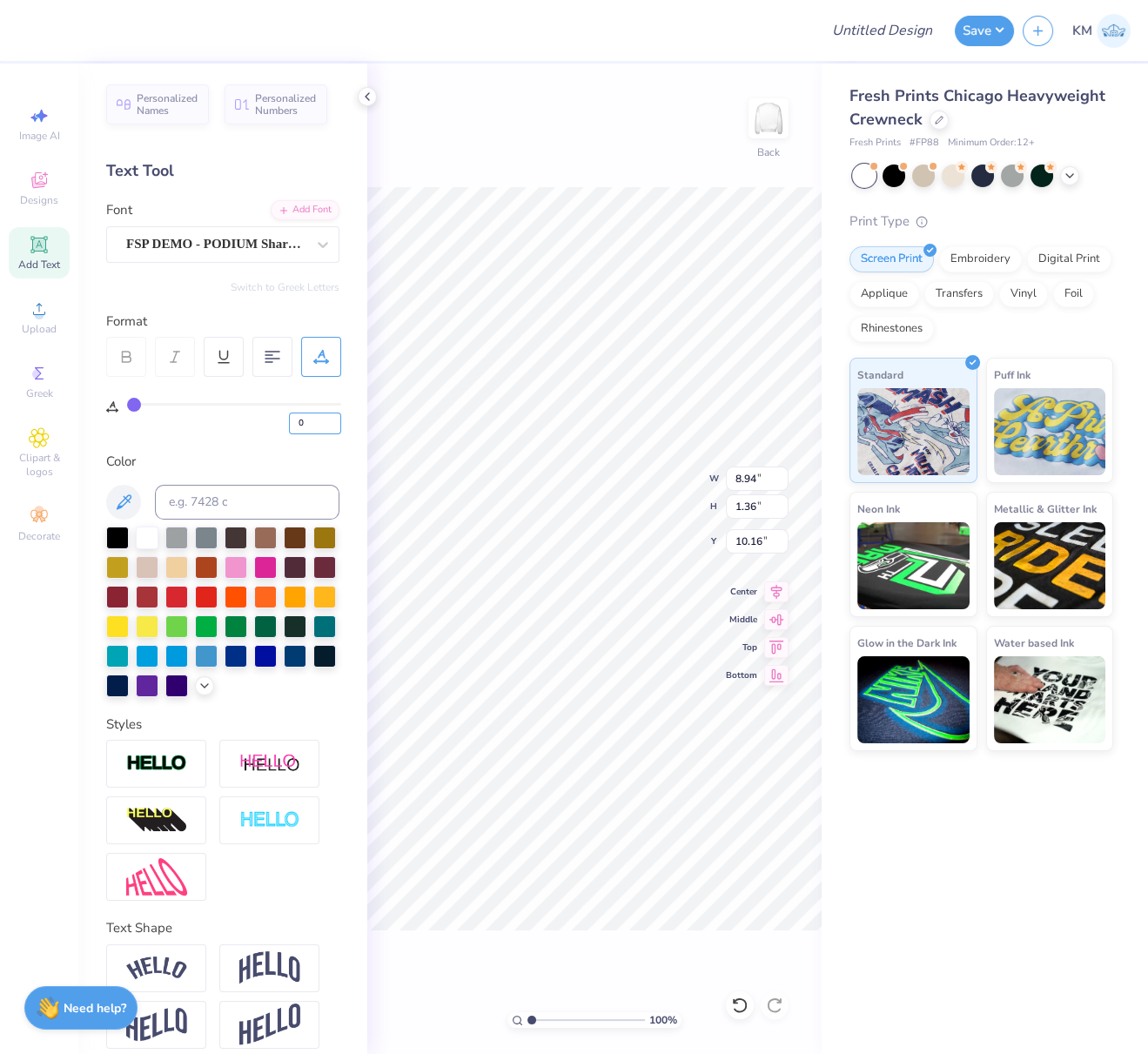
click at [289, 422] on input "0" at bounding box center [315, 424] width 53 height 22
type input "10"
type input "11.32"
click at [777, 588] on icon at bounding box center [777, 589] width 24 height 21
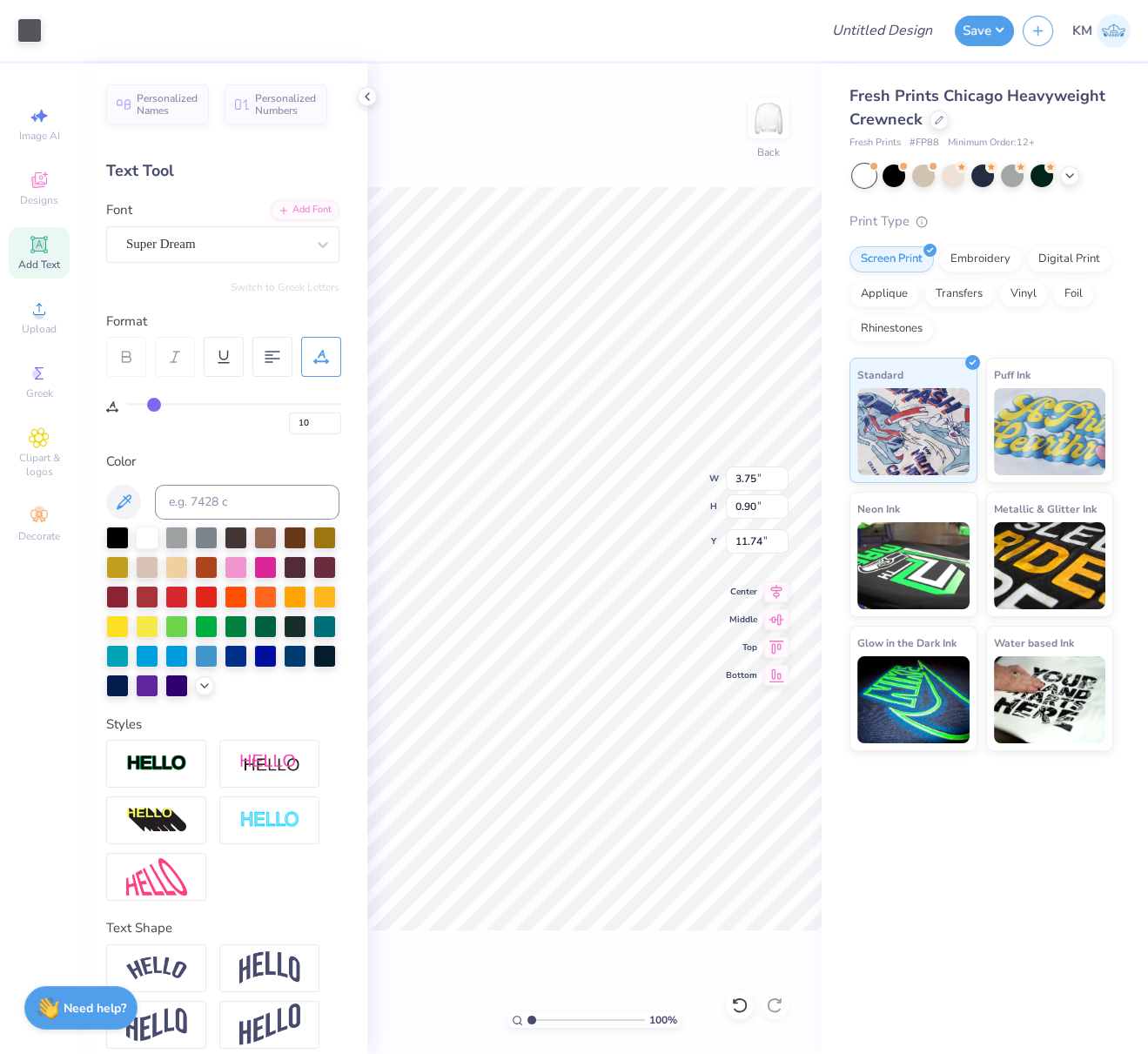
type input "20"
click at [232, 227] on div "Super Dream" at bounding box center [222, 245] width 233 height 37
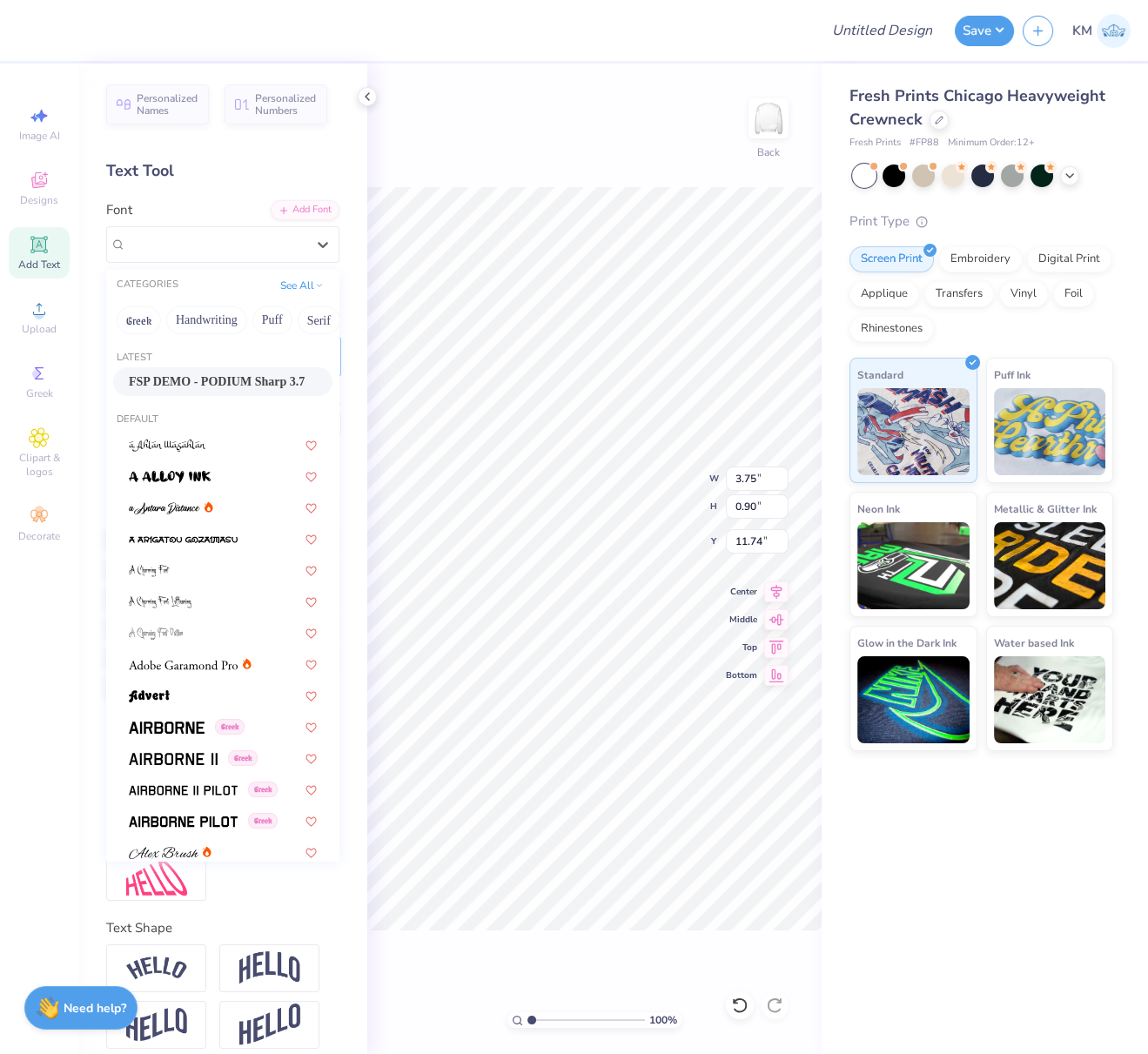
click at [215, 375] on span "FSP DEMO - PODIUM Sharp 3.7" at bounding box center [217, 381] width 176 height 18
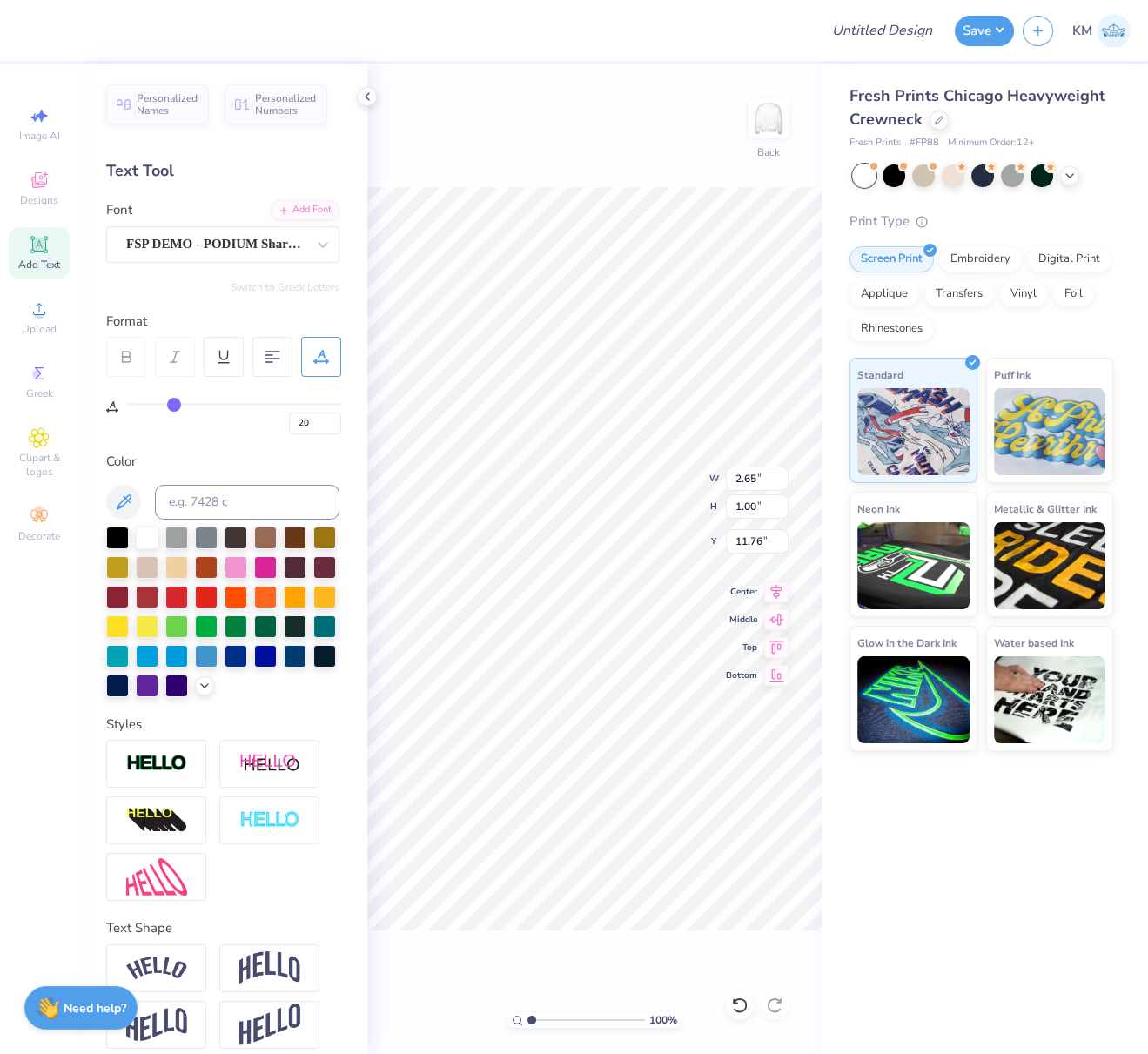
type input "2.65"
type input "1.00"
type input "11.76"
type input "10"
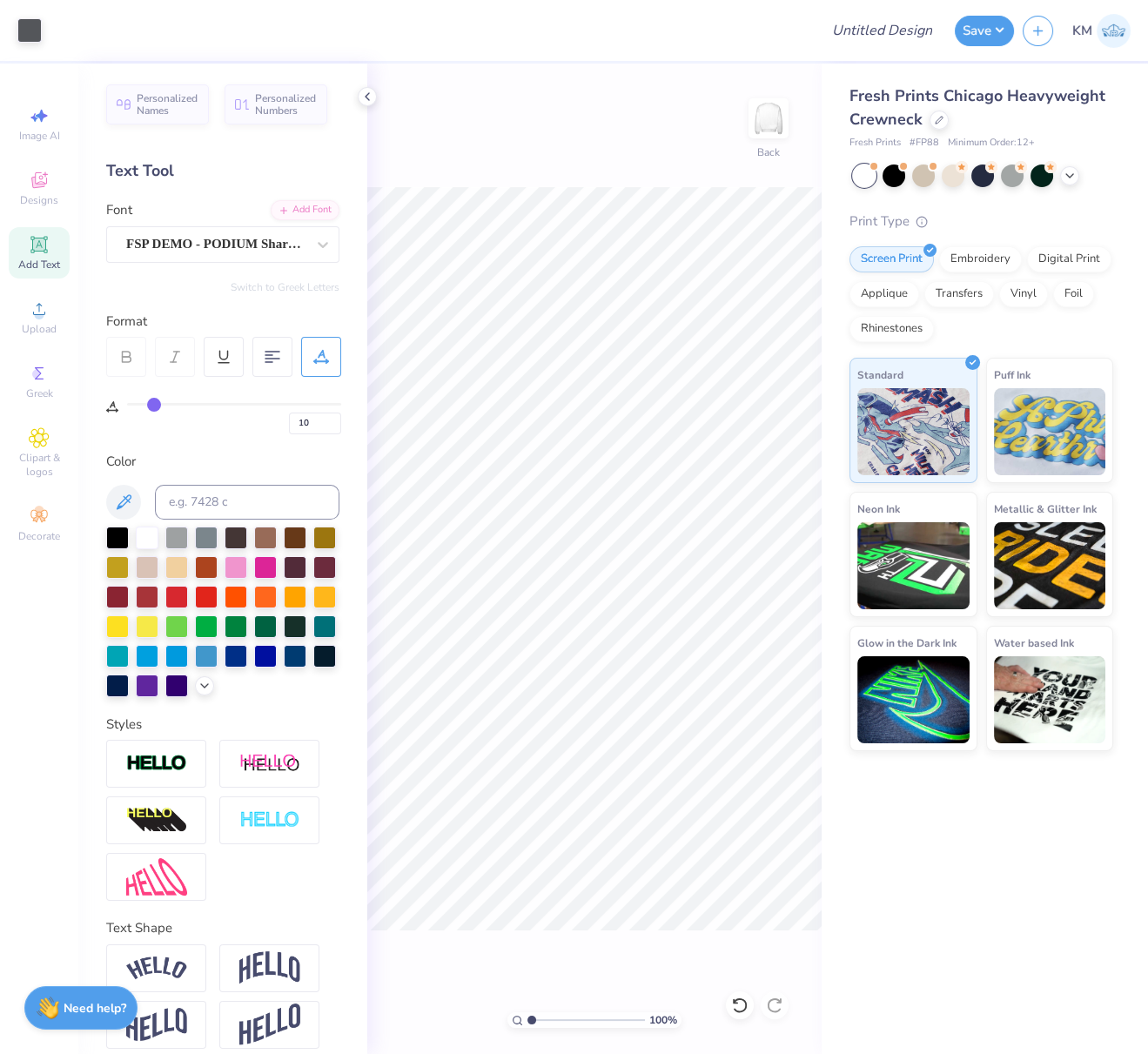
type input "20"
click at [169, 774] on img at bounding box center [157, 764] width 61 height 20
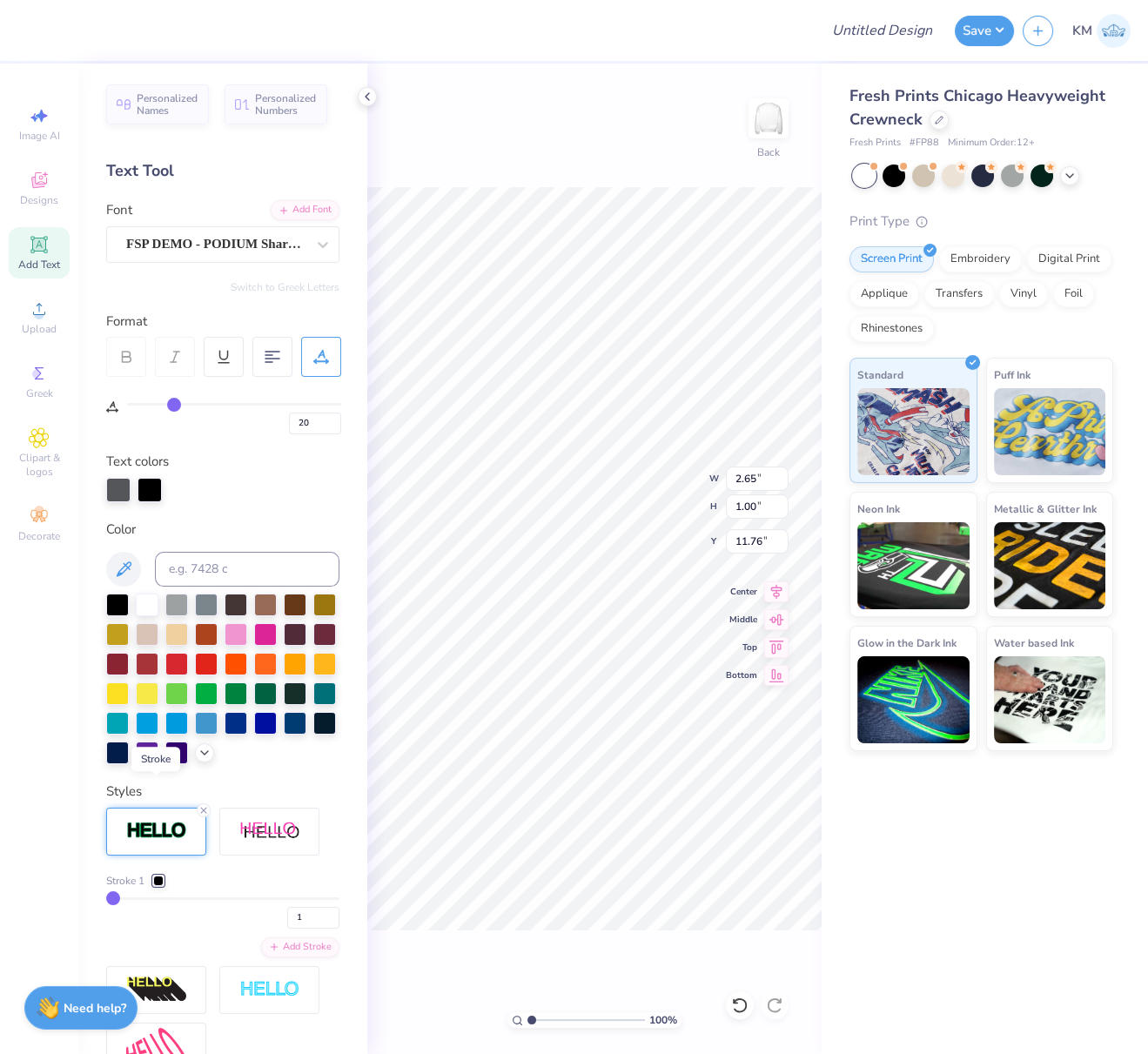
type input "2.67"
type input "1.02"
type input "11.75"
click at [154, 486] on div at bounding box center [149, 488] width 24 height 24
click at [197, 758] on icon at bounding box center [204, 751] width 14 height 14
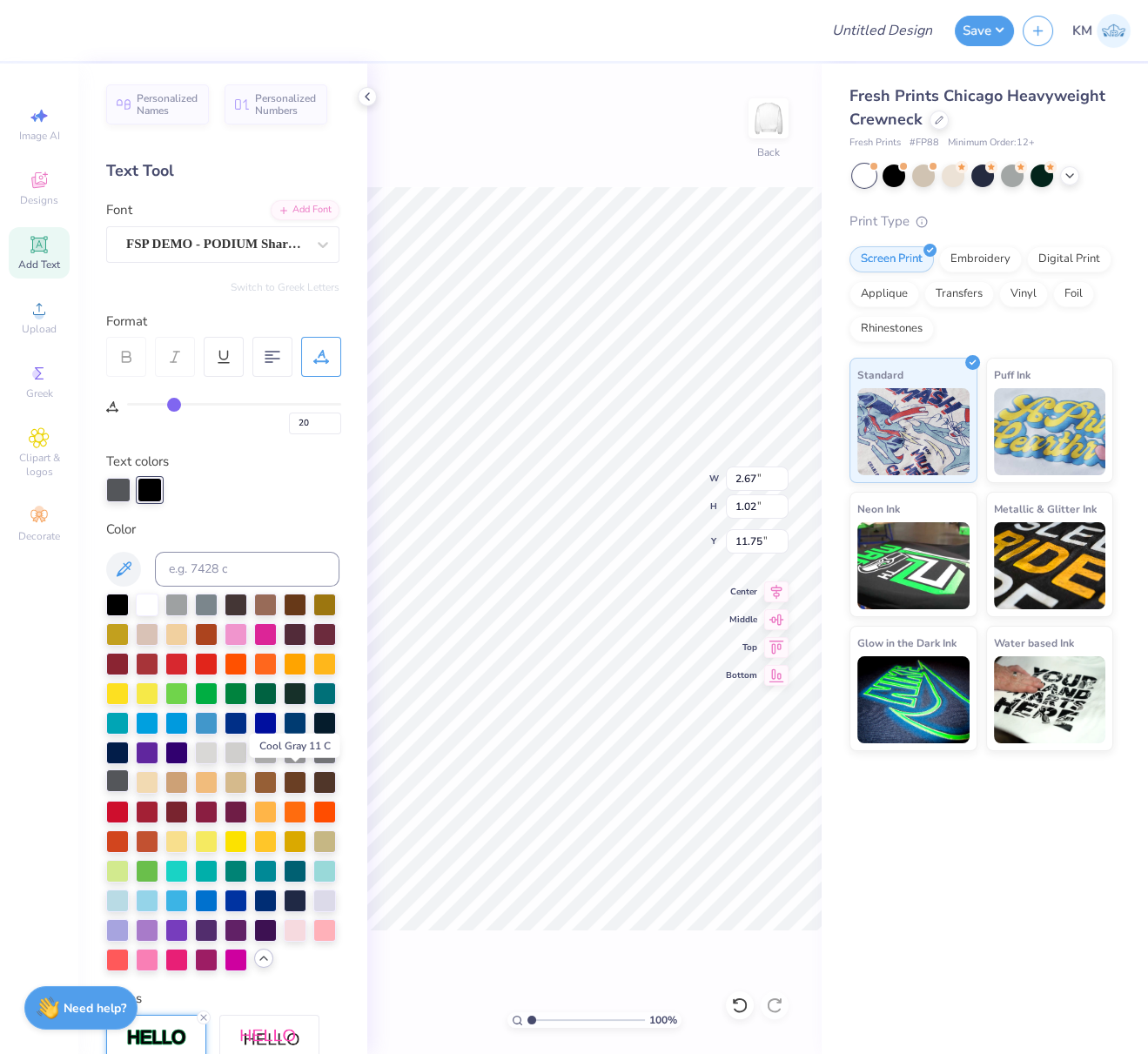
click at [129, 776] on div at bounding box center [117, 780] width 23 height 23
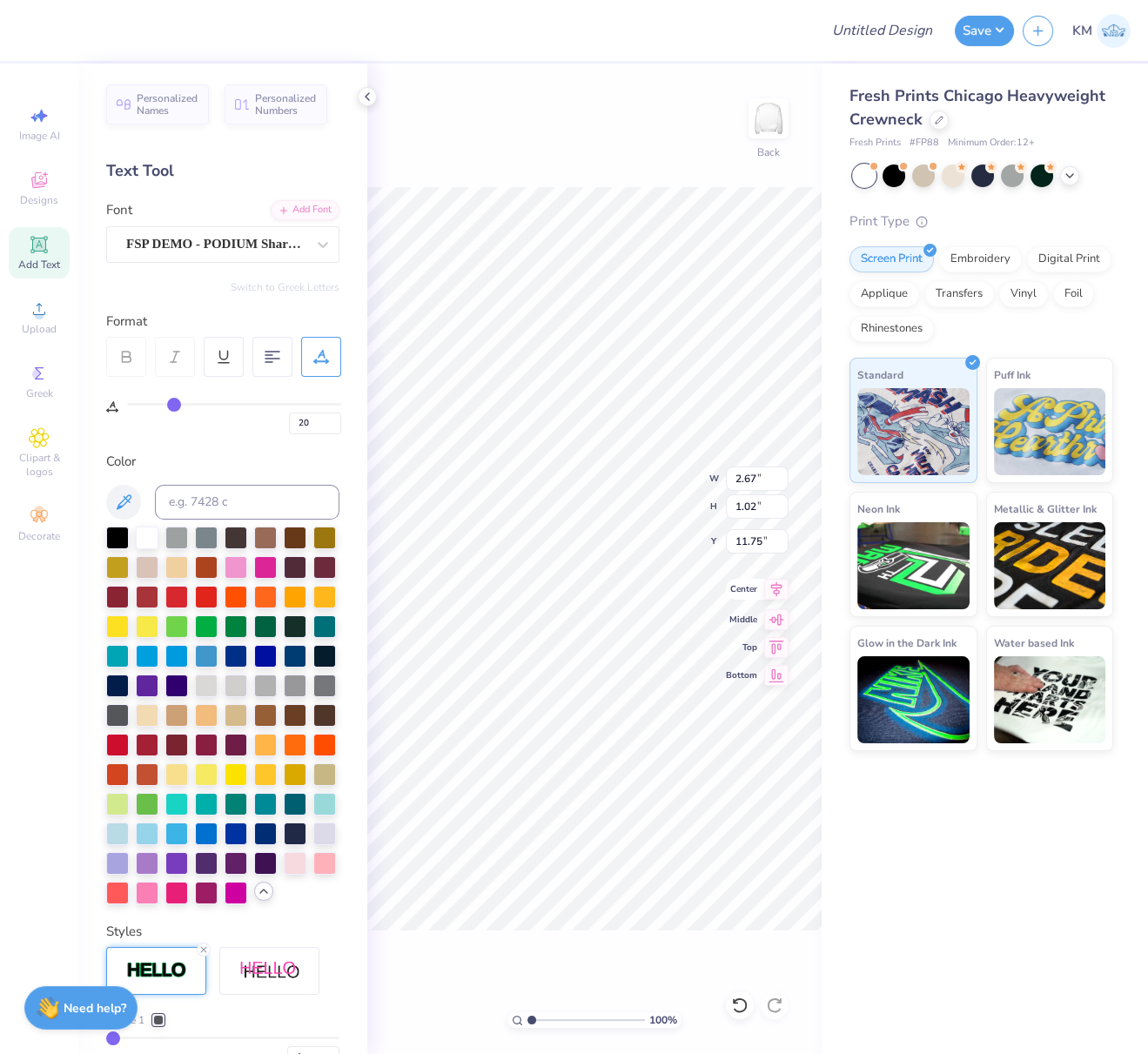
click at [781, 588] on icon at bounding box center [777, 589] width 24 height 21
type input "3.99"
type input "0.72"
type input "8.36"
click at [780, 584] on icon at bounding box center [777, 589] width 11 height 15
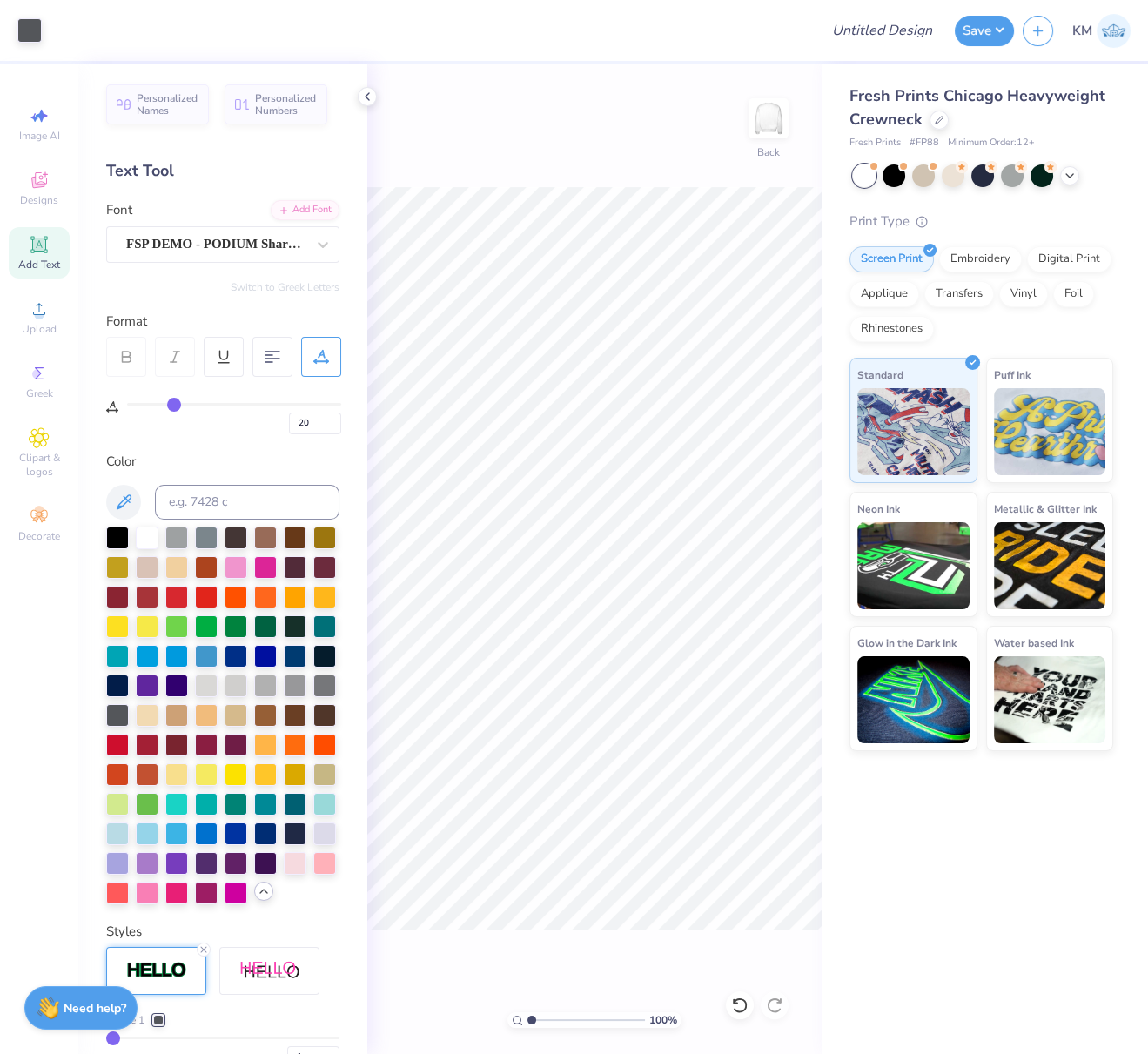
type input "10"
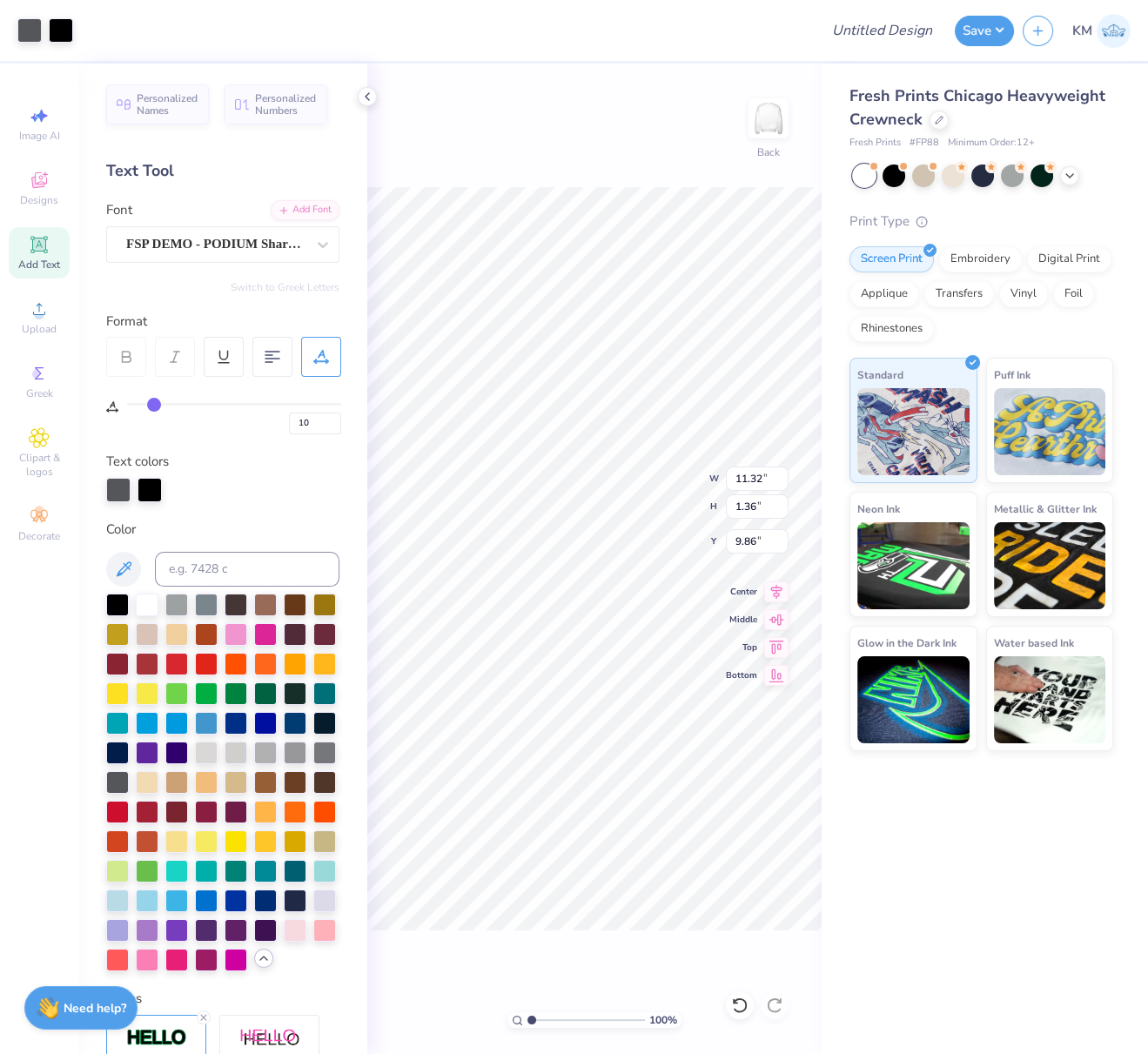
type input "11.34"
type input "1.38"
type input "5.69"
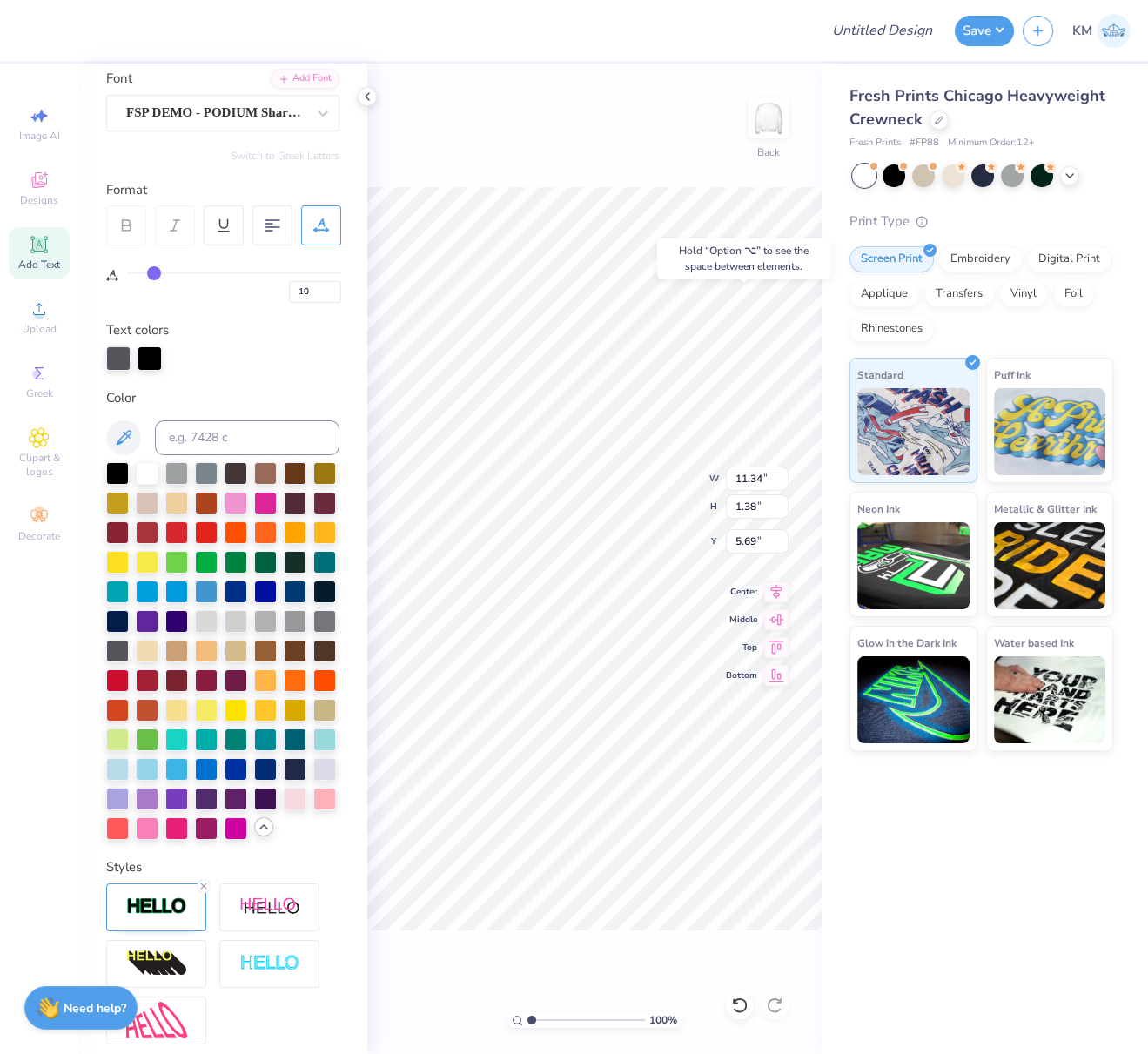
scroll to position [314, 0]
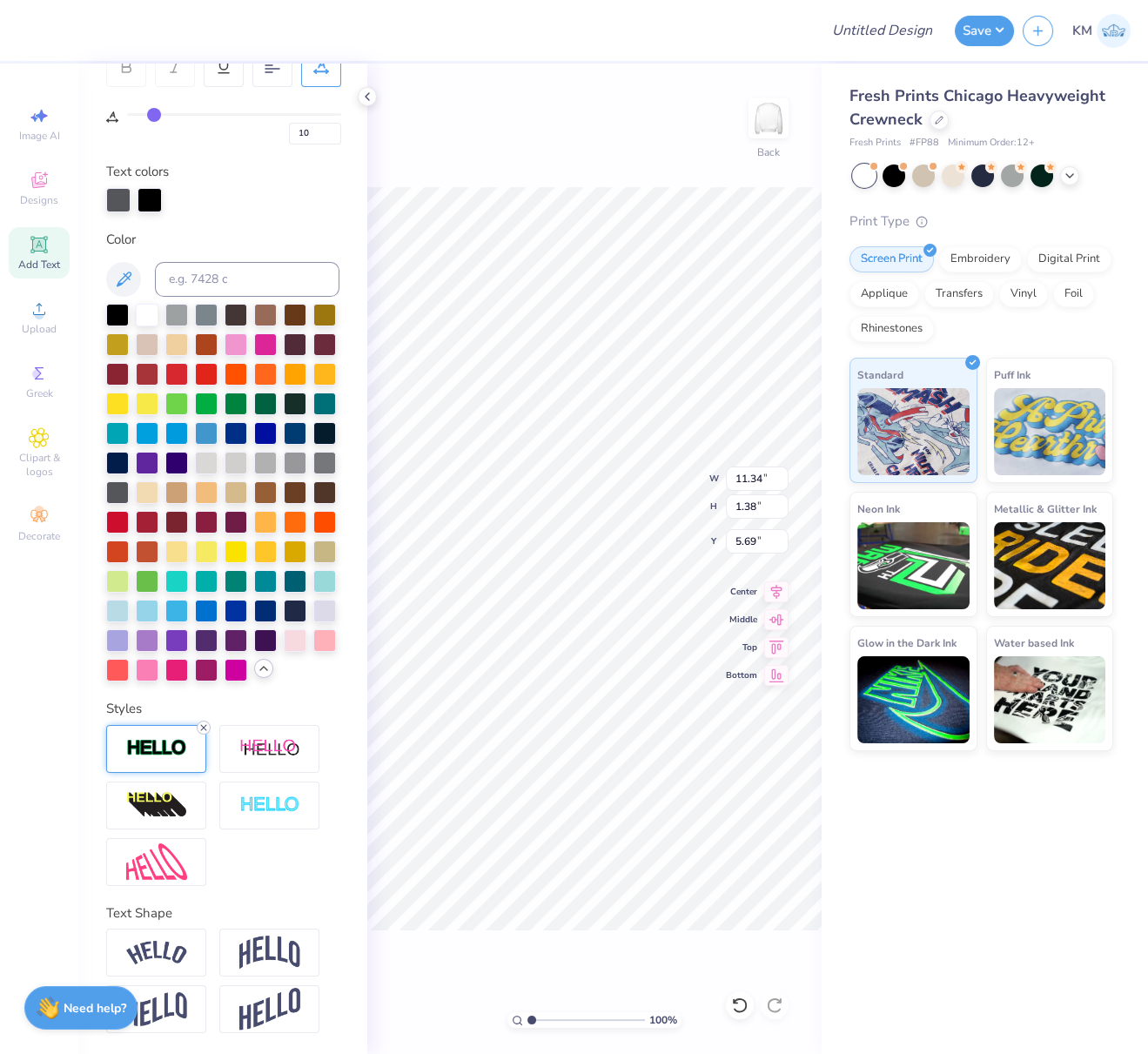
drag, startPoint x: 204, startPoint y: 760, endPoint x: 341, endPoint y: 637, distance: 184.1
click at [204, 731] on line at bounding box center [204, 728] width 6 height 6
type input "11.32"
type input "1.36"
type input "5.70"
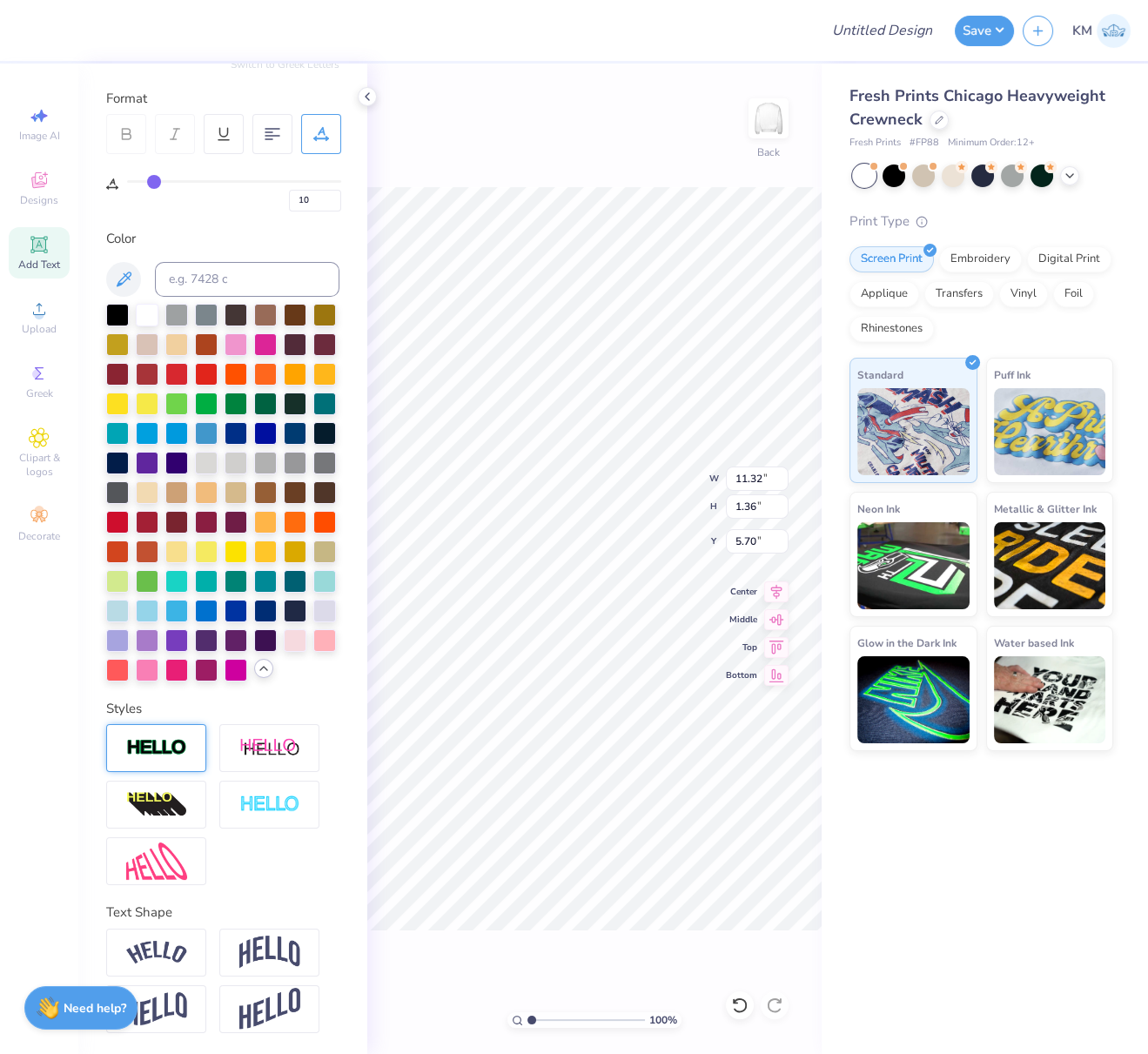
scroll to position [15, 2]
type textarea "KAPPA ALPHA THETA"
drag, startPoint x: 275, startPoint y: 947, endPoint x: 312, endPoint y: 948, distance: 37.0
click at [275, 947] on img at bounding box center [270, 953] width 61 height 33
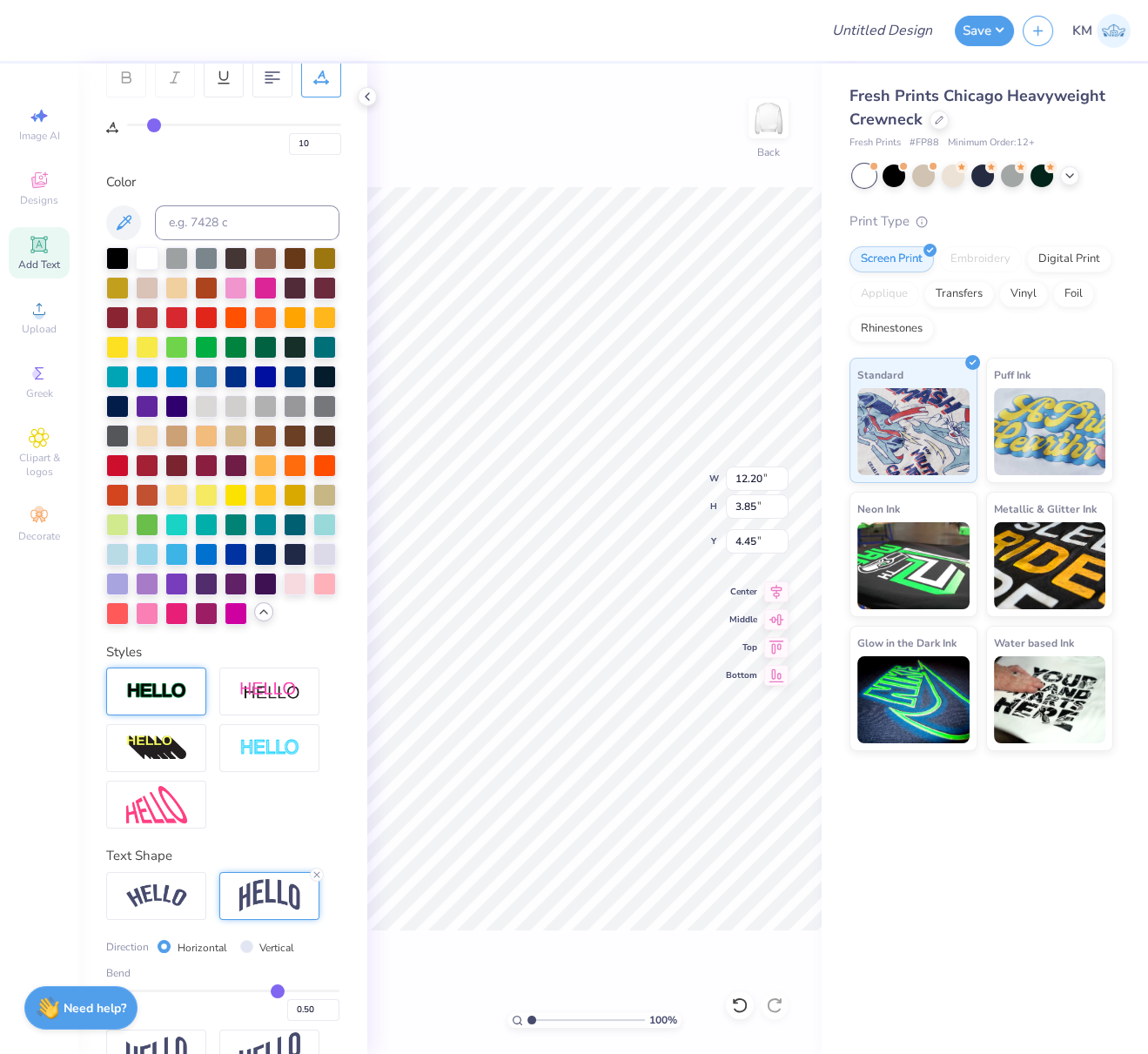
type input "3.85"
type input "4.45"
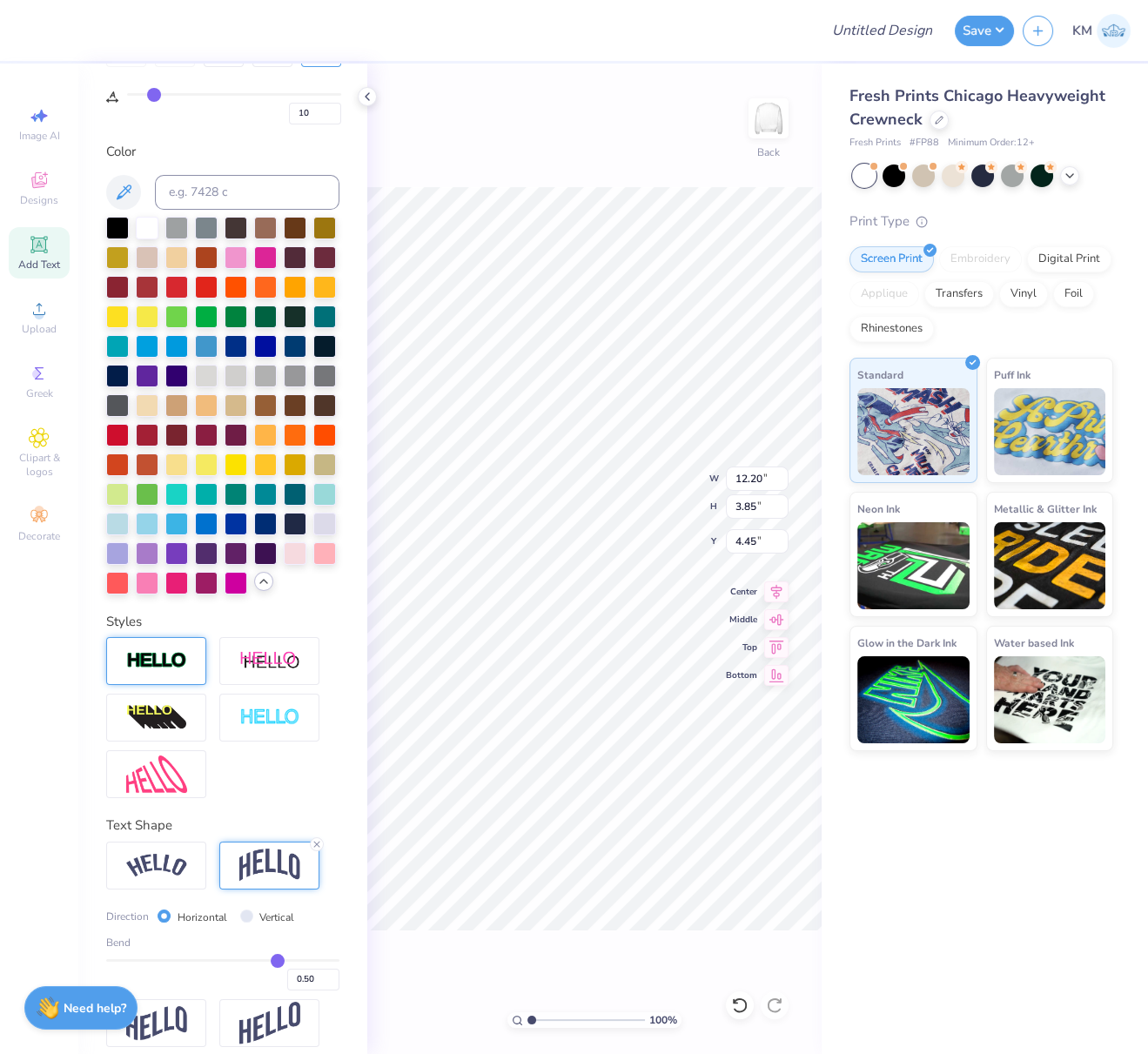
scroll to position [381, 0]
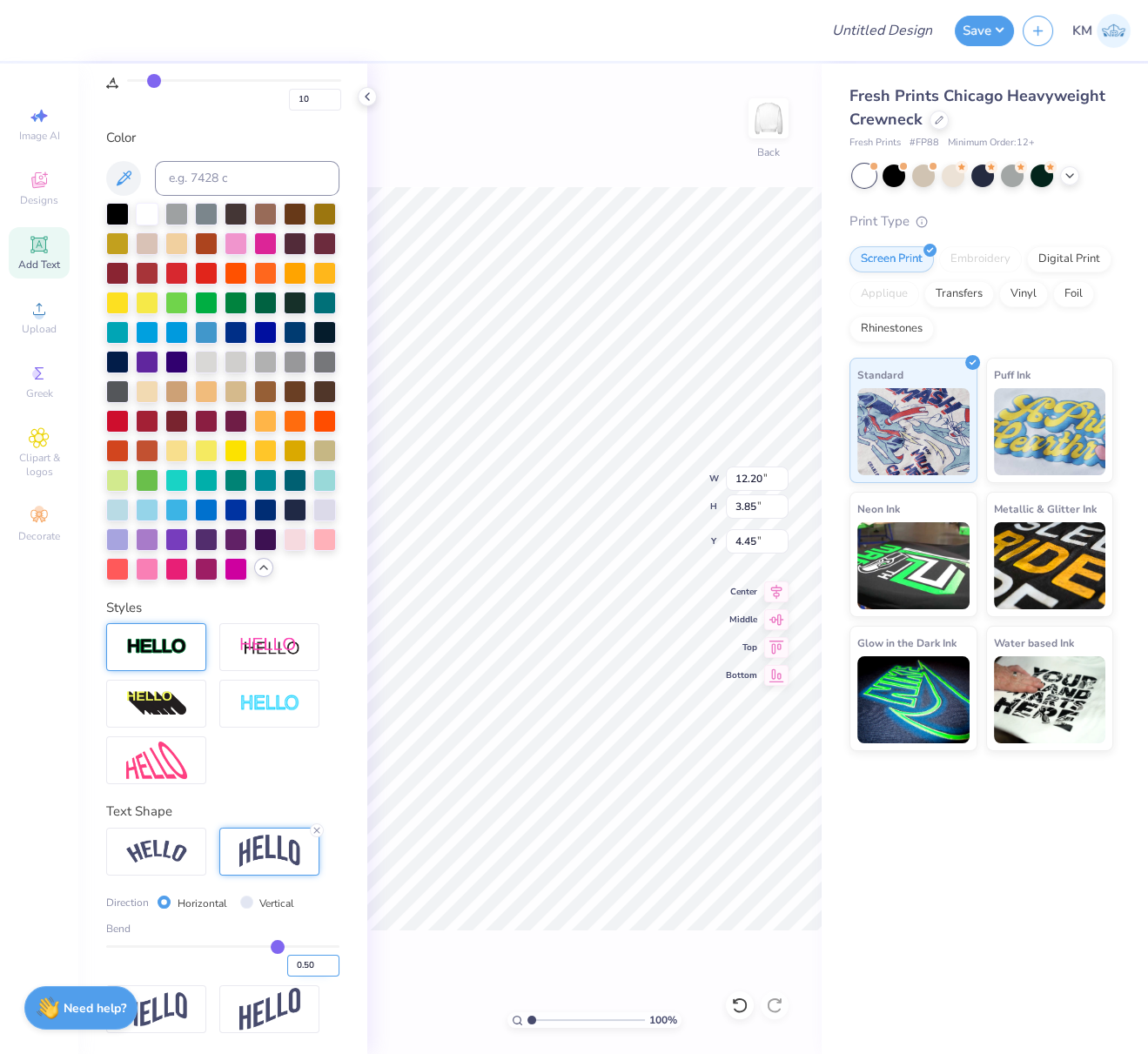
drag, startPoint x: 289, startPoint y: 961, endPoint x: 315, endPoint y: 967, distance: 26.7
click at [313, 966] on input "0.50" at bounding box center [313, 966] width 53 height 22
type input "0.20"
type input "0.2"
type input "2.29"
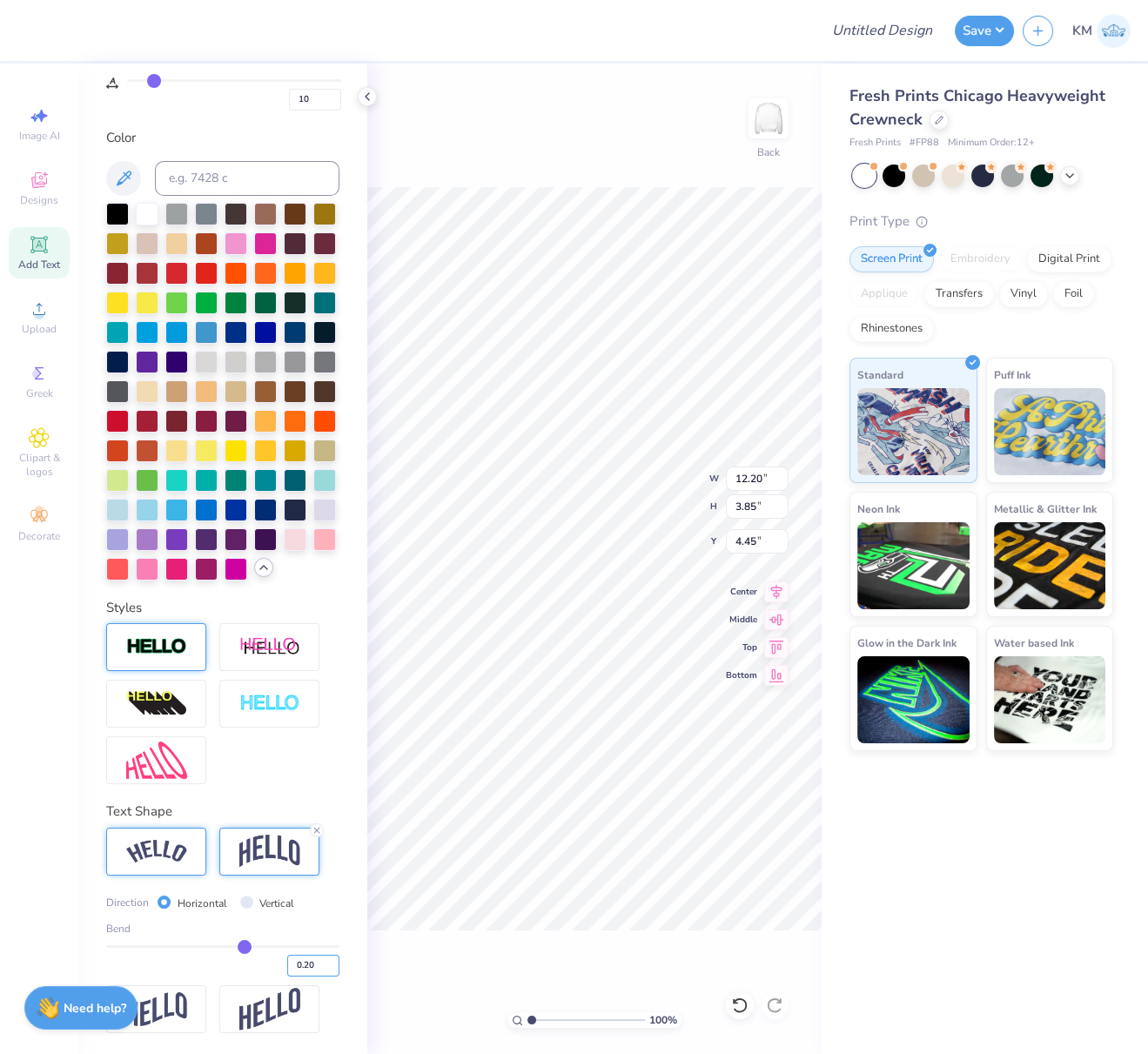
type input "5.23"
drag, startPoint x: 771, startPoint y: 476, endPoint x: 732, endPoint y: 475, distance: 39.0
click at [735, 474] on input "12.20" at bounding box center [757, 478] width 63 height 24
type input "12.00"
type input "2.25"
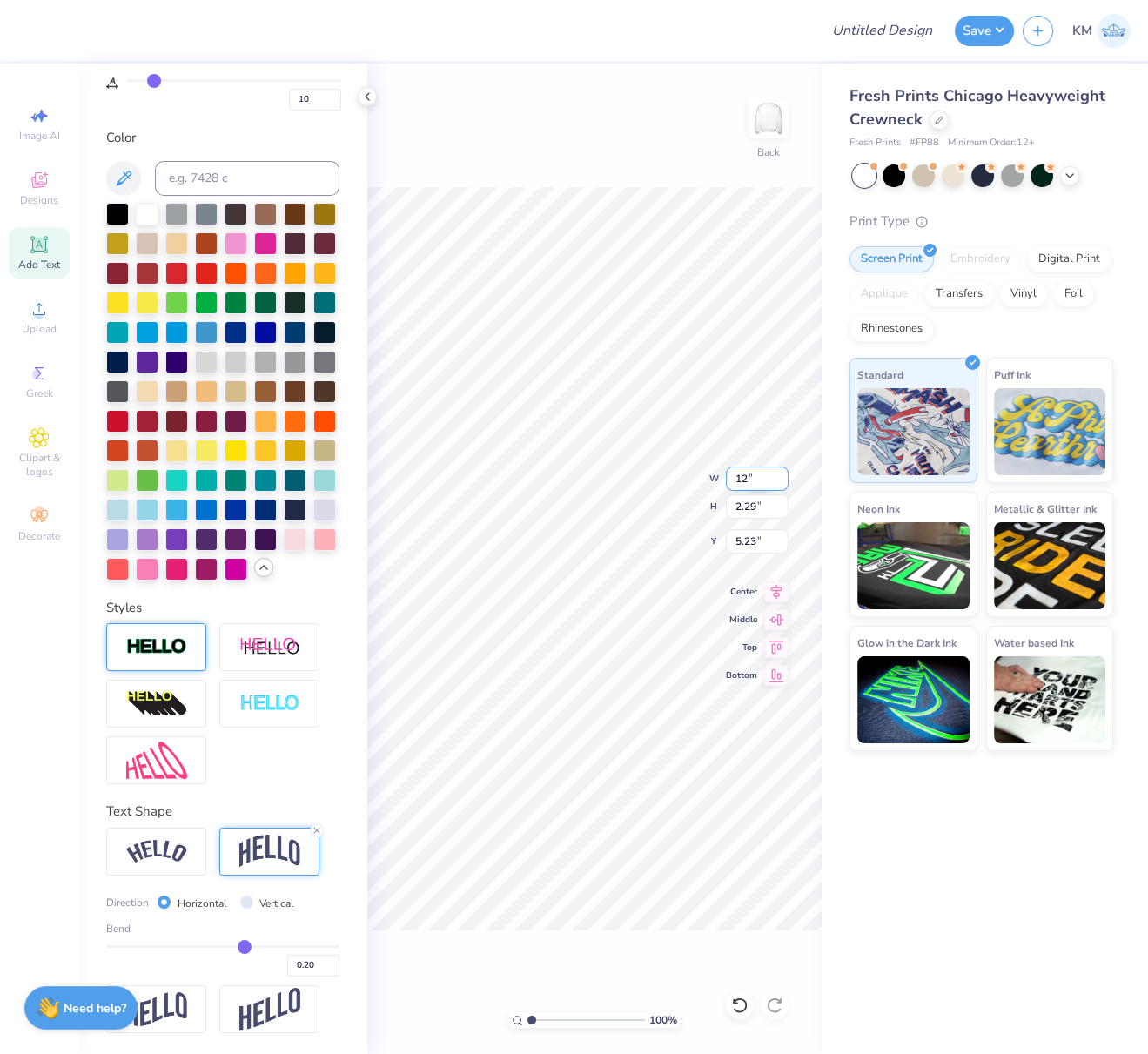
type input "5.25"
click at [779, 588] on icon at bounding box center [777, 589] width 24 height 21
type input "11.34"
type input "2.63"
type input "9.85"
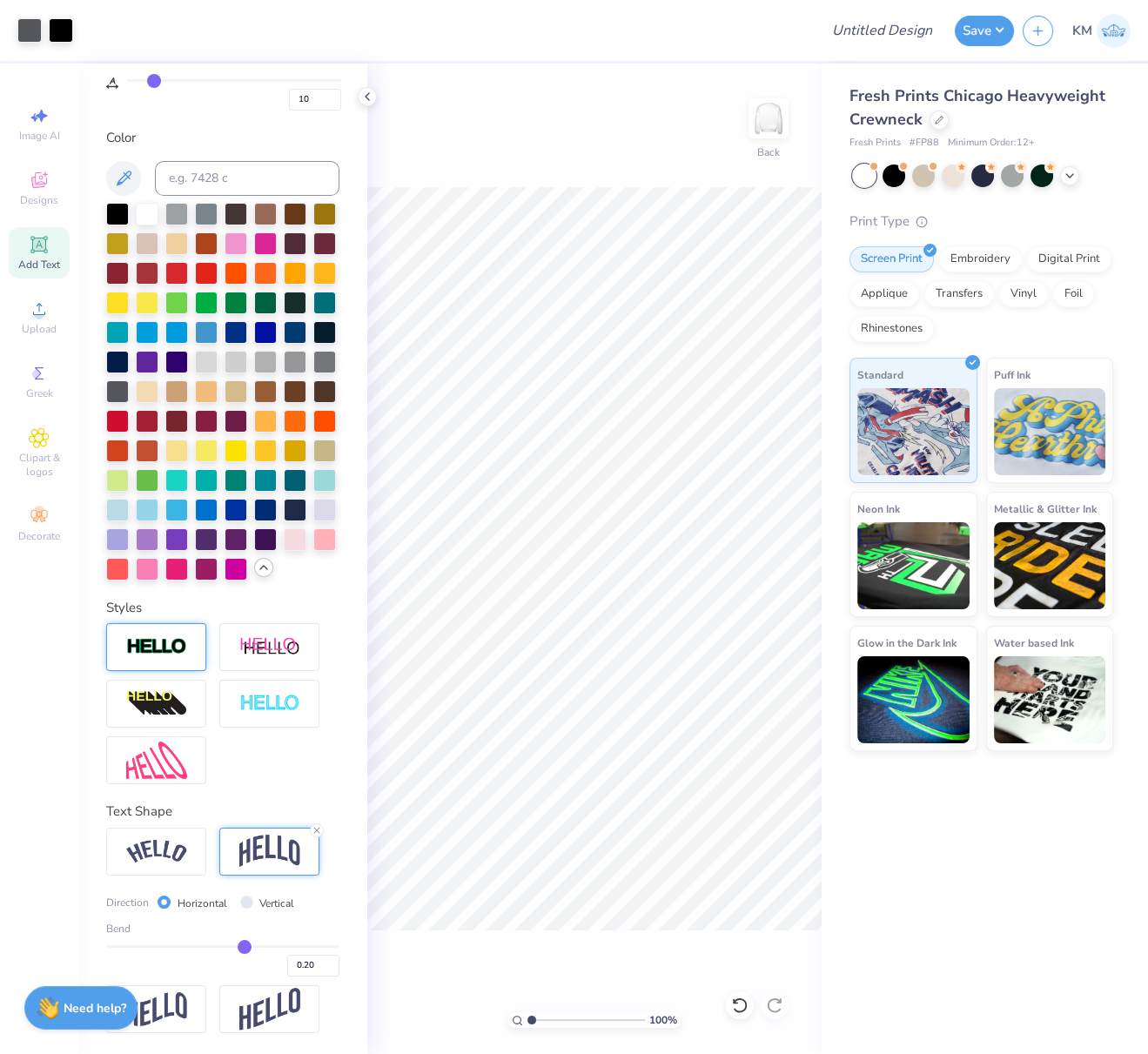
scroll to position [346, 0]
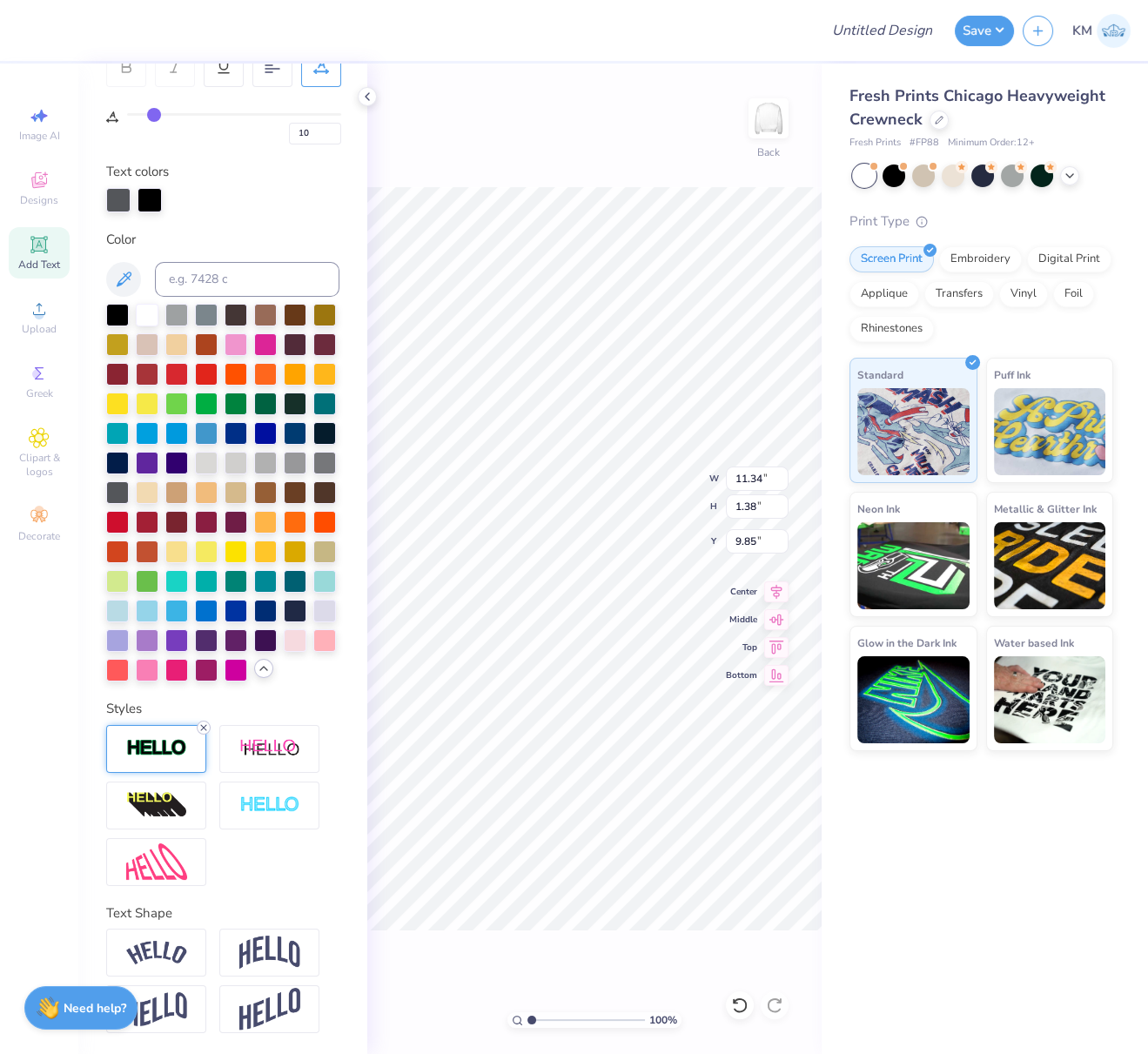
click at [200, 730] on icon at bounding box center [203, 727] width 10 height 10
type input "11.32"
type input "1.36"
type input "9.86"
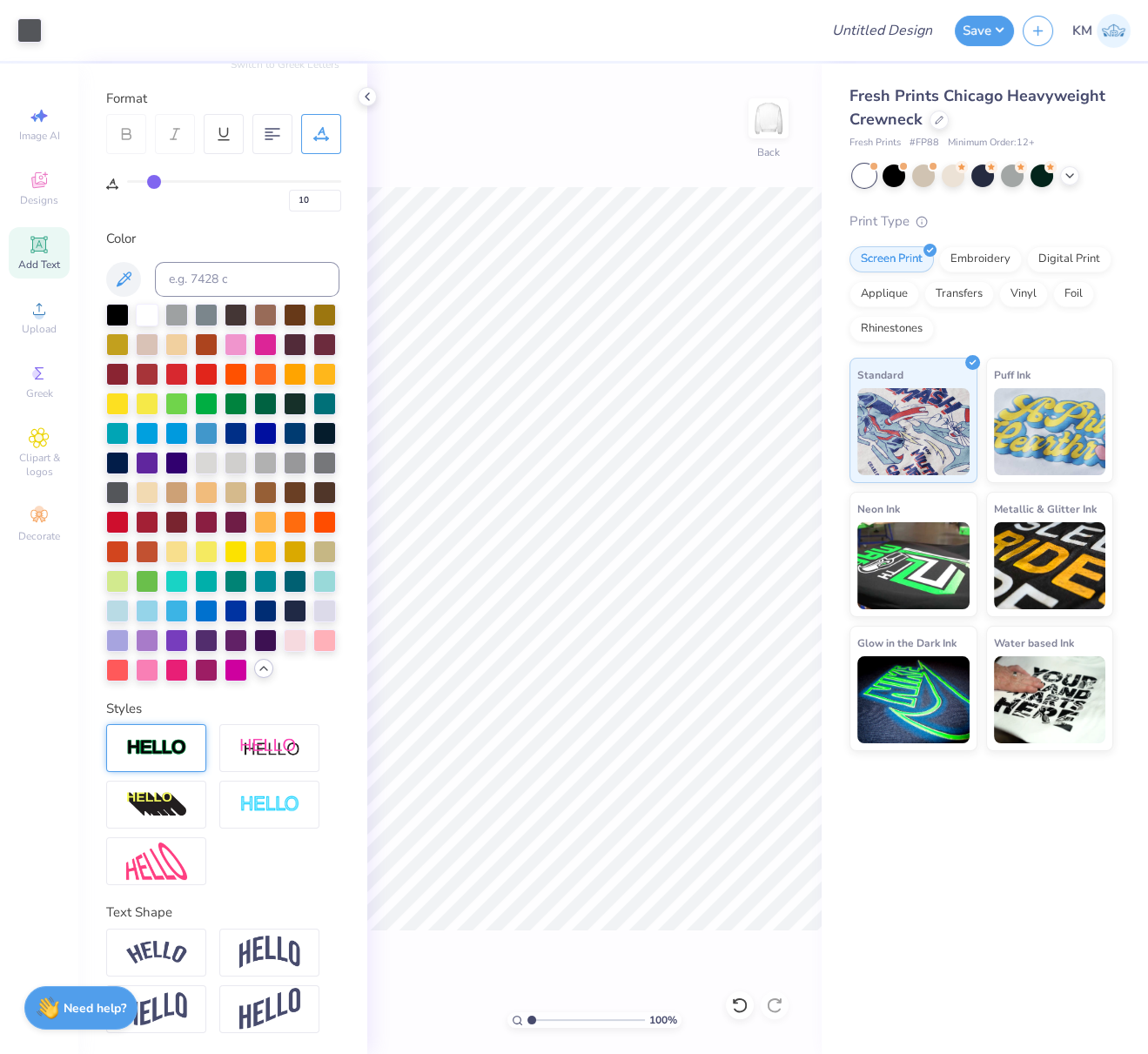
type input "20"
click at [710, 474] on div "100 % Back W 11.32 11.32 " H 4.12 4.12 " Y 8.36 8.36 " Center Middle Top Bottom" at bounding box center [594, 558] width 454 height 990
drag, startPoint x: 769, startPoint y: 475, endPoint x: 729, endPoint y: 486, distance: 41.5
click at [739, 471] on input "11.32" at bounding box center [757, 478] width 63 height 24
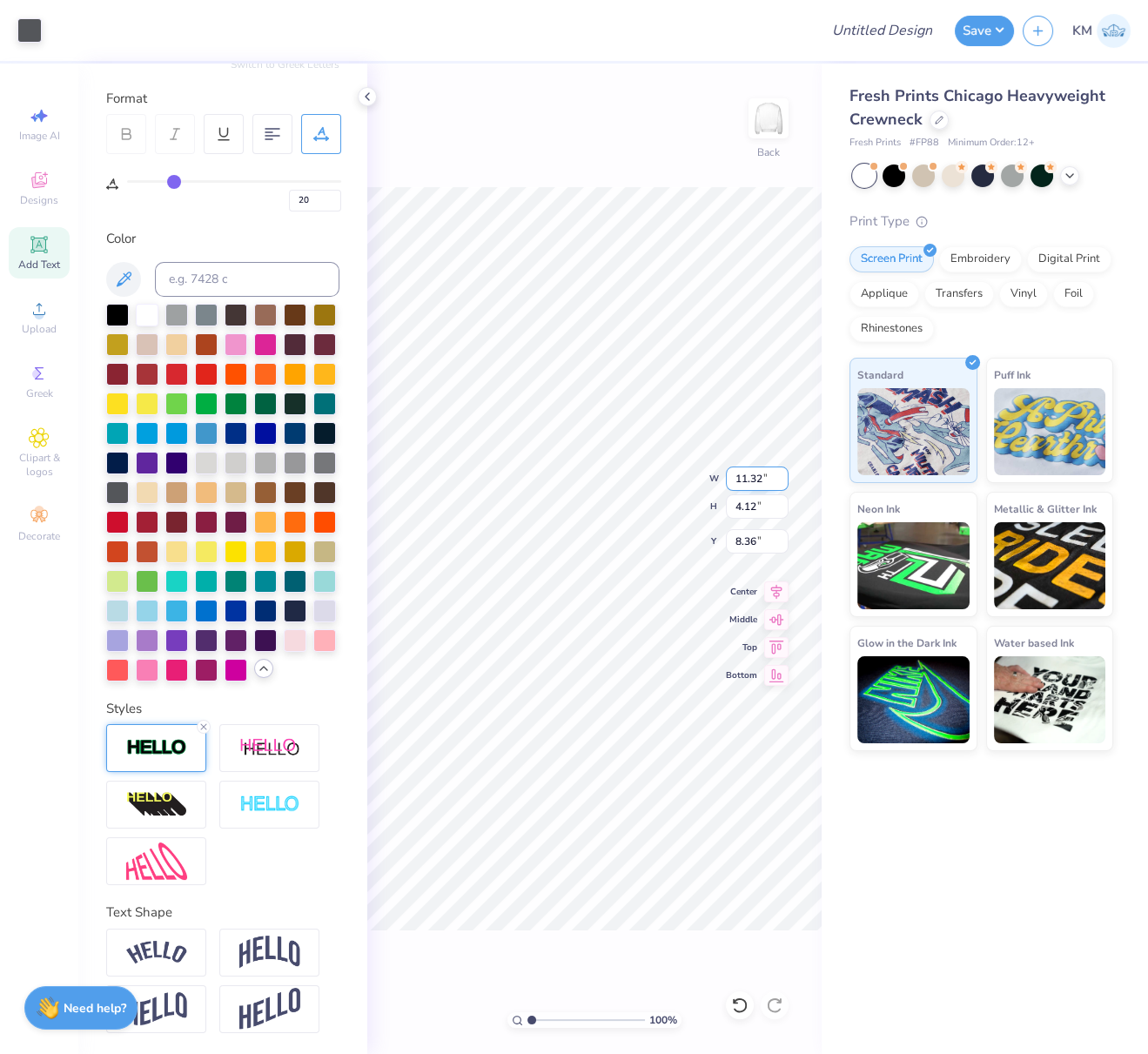
type input "1"
paste input "8.0978"
type input "8.10"
type input "2.94"
type input "7.56"
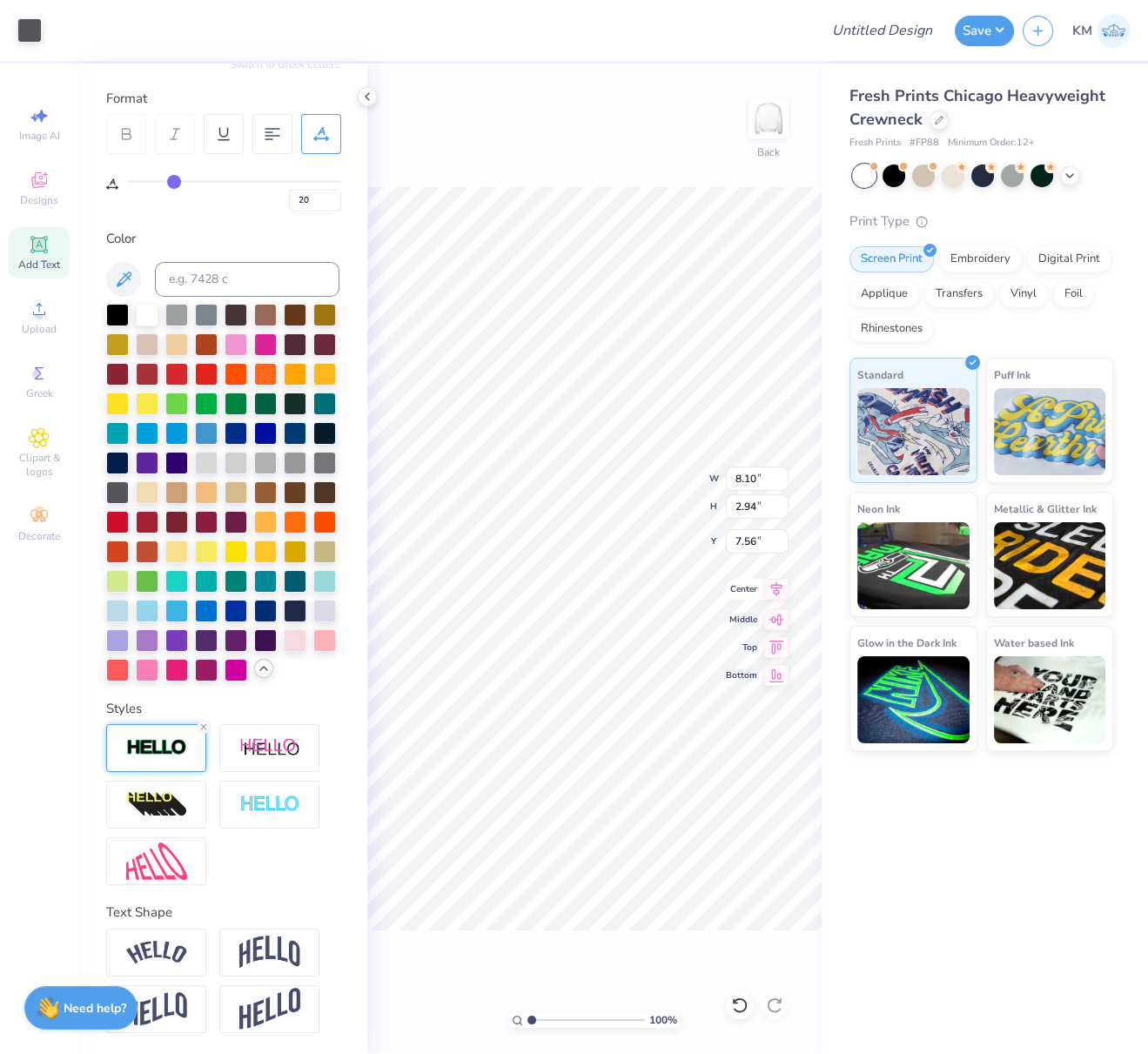
click at [779, 586] on icon at bounding box center [777, 589] width 11 height 15
type input "10"
drag, startPoint x: 754, startPoint y: 474, endPoint x: 725, endPoint y: 474, distance: 29.0
click at [726, 474] on input "12.00" at bounding box center [757, 478] width 63 height 24
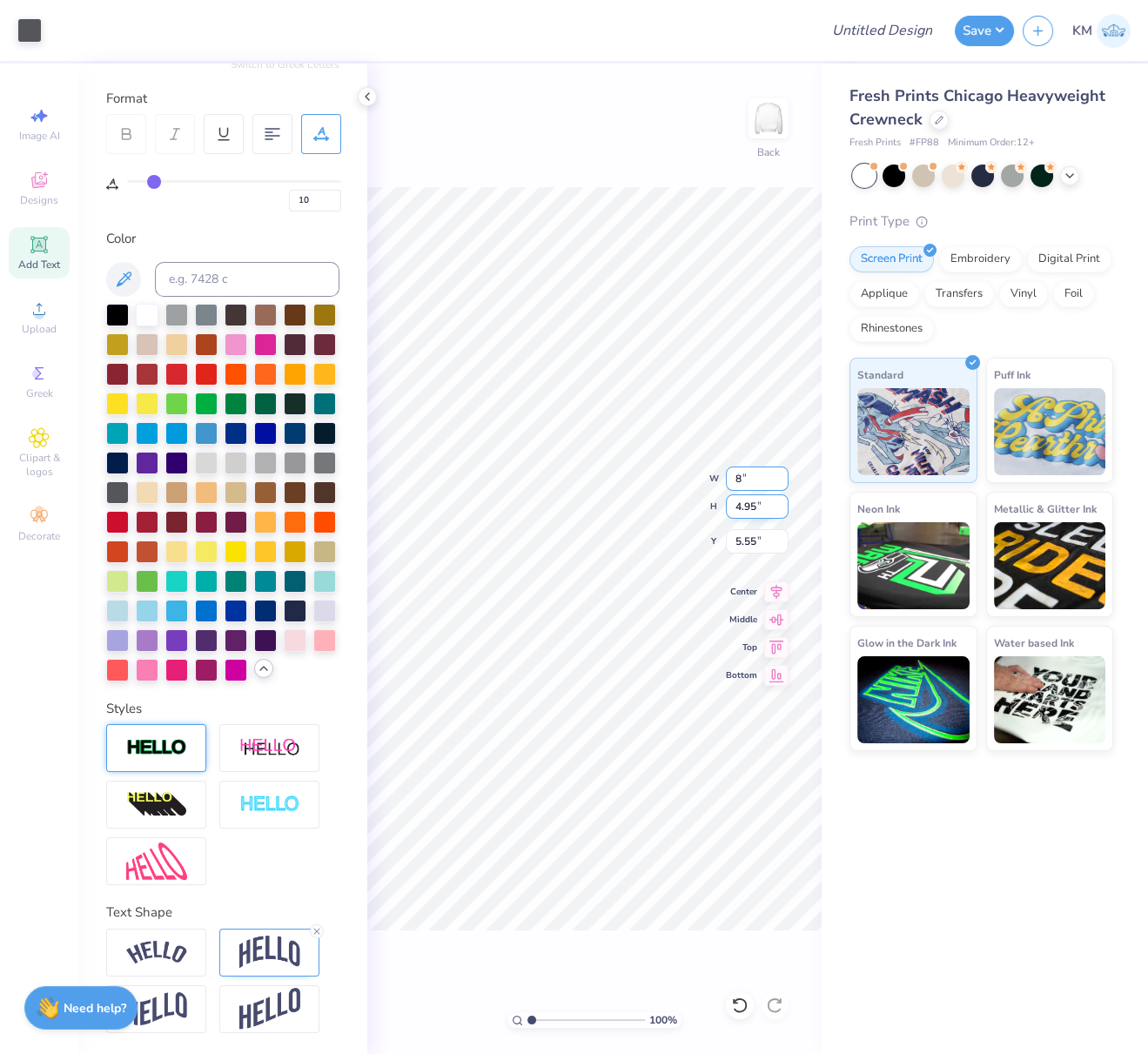
type input "8.00"
type input "3.30"
drag, startPoint x: 768, startPoint y: 538, endPoint x: 727, endPoint y: 537, distance: 41.0
click at [726, 537] on input "6.37" at bounding box center [757, 541] width 63 height 24
type input "3.00"
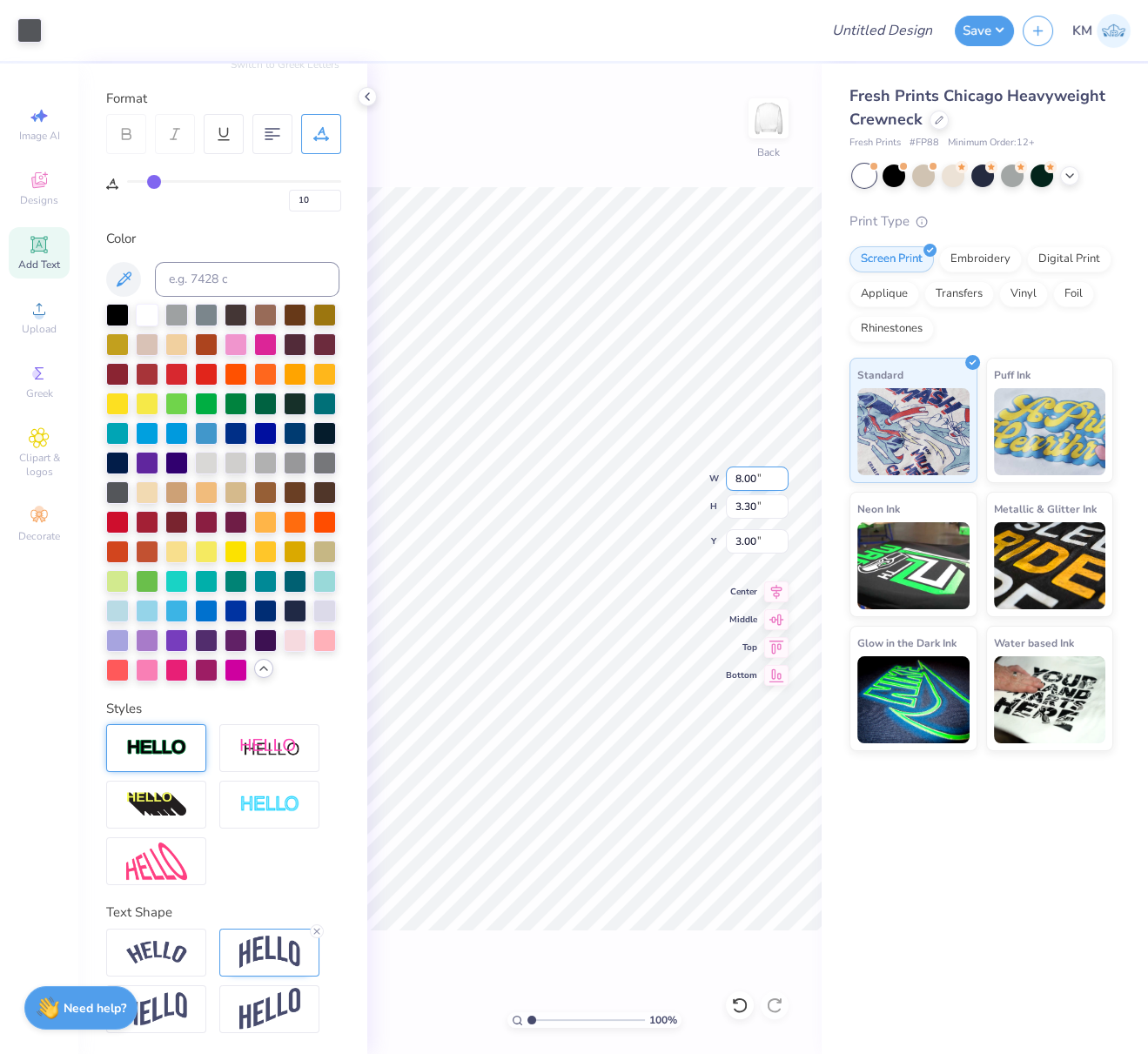
click at [718, 481] on div "100 % Back W 8.00 8.00 " H 3.30 3.30 " Y 3.00 3.00 " Center Middle Top Bottom" at bounding box center [594, 558] width 454 height 990
click at [722, 475] on div "100 % Back W 8.00 8.00 " H 3.30 3.30 " Y 3.00 3.00 " Center Middle Top Bottom" at bounding box center [594, 558] width 454 height 990
click at [779, 585] on icon at bounding box center [777, 589] width 24 height 21
click at [909, 29] on input "Design Title" at bounding box center [903, 30] width 86 height 35
paste input "8.0978 in"
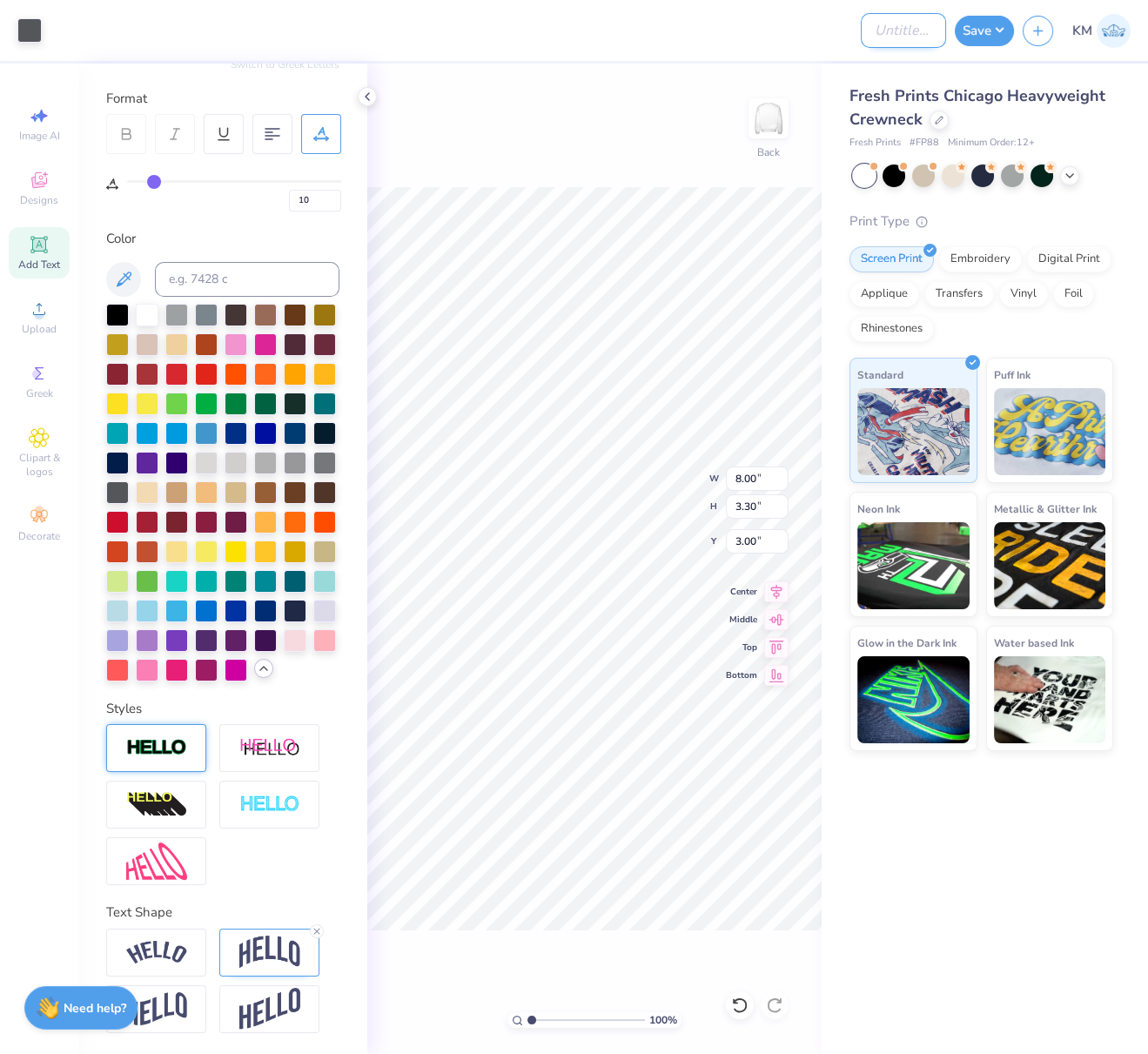
type input "8.0978 in"
paste input "FPS240117"
type input "FPS240117"
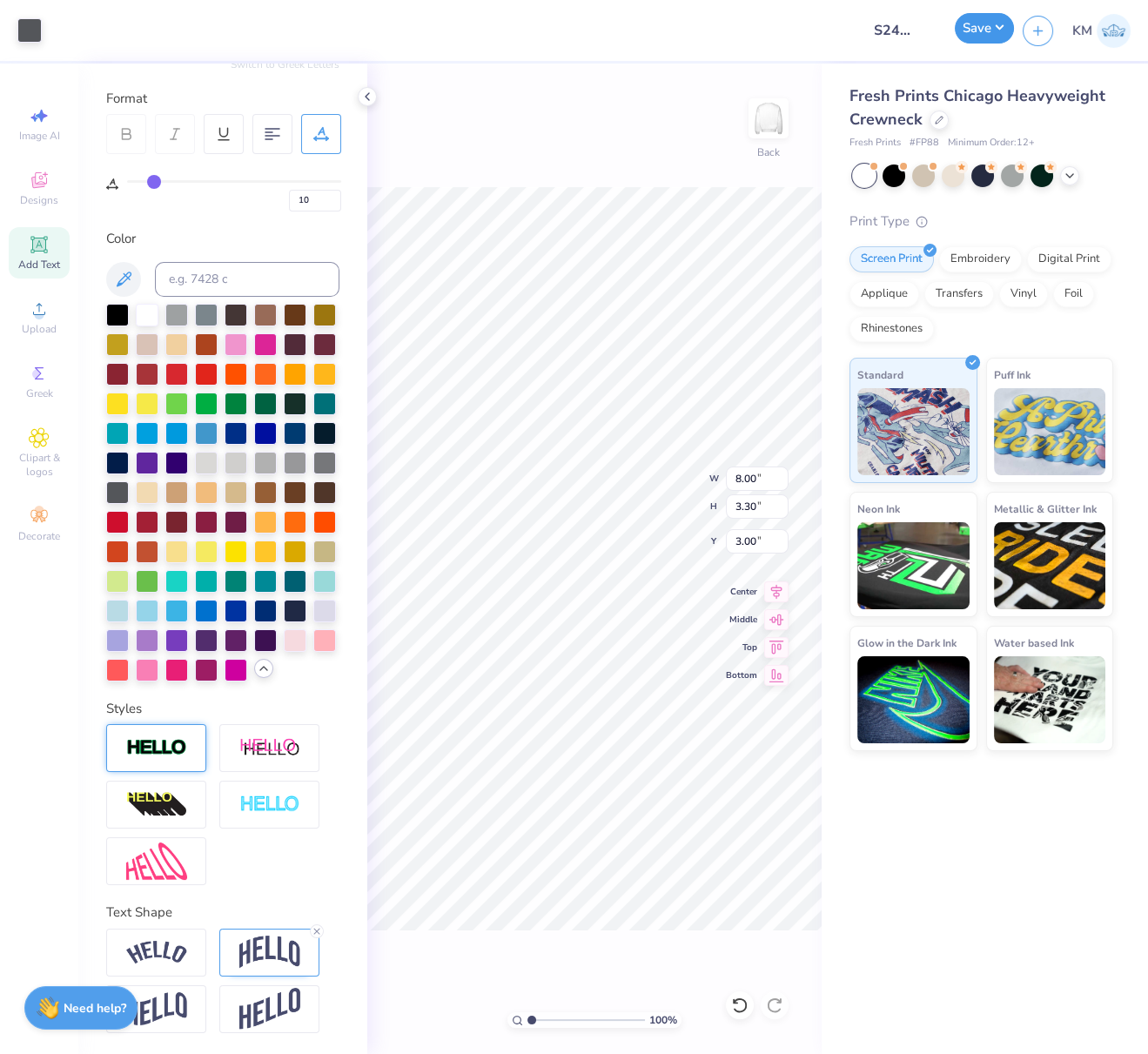
click at [999, 29] on button "Save" at bounding box center [984, 28] width 59 height 30
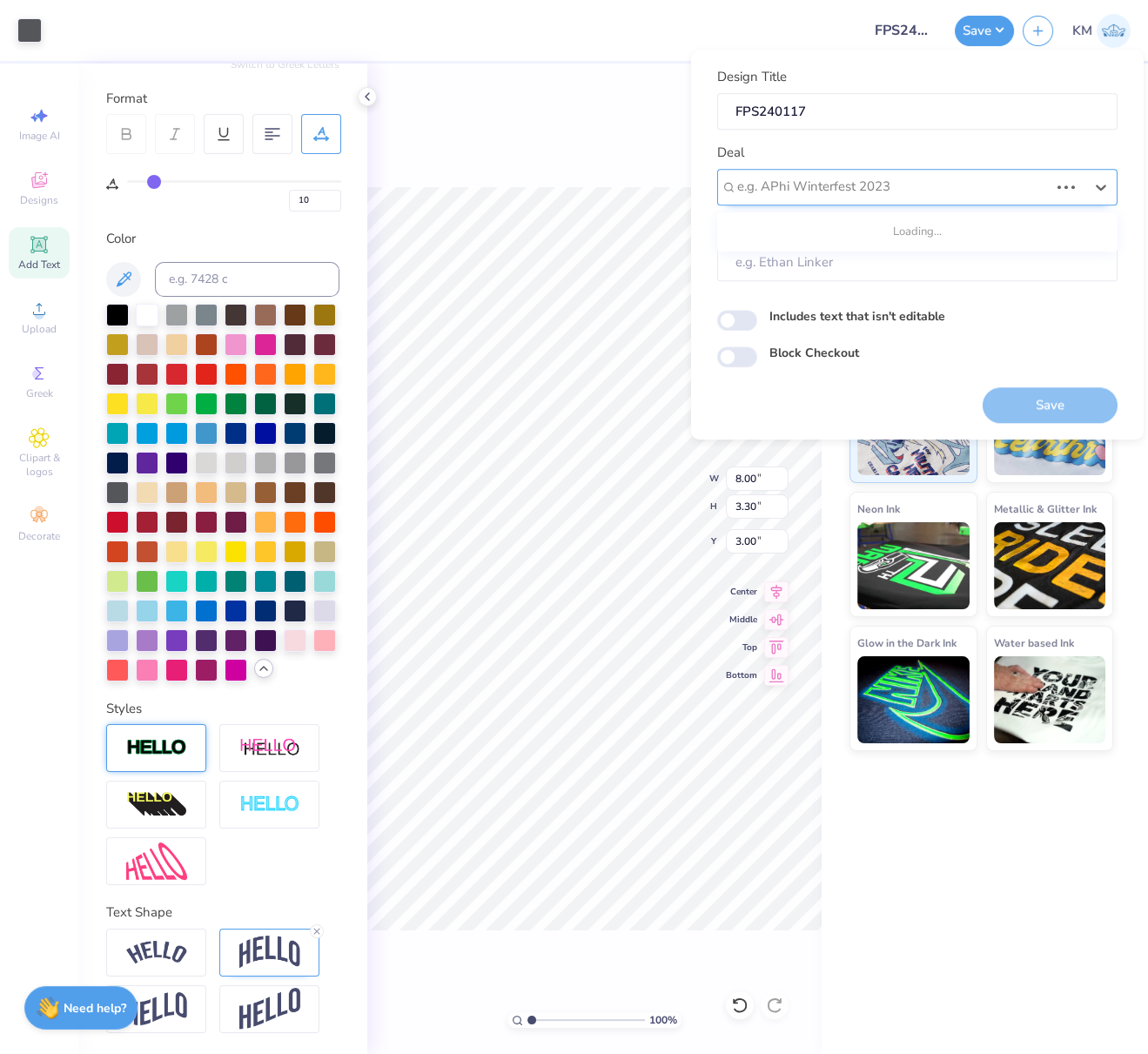
click at [907, 179] on div at bounding box center [893, 187] width 311 height 24
click at [844, 226] on div "Design Tool Gallery" at bounding box center [918, 233] width 387 height 29
type input "design tool gallery"
type input "Design Tool Gallery User"
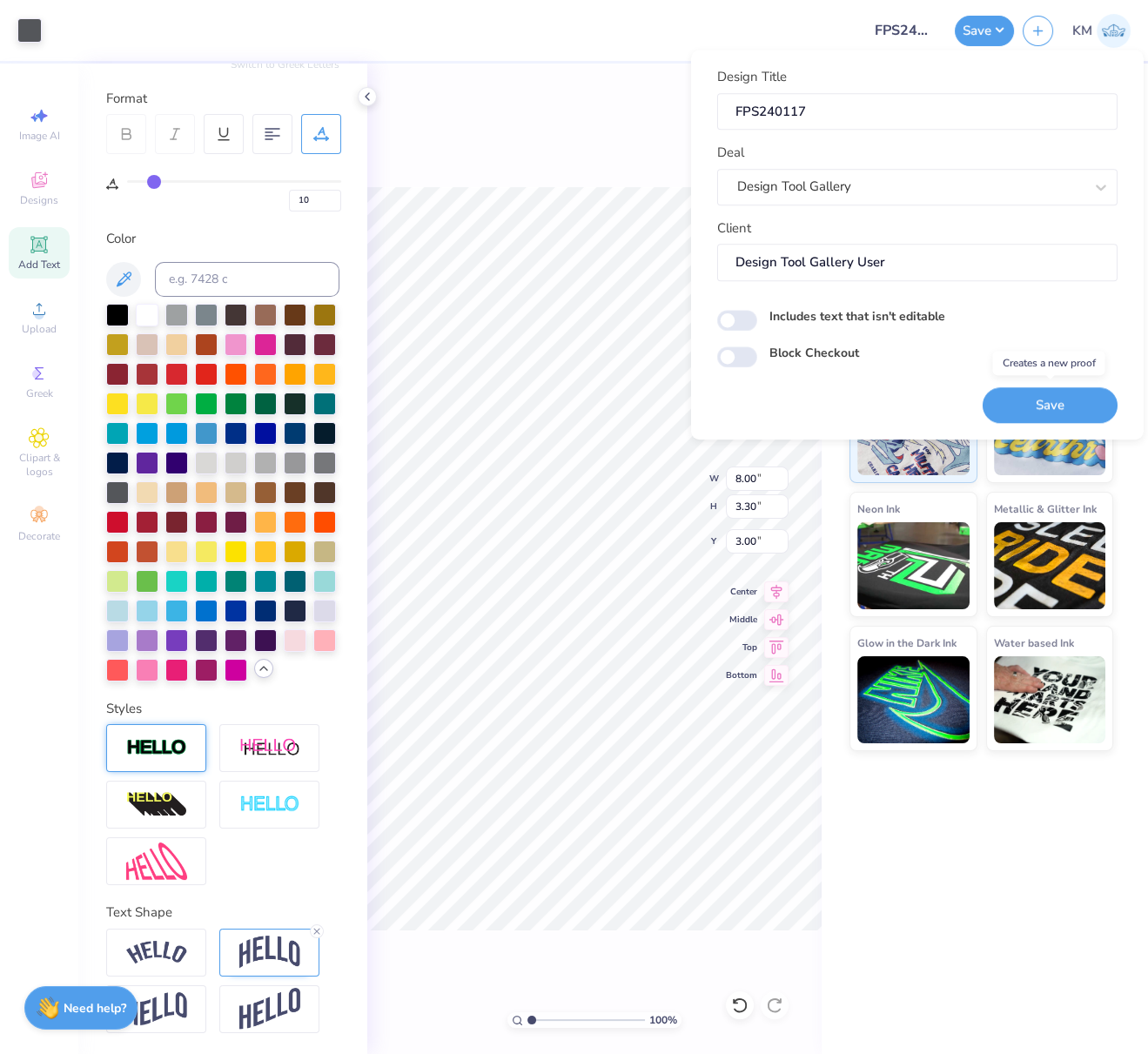
click at [1052, 402] on button "Save" at bounding box center [1050, 404] width 135 height 36
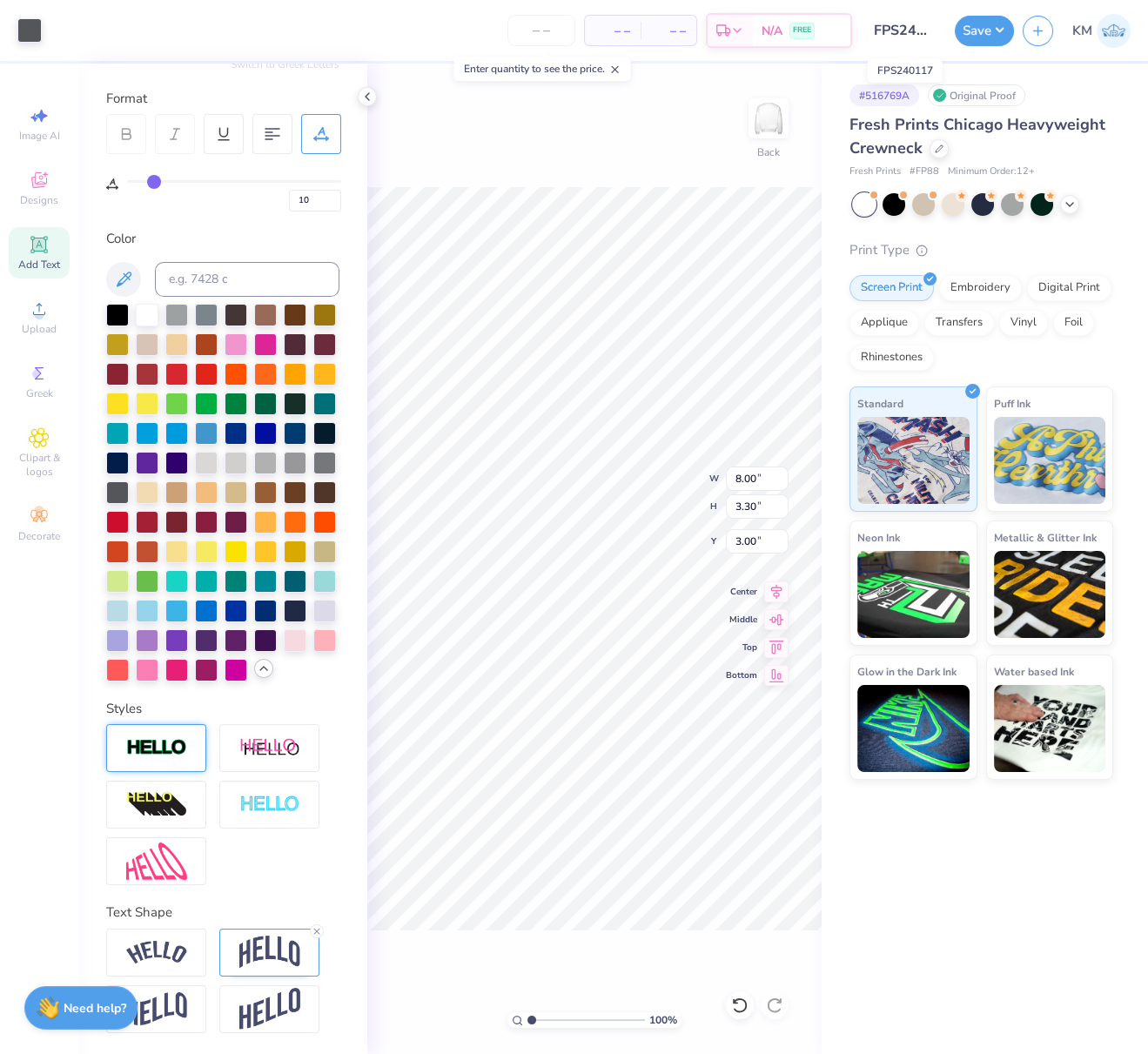
scroll to position [0, 17]
drag, startPoint x: 879, startPoint y: 29, endPoint x: 943, endPoint y: 33, distance: 64.1
click at [944, 33] on input "FPS240117" at bounding box center [903, 30] width 86 height 35
drag, startPoint x: 1003, startPoint y: 26, endPoint x: 1015, endPoint y: 33, distance: 13.9
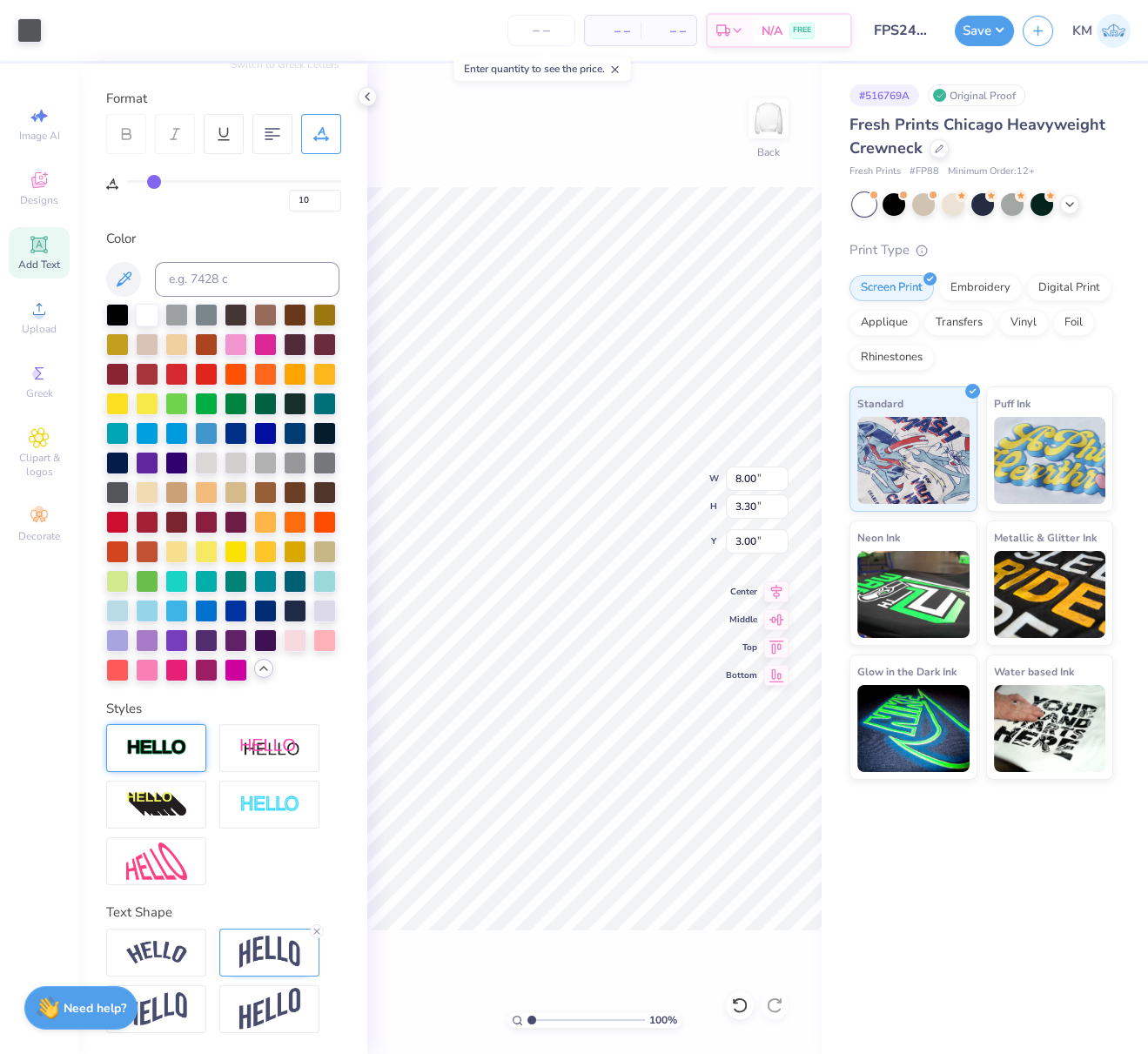
click at [1002, 25] on button "Save" at bounding box center [984, 30] width 59 height 30
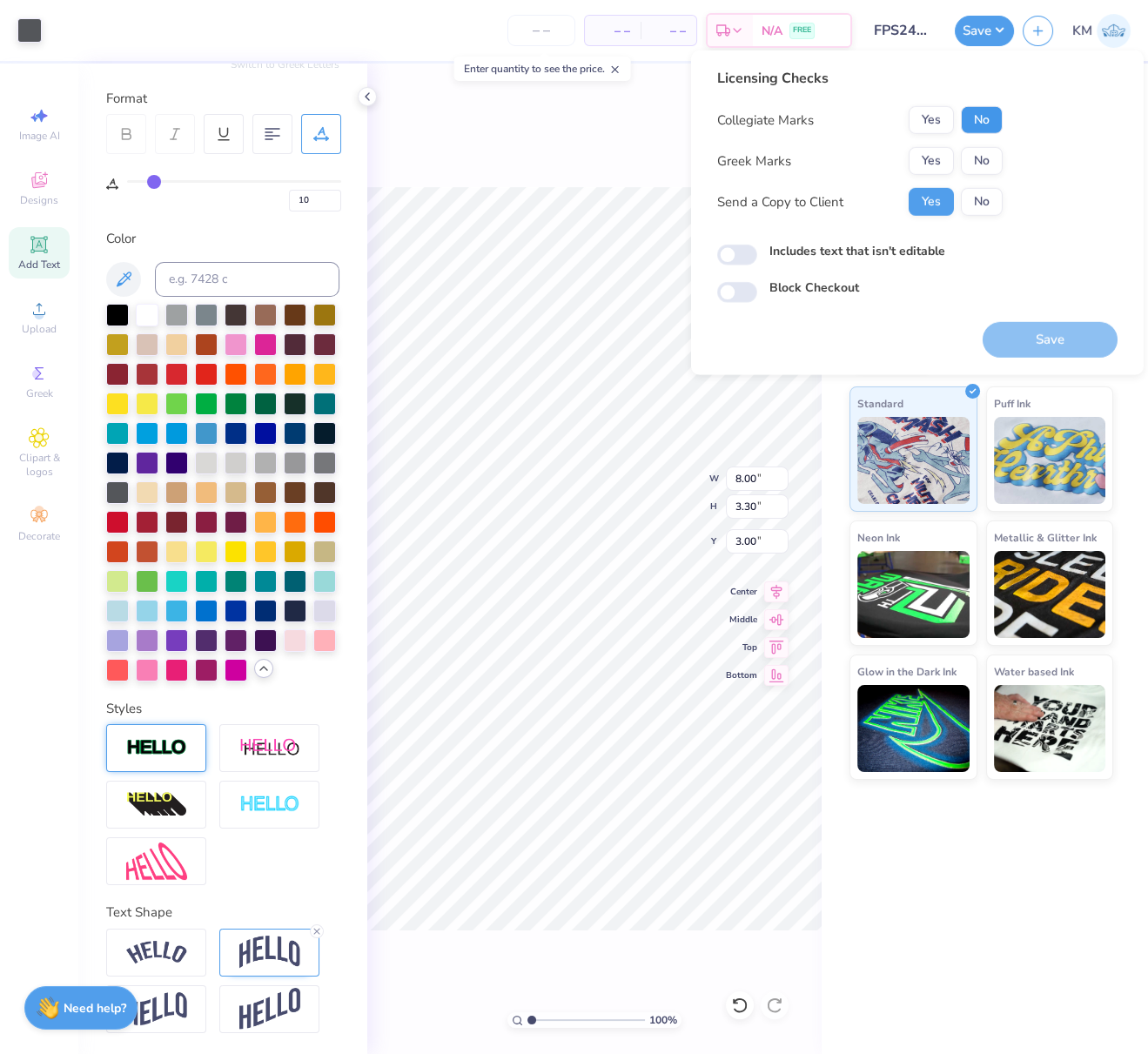
click at [992, 119] on button "No" at bounding box center [981, 120] width 41 height 28
click at [946, 159] on button "Yes" at bounding box center [931, 161] width 45 height 28
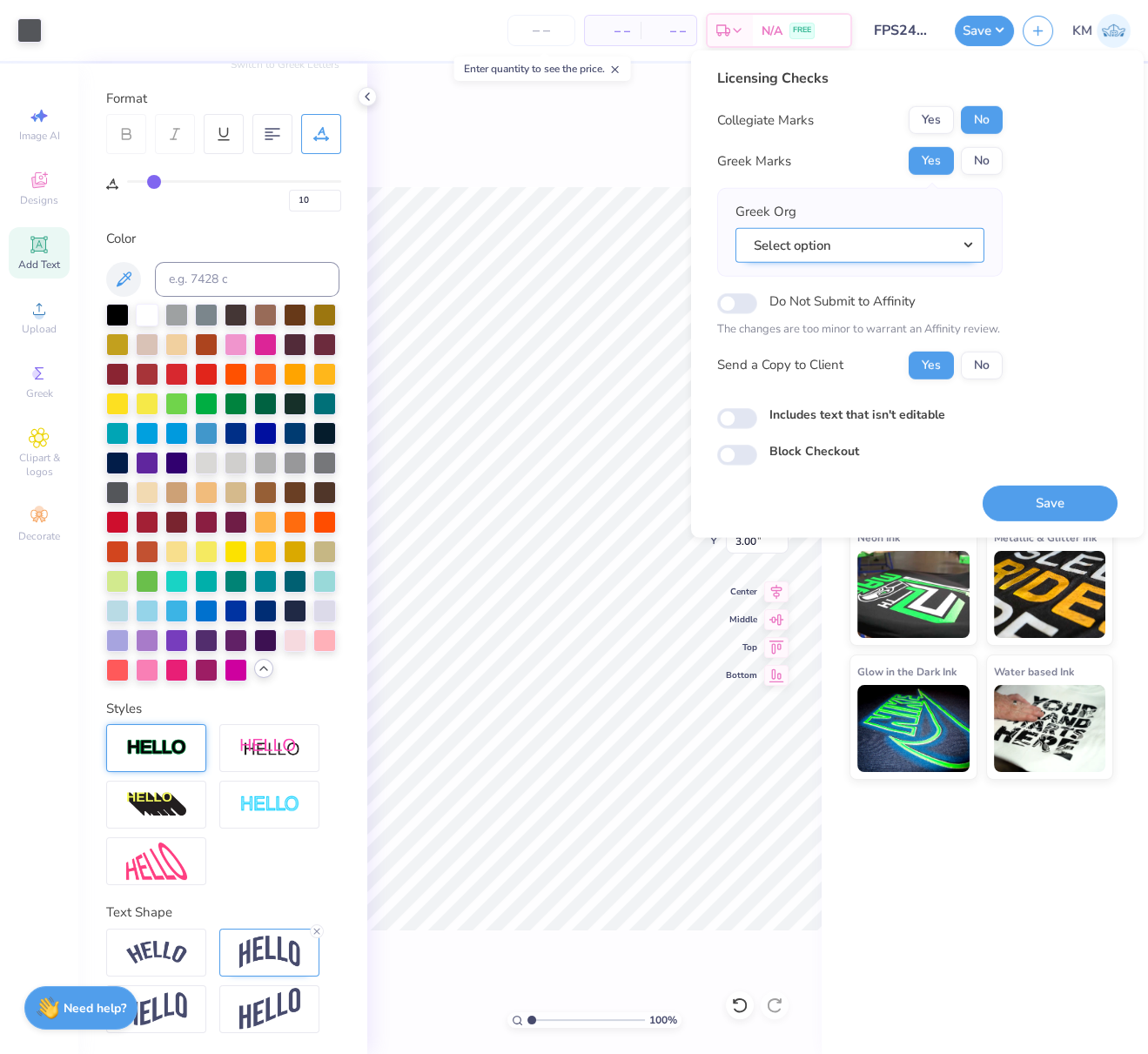
click at [968, 248] on button "Select option" at bounding box center [860, 245] width 249 height 36
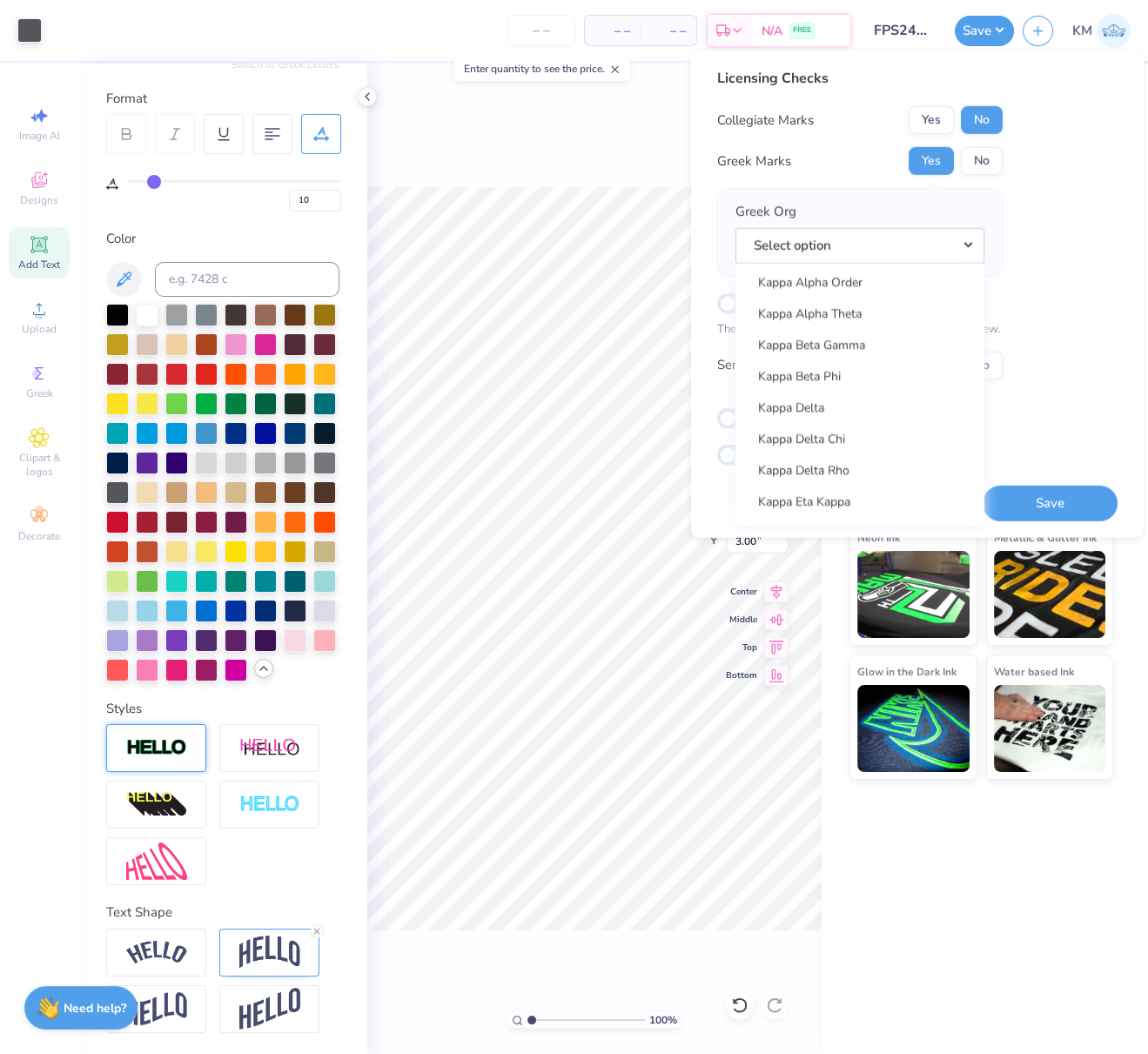
scroll to position [6182, 0]
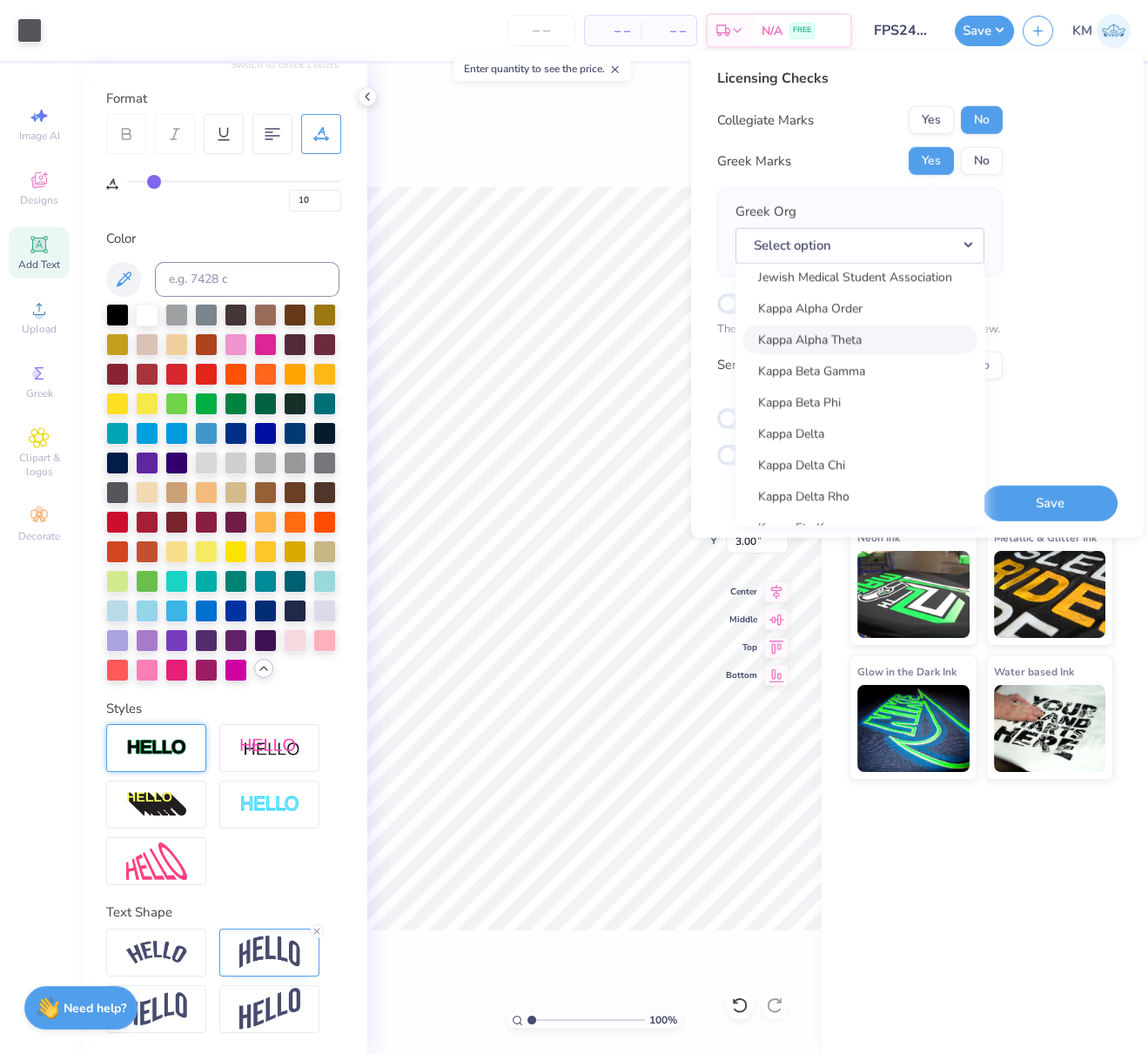
click at [863, 338] on link "Kappa Alpha Theta" at bounding box center [860, 338] width 235 height 29
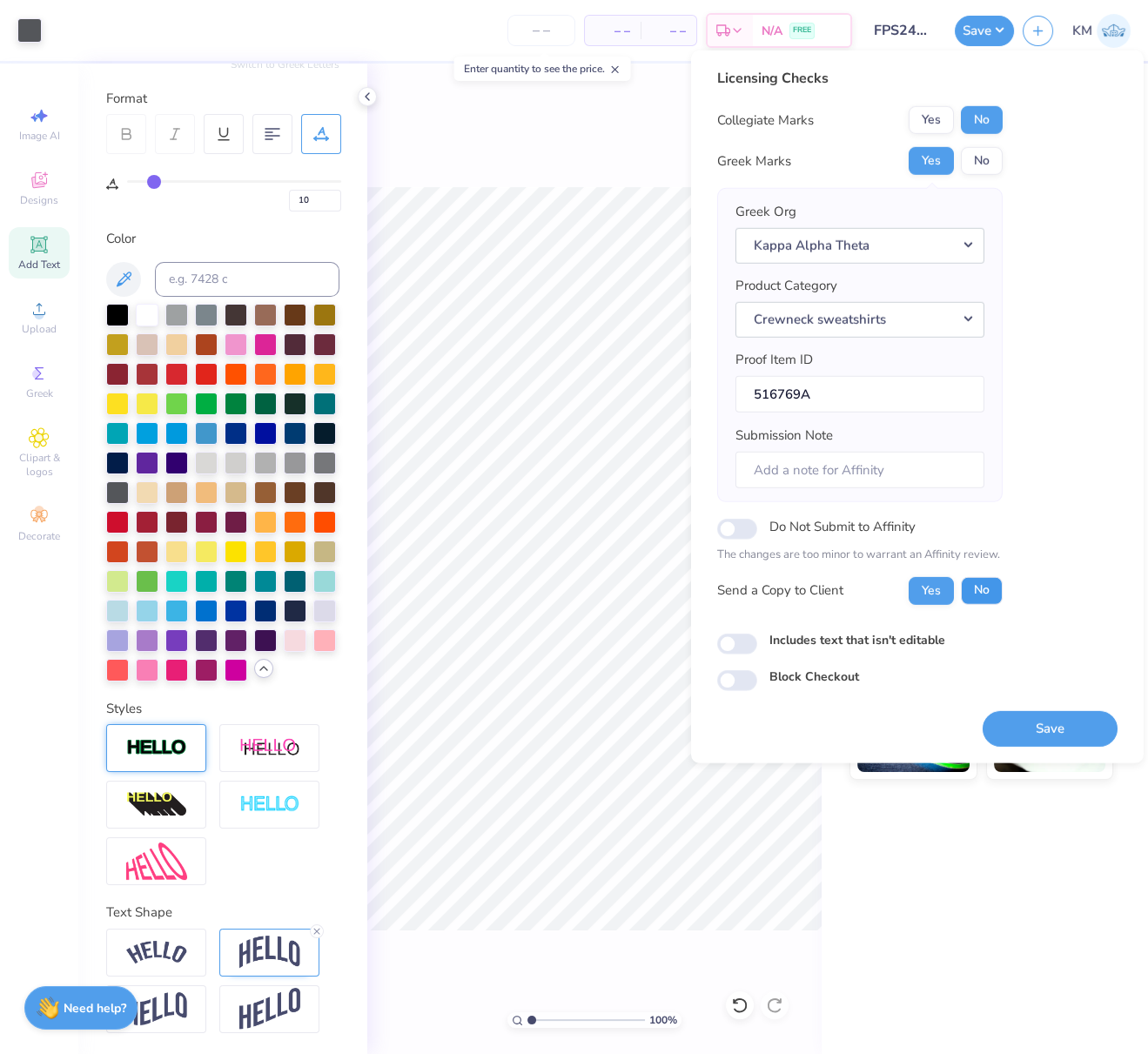
click at [985, 586] on button "No" at bounding box center [981, 590] width 41 height 28
click at [1086, 724] on button "Save" at bounding box center [1050, 728] width 135 height 36
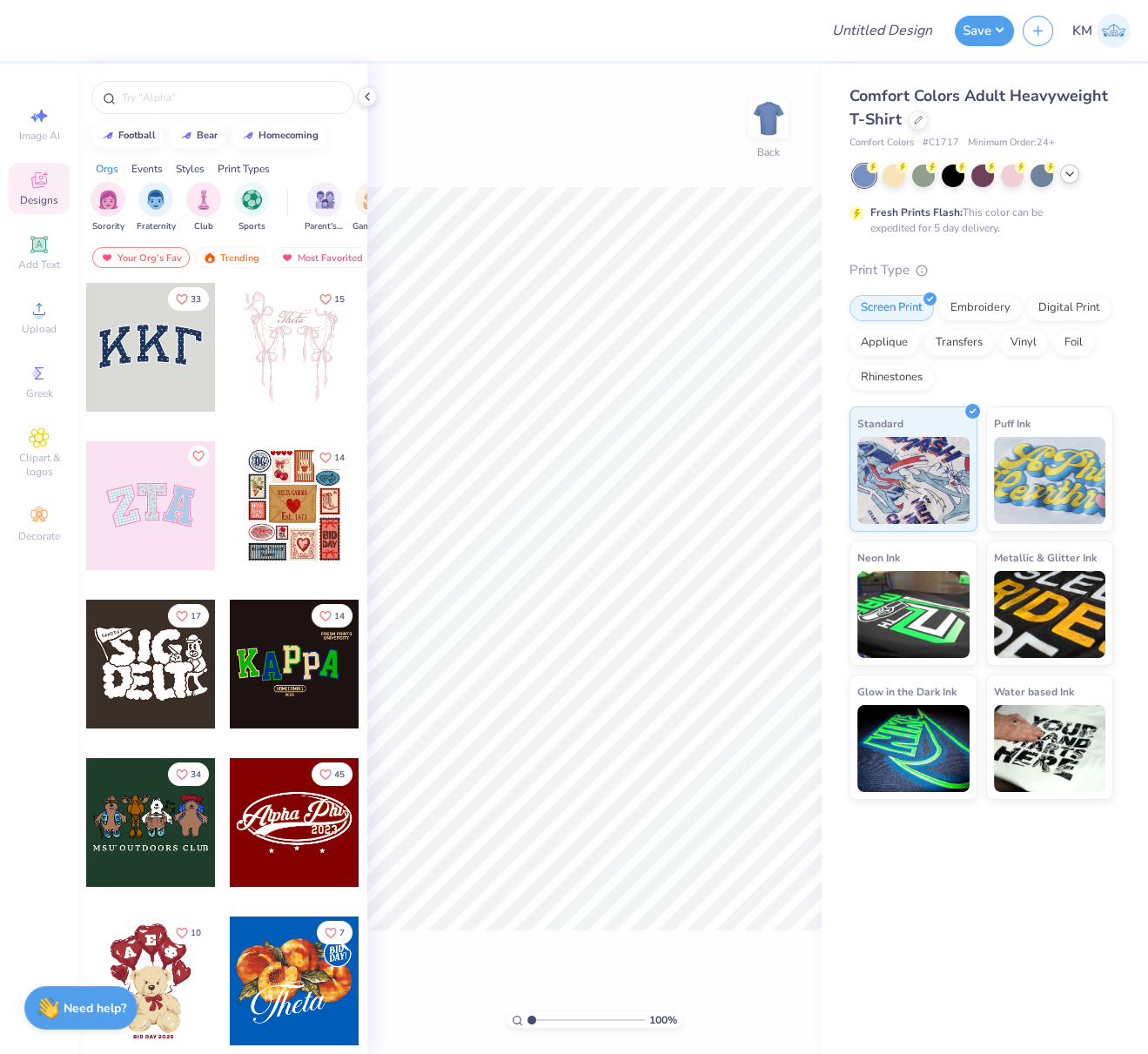
click at [1066, 174] on icon at bounding box center [1070, 173] width 14 height 14
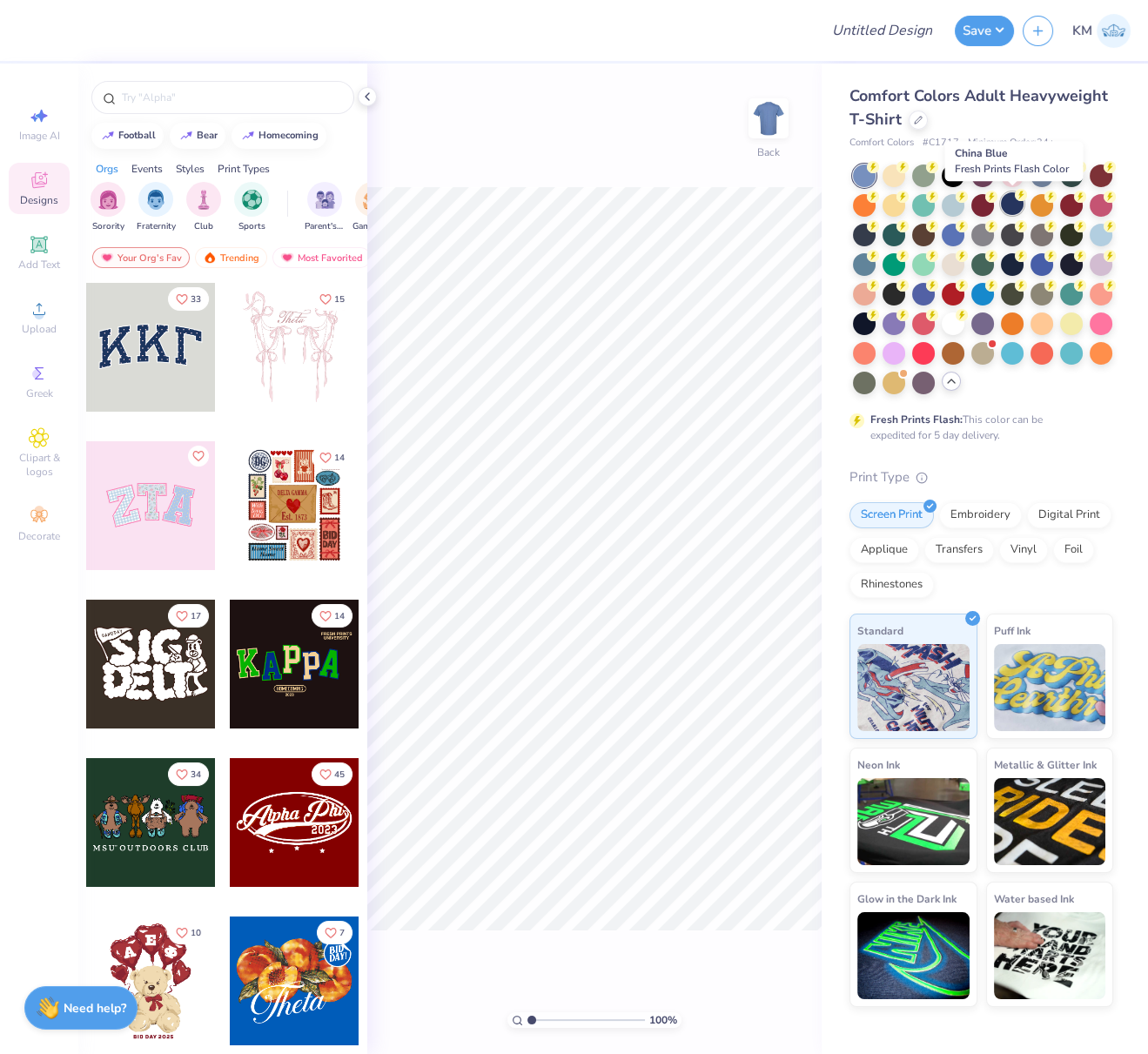
click at [1017, 203] on div at bounding box center [1013, 204] width 23 height 23
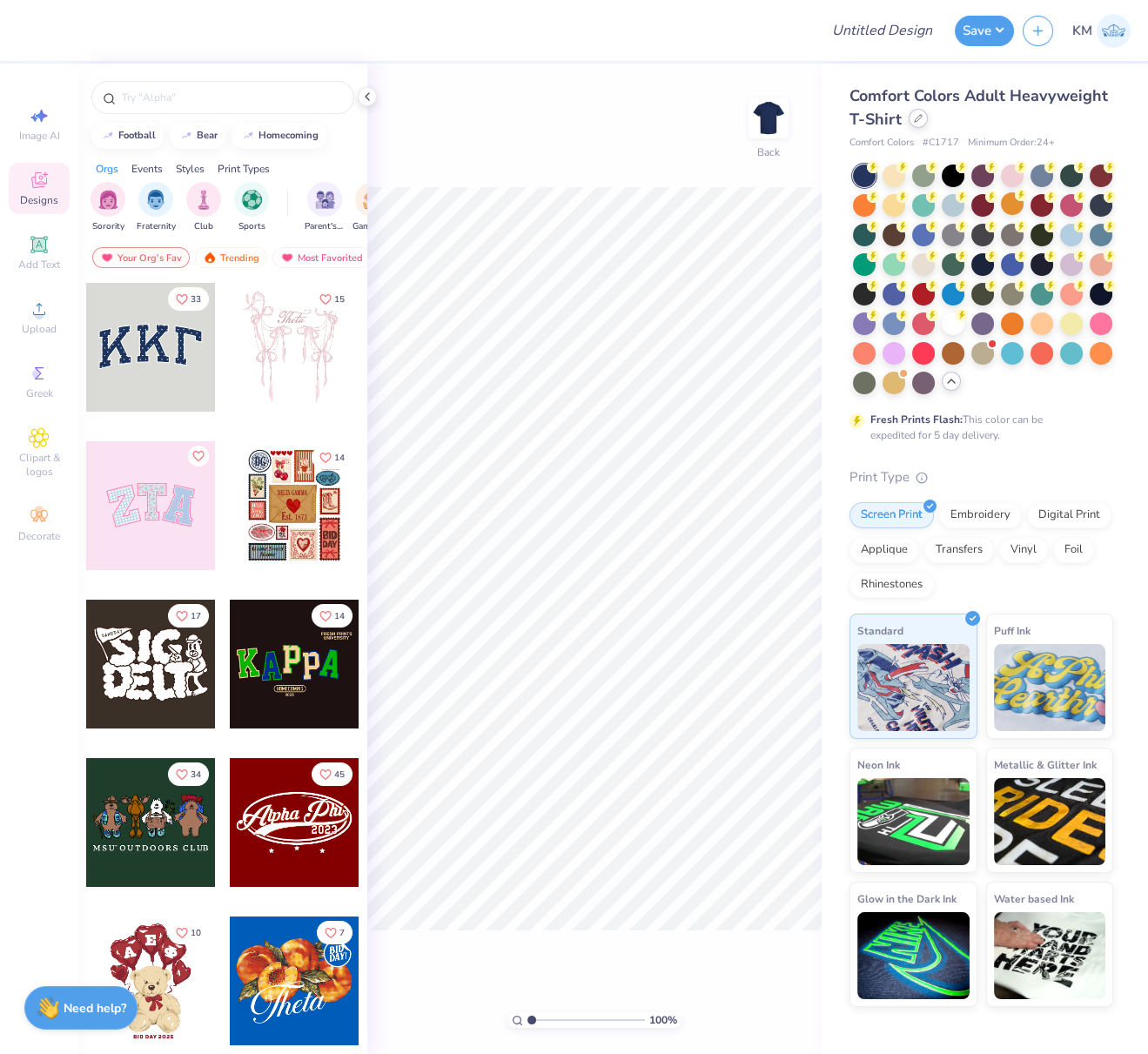
click at [919, 118] on icon at bounding box center [918, 118] width 8 height 8
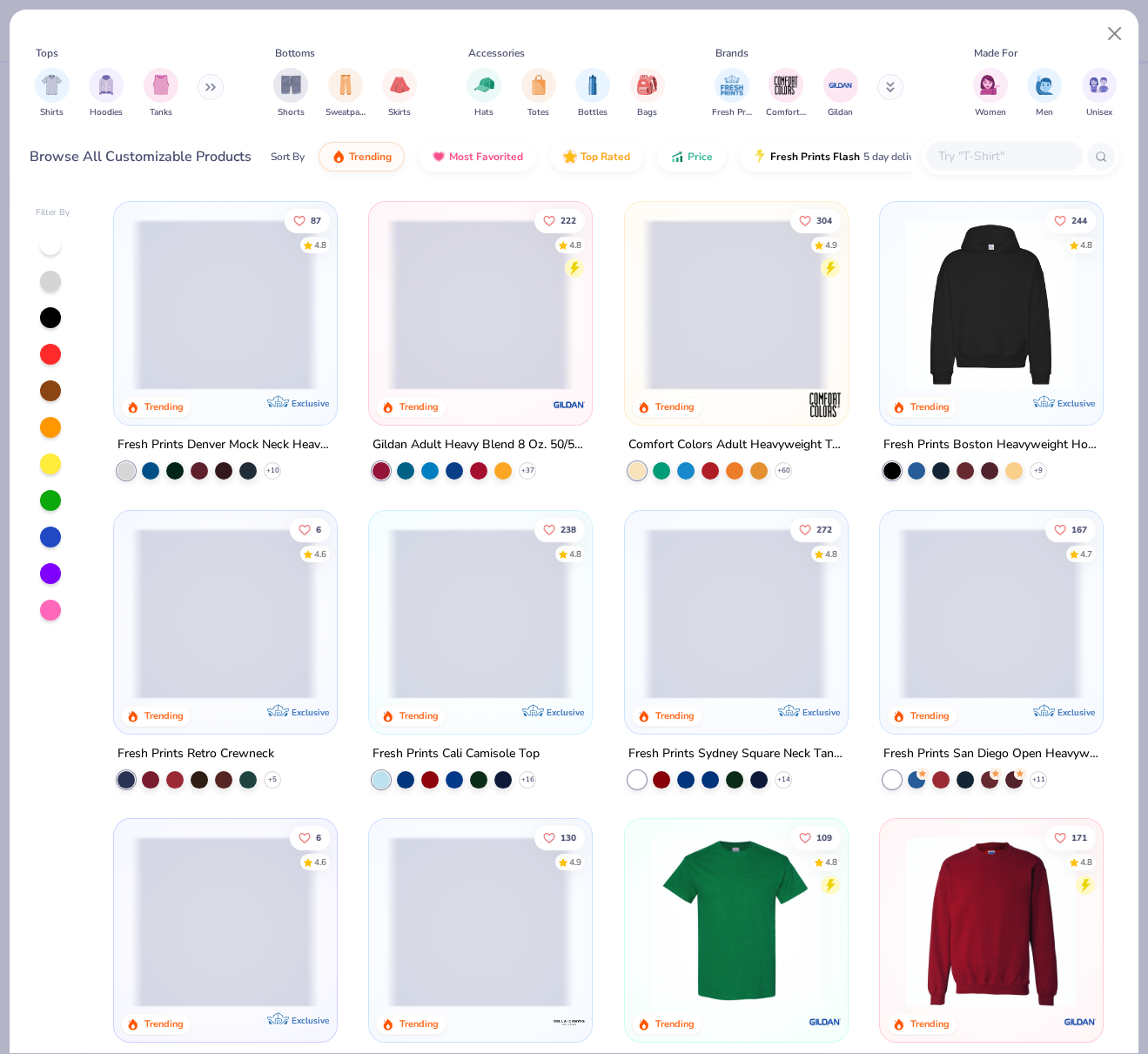
click at [746, 336] on span at bounding box center [735, 304] width 187 height 170
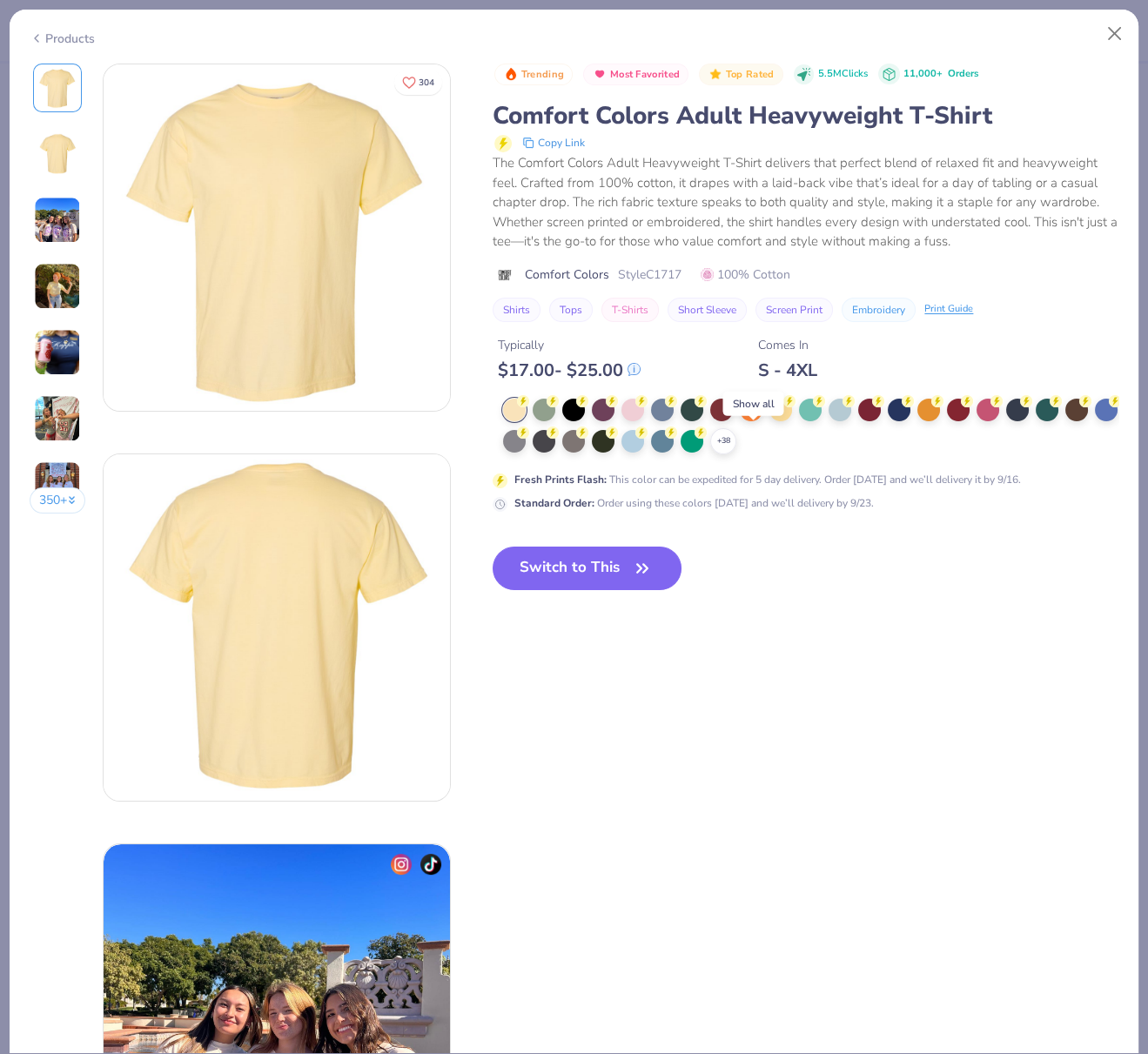
drag, startPoint x: 754, startPoint y: 440, endPoint x: 765, endPoint y: 442, distance: 11.2
click at [0, 0] on polyline at bounding box center [0, 0] width 0 height 0
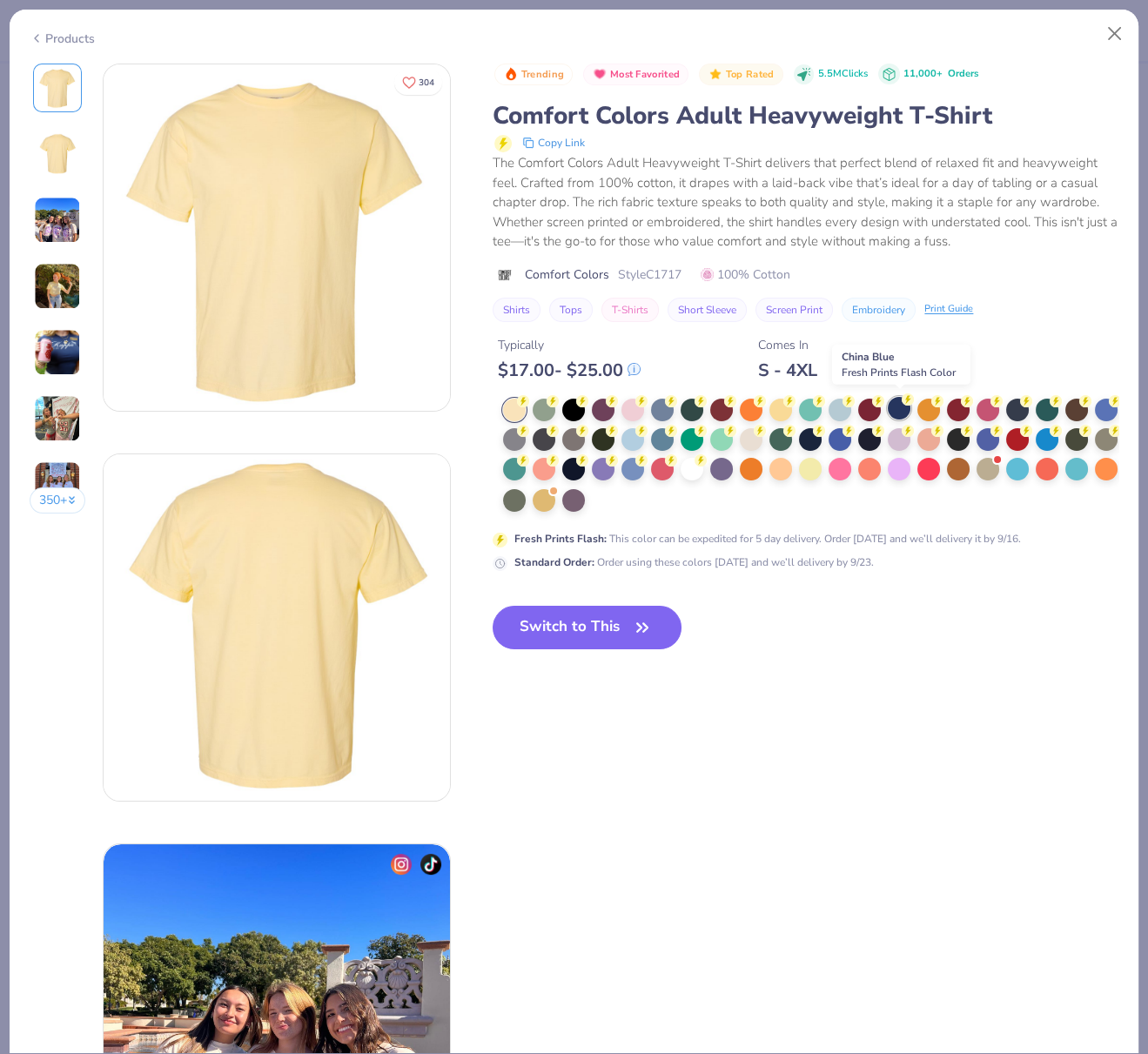
drag, startPoint x: 902, startPoint y: 404, endPoint x: 889, endPoint y: 404, distance: 13.0
click at [902, 404] on div at bounding box center [899, 408] width 23 height 23
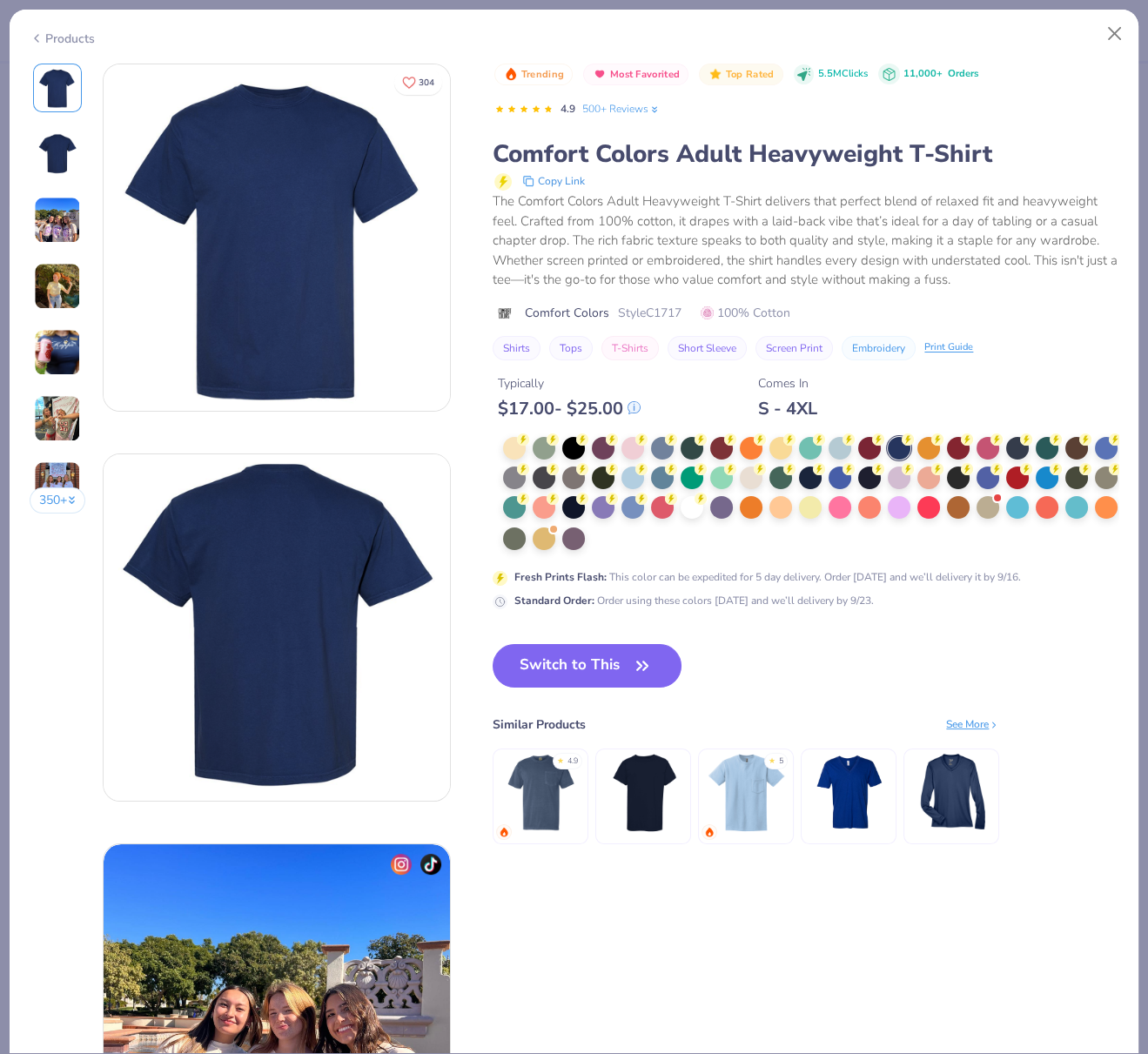
click at [586, 678] on button "Switch to This" at bounding box center [587, 665] width 189 height 43
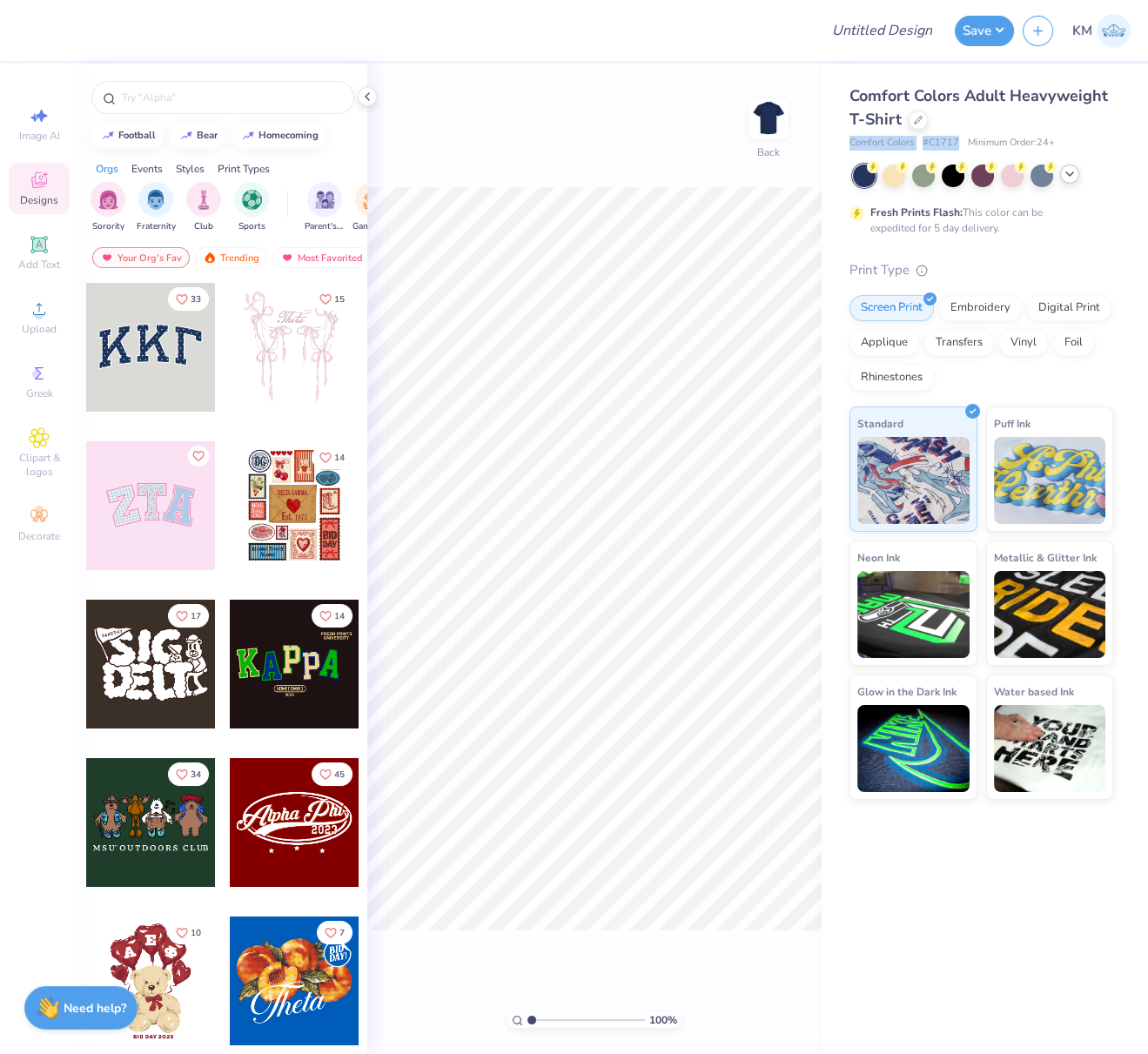
drag, startPoint x: 845, startPoint y: 142, endPoint x: 955, endPoint y: 142, distance: 110.0
click at [956, 142] on div "Comfort Colors Adult Heavyweight T-Shirt Comfort Colors # C1717 Minimum Order: …" at bounding box center [985, 431] width 326 height 736
copy div "Comfort Colors # C1717"
click at [34, 312] on icon at bounding box center [39, 309] width 21 height 21
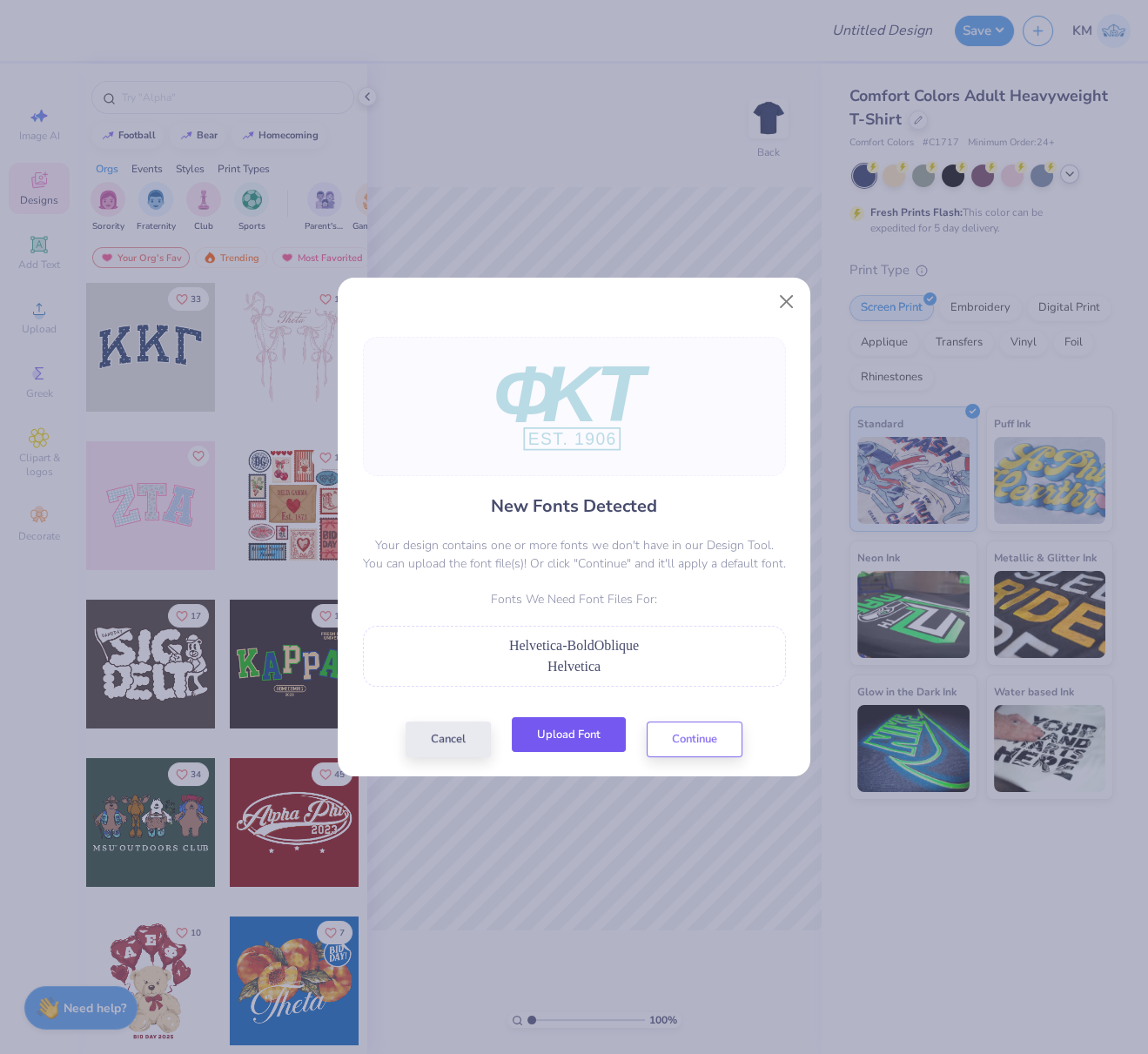
click at [616, 721] on button "Upload Font" at bounding box center [569, 735] width 114 height 36
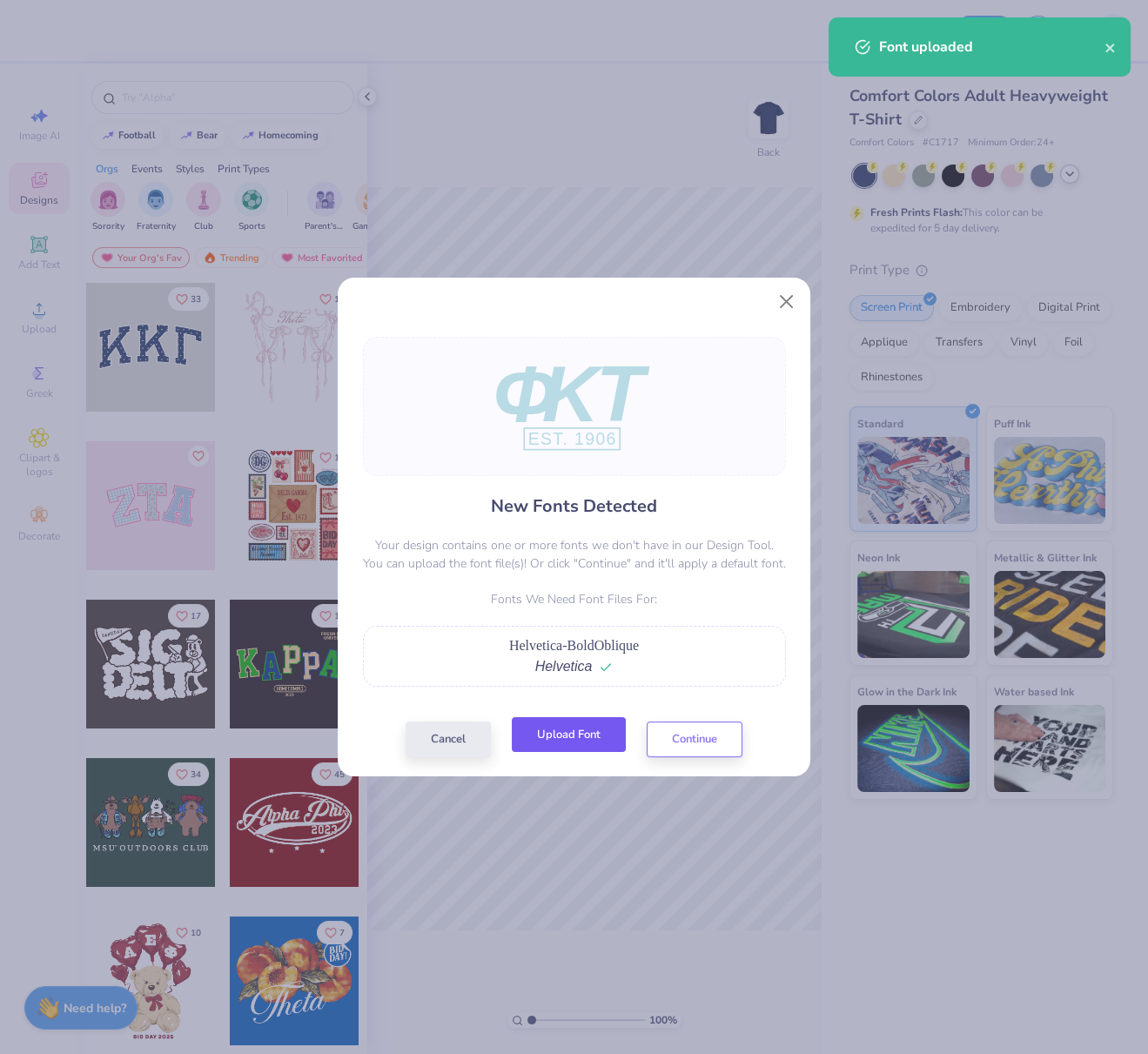
click at [581, 733] on button "Upload Font" at bounding box center [569, 735] width 114 height 36
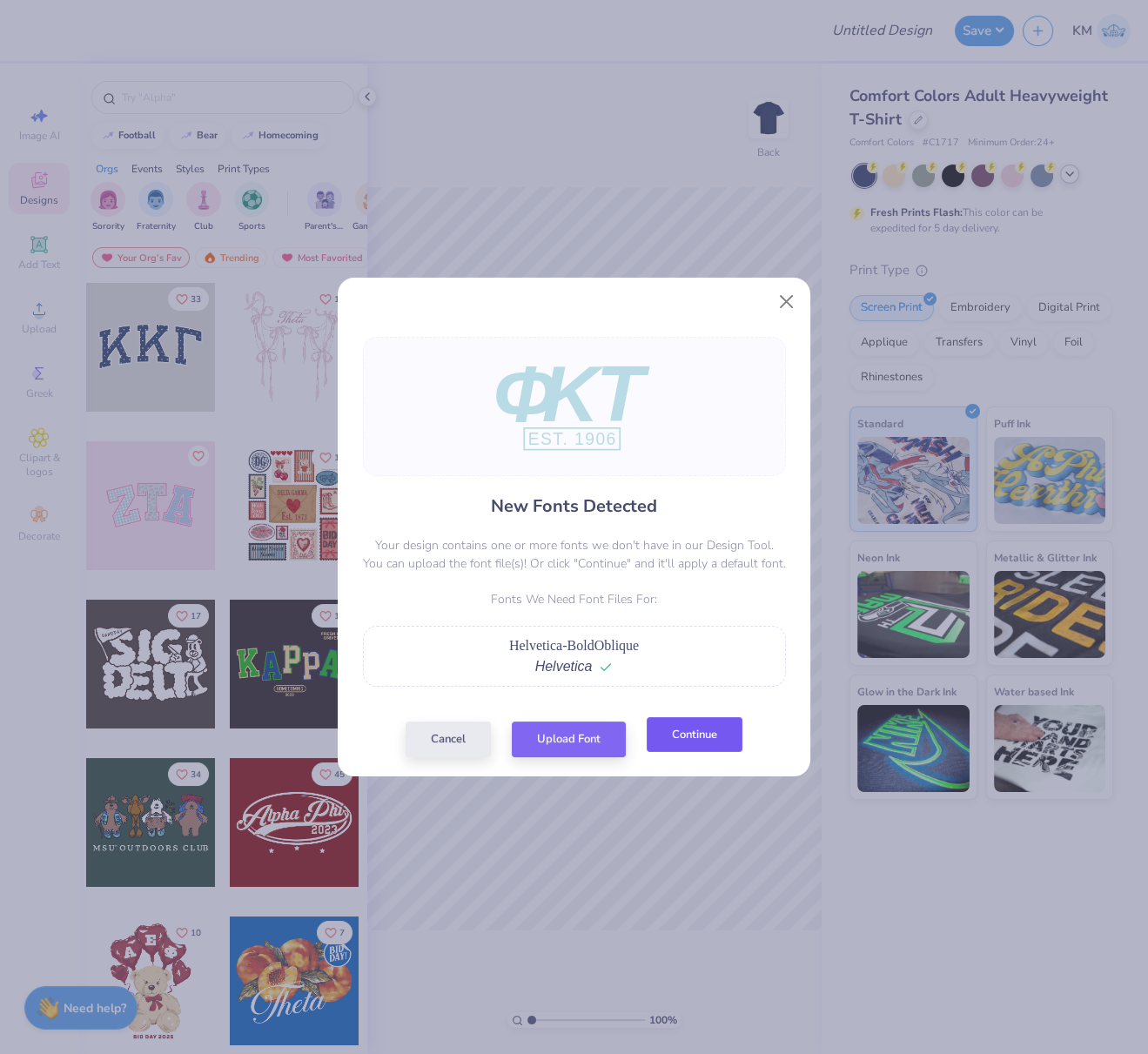
click at [702, 726] on button "Continue" at bounding box center [695, 735] width 96 height 36
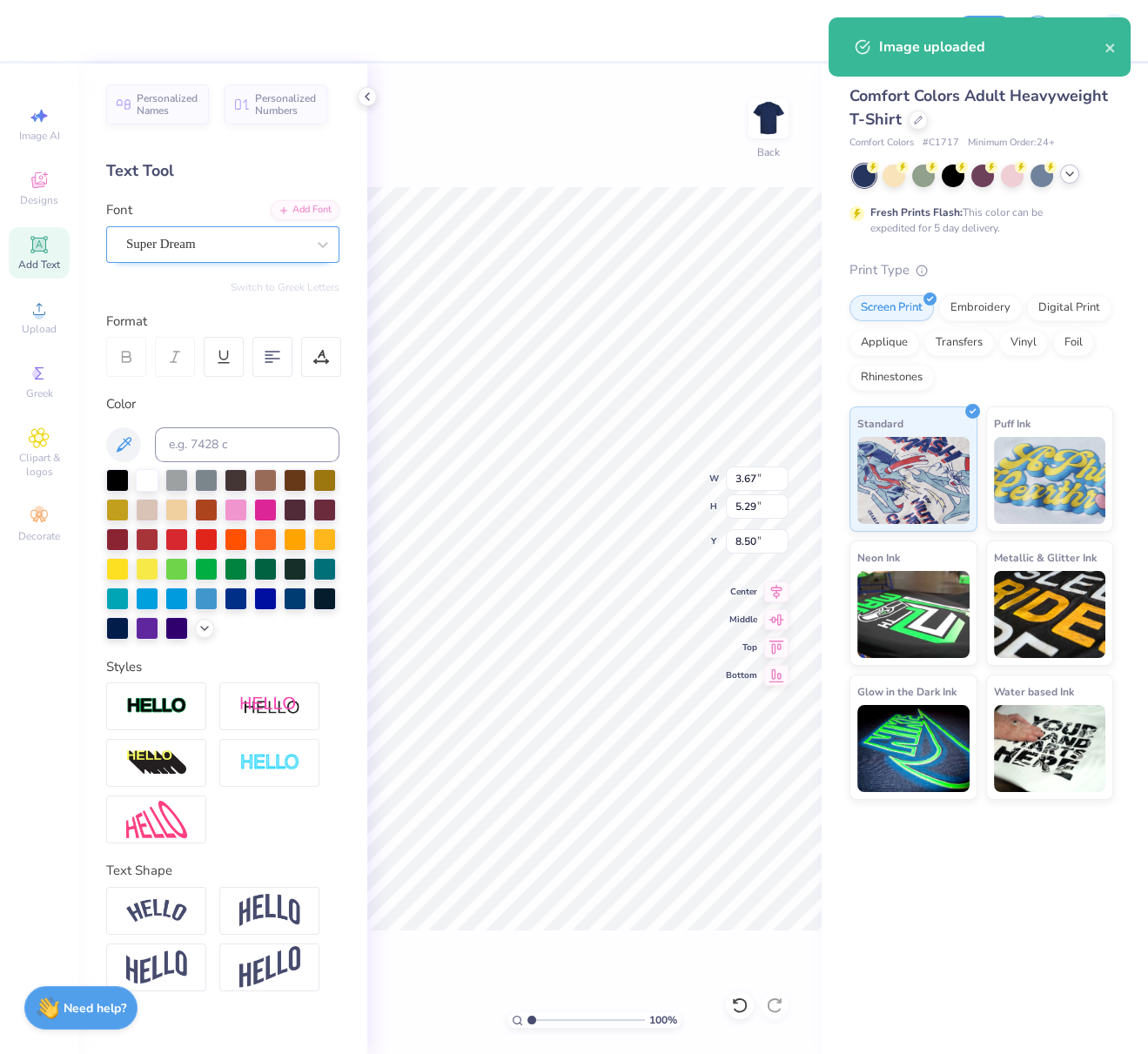
click at [201, 241] on div "Super Dream" at bounding box center [216, 243] width 182 height 27
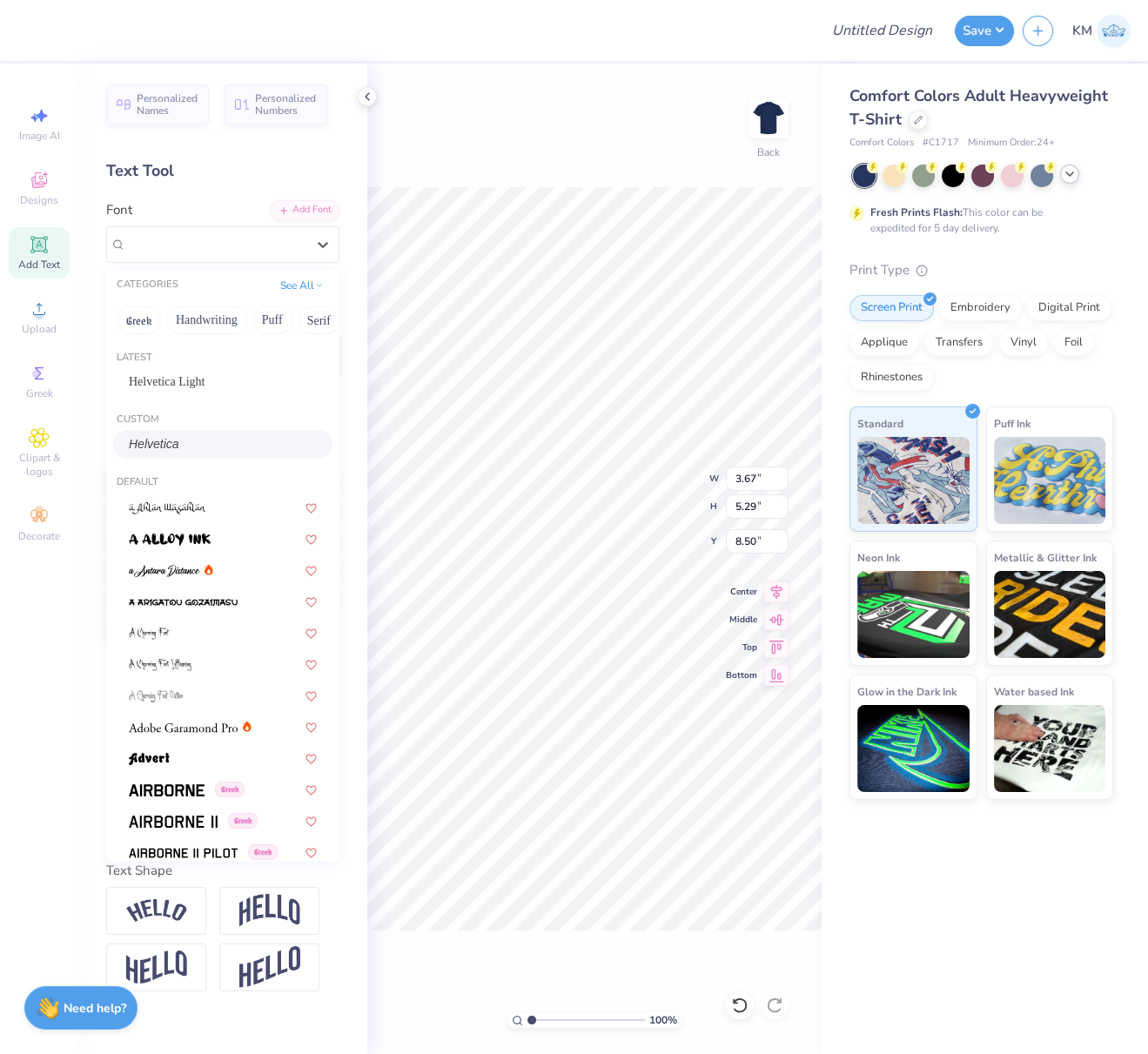
click at [191, 443] on div "Helvetica" at bounding box center [223, 444] width 188 height 18
type input "4.99"
type input "5.39"
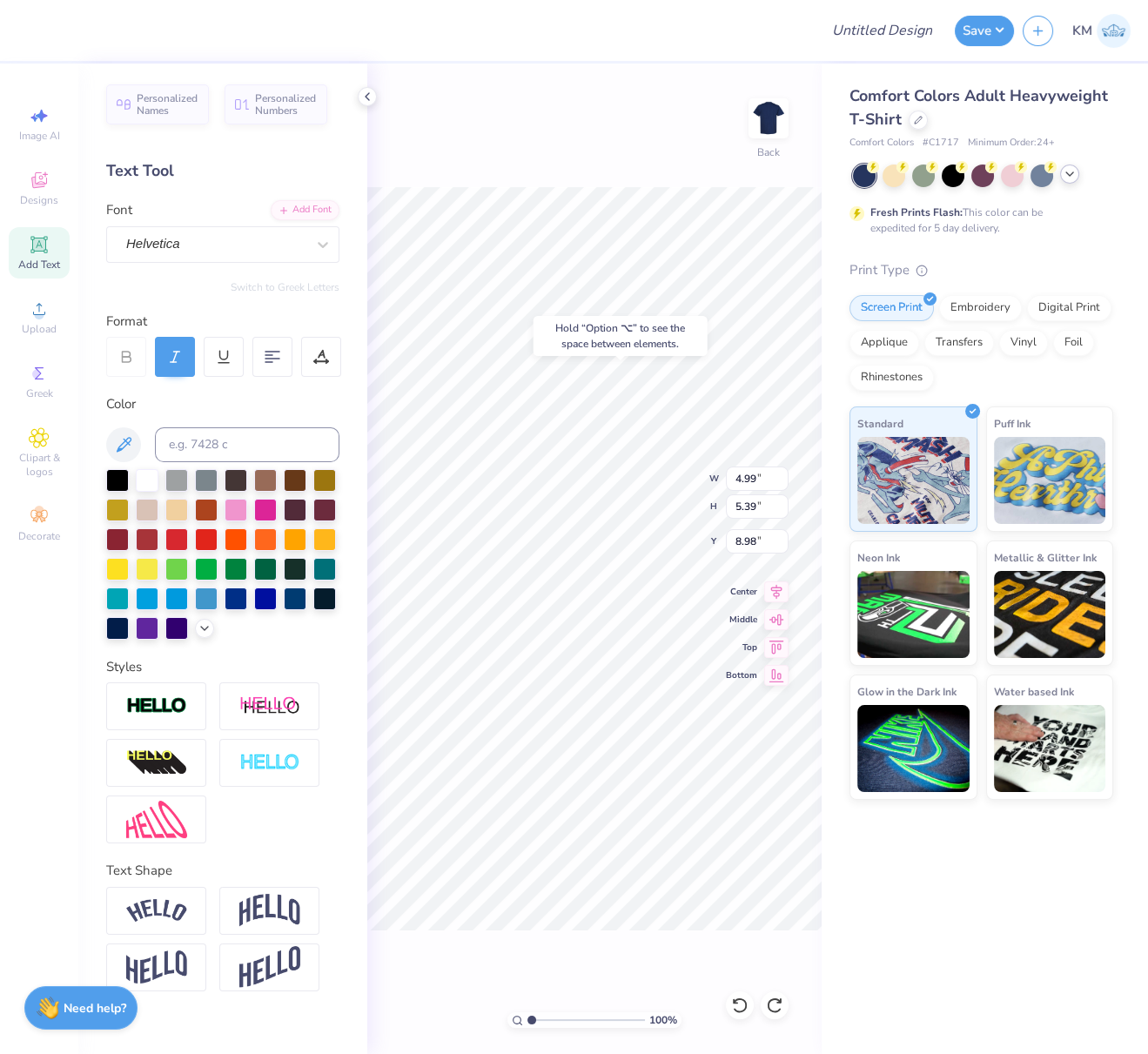
type input "8.92"
type input "4.32"
type input "5.27"
type input "8.51"
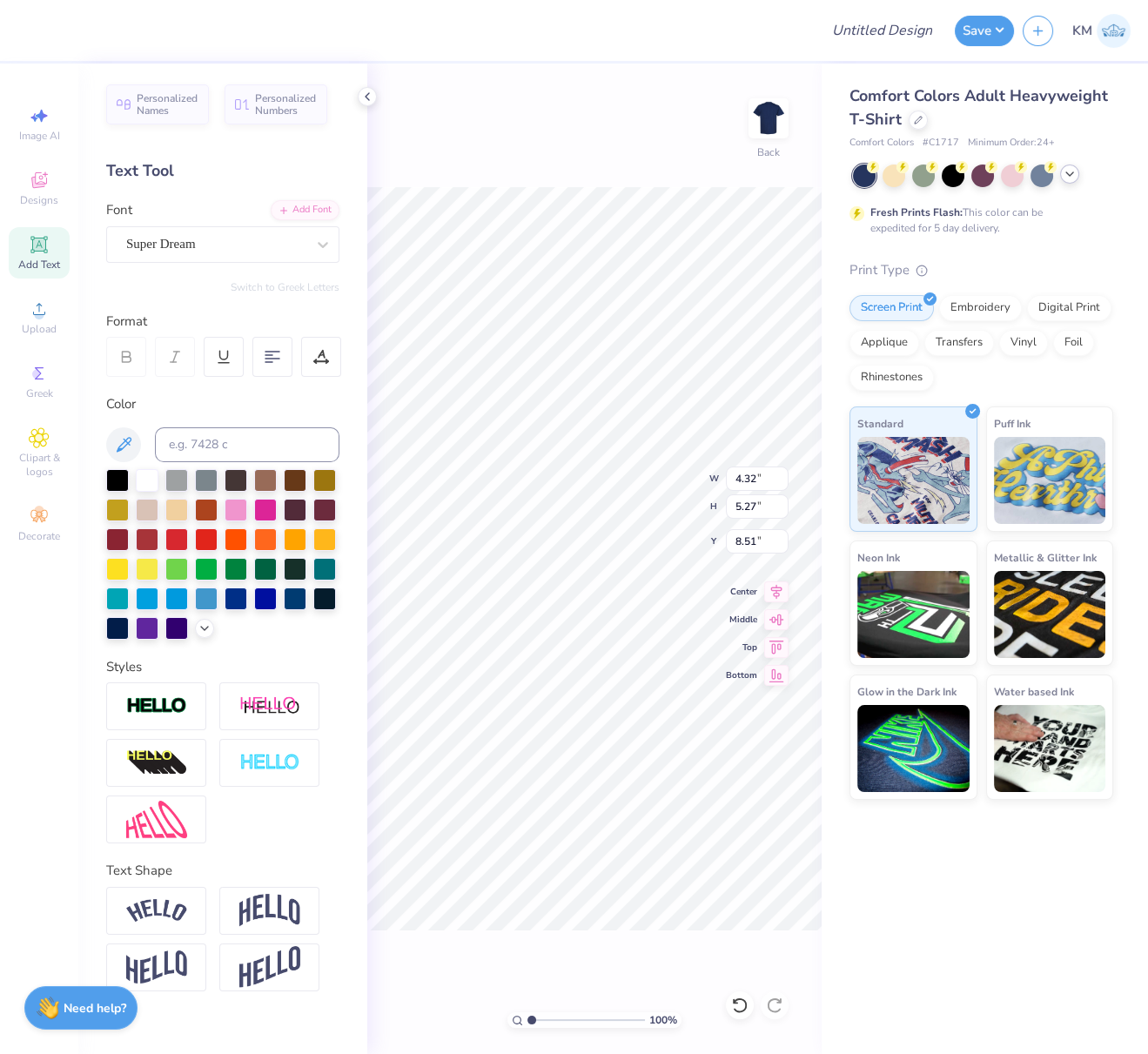
type input "4.99"
type input "5.39"
type input "8.92"
paste textarea
click at [545, 150] on div "100 % Back" at bounding box center [594, 558] width 454 height 990
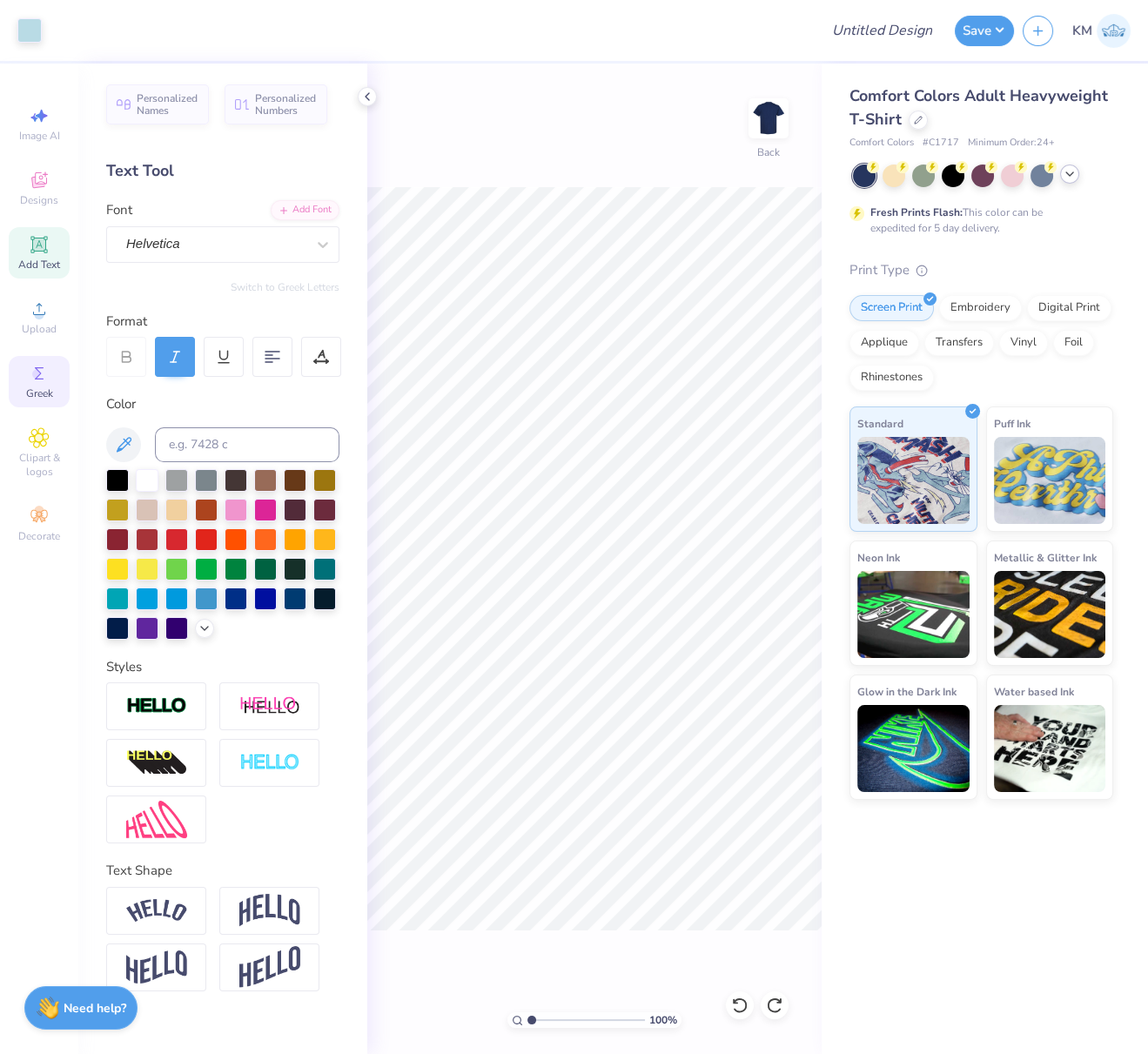
click at [41, 380] on icon at bounding box center [39, 373] width 8 height 12
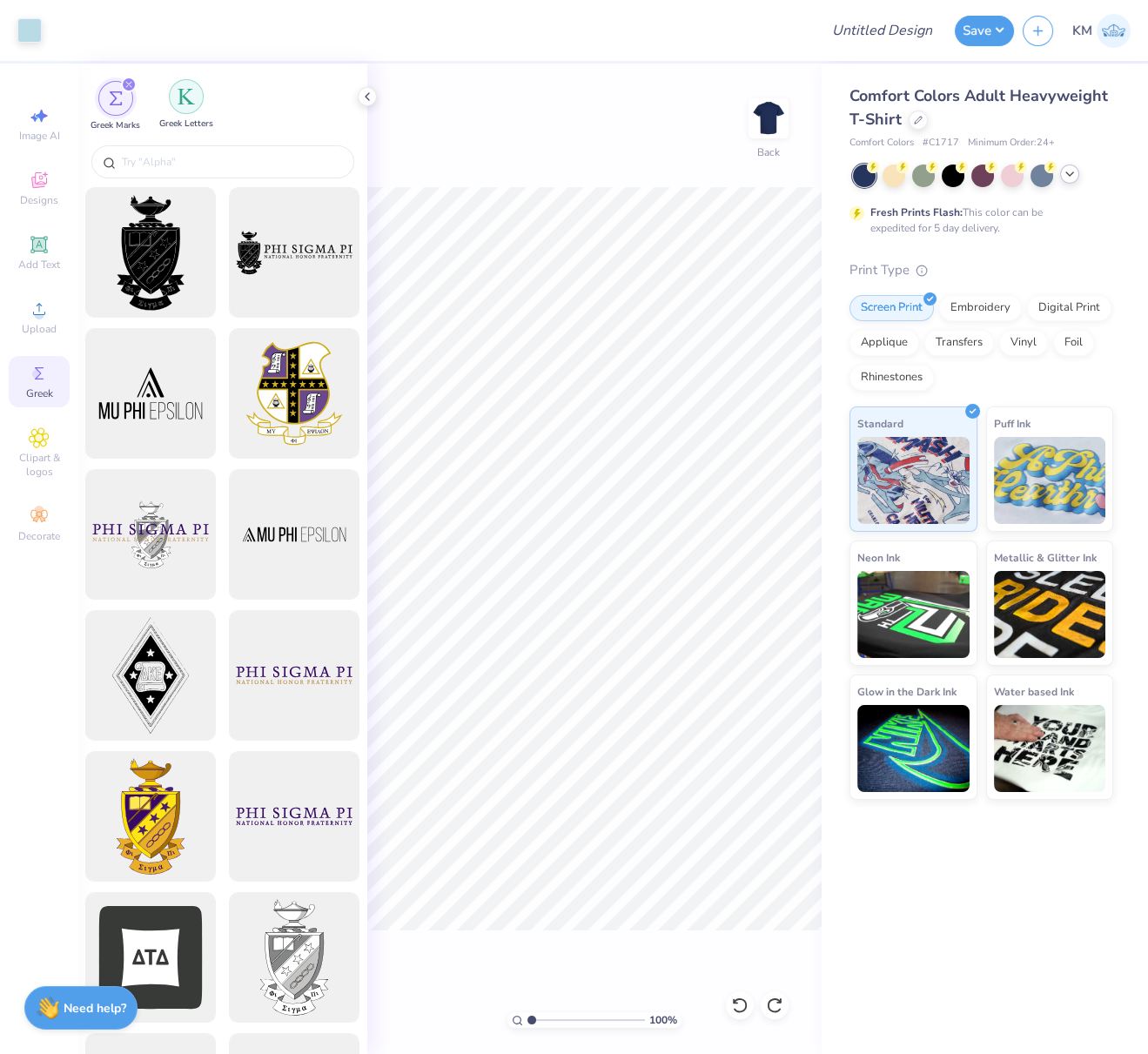
click at [185, 98] on img "filter for Greek Letters" at bounding box center [186, 96] width 18 height 18
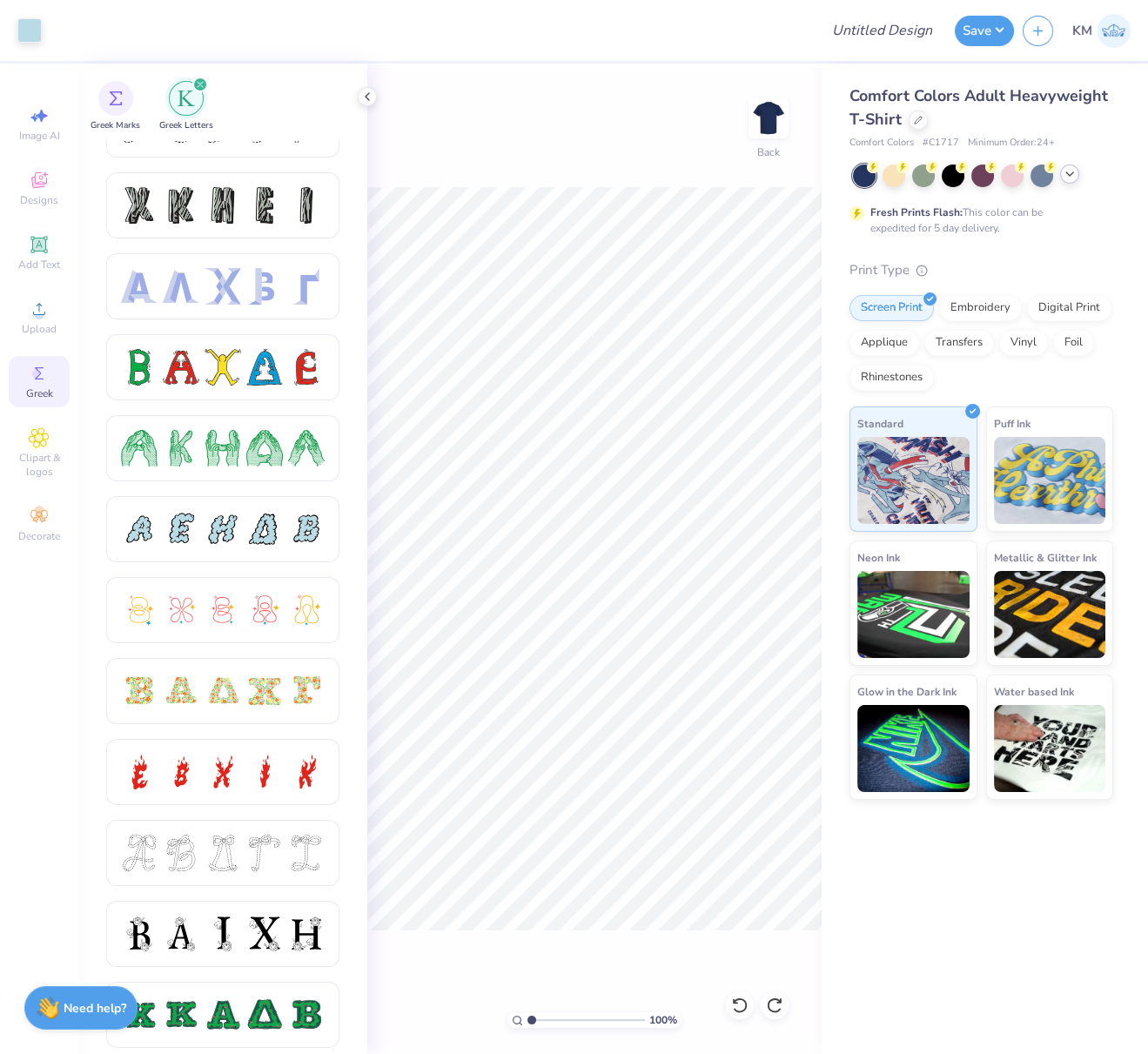
scroll to position [0, 0]
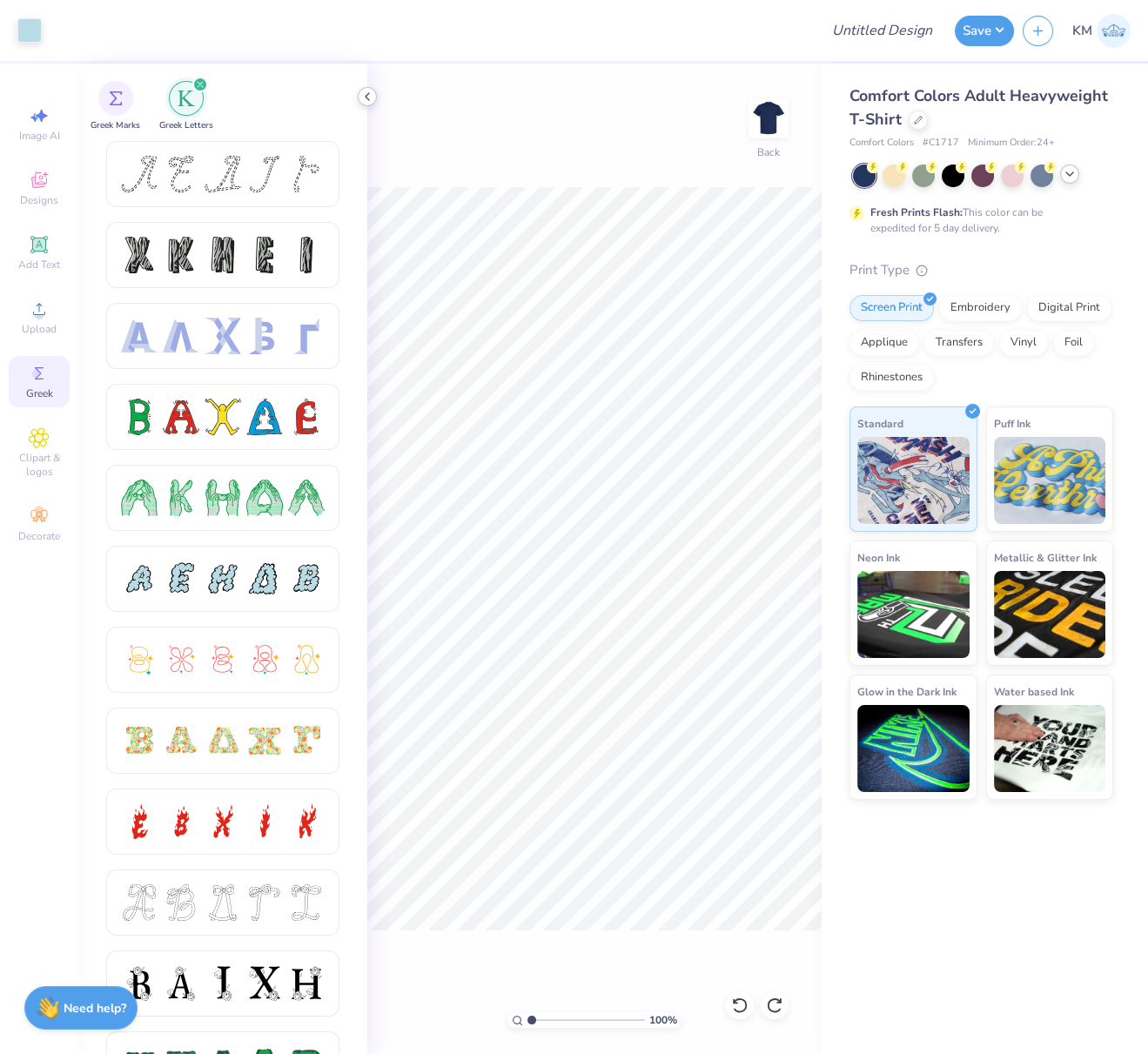
click at [369, 94] on icon at bounding box center [367, 96] width 14 height 14
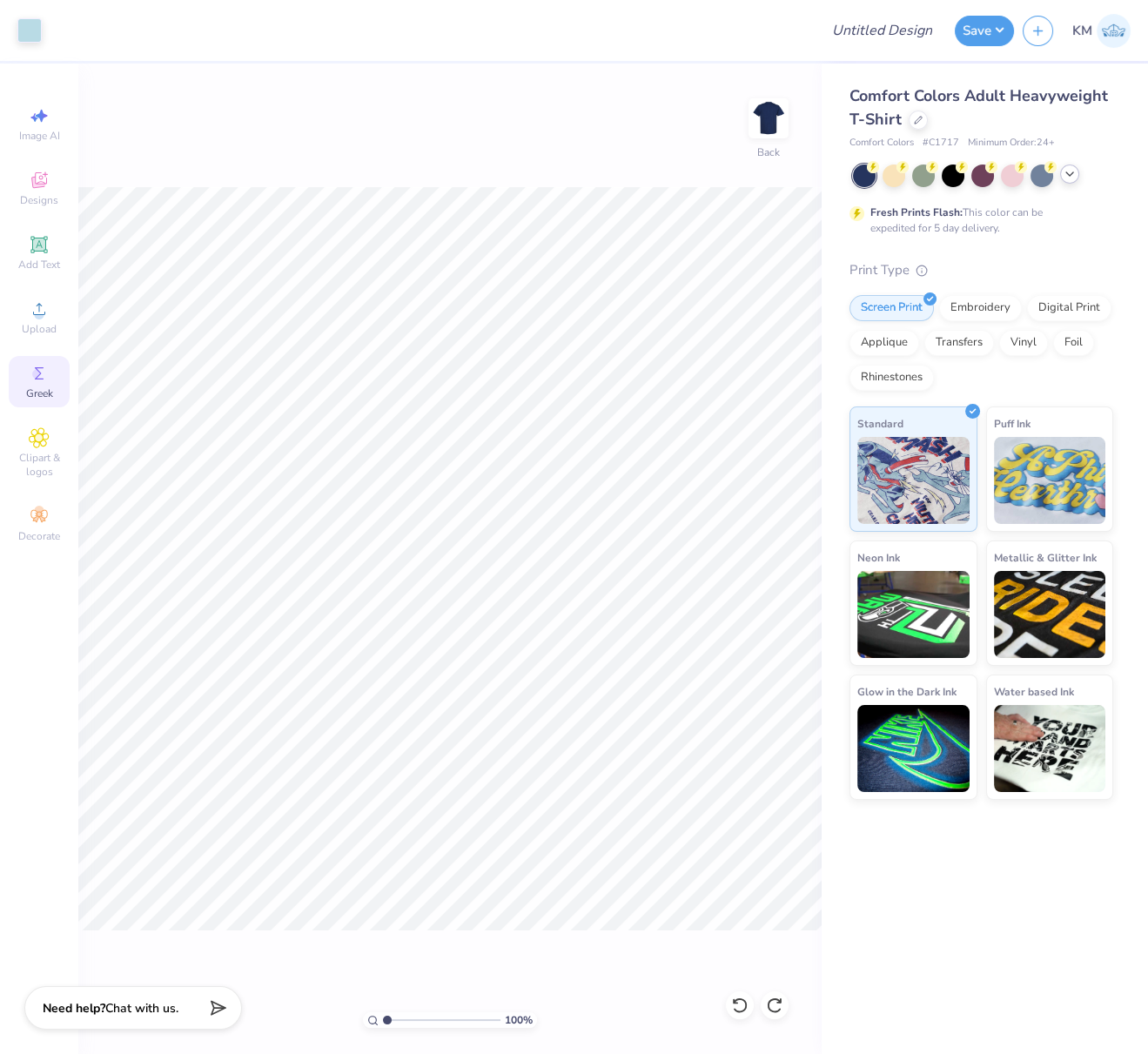
click at [252, 183] on div "100 % Back" at bounding box center [450, 558] width 744 height 990
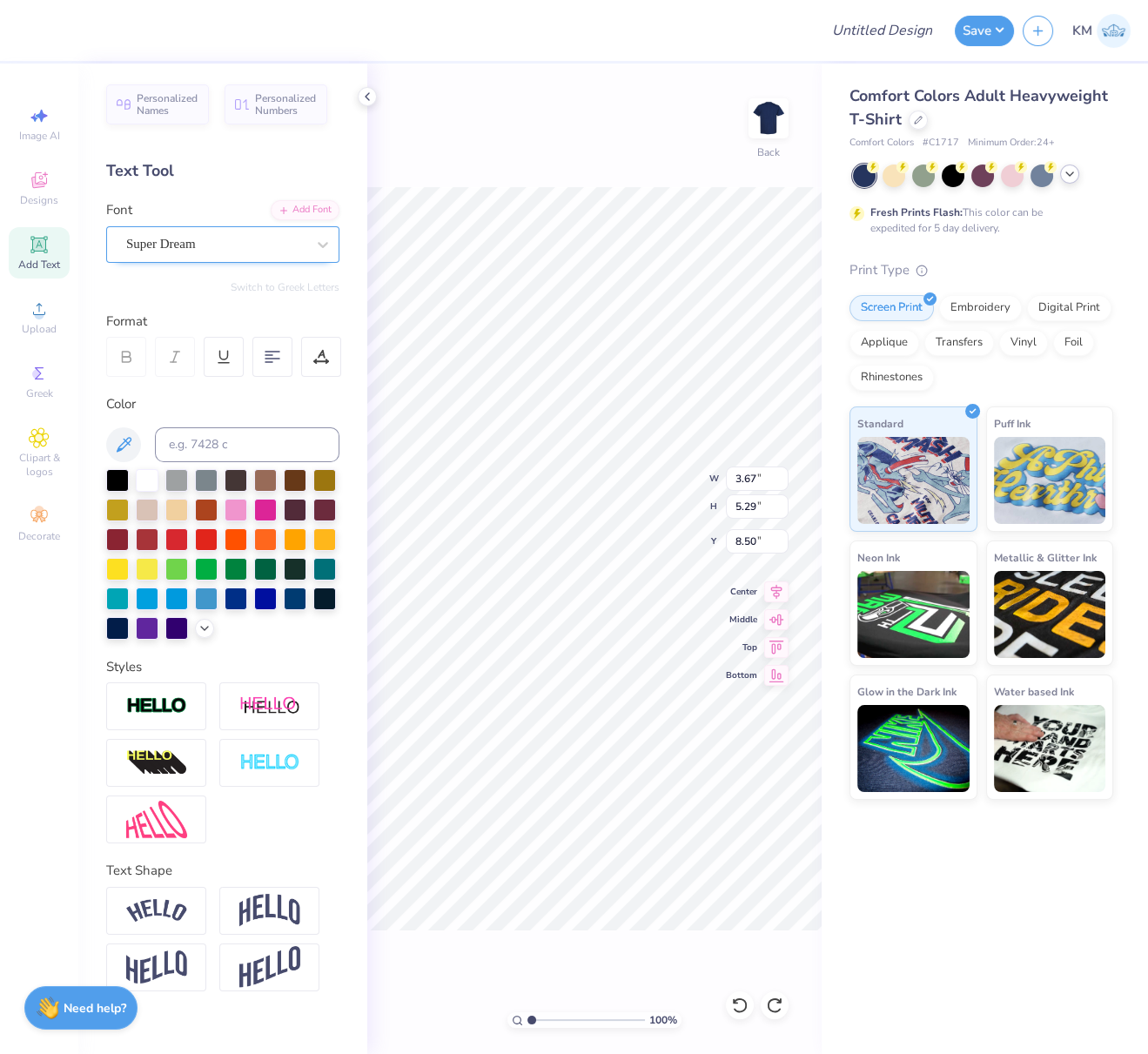
click at [232, 238] on div "Super Dream" at bounding box center [216, 243] width 182 height 27
type input "grk"
click at [525, 141] on div "100 % Back W 3.67 3.67 " H 5.29 5.29 " Y 8.50 8.50 " Center Middle Top Bottom" at bounding box center [594, 558] width 454 height 990
drag, startPoint x: 30, startPoint y: 263, endPoint x: 182, endPoint y: 308, distance: 158.5
click at [30, 261] on span "Add Text" at bounding box center [39, 264] width 41 height 14
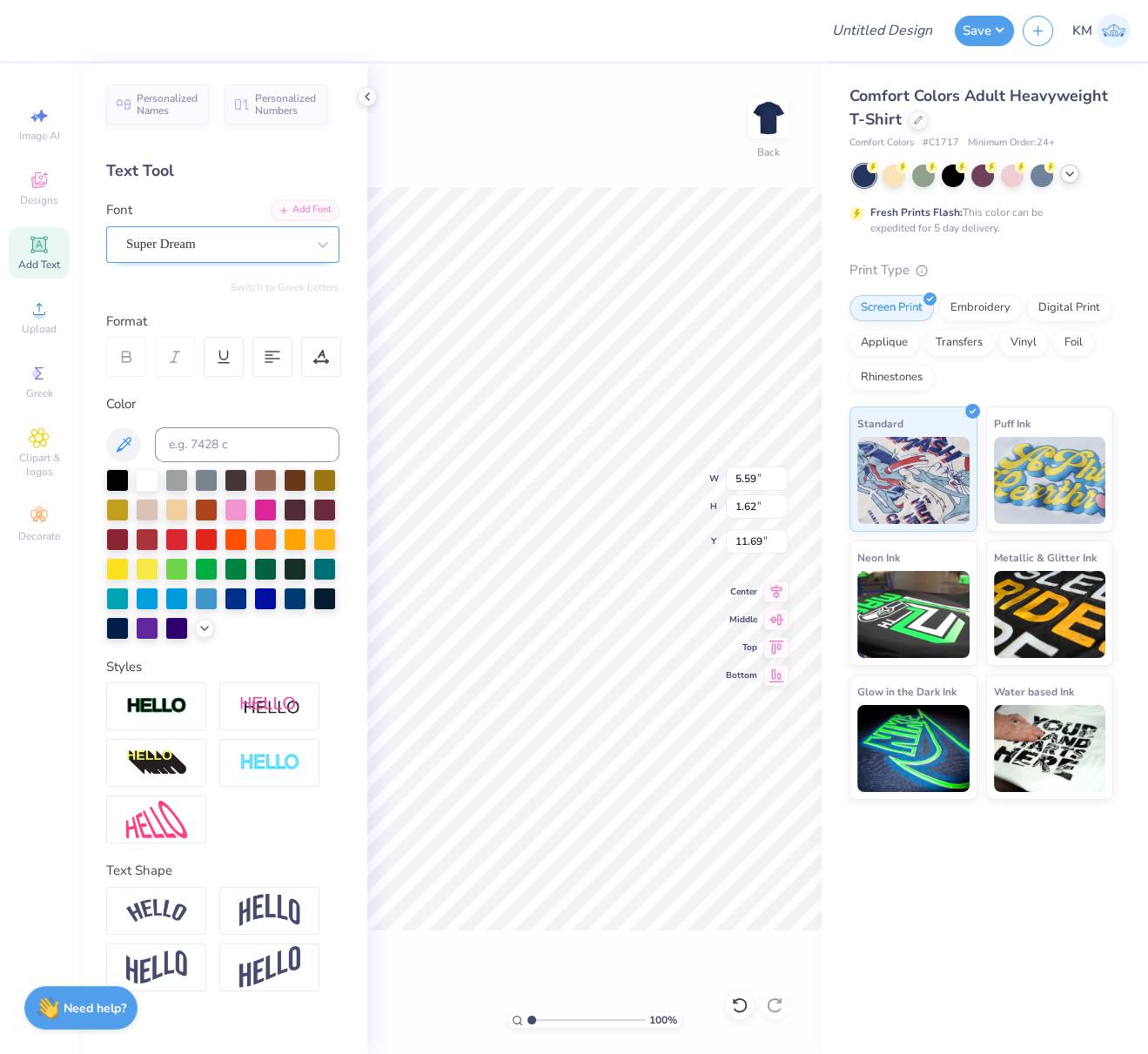
type input "5.42"
click at [244, 249] on div "Super Dream" at bounding box center [216, 243] width 182 height 27
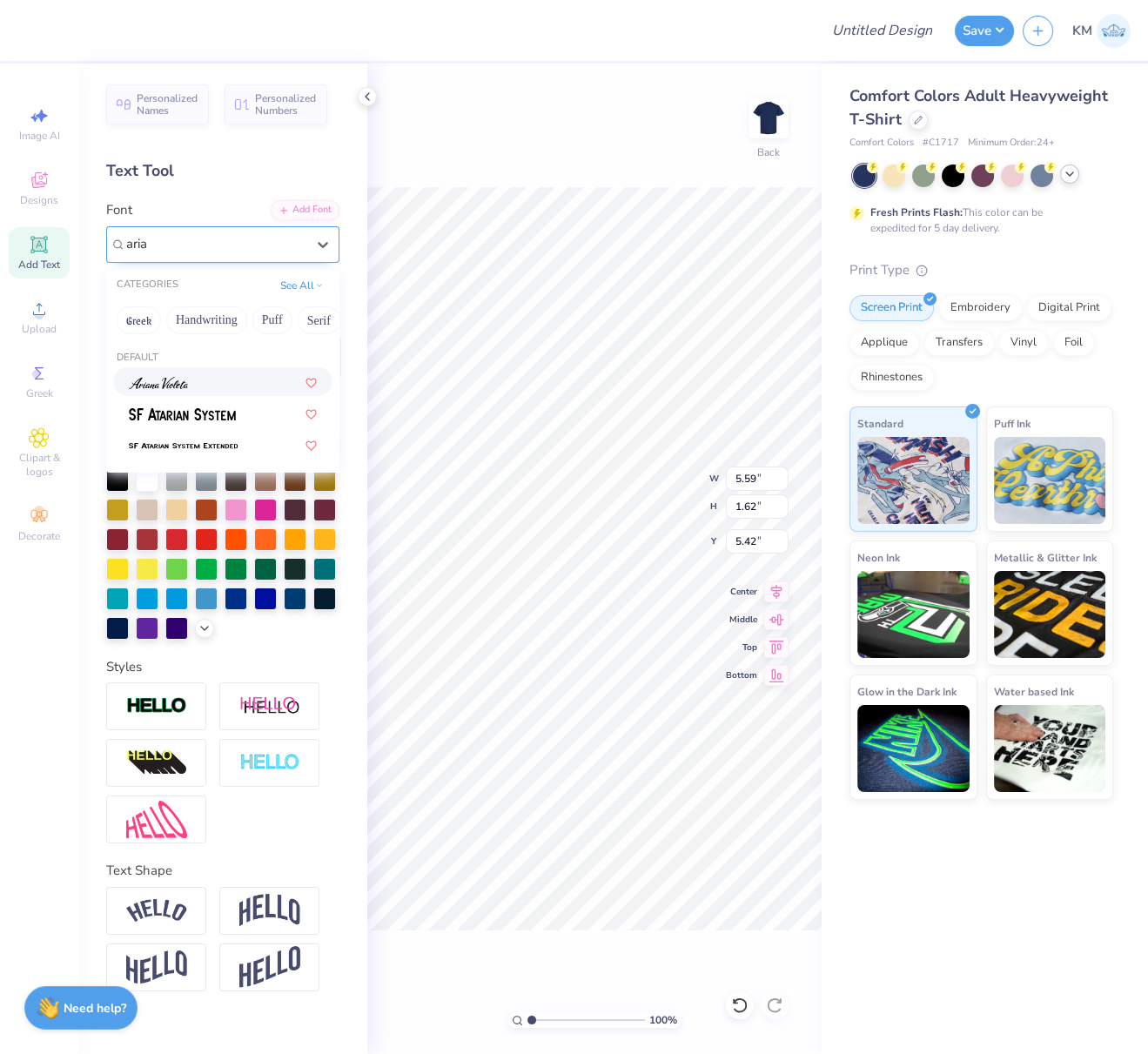
type input "arial"
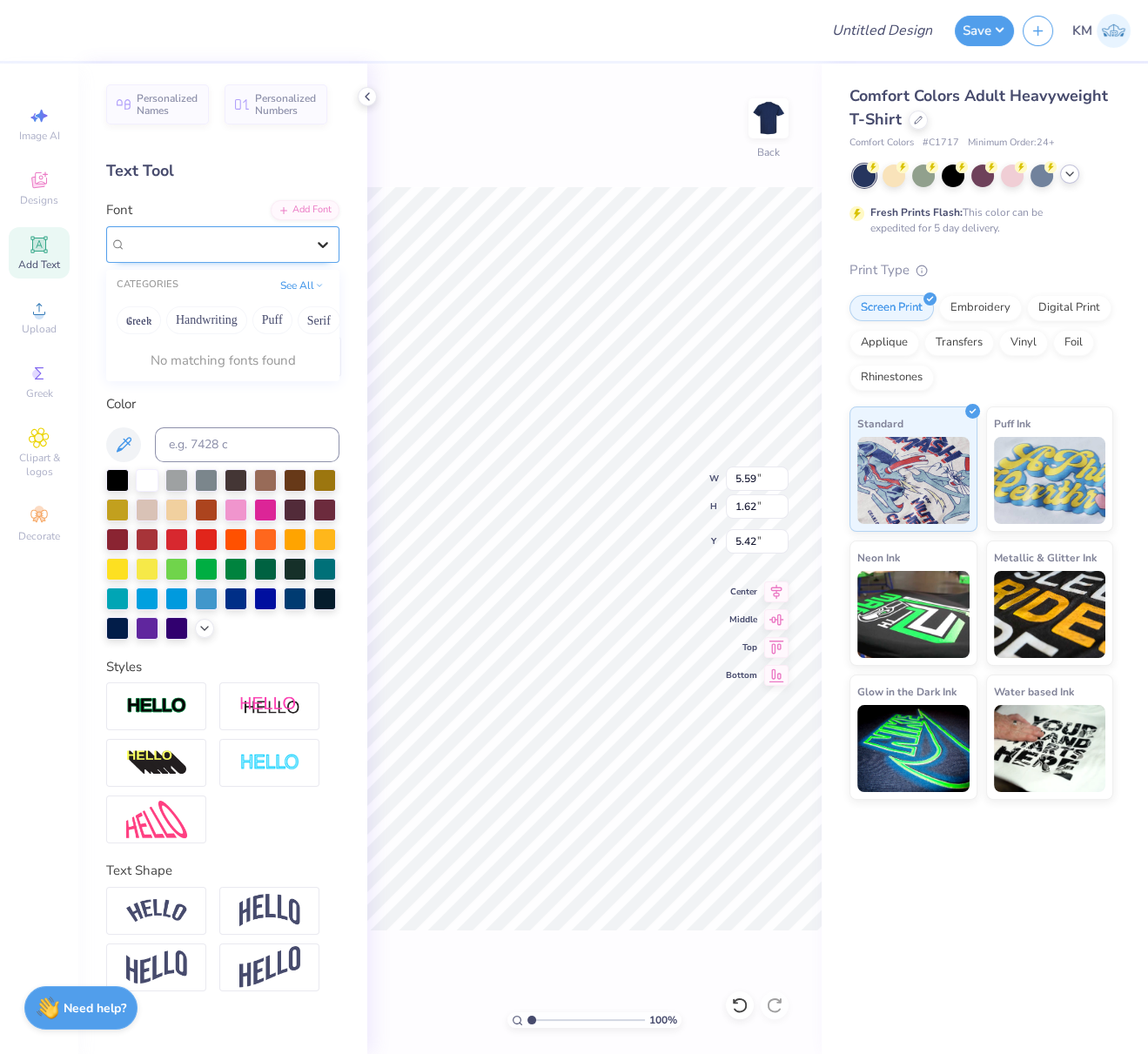
click at [322, 241] on icon at bounding box center [322, 244] width 18 height 18
click at [170, 354] on icon at bounding box center [174, 357] width 16 height 16
click at [297, 262] on div "Personalized Names Personalized Numbers Text Tool Add Font Font Super Dream Swi…" at bounding box center [223, 558] width 289 height 990
click at [290, 237] on div "Super Dream" at bounding box center [216, 243] width 182 height 27
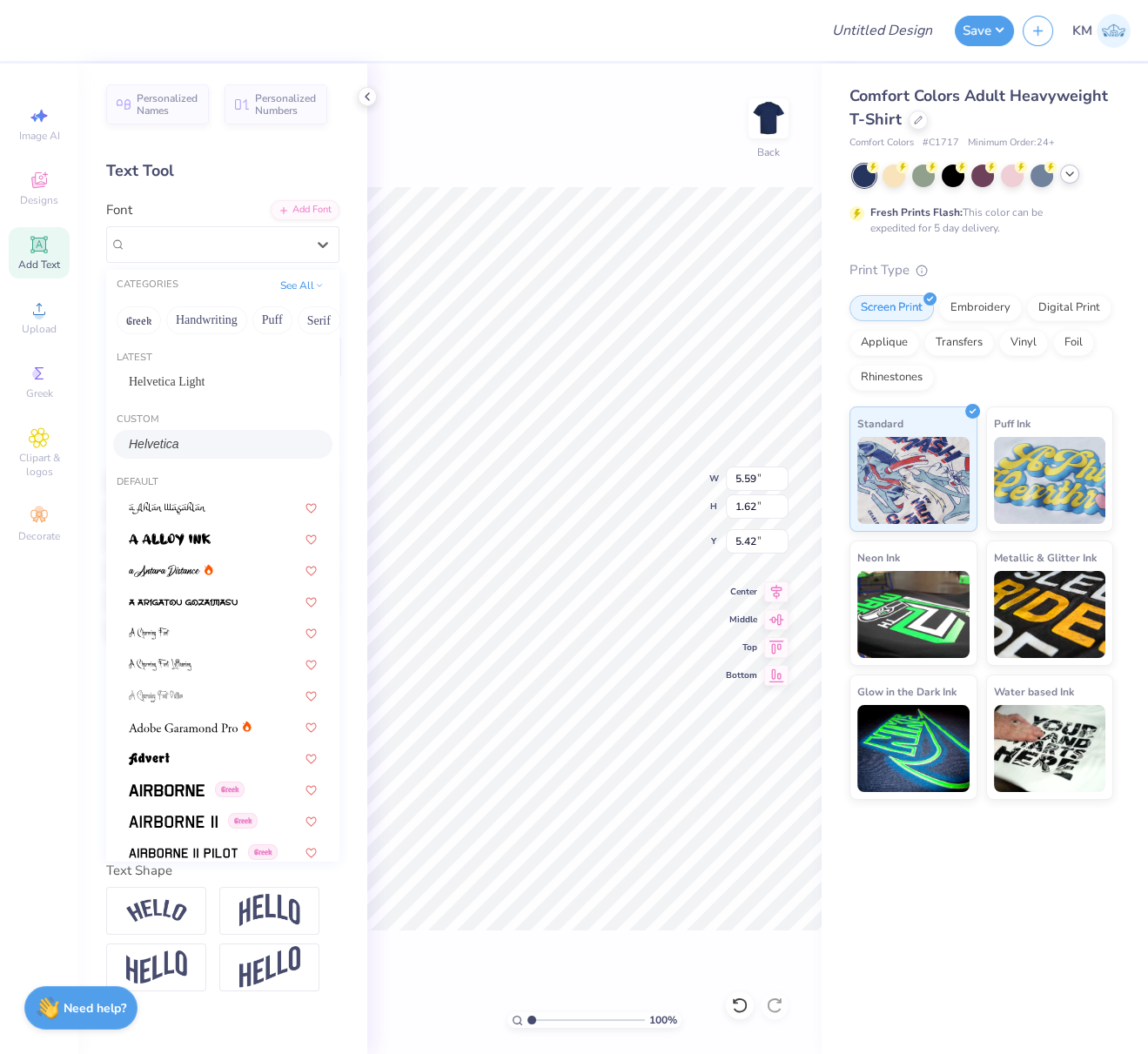
click at [199, 444] on div "Helvetica" at bounding box center [223, 444] width 188 height 18
type input "5.91"
type input "1.66"
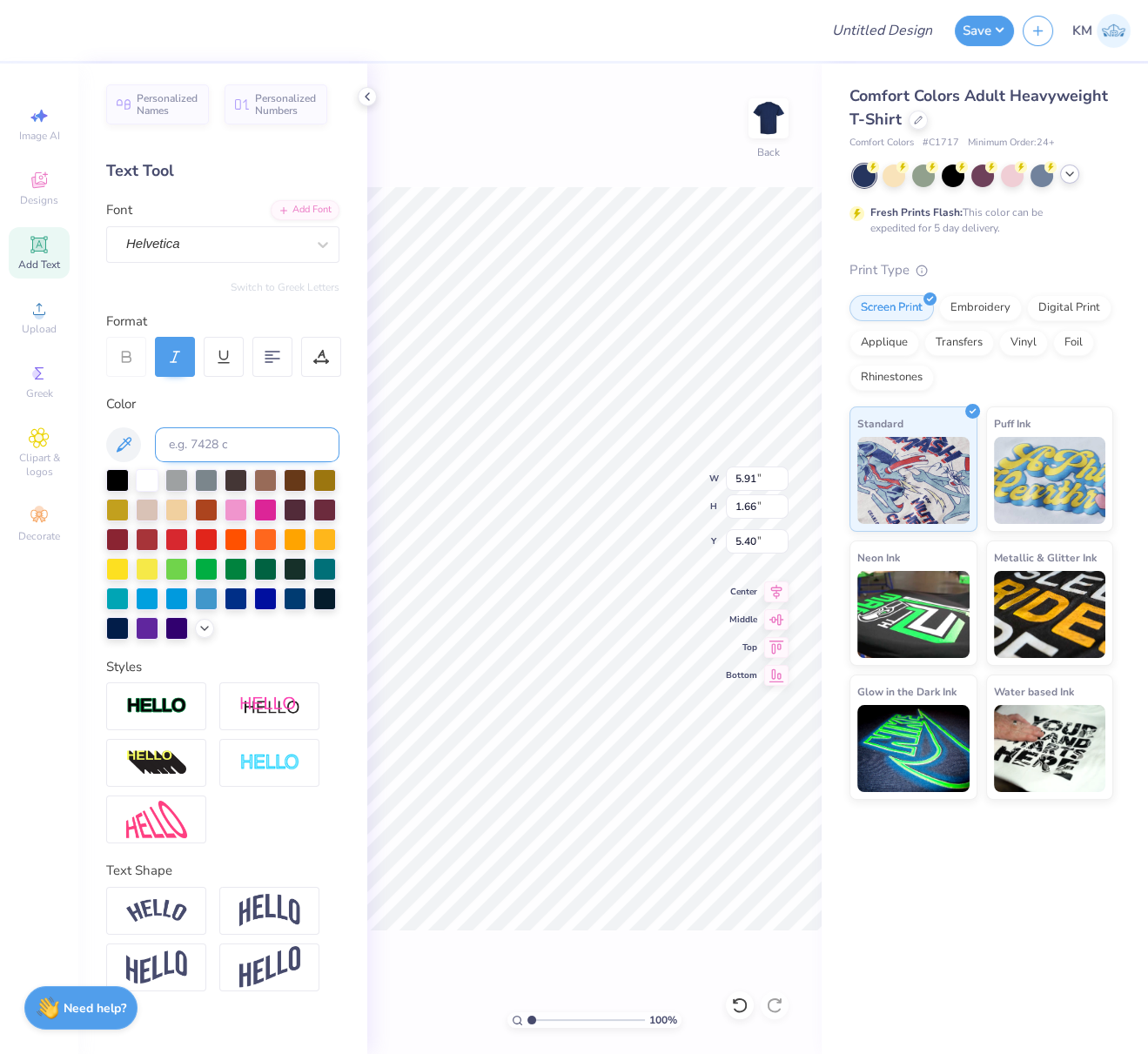
type input "5.43"
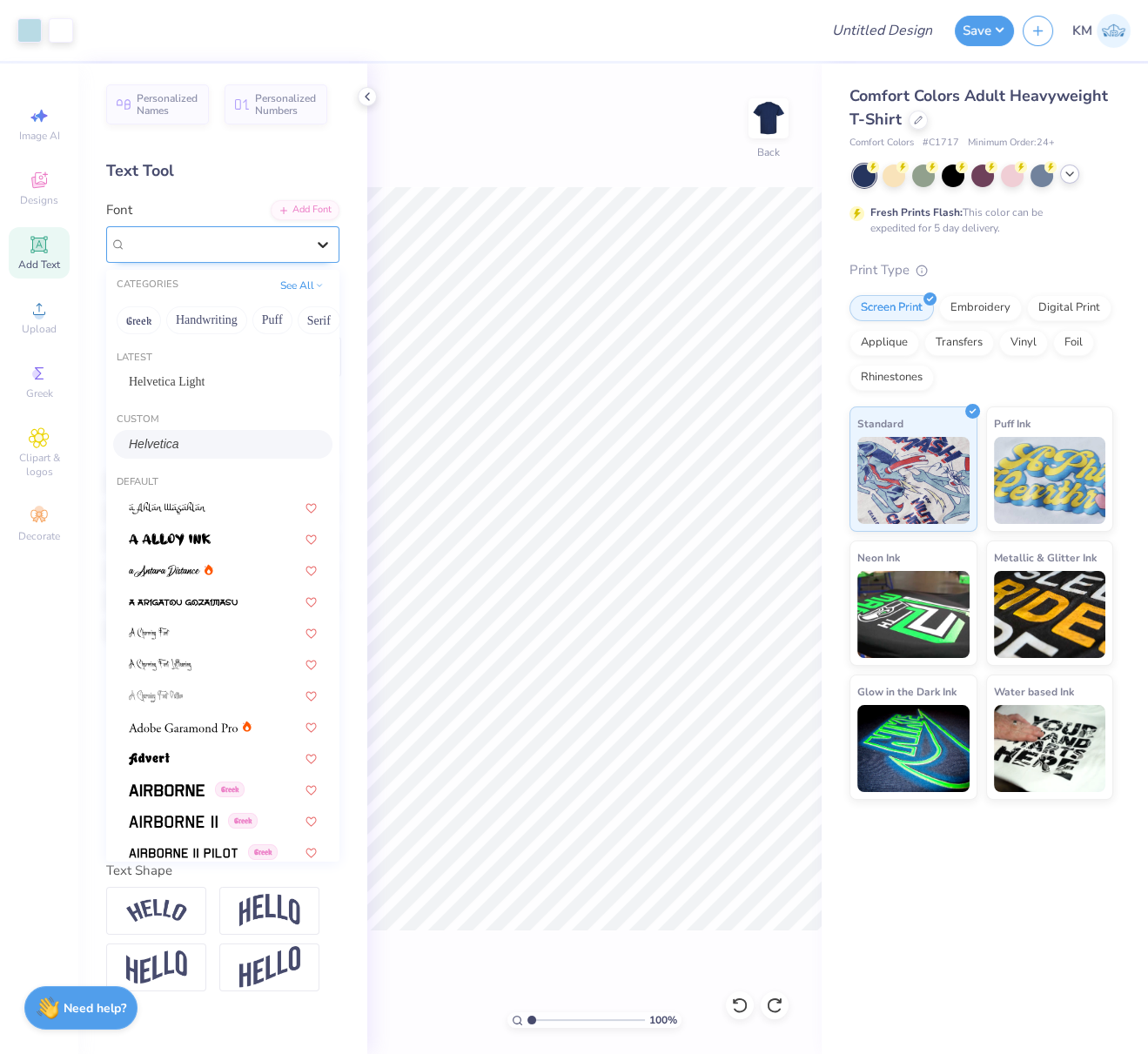
drag, startPoint x: 326, startPoint y: 236, endPoint x: 324, endPoint y: 258, distance: 22.1
click at [327, 236] on icon at bounding box center [322, 244] width 18 height 18
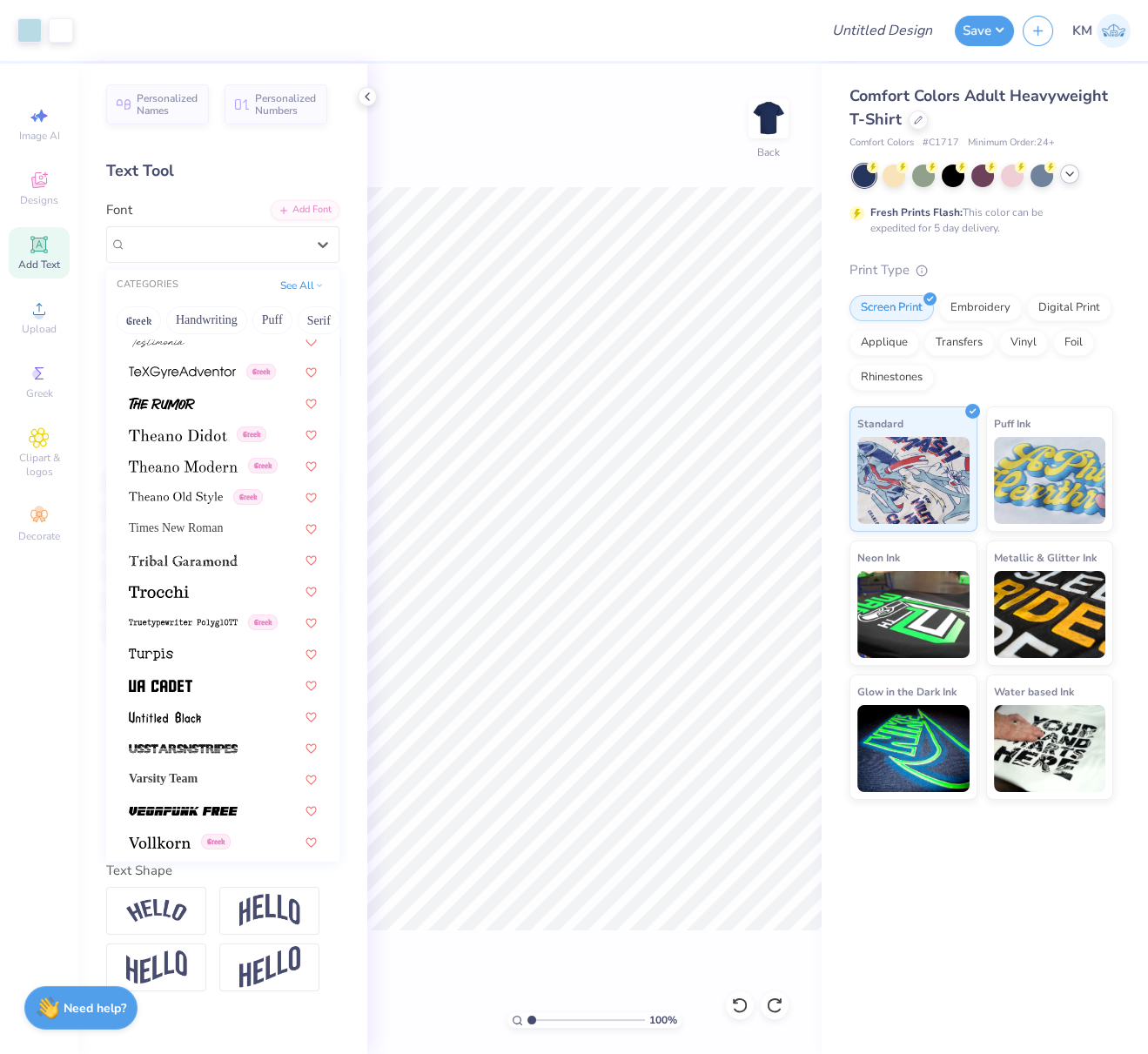
scroll to position [9026, 0]
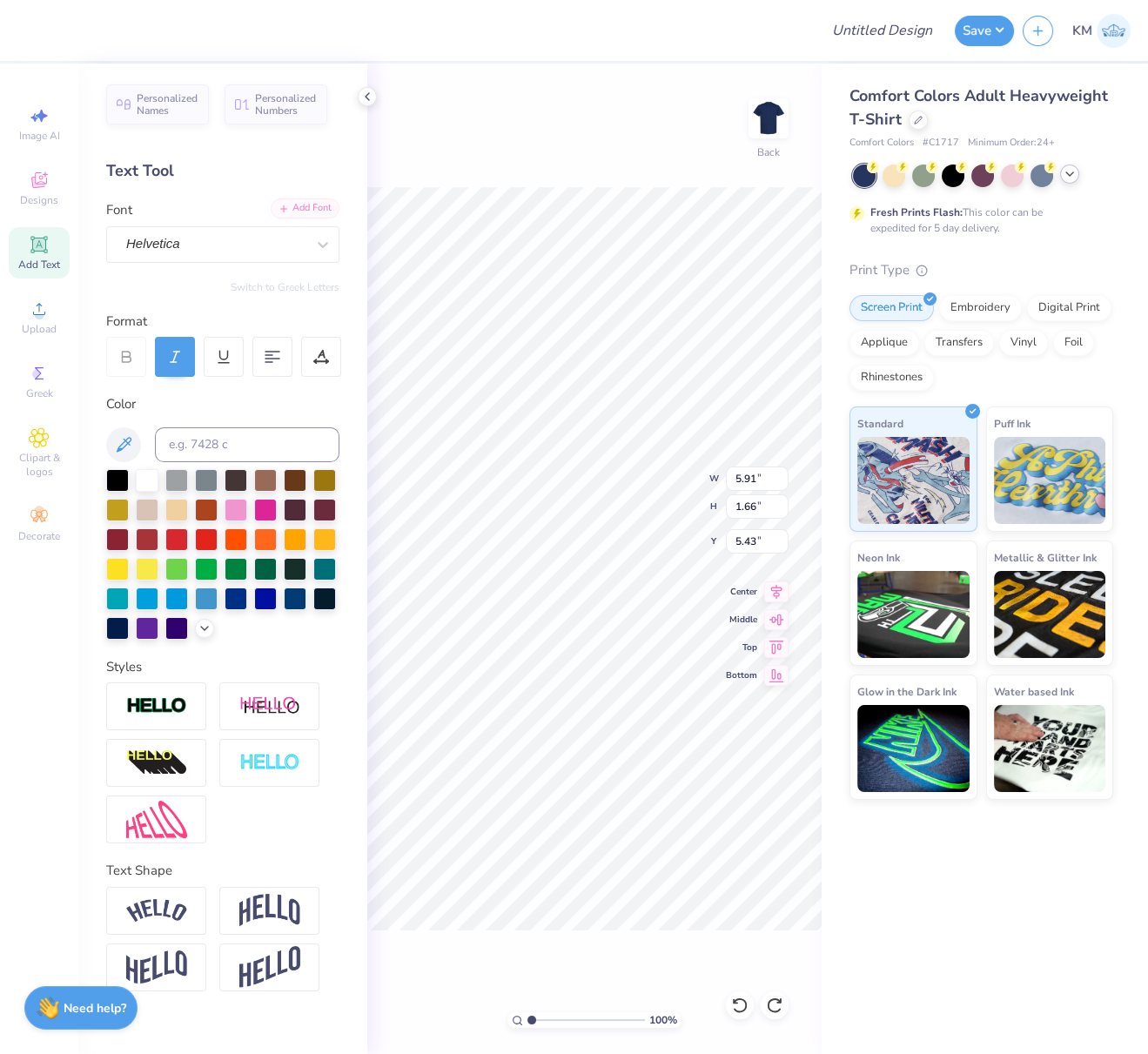
click at [304, 207] on div "Add Font" at bounding box center [305, 208] width 69 height 20
type input "11.08"
click at [294, 209] on div "Add Font" at bounding box center [305, 208] width 69 height 20
click at [150, 239] on div "Helvetica" at bounding box center [216, 243] width 182 height 27
click at [321, 209] on div "Add Font" at bounding box center [305, 208] width 69 height 20
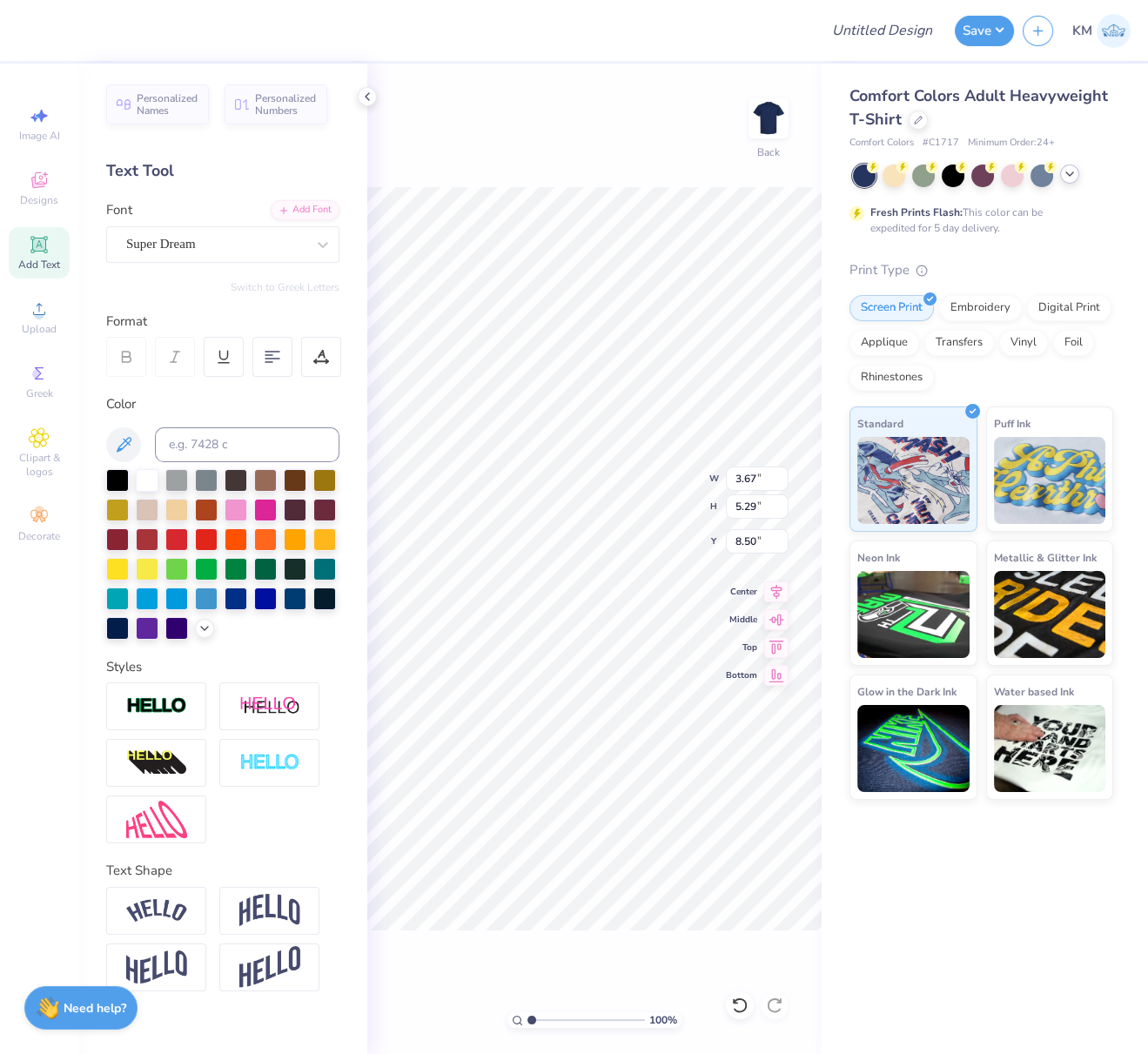
type input "8.51"
paste textarea
click at [214, 239] on div "Super Dream" at bounding box center [216, 243] width 182 height 27
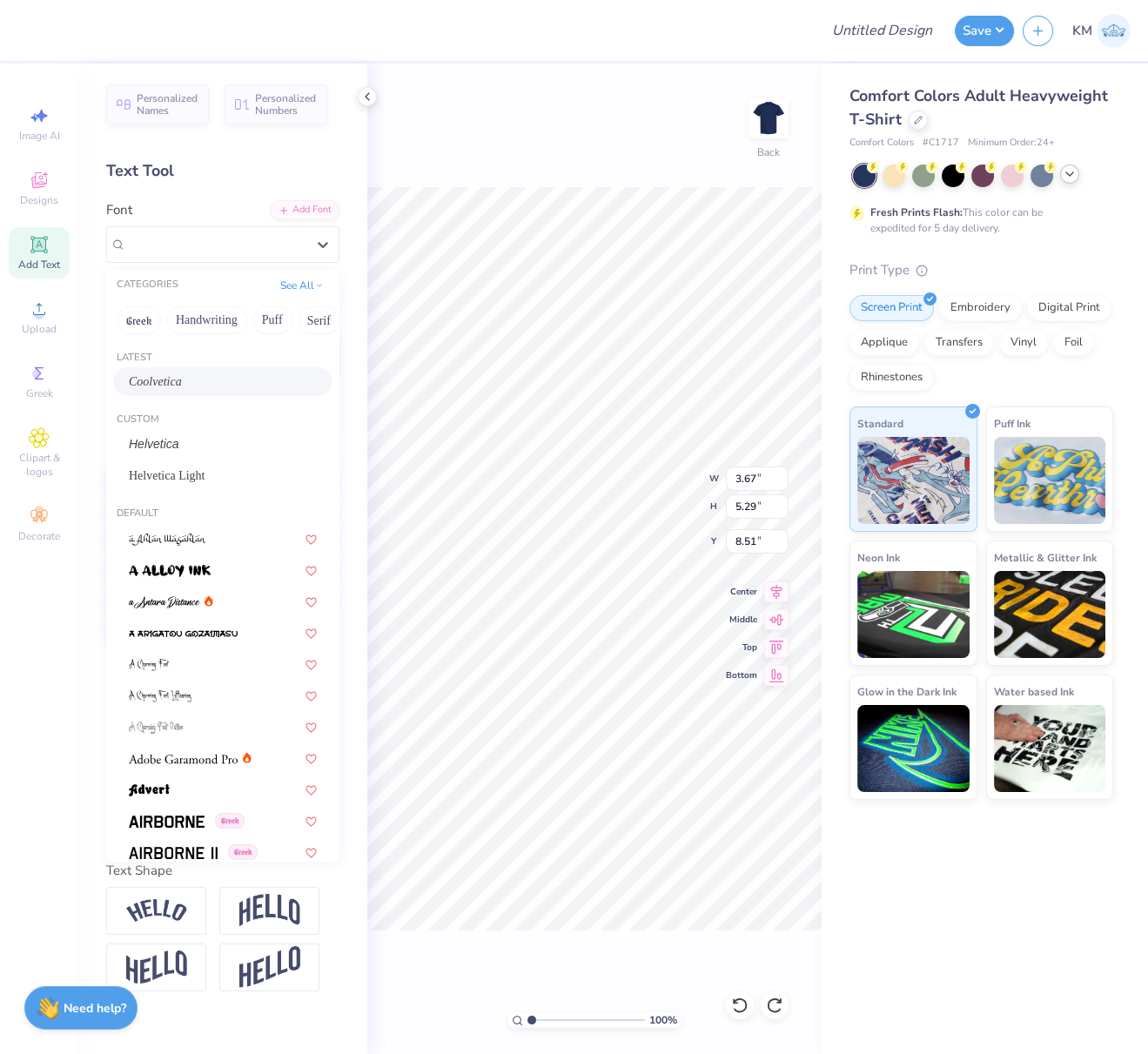
click at [180, 383] on span "Coolvetica" at bounding box center [156, 381] width 53 height 18
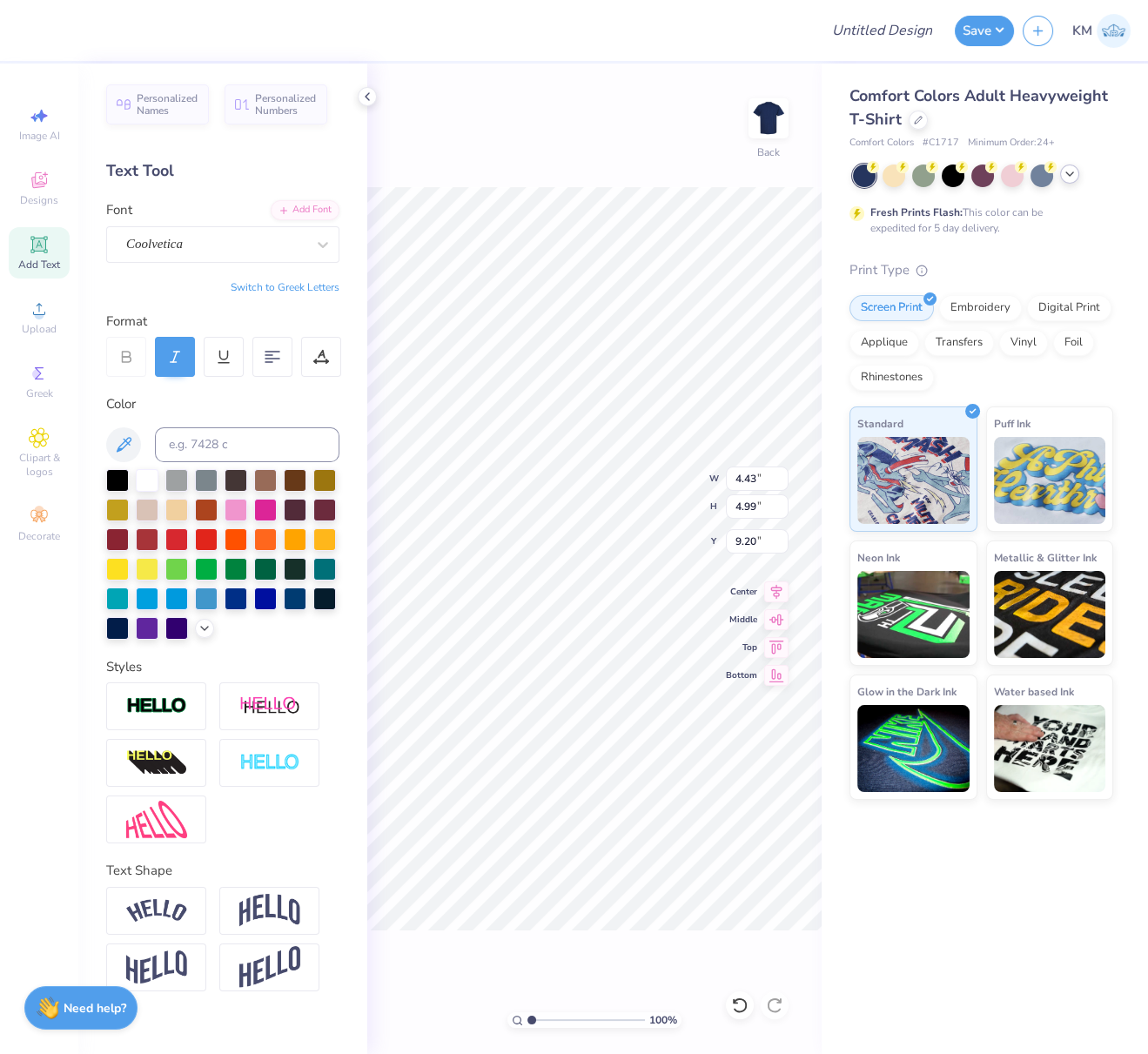
type input "4.43"
type input "4.99"
type input "9.33"
paste textarea
paste textarea "F"
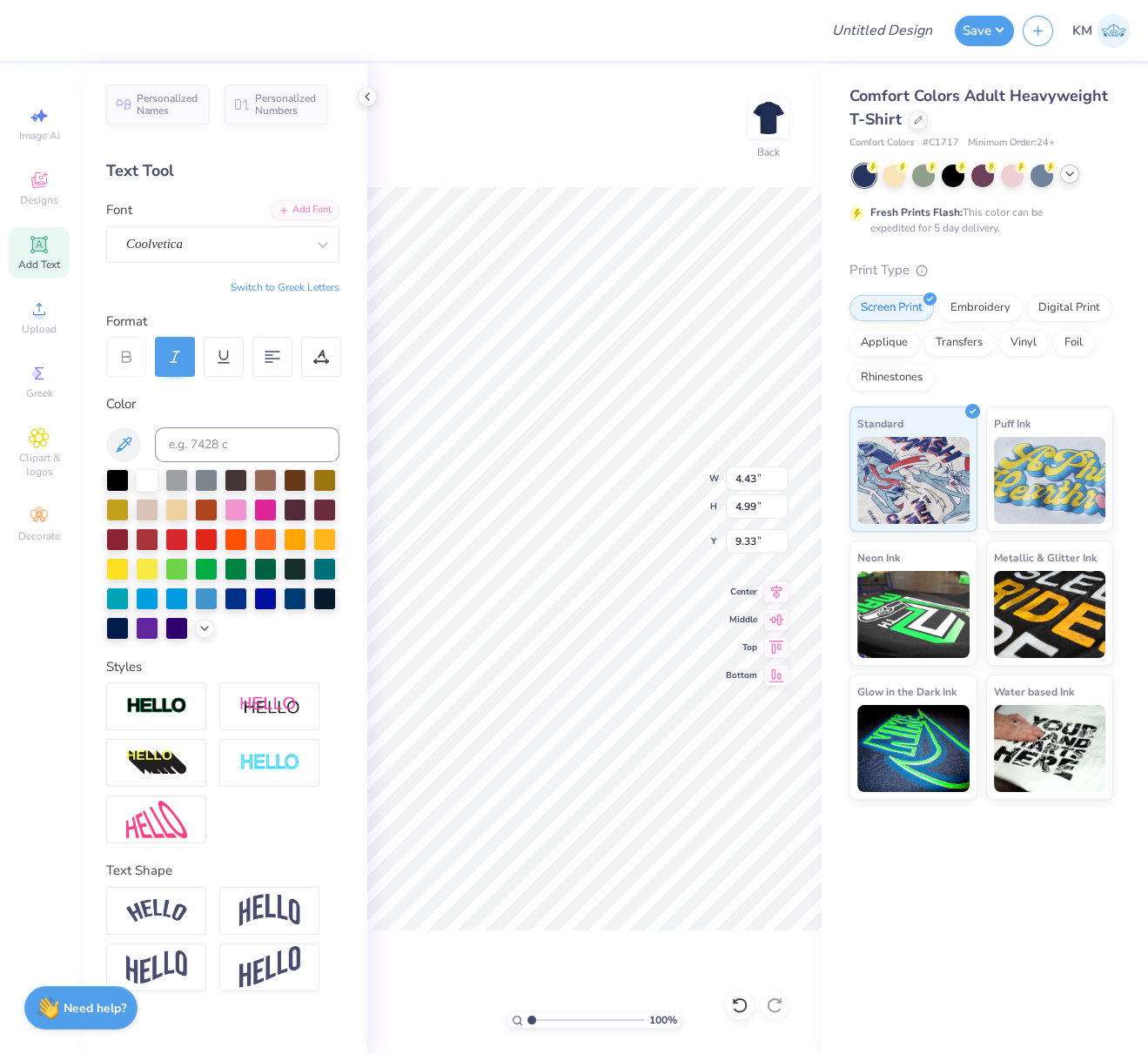
type textarea "FF"
type input "4.32"
type input "5.27"
type input "8.51"
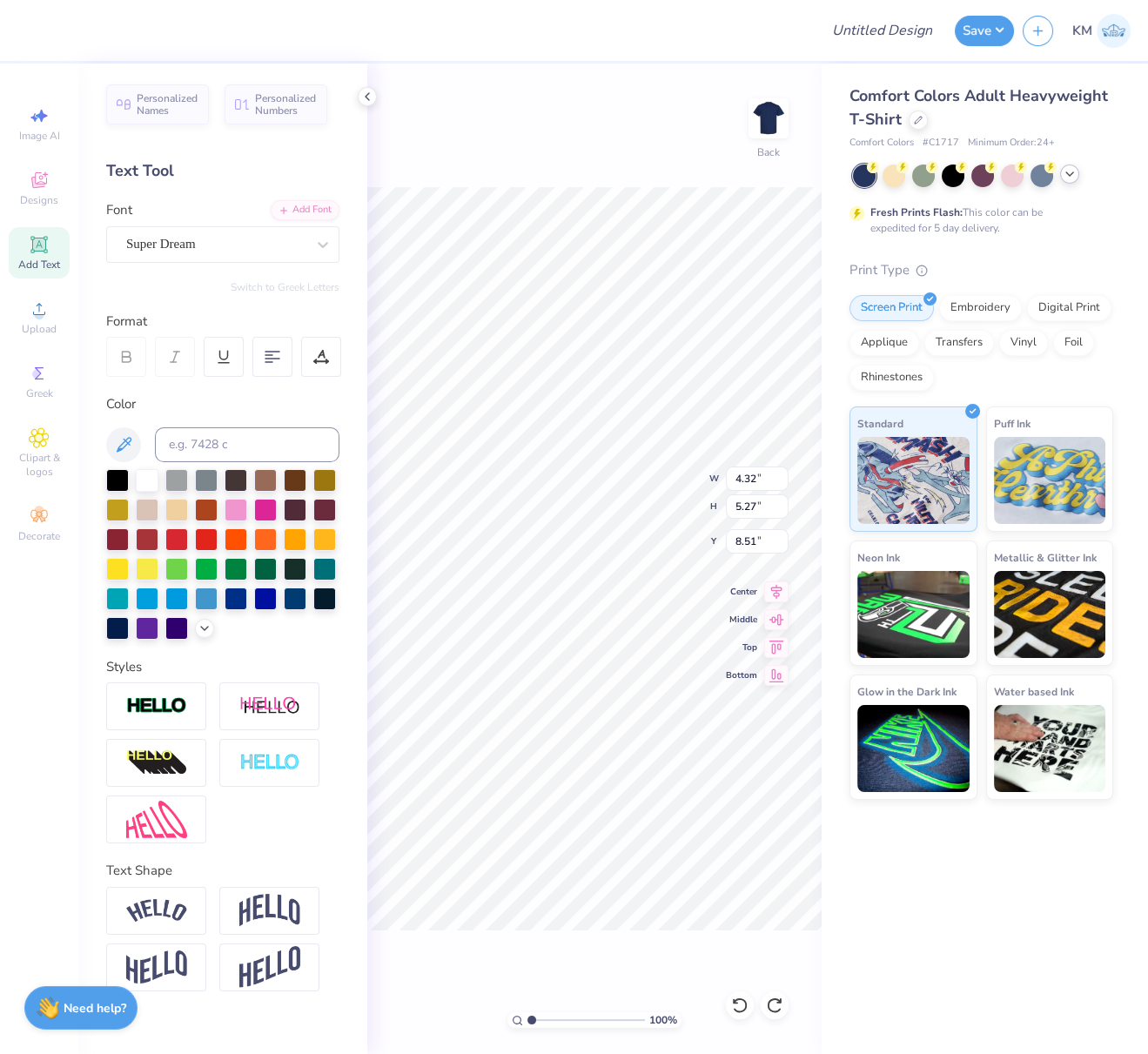
type input "4.43"
type input "4.99"
type input "9.33"
paste textarea
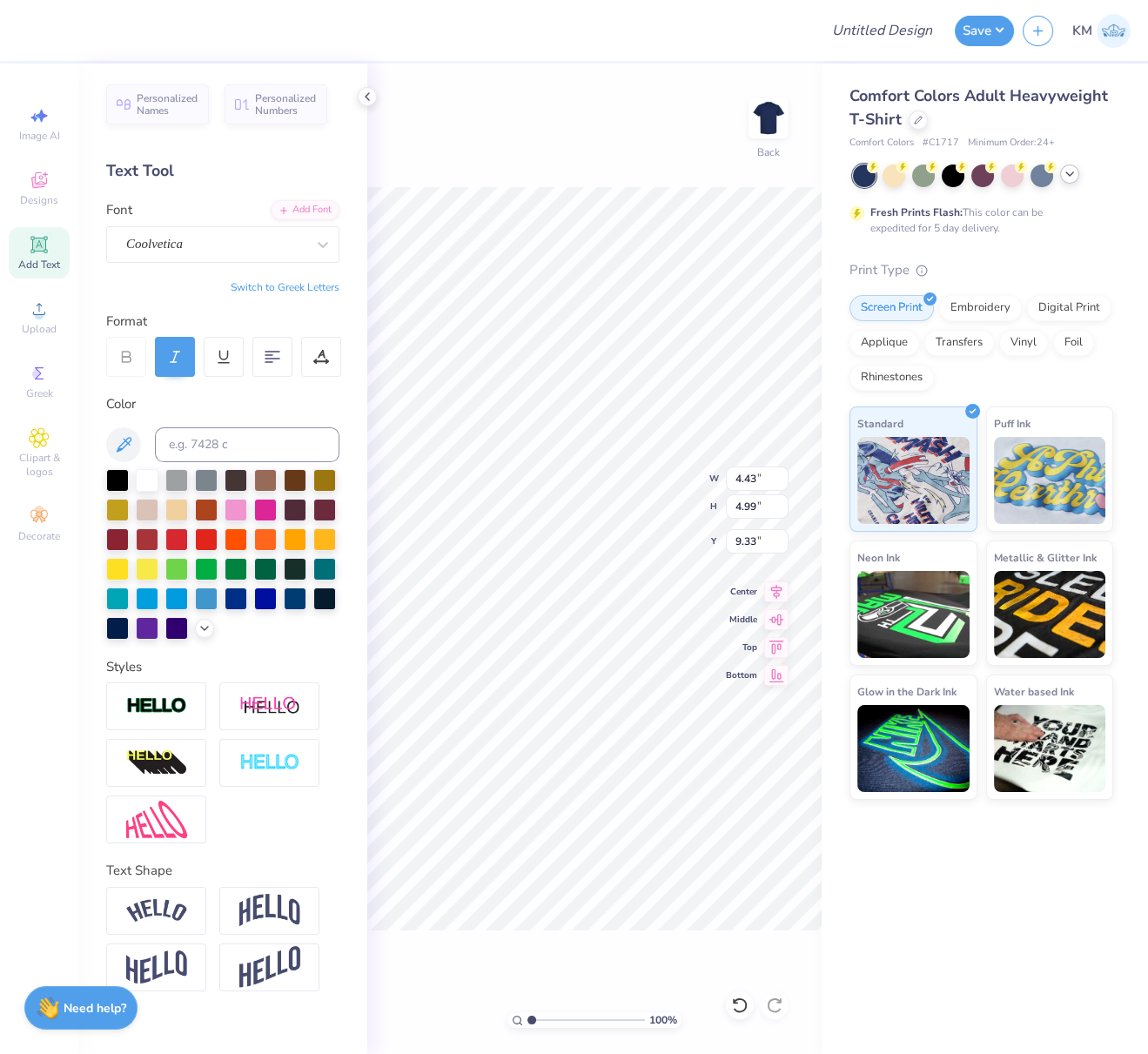
type textarea "F"
click at [182, 355] on div at bounding box center [174, 357] width 40 height 40
paste textarea
type textarea "F"
click at [42, 320] on icon at bounding box center [39, 309] width 21 height 21
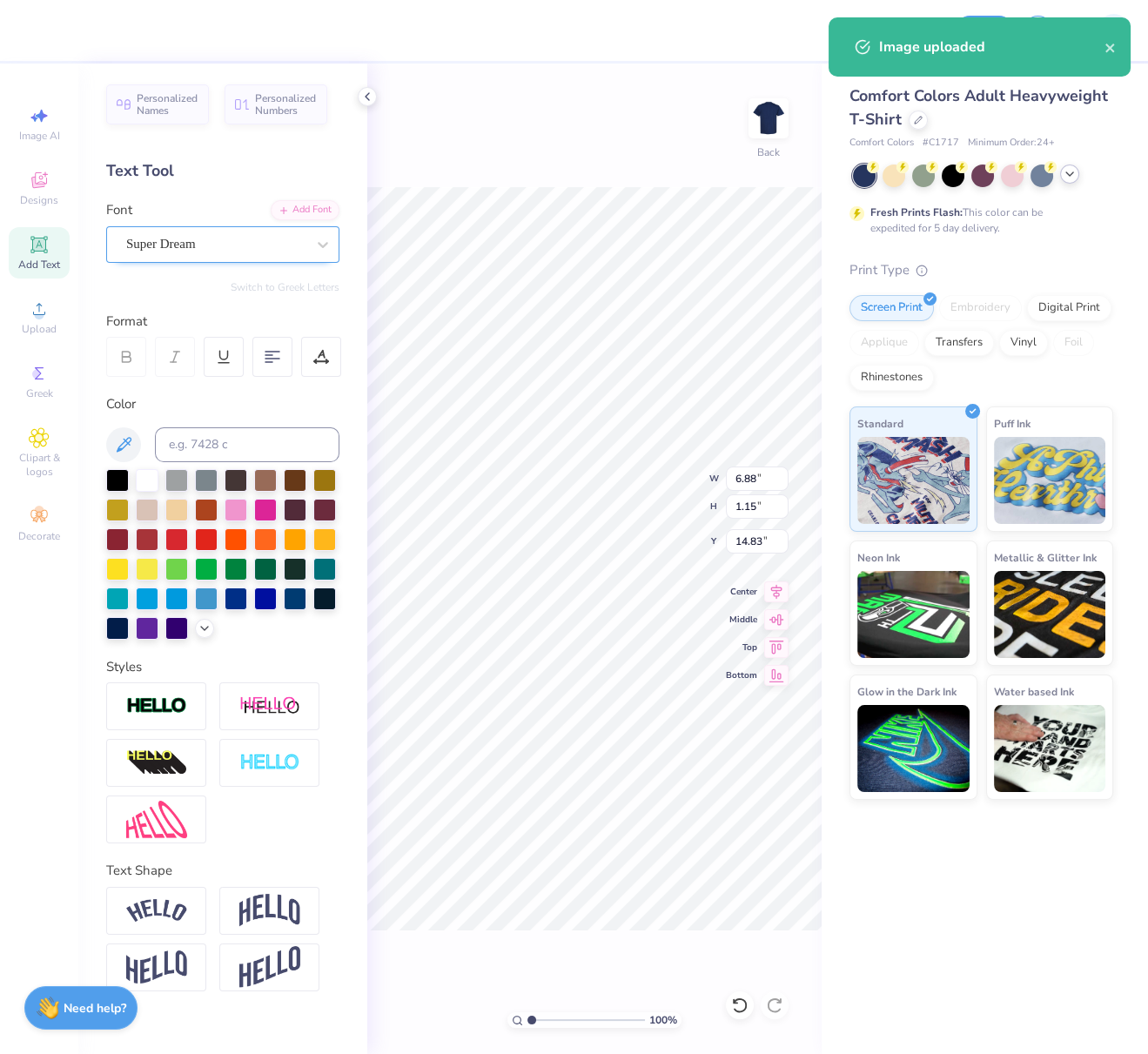
drag, startPoint x: 223, startPoint y: 248, endPoint x: 219, endPoint y: 262, distance: 14.6
click at [223, 249] on div "Super Dream" at bounding box center [216, 243] width 182 height 27
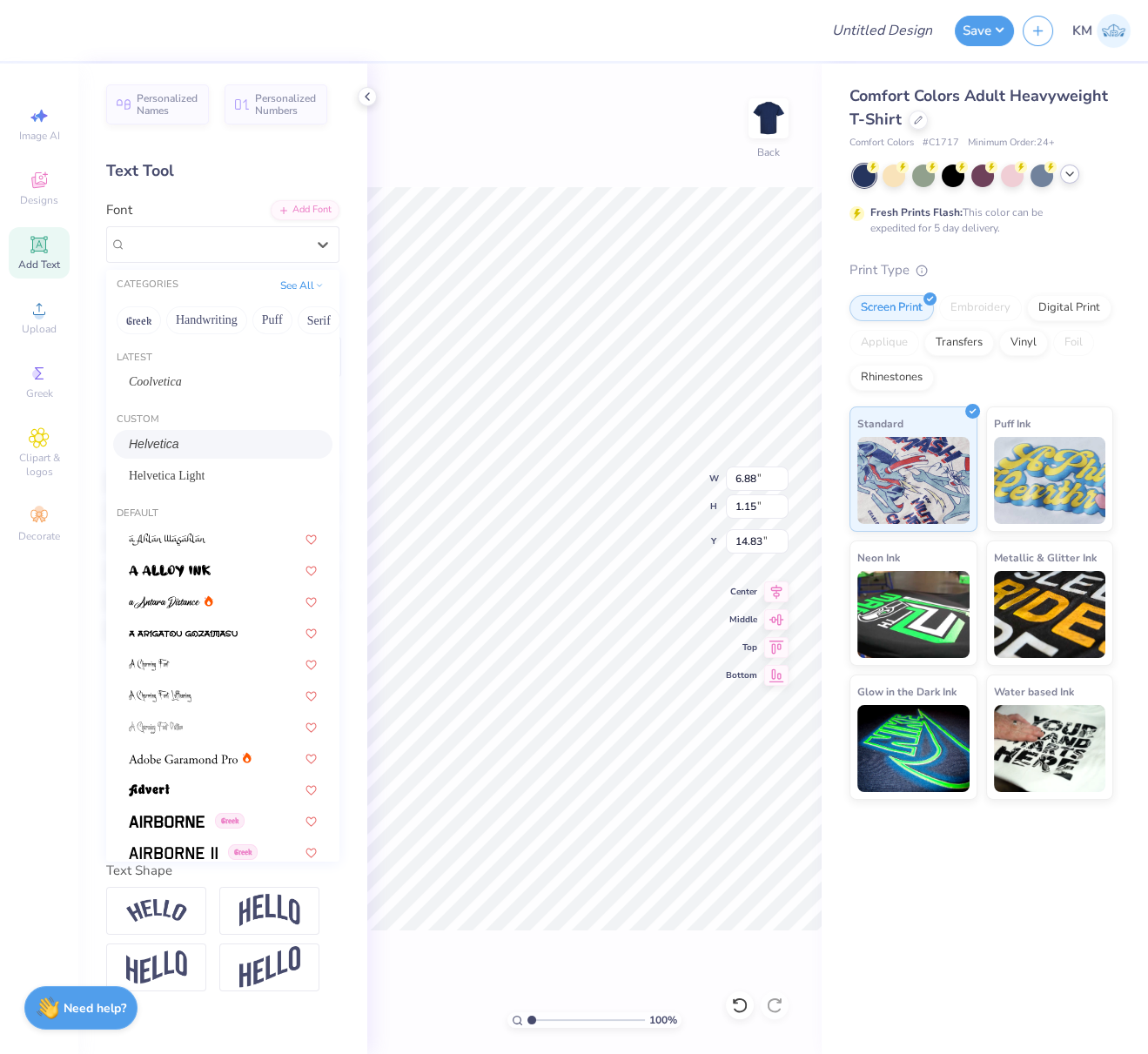
click at [178, 448] on span "Helvetica" at bounding box center [154, 444] width 51 height 18
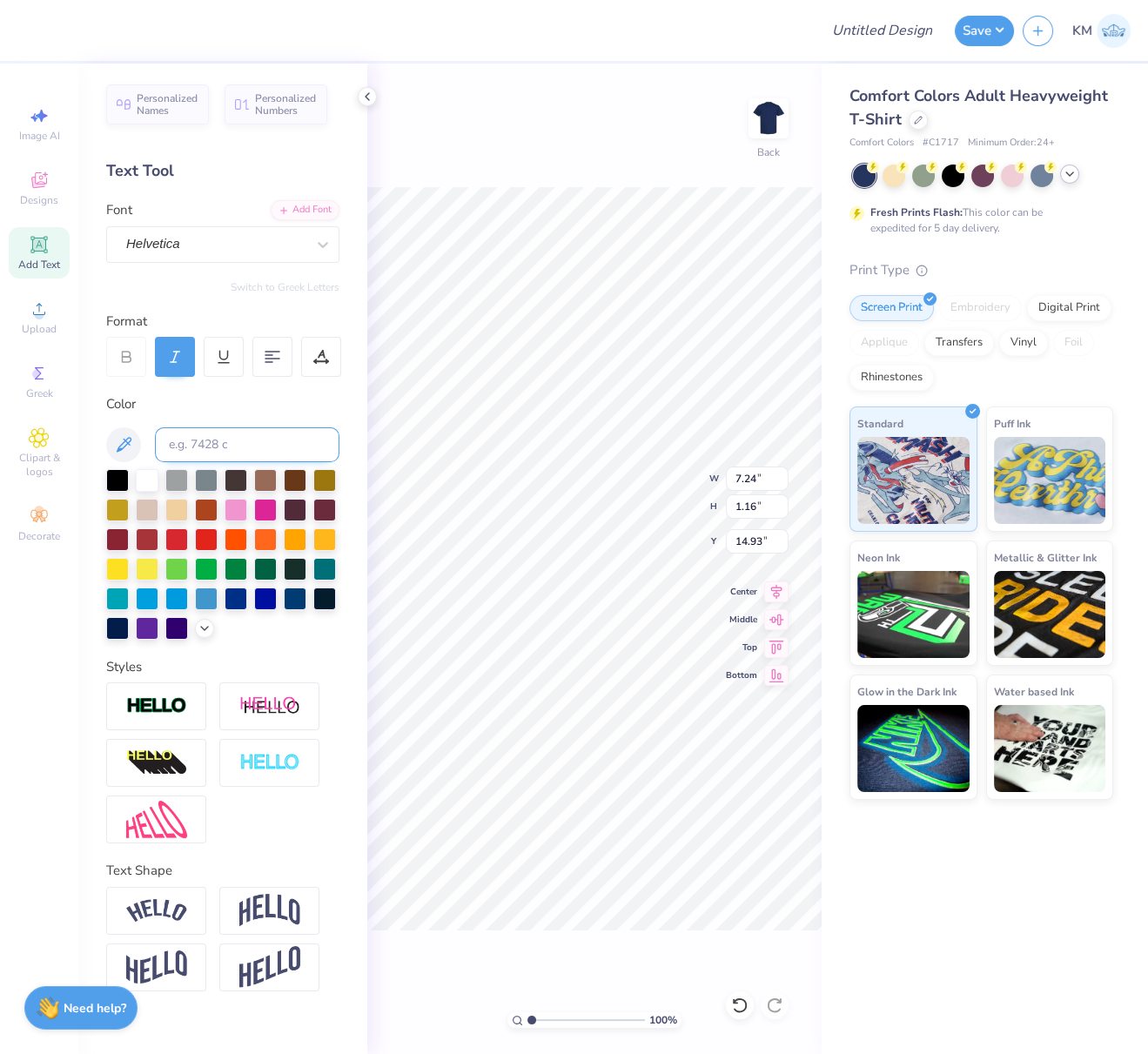
type input "7.24"
type input "1.16"
type input "14.93"
drag, startPoint x: 149, startPoint y: 357, endPoint x: 161, endPoint y: 356, distance: 12.0
click at [157, 355] on div at bounding box center [223, 357] width 235 height 40
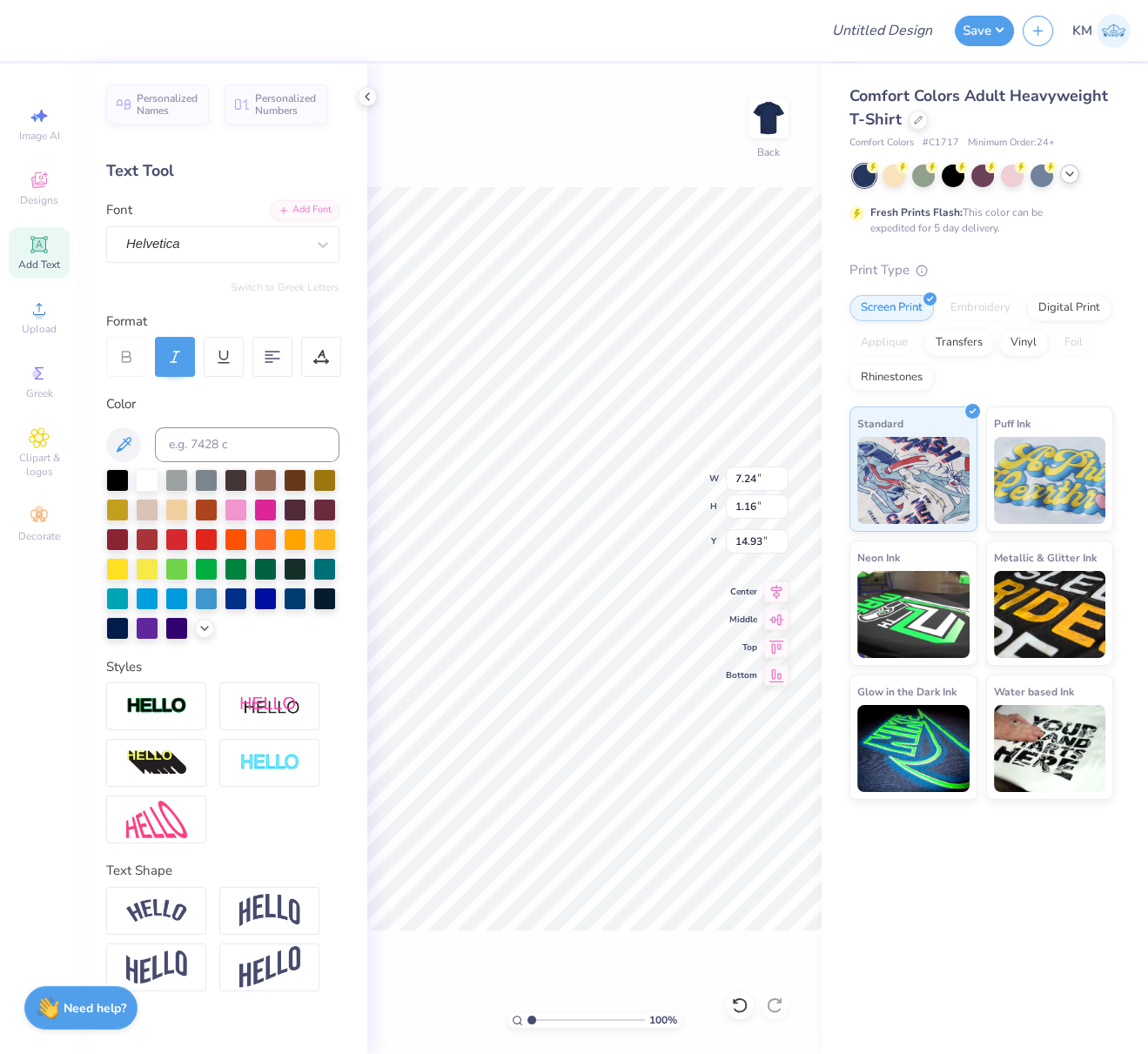
drag, startPoint x: 179, startPoint y: 351, endPoint x: 195, endPoint y: 355, distance: 16.5
click at [179, 351] on icon at bounding box center [174, 357] width 16 height 16
drag, startPoint x: 182, startPoint y: 357, endPoint x: 185, endPoint y: 349, distance: 8.5
click at [182, 357] on icon at bounding box center [174, 357] width 16 height 16
drag, startPoint x: 170, startPoint y: 354, endPoint x: 183, endPoint y: 363, distance: 15.8
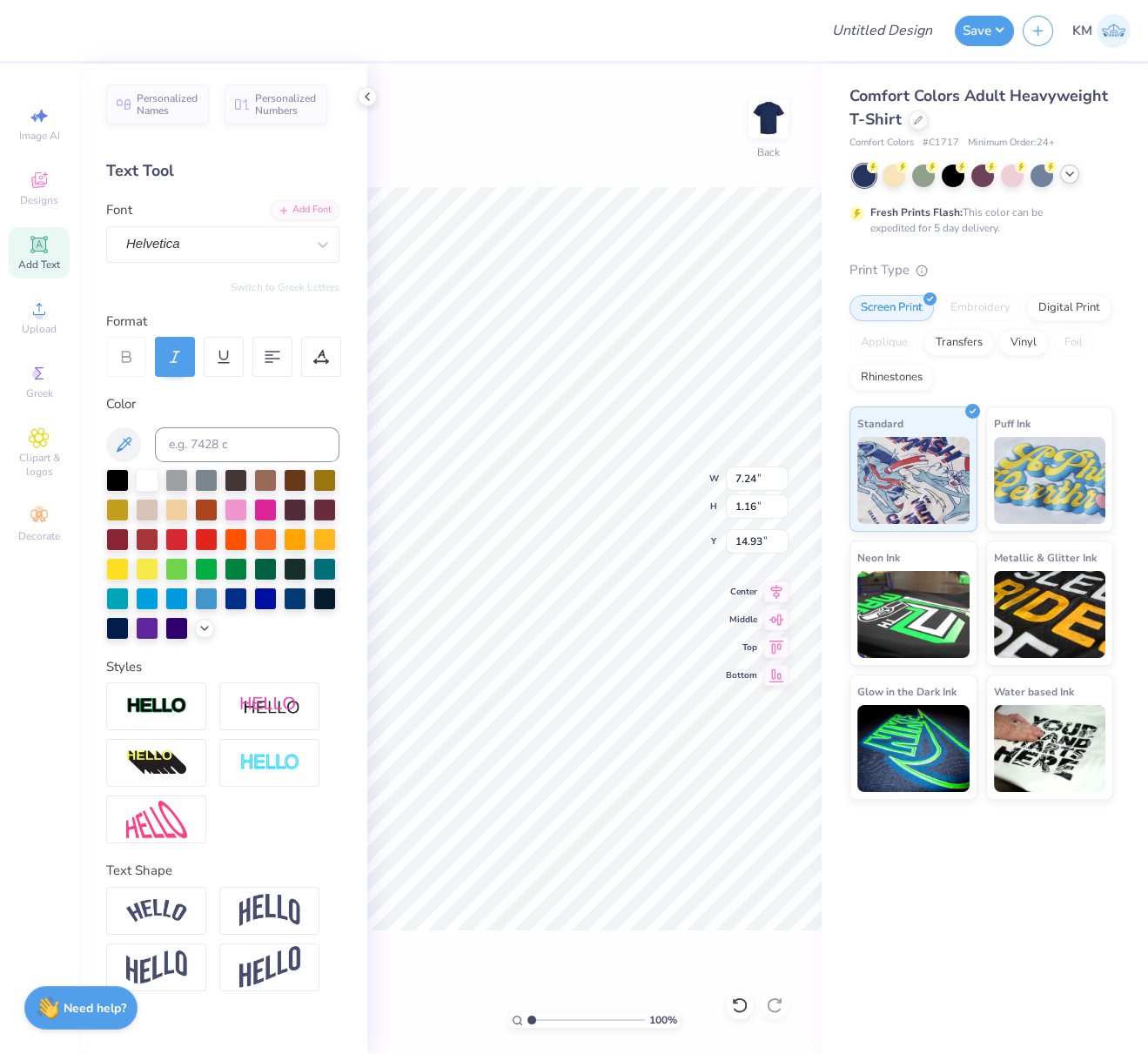
click at [170, 354] on icon at bounding box center [174, 357] width 16 height 16
click at [198, 241] on div "Helvetica" at bounding box center [216, 243] width 182 height 27
click at [316, 204] on div "Add Font" at bounding box center [305, 208] width 69 height 20
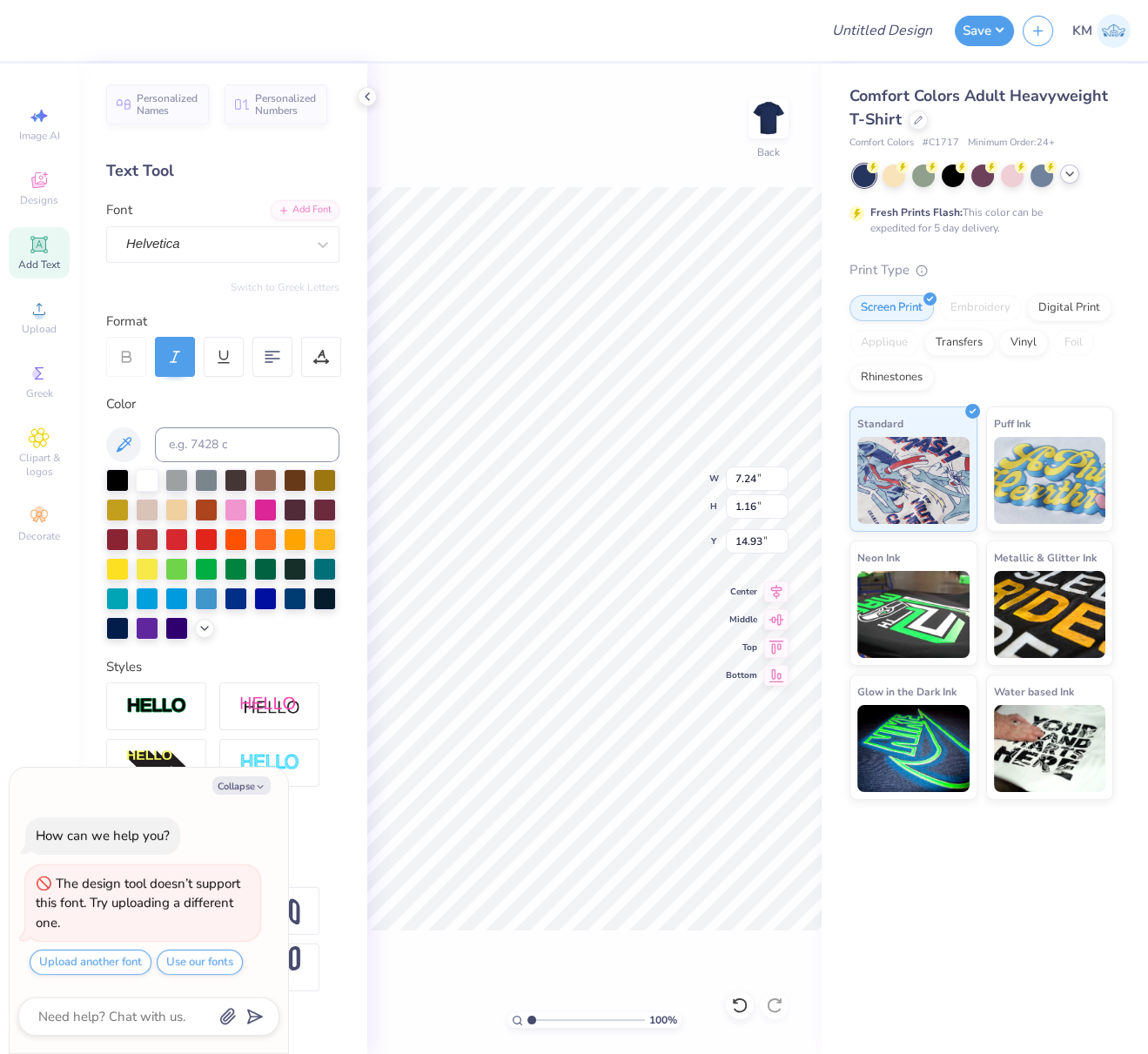
click at [174, 354] on icon at bounding box center [174, 357] width 16 height 16
click at [236, 244] on div "Helvetica" at bounding box center [216, 243] width 182 height 27
click at [314, 206] on div "Add Font" at bounding box center [305, 208] width 69 height 20
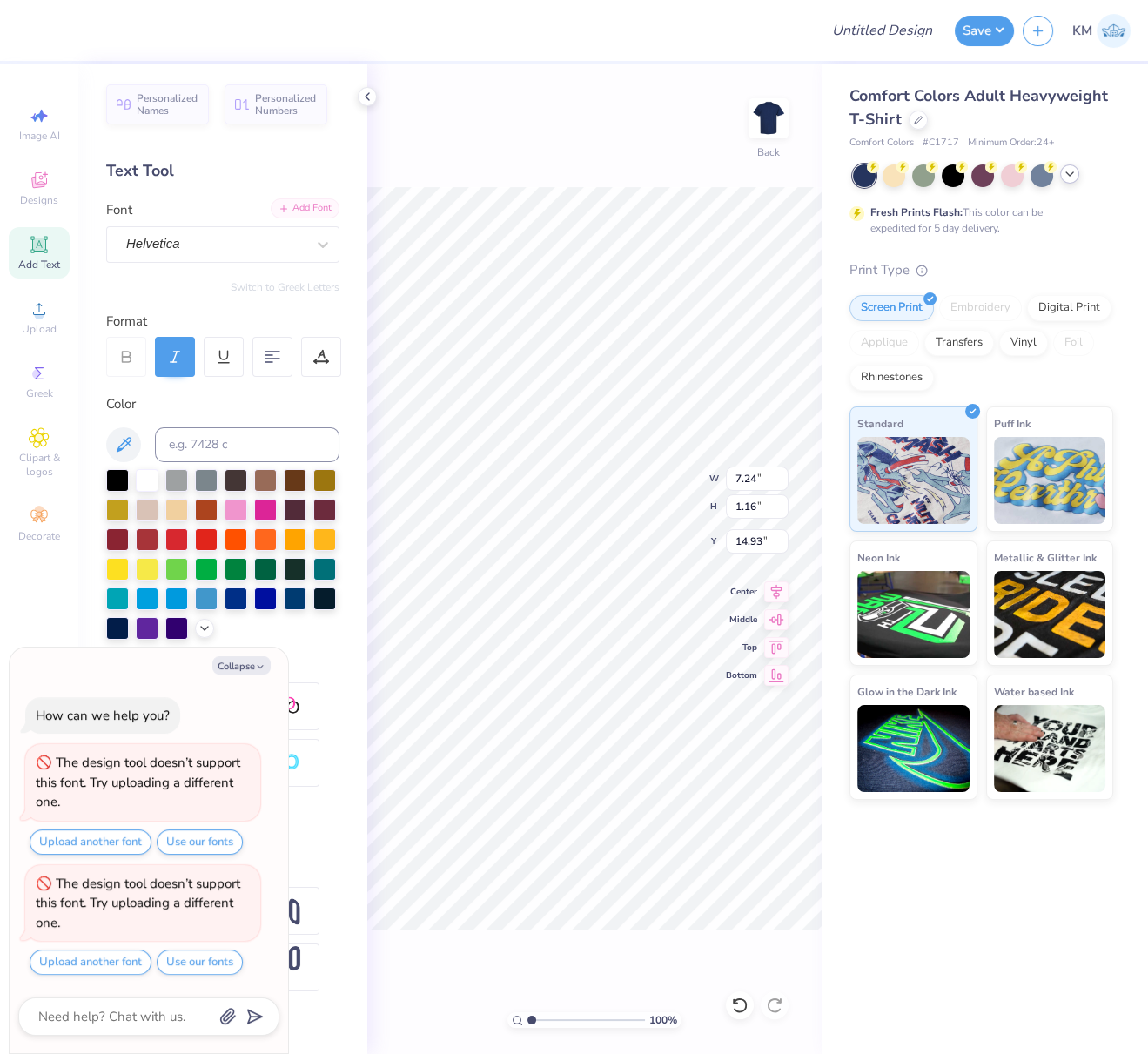
click at [287, 214] on div "Add Font" at bounding box center [305, 208] width 69 height 20
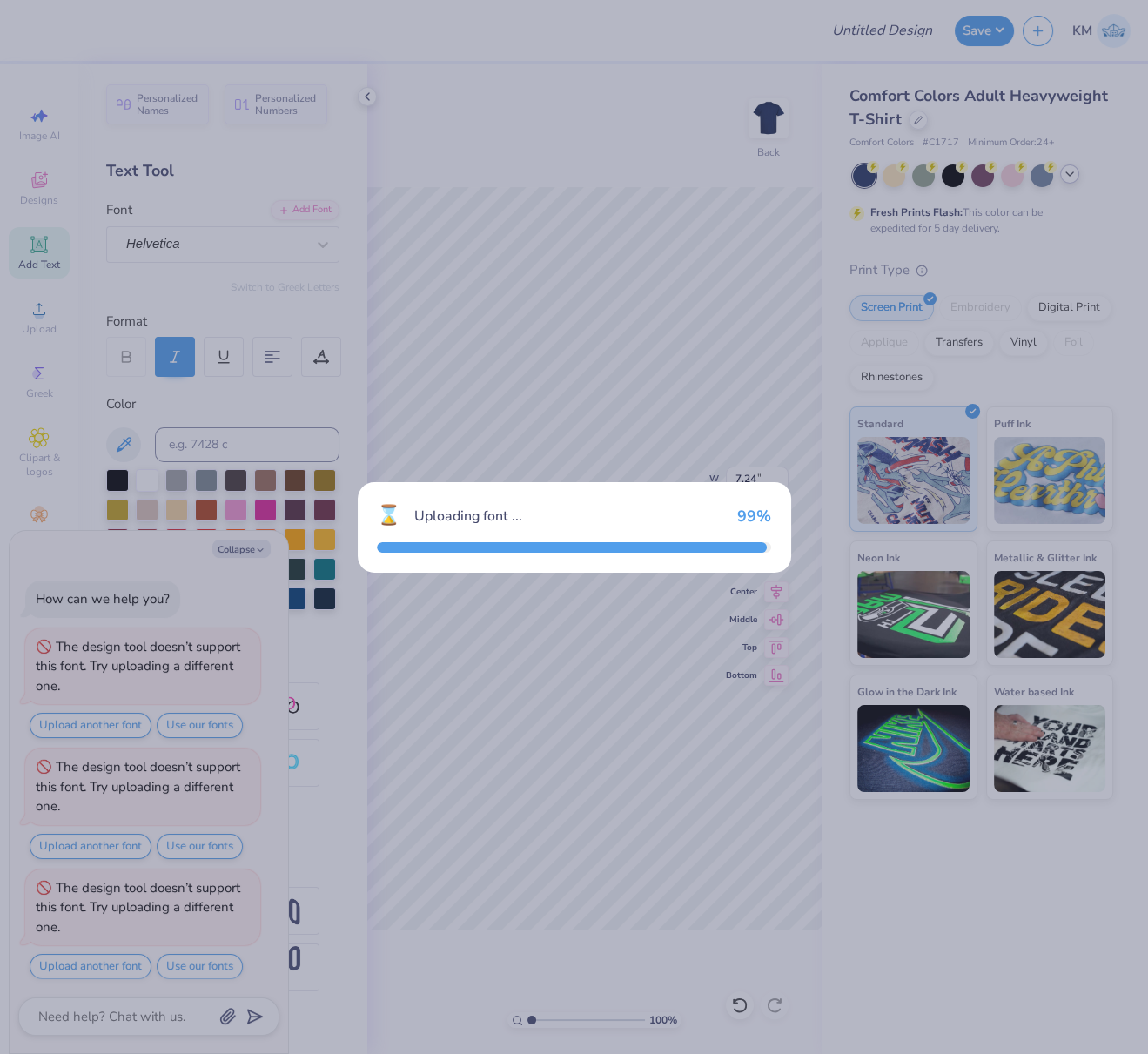
scroll to position [1, 0]
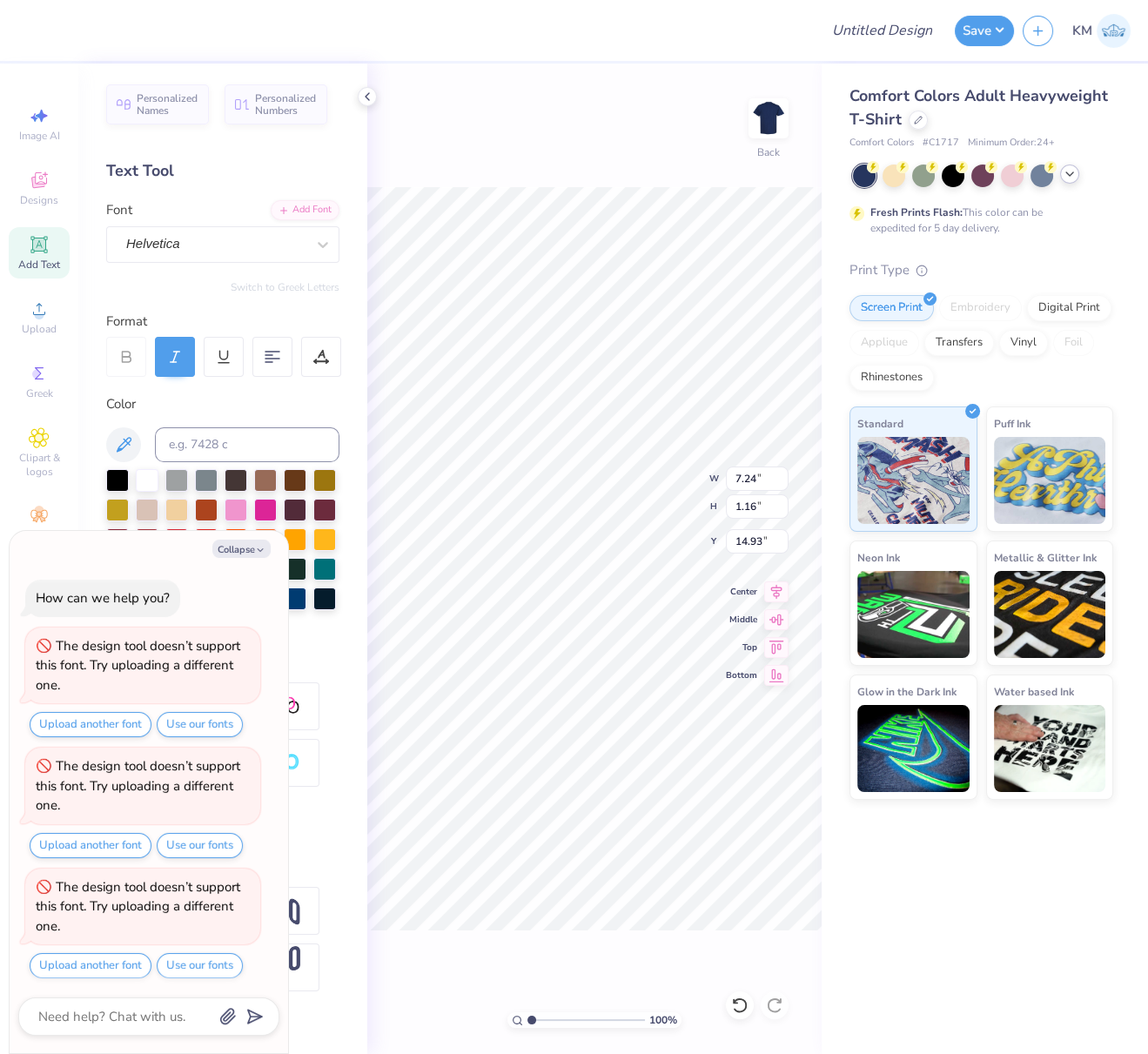
click at [180, 356] on icon at bounding box center [174, 357] width 16 height 16
click at [172, 346] on div at bounding box center [174, 357] width 40 height 40
drag, startPoint x: 172, startPoint y: 348, endPoint x: 234, endPoint y: 285, distance: 88.4
click at [172, 349] on icon at bounding box center [174, 357] width 16 height 16
click at [304, 250] on div "Helvetica" at bounding box center [216, 243] width 182 height 27
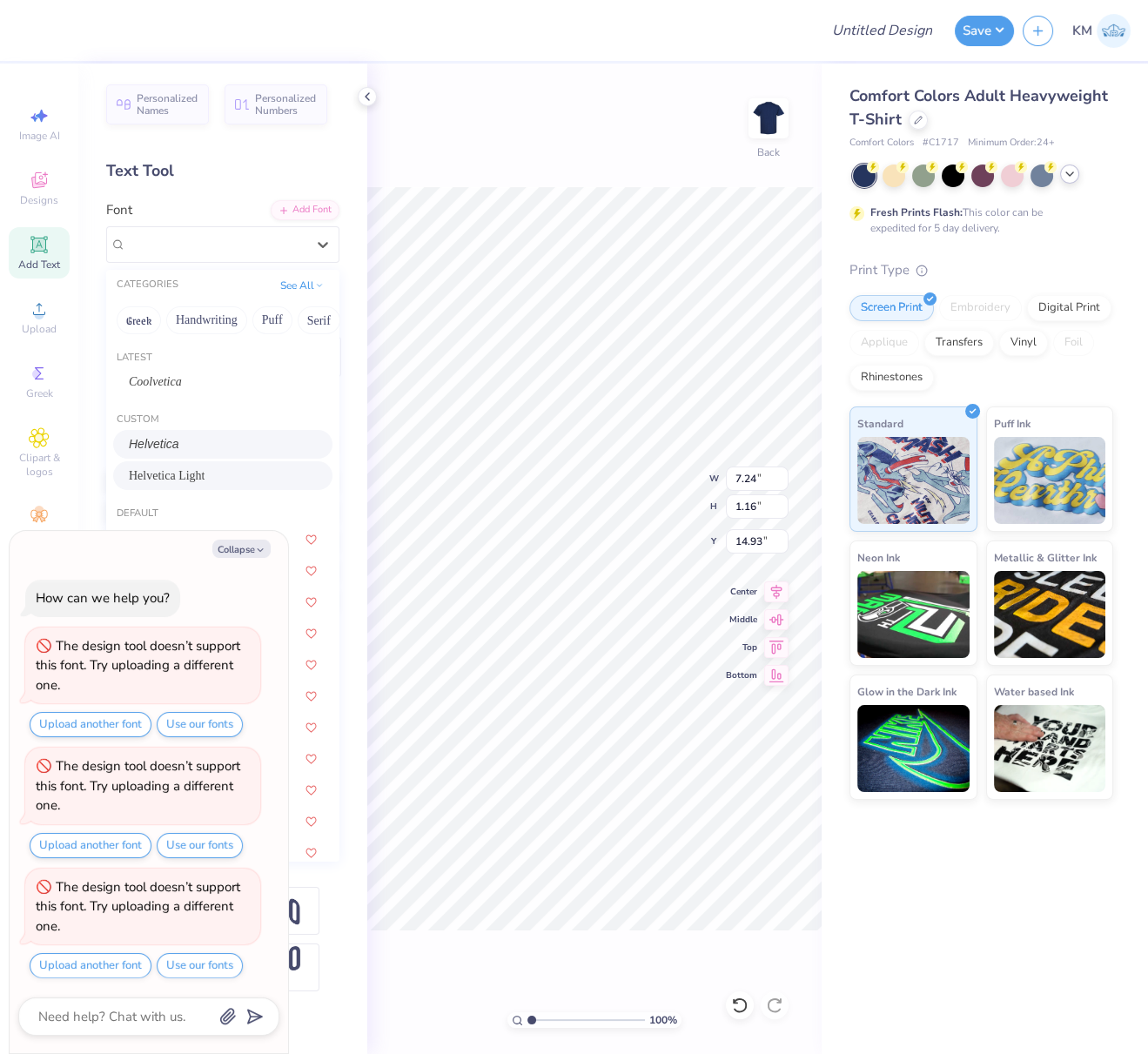
click at [226, 476] on div "Helvetica Light" at bounding box center [223, 475] width 188 height 18
type textarea "x"
type input "6.64"
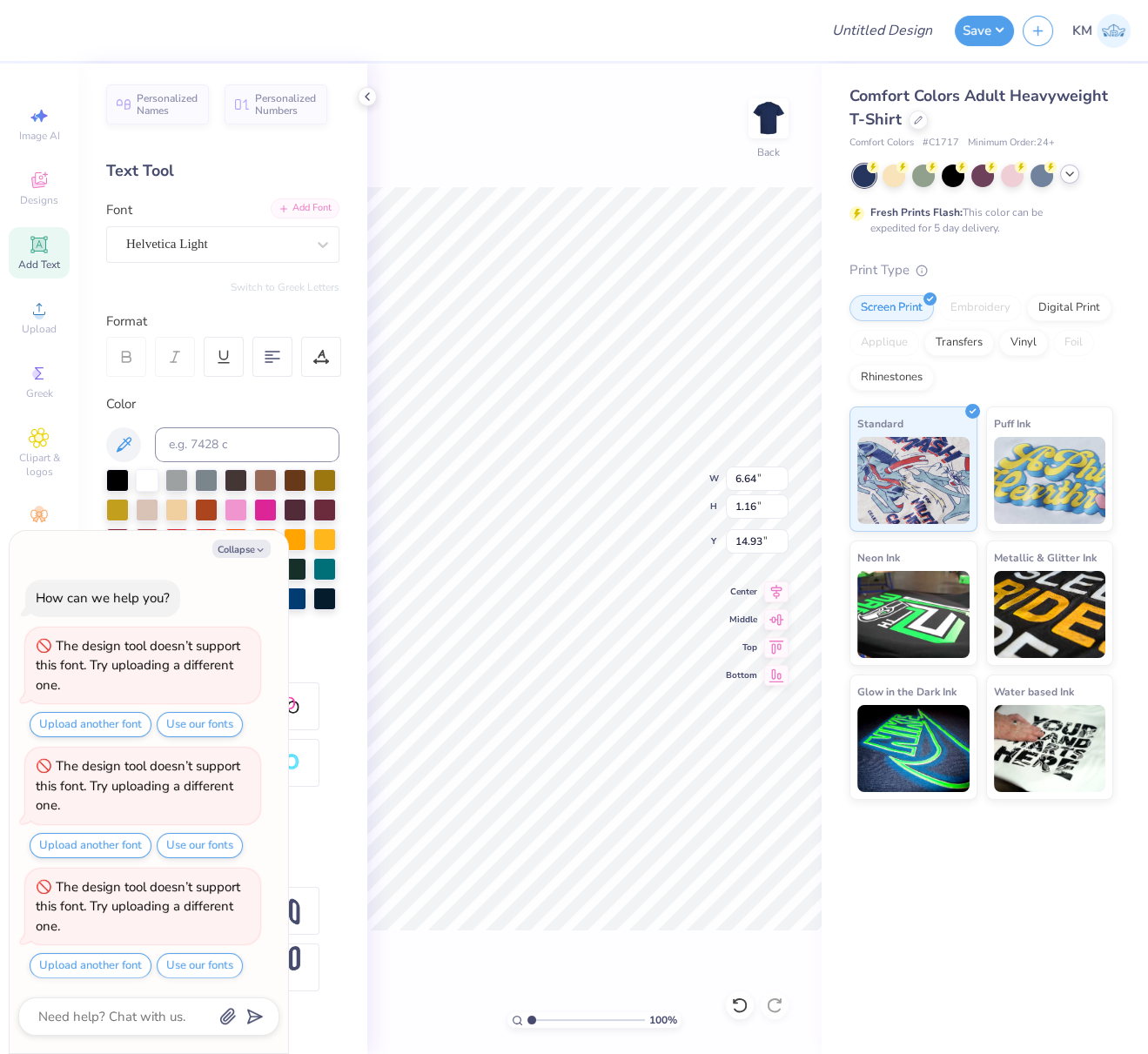
click at [310, 211] on div "Add Font" at bounding box center [305, 208] width 69 height 20
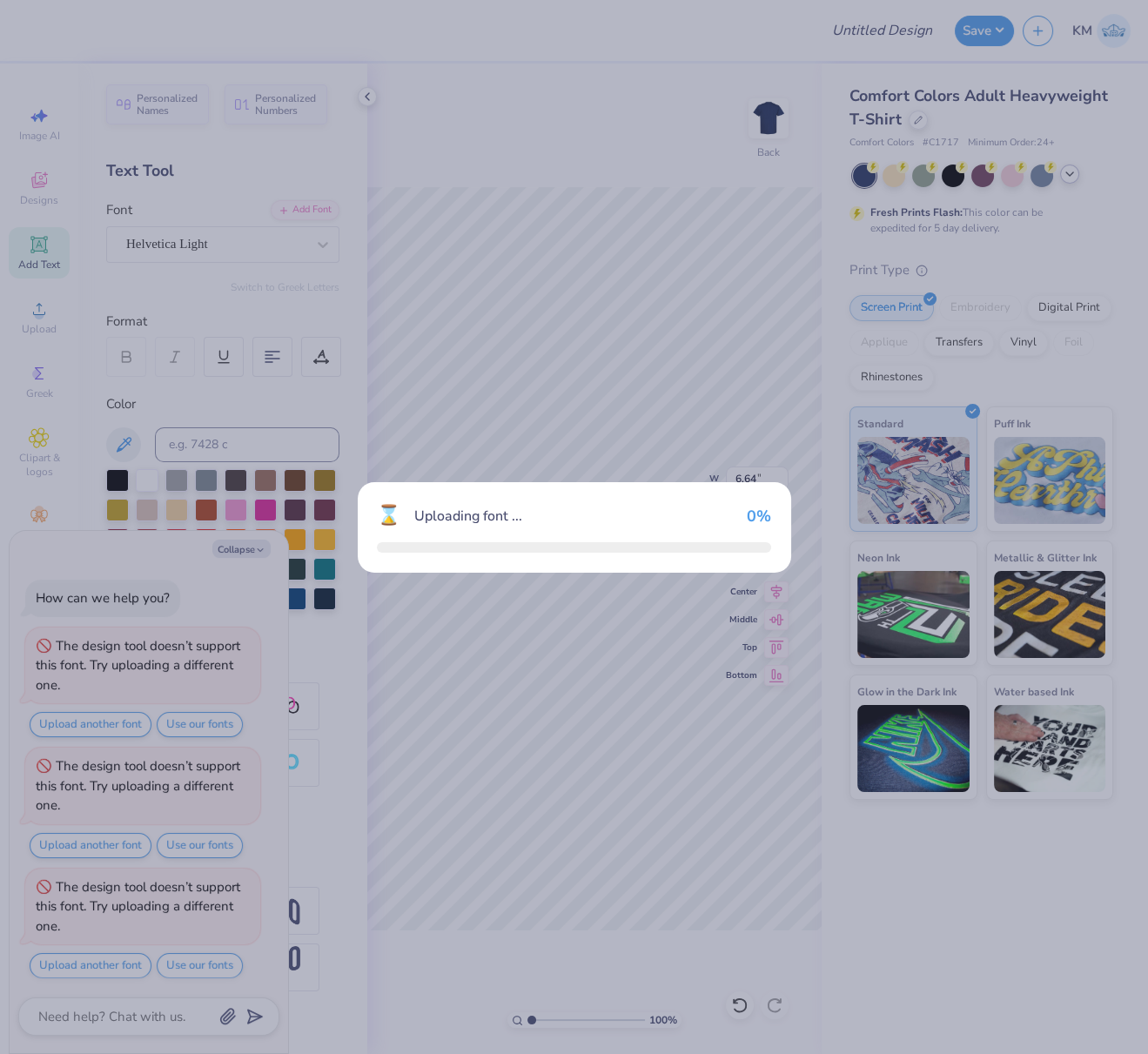
scroll to position [120, 0]
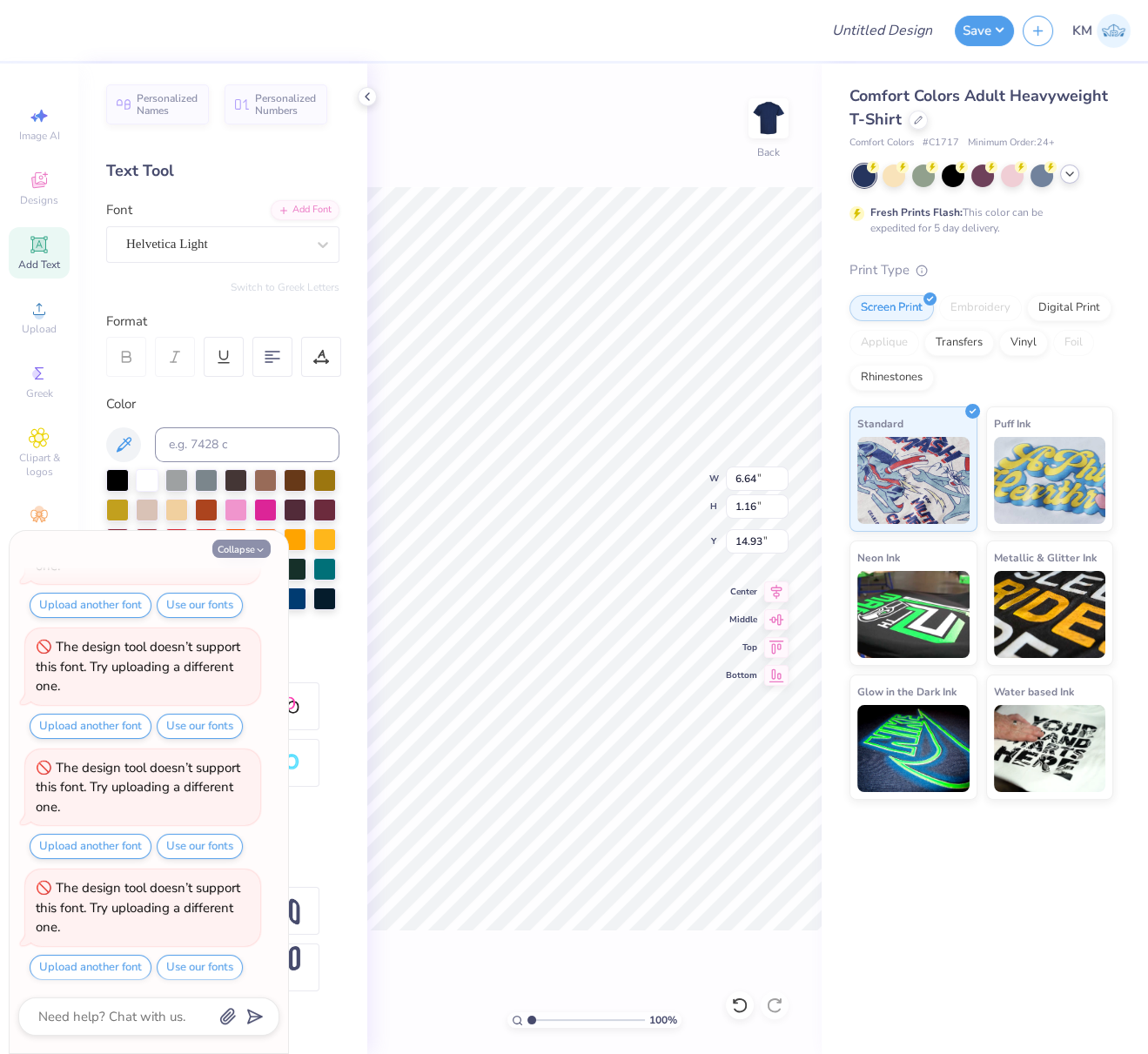
click at [231, 548] on button "Collapse" at bounding box center [241, 549] width 58 height 18
type textarea "x"
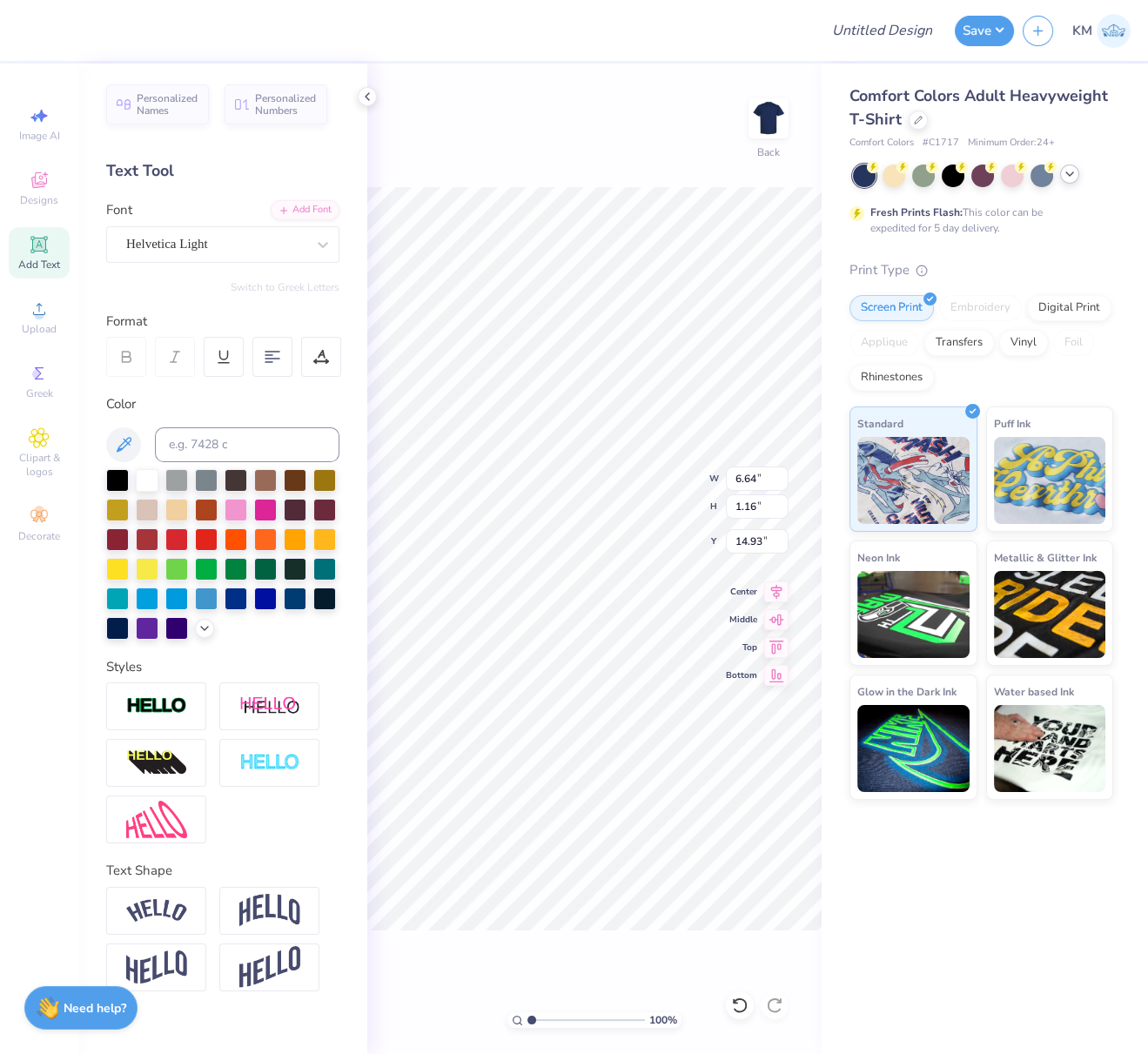
drag, startPoint x: 174, startPoint y: 703, endPoint x: 185, endPoint y: 721, distance: 21.1
click at [174, 703] on img at bounding box center [157, 707] width 61 height 20
type input "6.66"
type input "1.18"
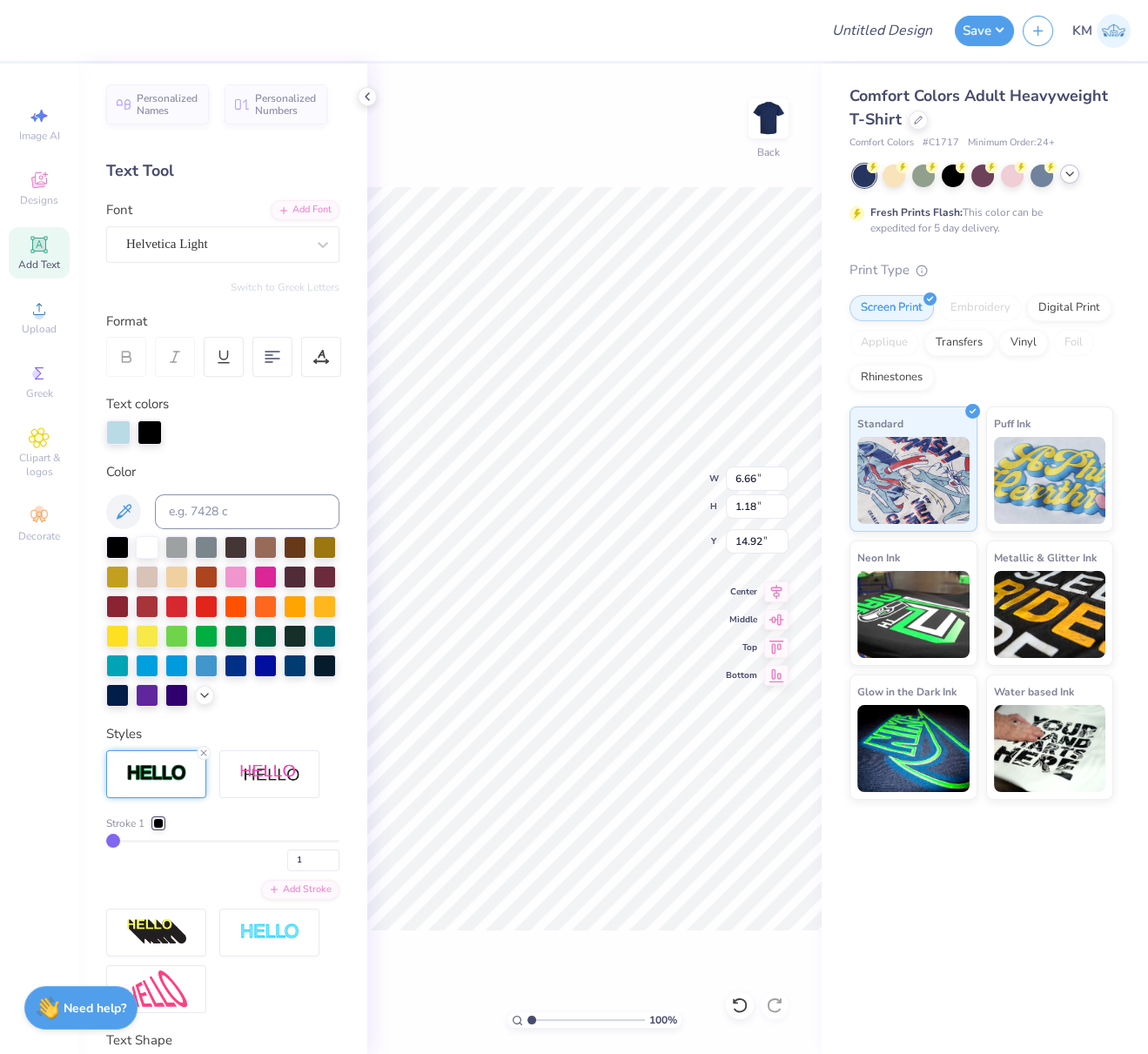
drag, startPoint x: 140, startPoint y: 721, endPoint x: 162, endPoint y: 734, distance: 25.6
click at [197, 702] on icon at bounding box center [204, 695] width 14 height 14
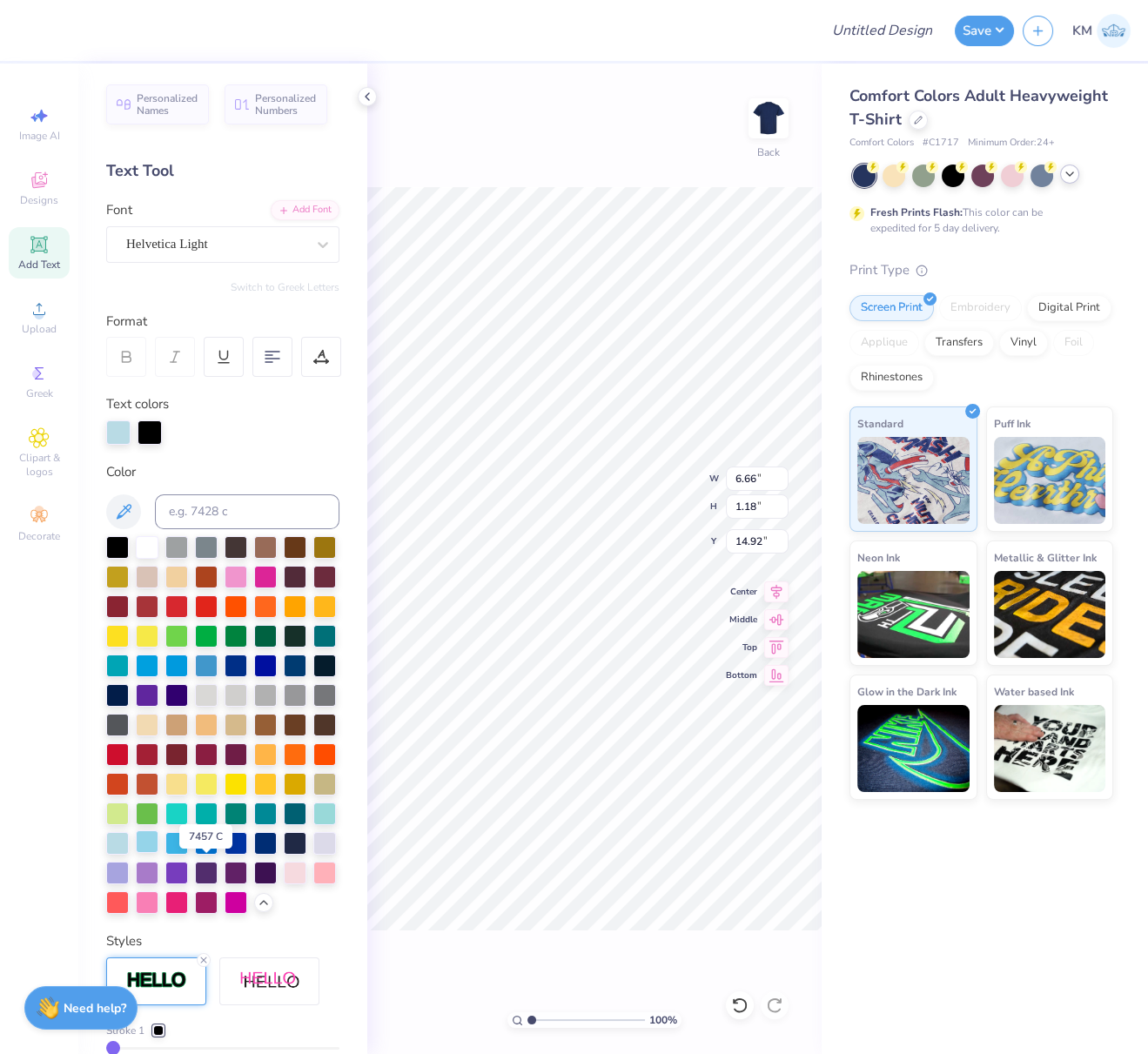
drag, startPoint x: 205, startPoint y: 868, endPoint x: 237, endPoint y: 873, distance: 32.4
click at [129, 855] on div at bounding box center [117, 843] width 23 height 23
click at [148, 428] on div at bounding box center [149, 430] width 24 height 24
click at [129, 855] on div at bounding box center [117, 843] width 23 height 23
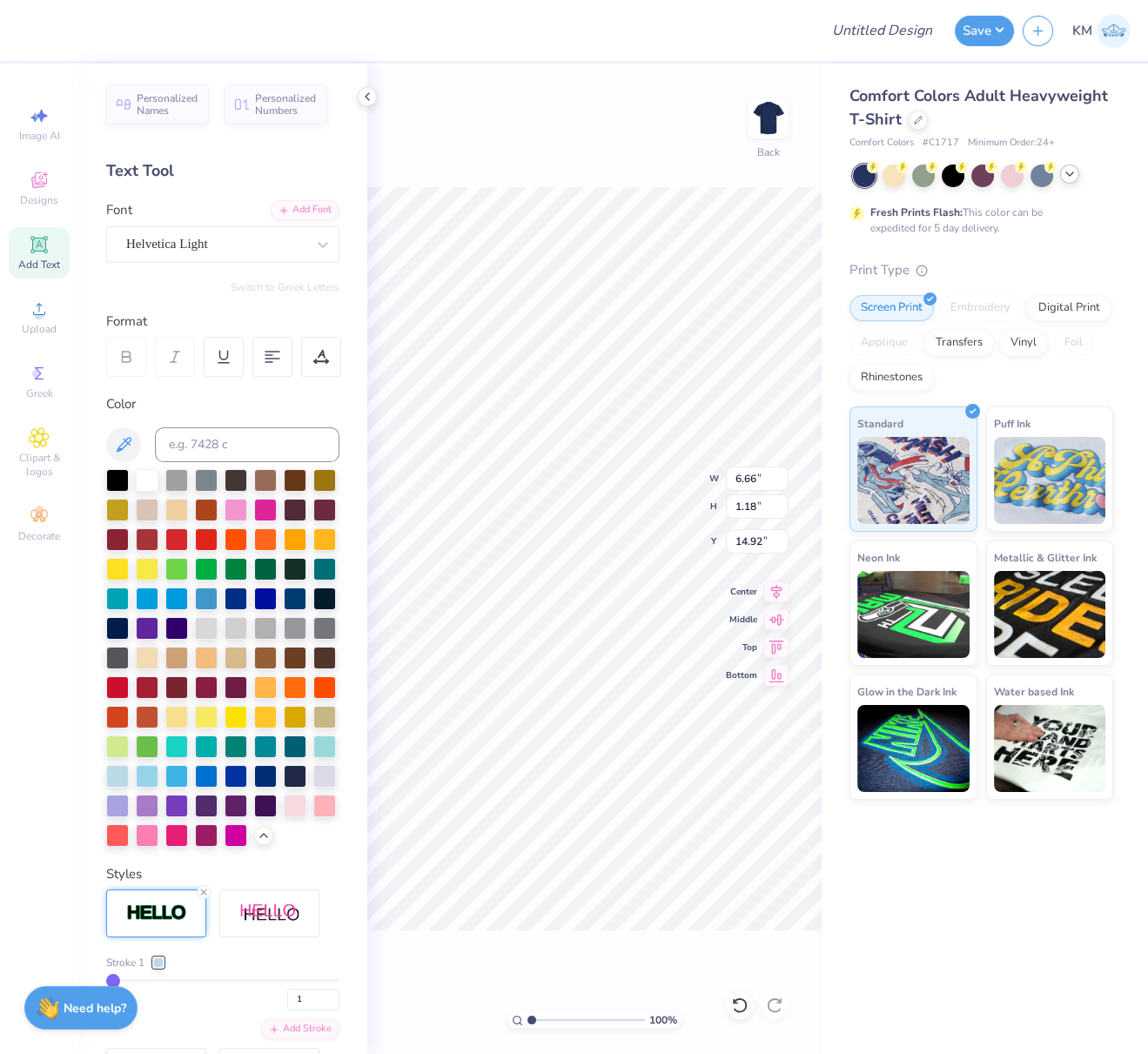
type input "14.77"
click at [611, 180] on div "100 % Back W 6.66 6.66 " H 1.18 1.18 " Y 14.77 14.77 " Center [GEOGRAPHIC_DATA]" at bounding box center [594, 558] width 454 height 990
click at [294, 208] on div "Add Font" at bounding box center [305, 208] width 69 height 20
click at [456, 93] on div "100 % Back" at bounding box center [594, 558] width 454 height 990
